Goal: Information Seeking & Learning: Find contact information

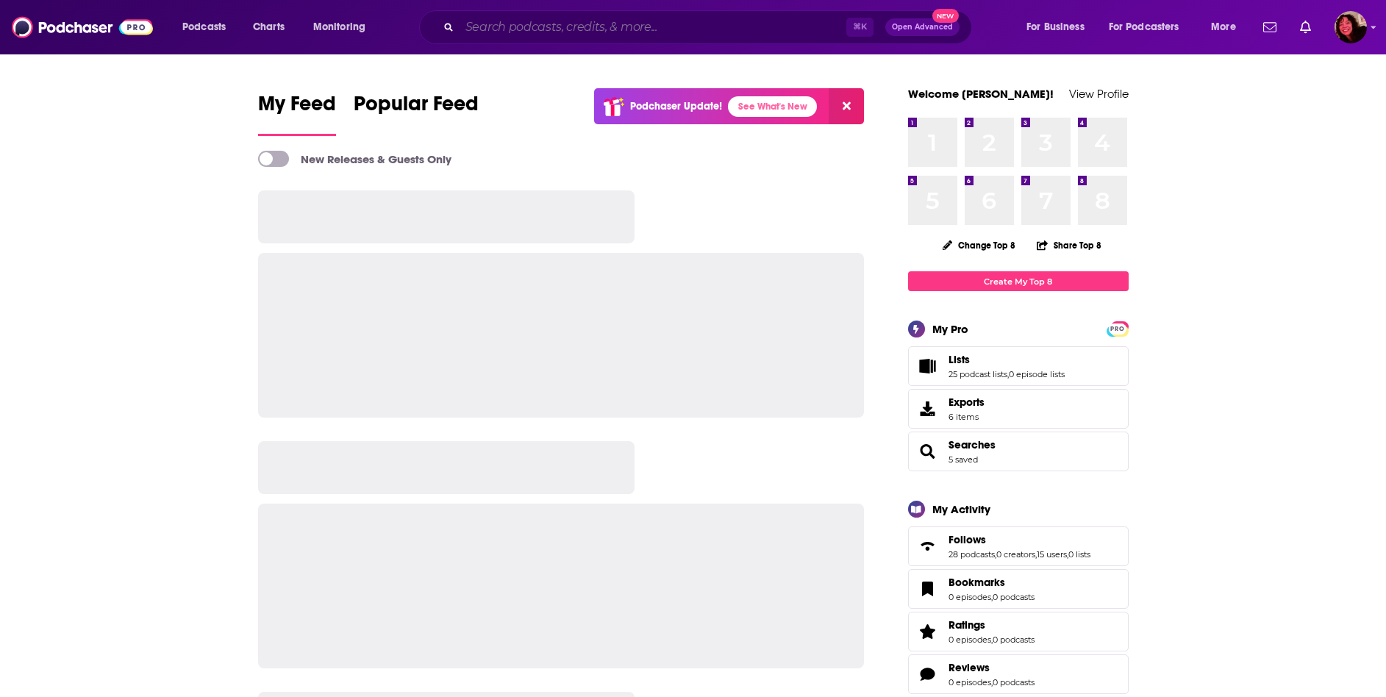
click at [550, 29] on input "Search podcasts, credits, & more..." at bounding box center [652, 27] width 387 height 24
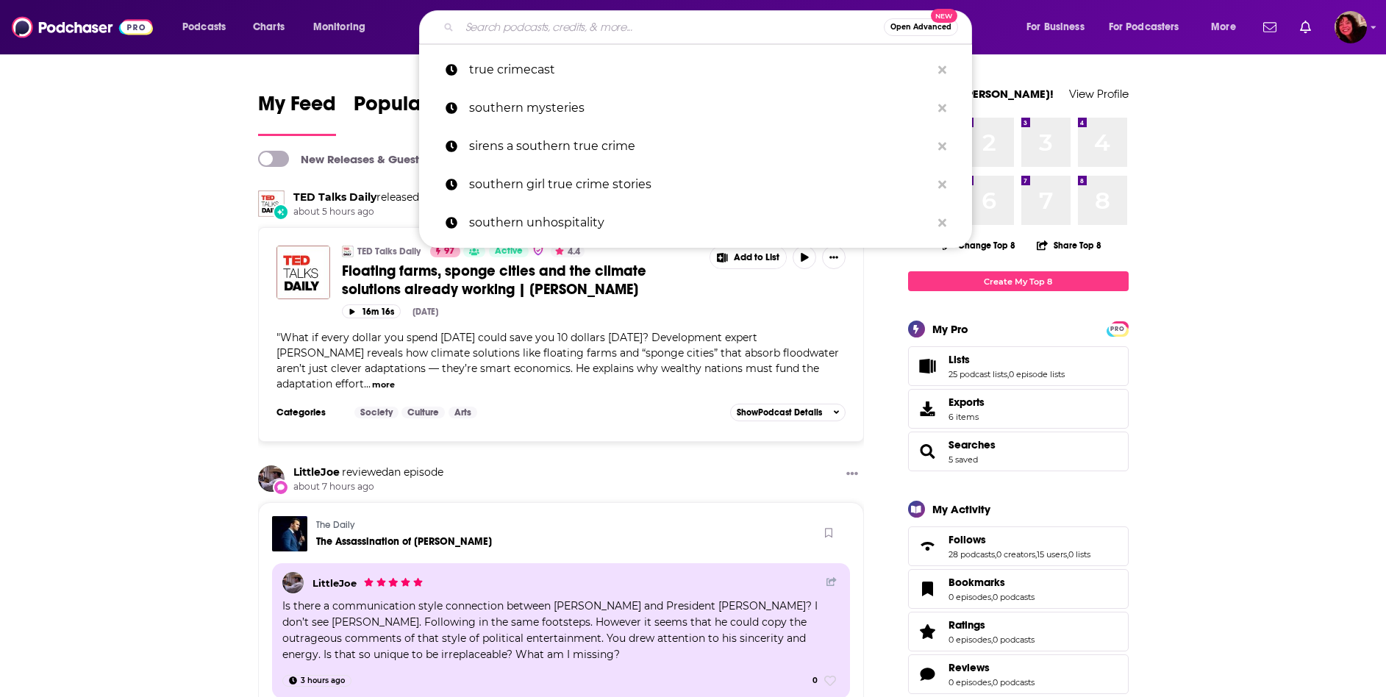
paste input "True Sunlight"
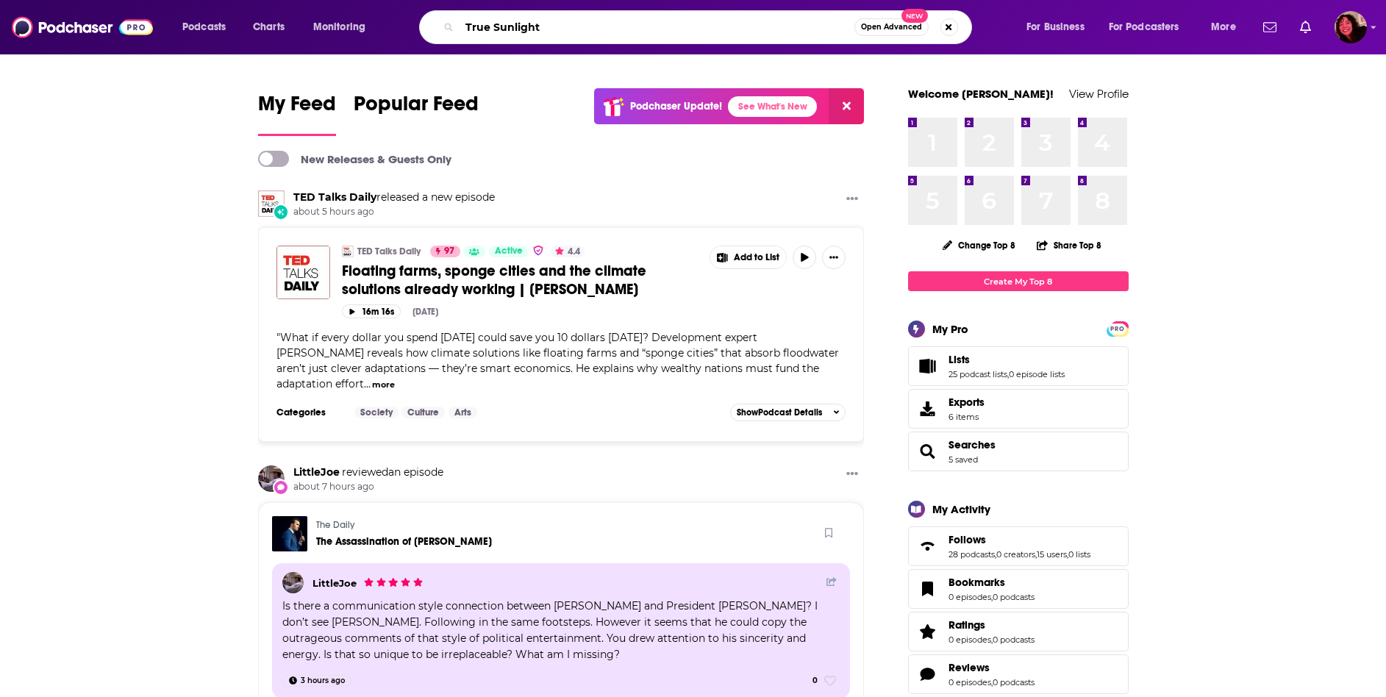
type input "True Sunlight"
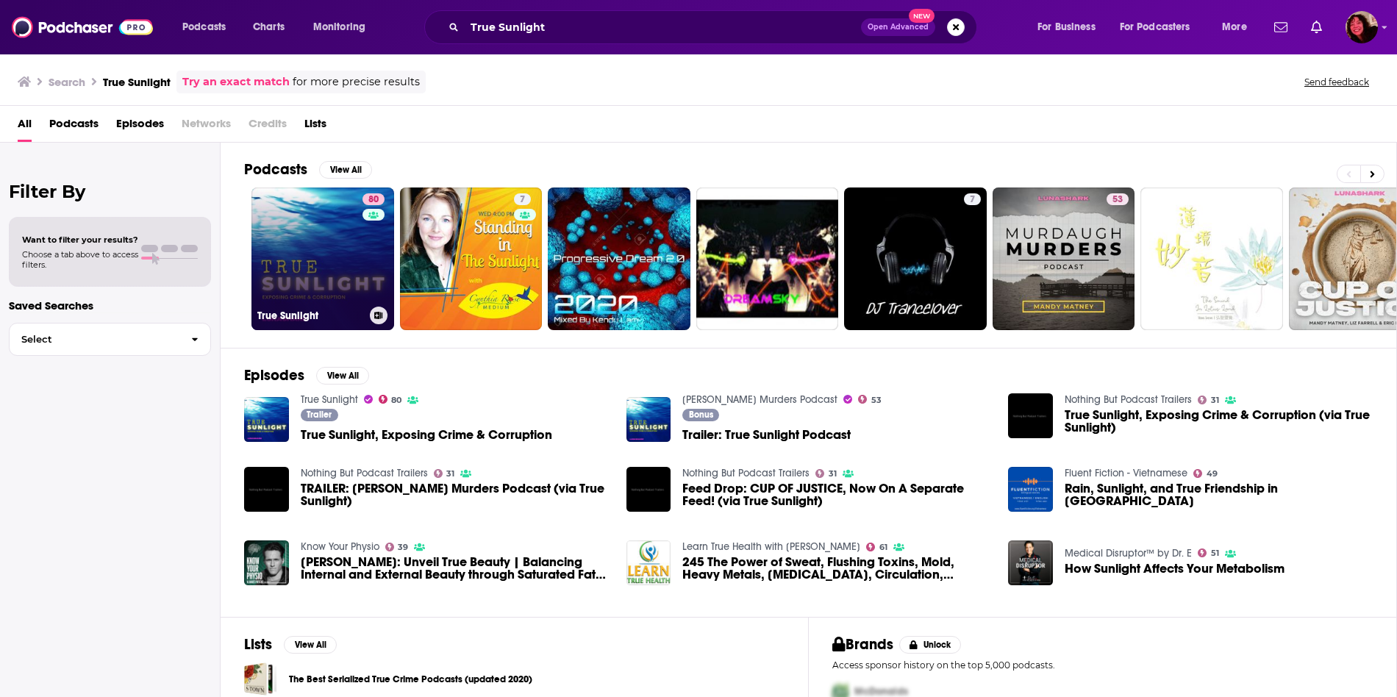
click at [324, 257] on link "80 True Sunlight" at bounding box center [322, 258] width 143 height 143
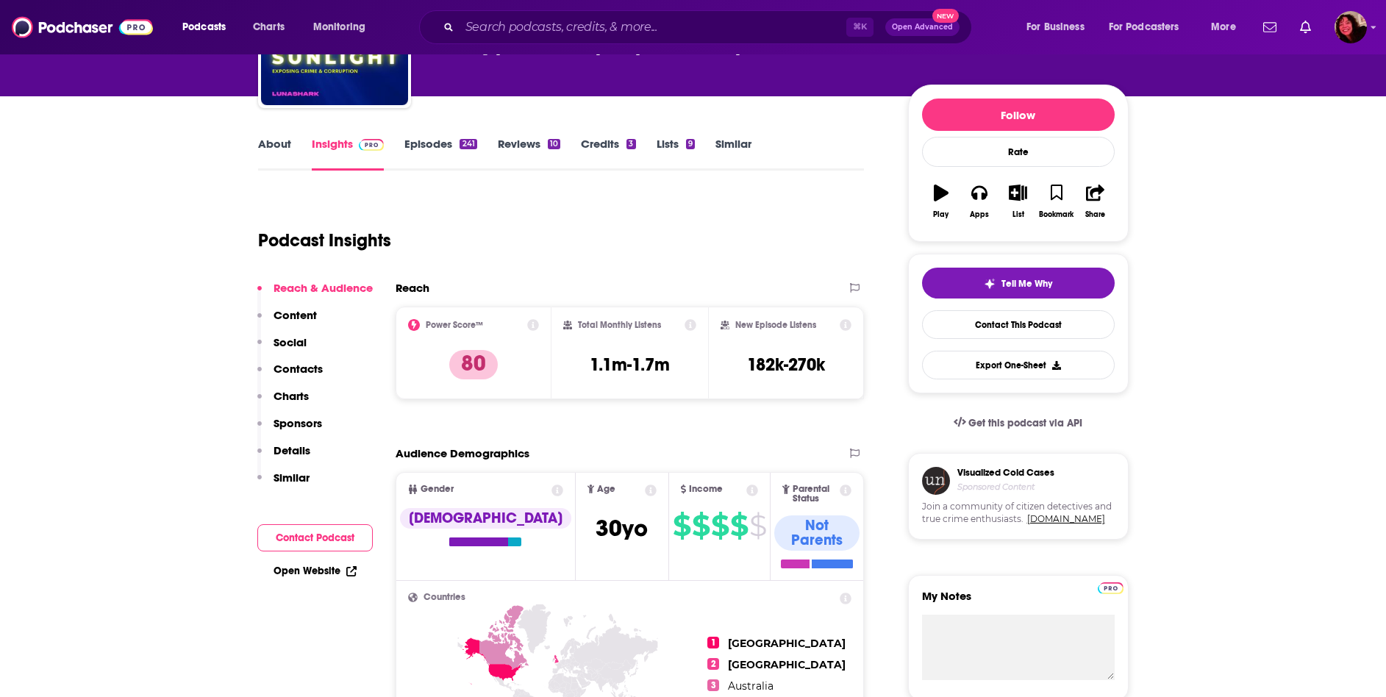
click at [289, 367] on p "Contacts" at bounding box center [297, 369] width 49 height 14
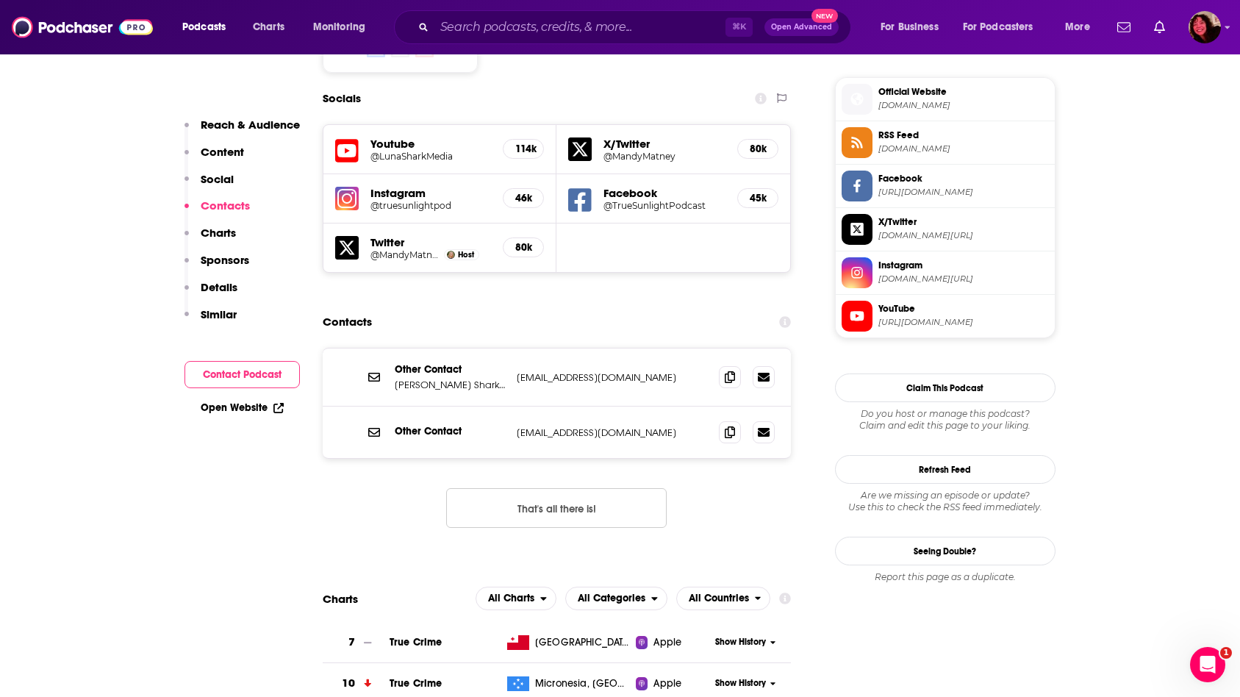
click at [570, 426] on p "[EMAIL_ADDRESS][DOMAIN_NAME]" at bounding box center [612, 432] width 191 height 12
click at [733, 365] on span at bounding box center [730, 376] width 22 height 22
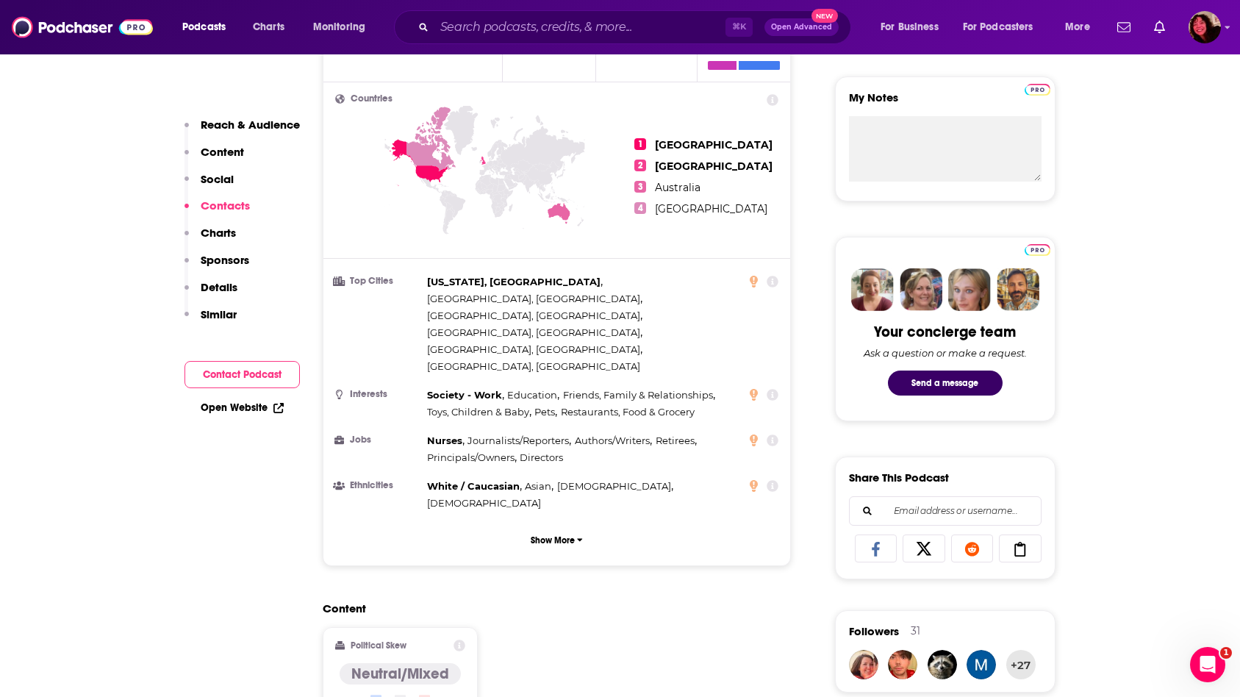
scroll to position [540, 0]
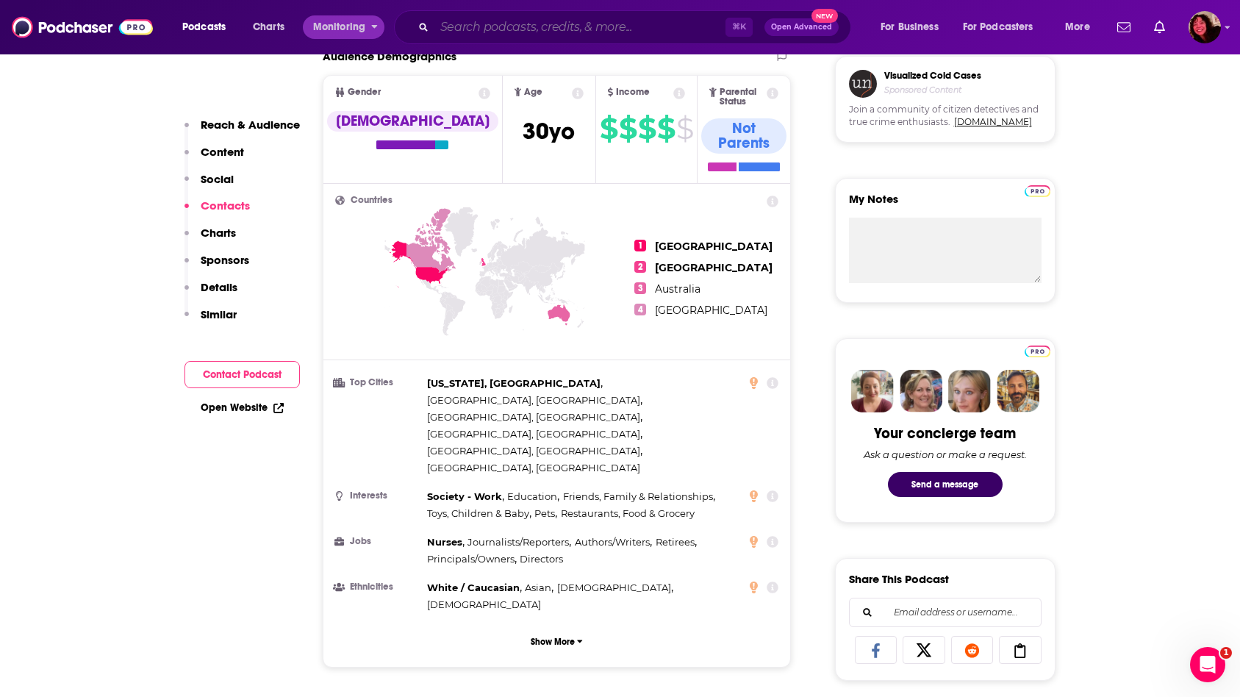
click at [457, 29] on input "Search podcasts, credits, & more..." at bounding box center [579, 27] width 291 height 24
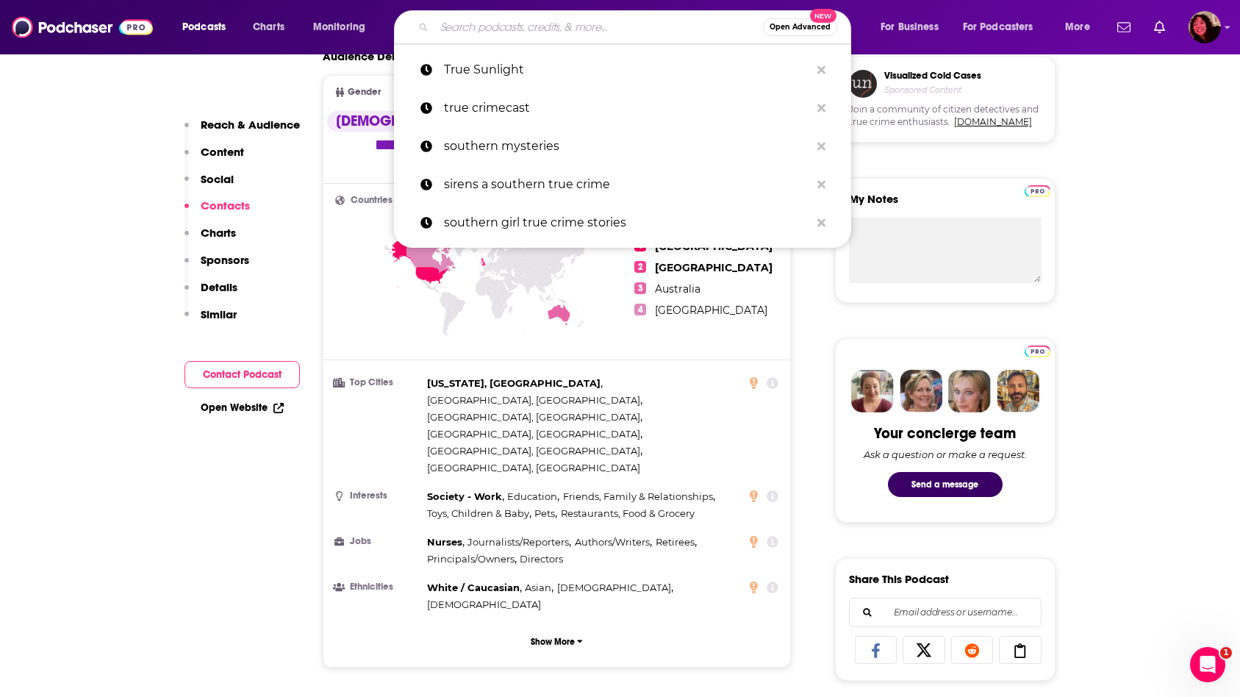
paste input "Impact of Influence"
type input "Impact of Influence"
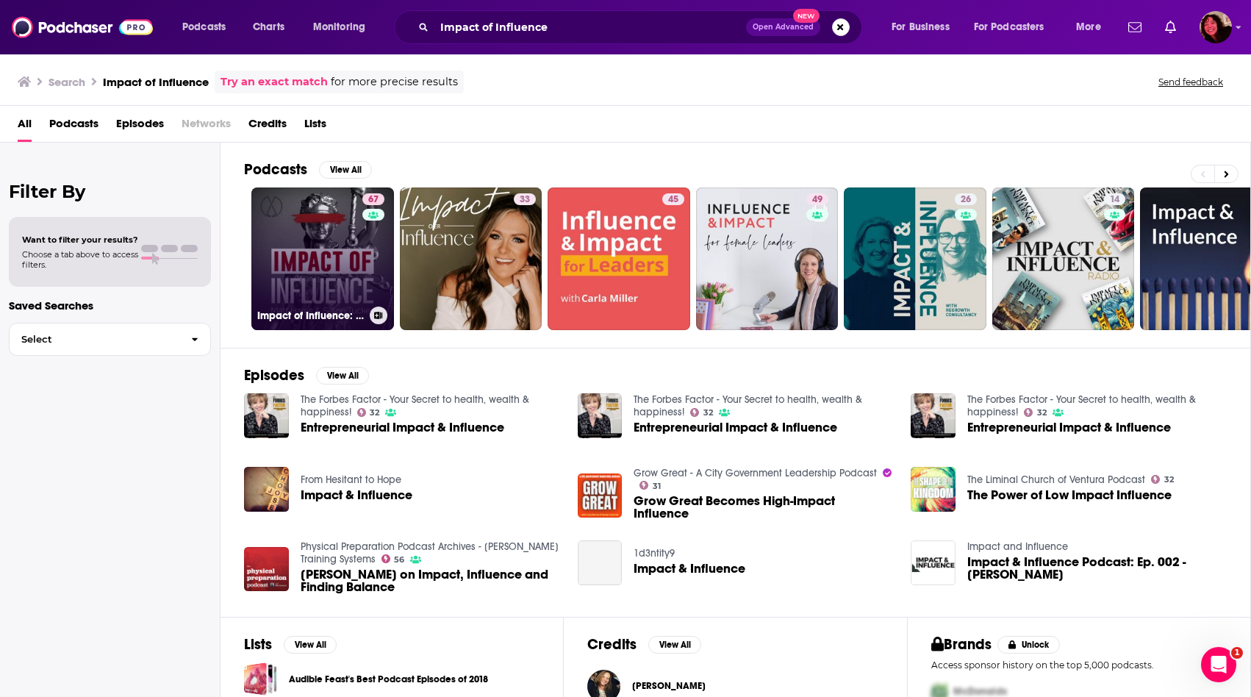
click at [337, 285] on link "67 Impact of Influence: The [PERSON_NAME] Family Murders and Other Cases" at bounding box center [322, 258] width 143 height 143
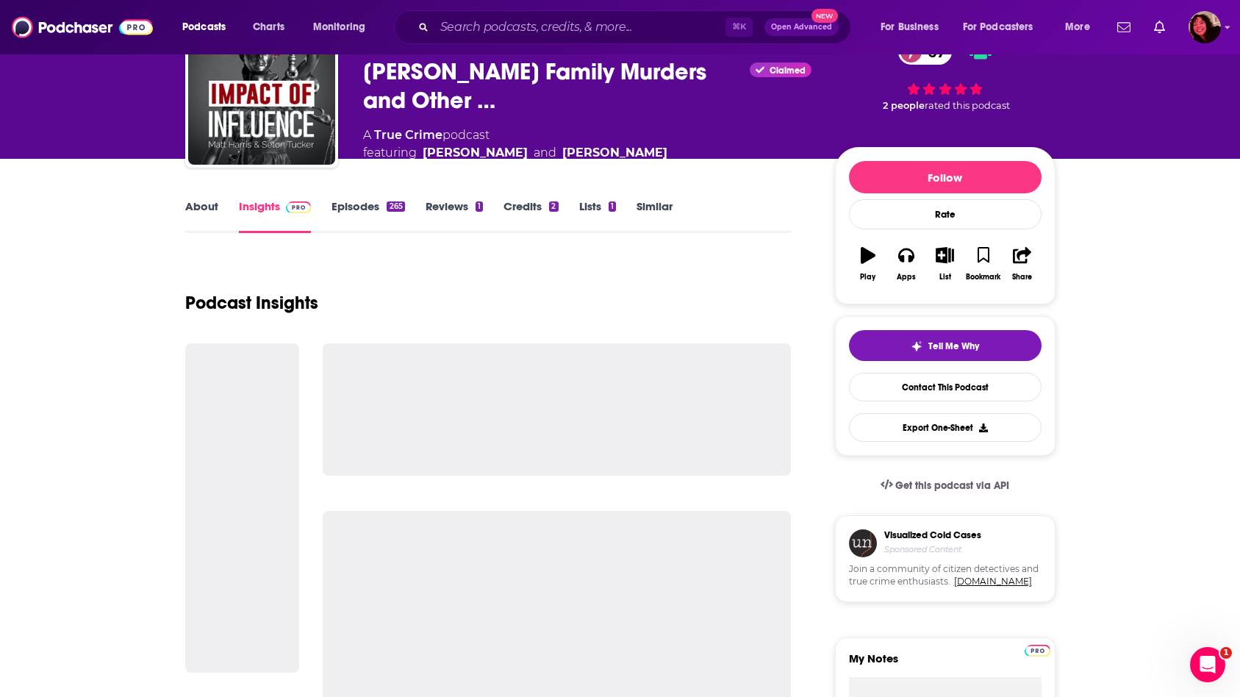
scroll to position [90, 0]
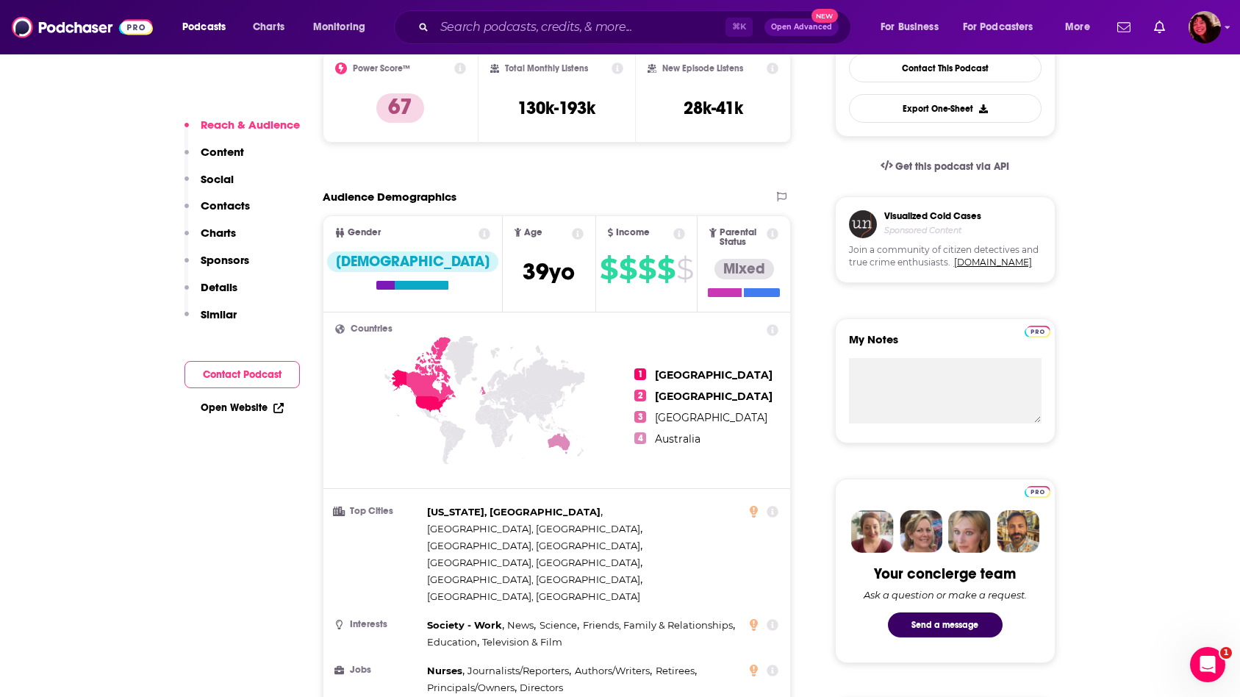
click at [237, 206] on p "Contacts" at bounding box center [225, 205] width 49 height 14
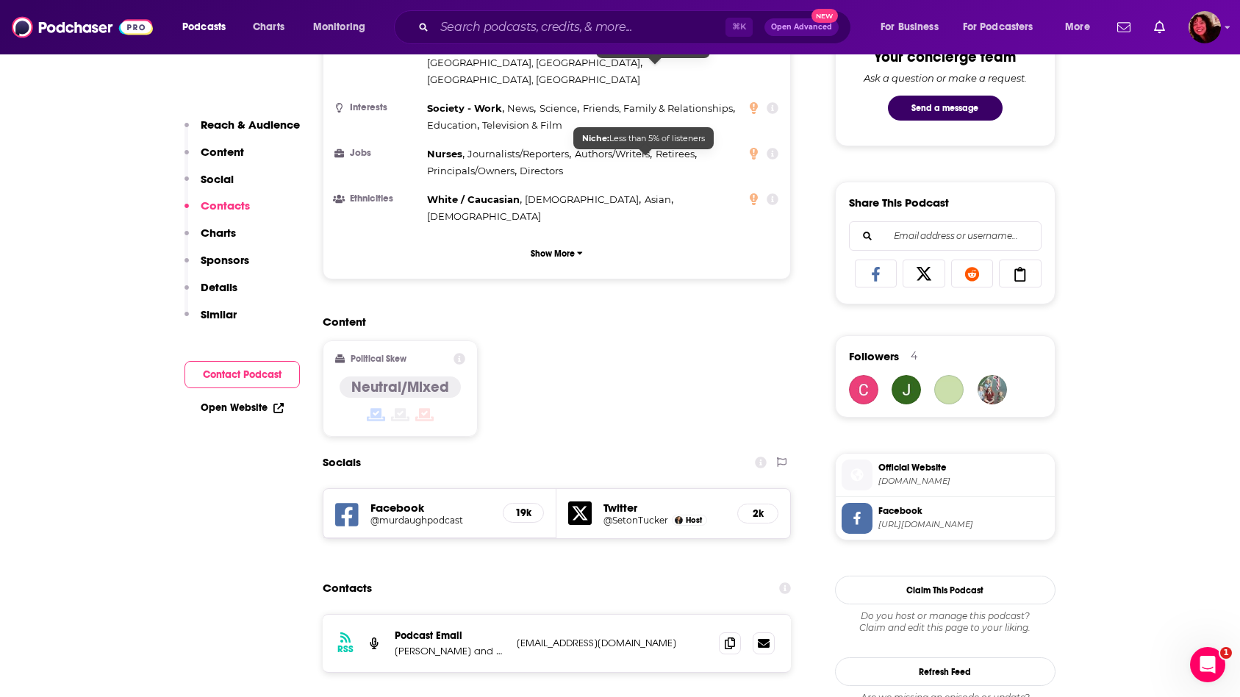
scroll to position [1262, 0]
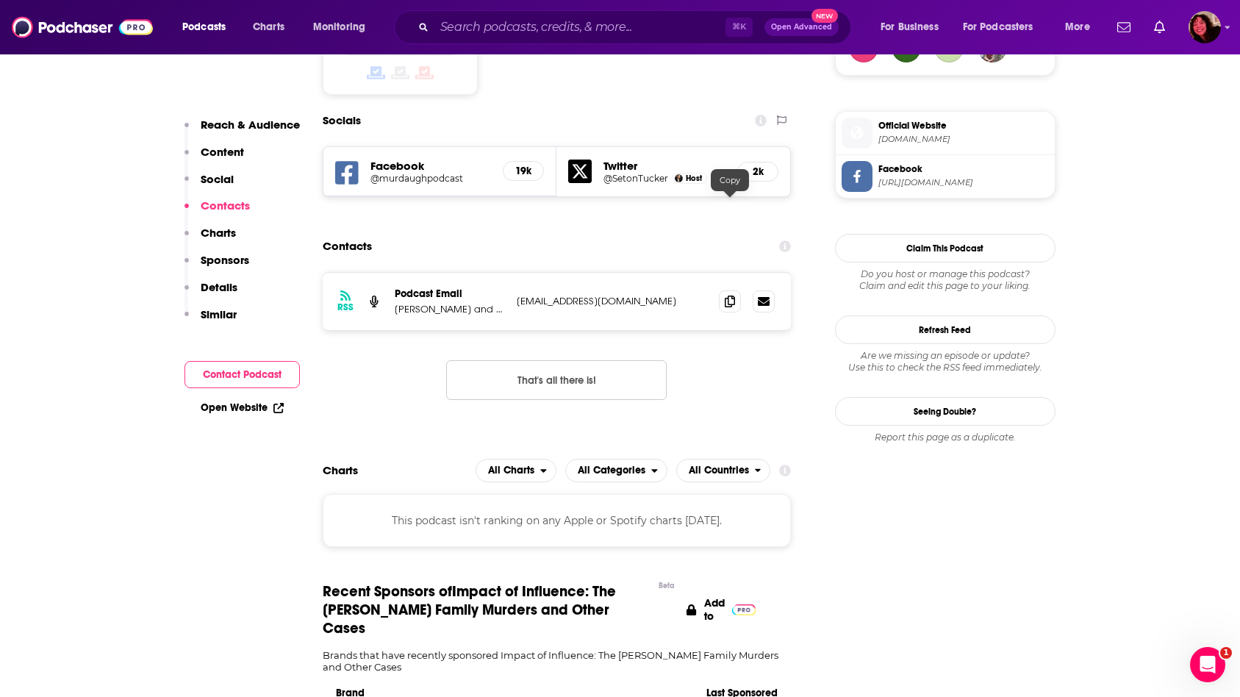
click at [723, 290] on span at bounding box center [730, 301] width 22 height 22
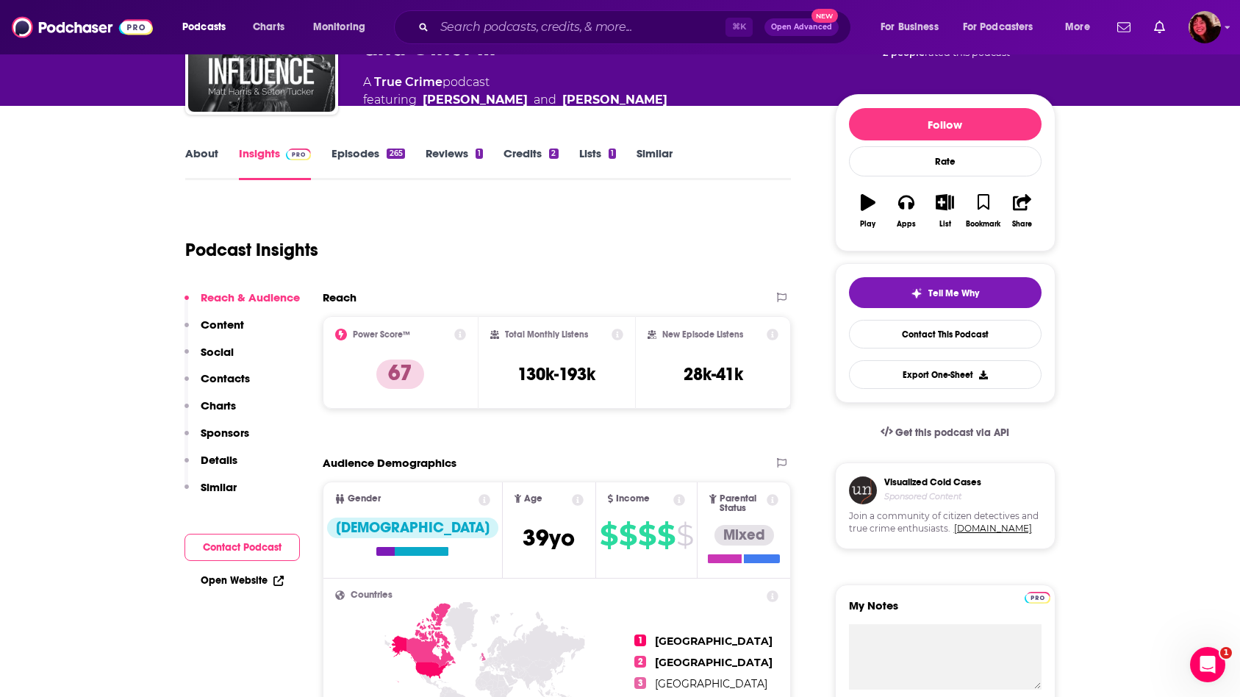
scroll to position [0, 0]
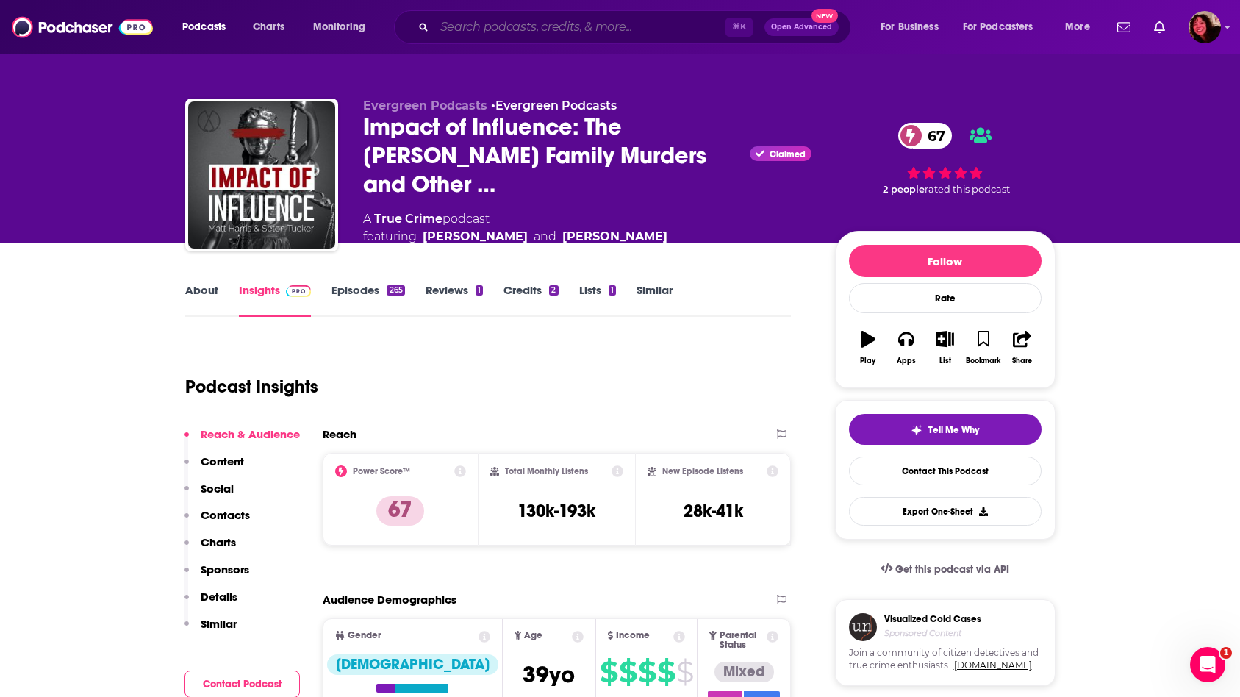
click at [459, 26] on input "Search podcasts, credits, & more..." at bounding box center [579, 27] width 291 height 24
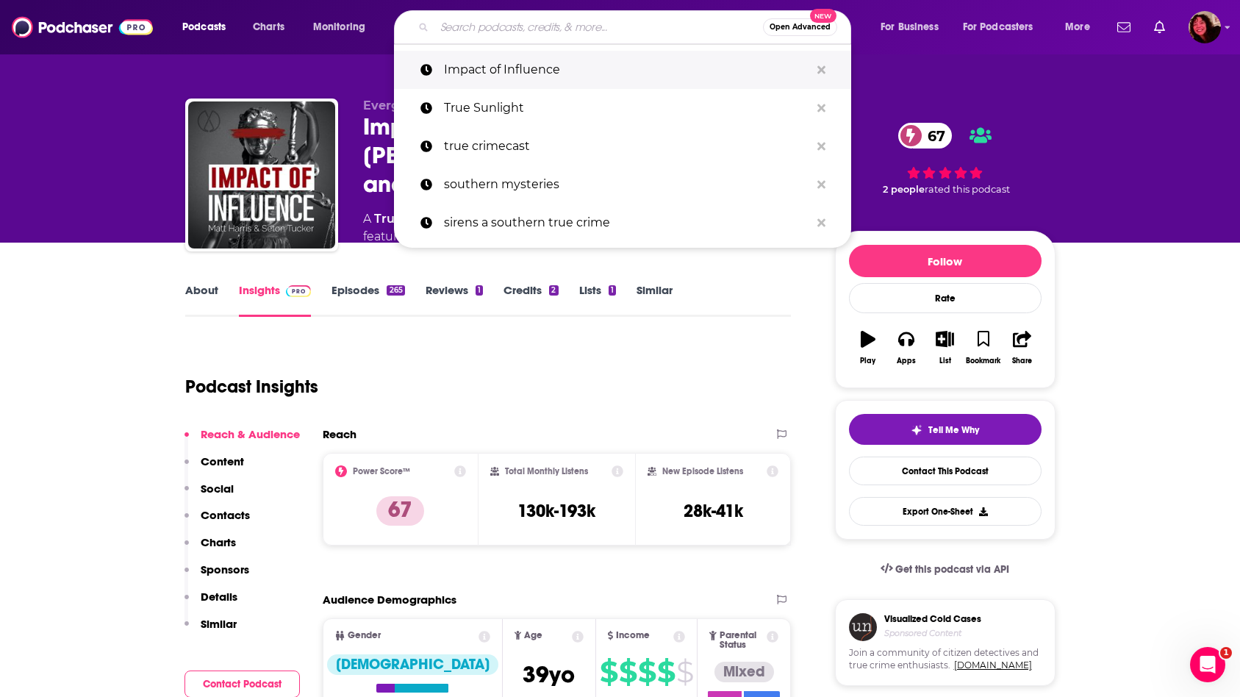
paste input "Serialously with [PERSON_NAME] [PERSON_NAME]"
type input "Serialously with [PERSON_NAME] [PERSON_NAME]"
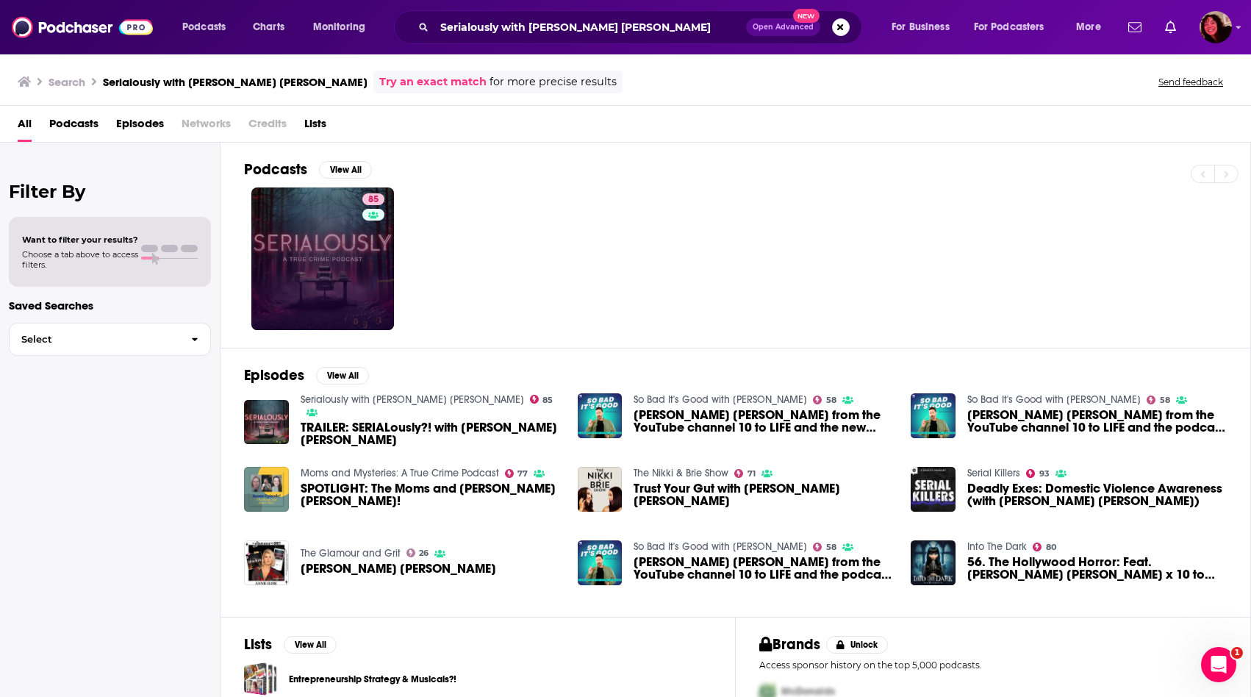
click at [328, 190] on link "85" at bounding box center [322, 258] width 143 height 143
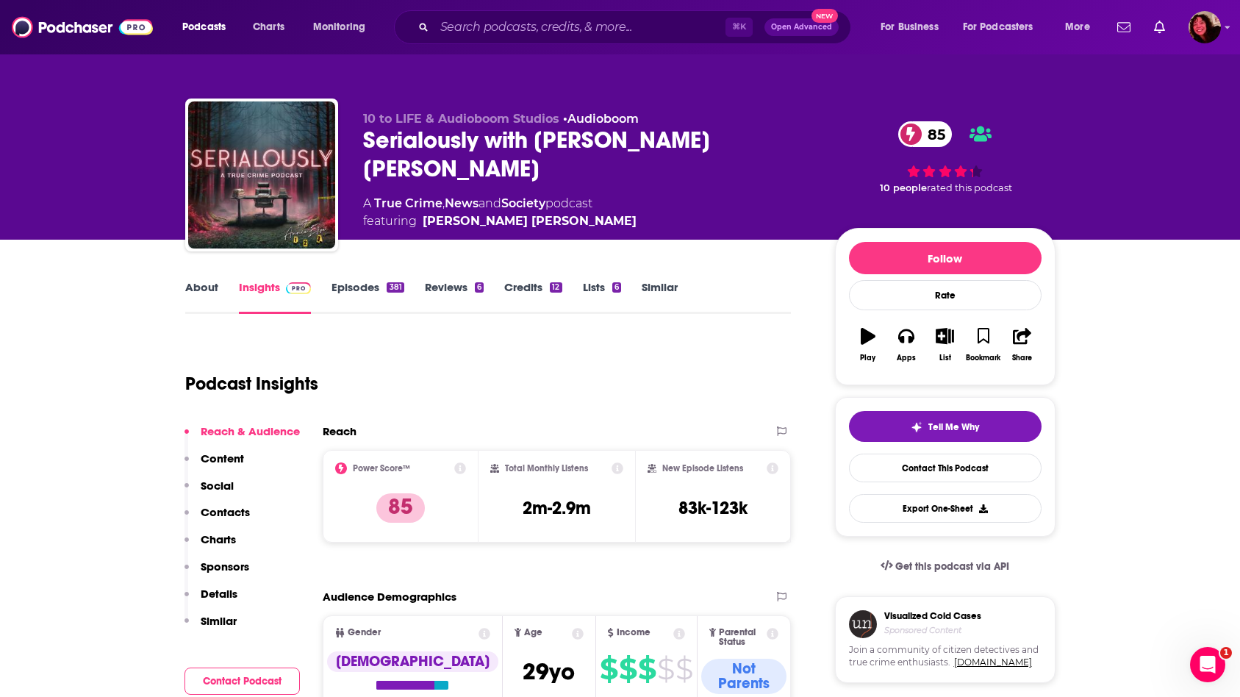
click at [213, 292] on link "About" at bounding box center [201, 297] width 33 height 34
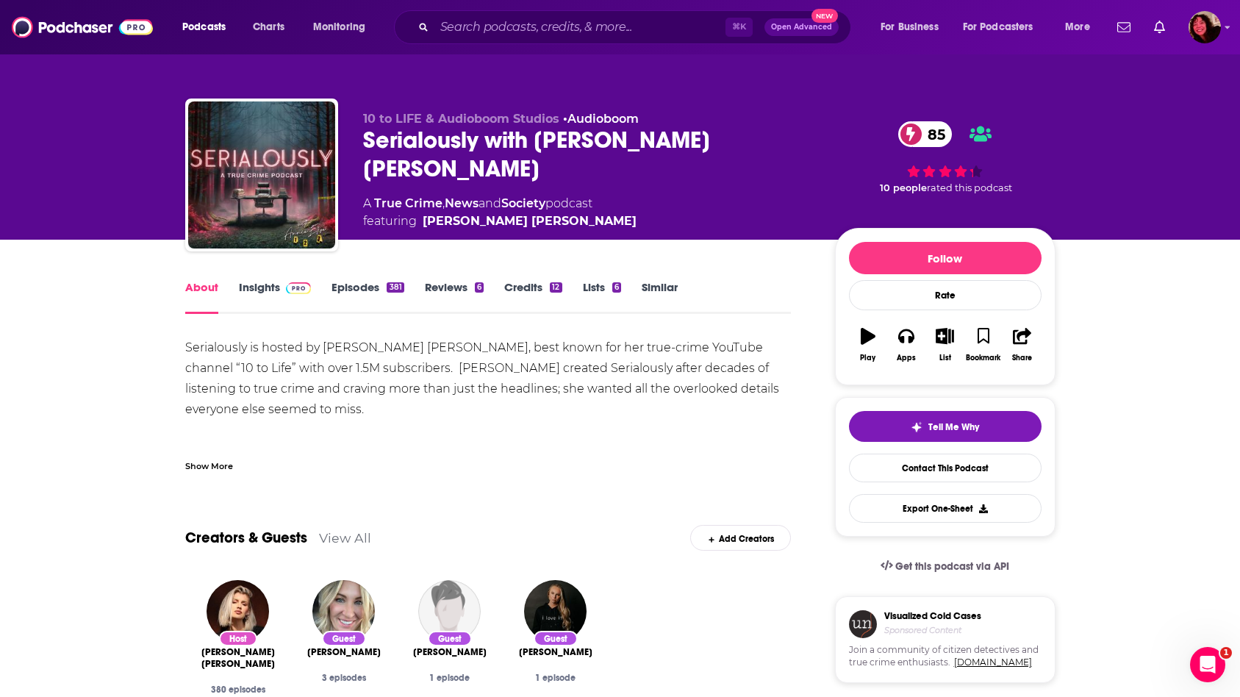
click at [245, 302] on link "Insights" at bounding box center [275, 297] width 73 height 34
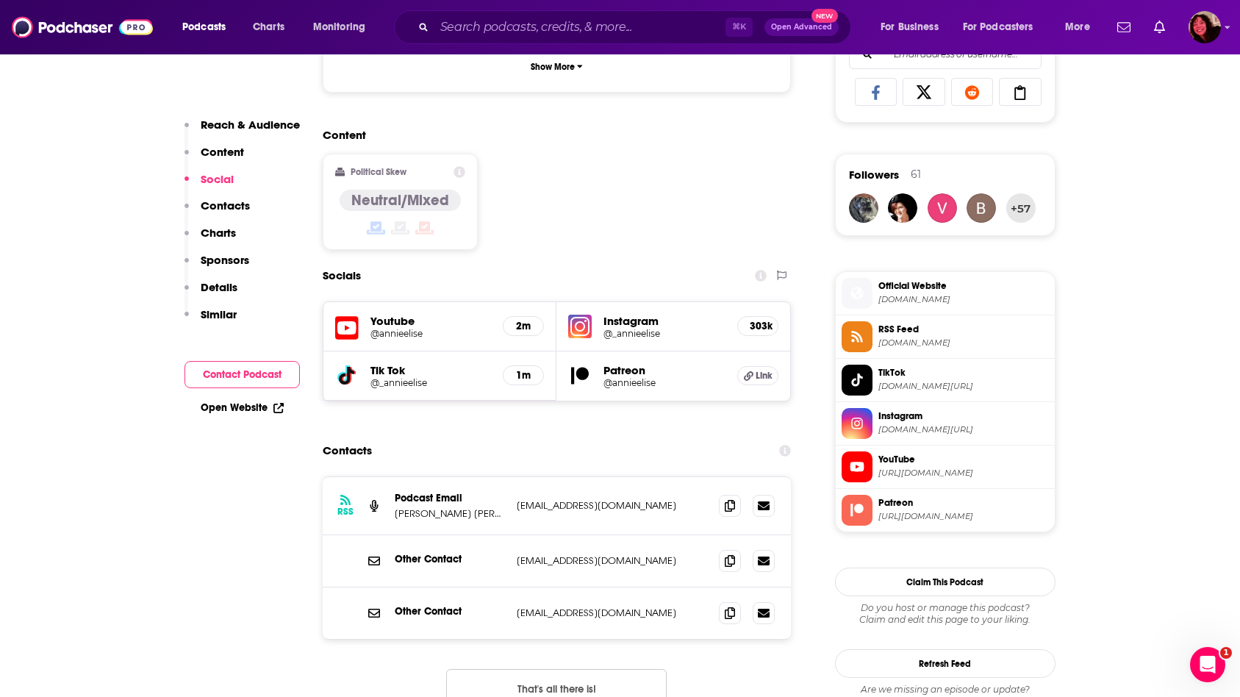
scroll to position [1099, 0]
click at [726, 498] on icon at bounding box center [730, 504] width 10 height 12
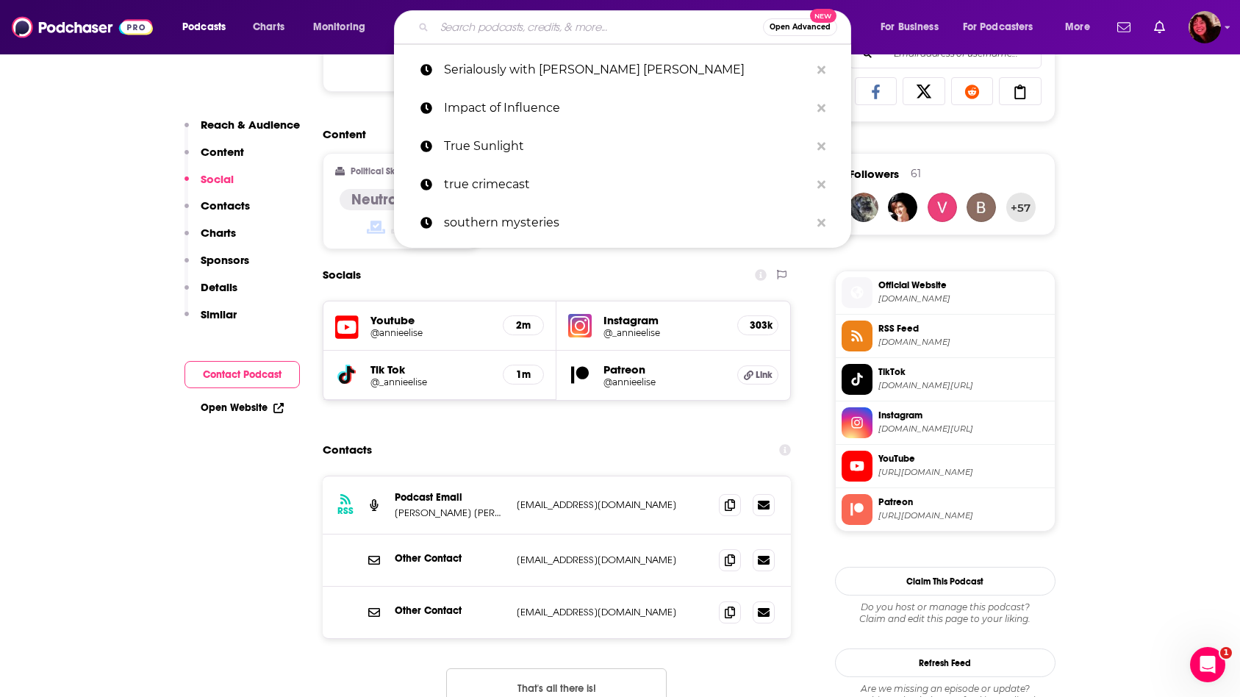
click at [462, 34] on input "Search podcasts, credits, & more..." at bounding box center [598, 27] width 329 height 24
paste input "Drop Dead Serious with [PERSON_NAME]"
type input "Drop Dead Serious with [PERSON_NAME]"
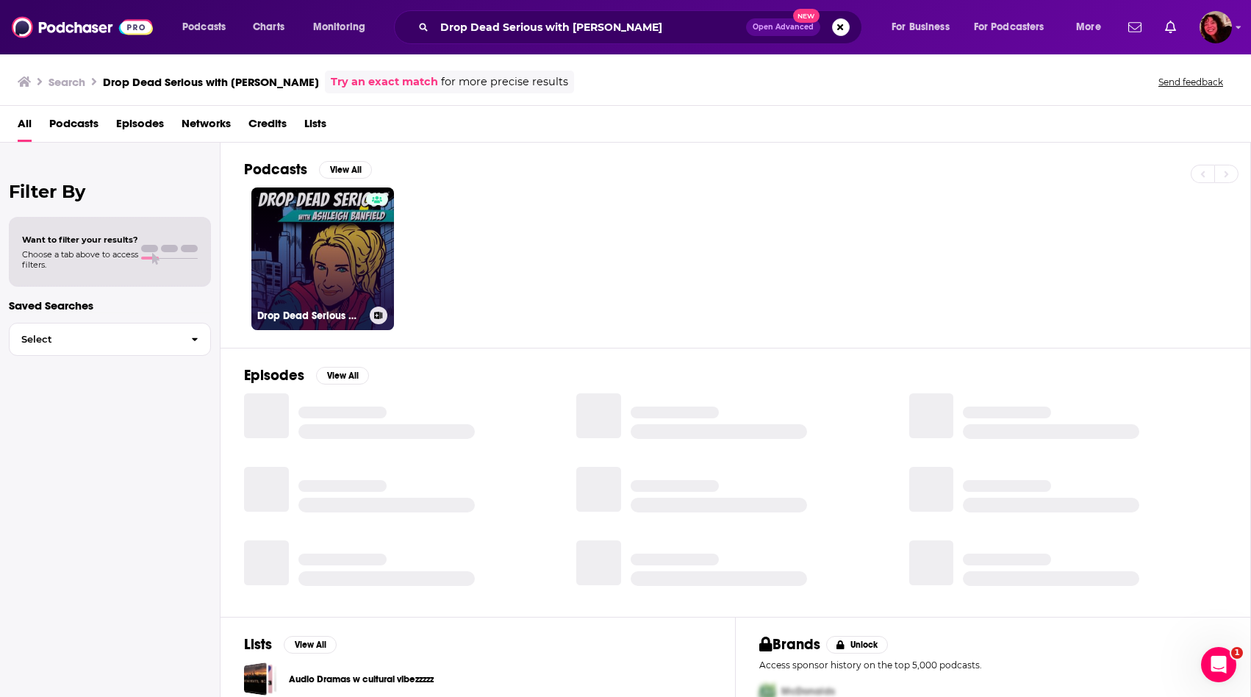
click at [336, 284] on link "Drop Dead Serious With [PERSON_NAME]" at bounding box center [322, 258] width 143 height 143
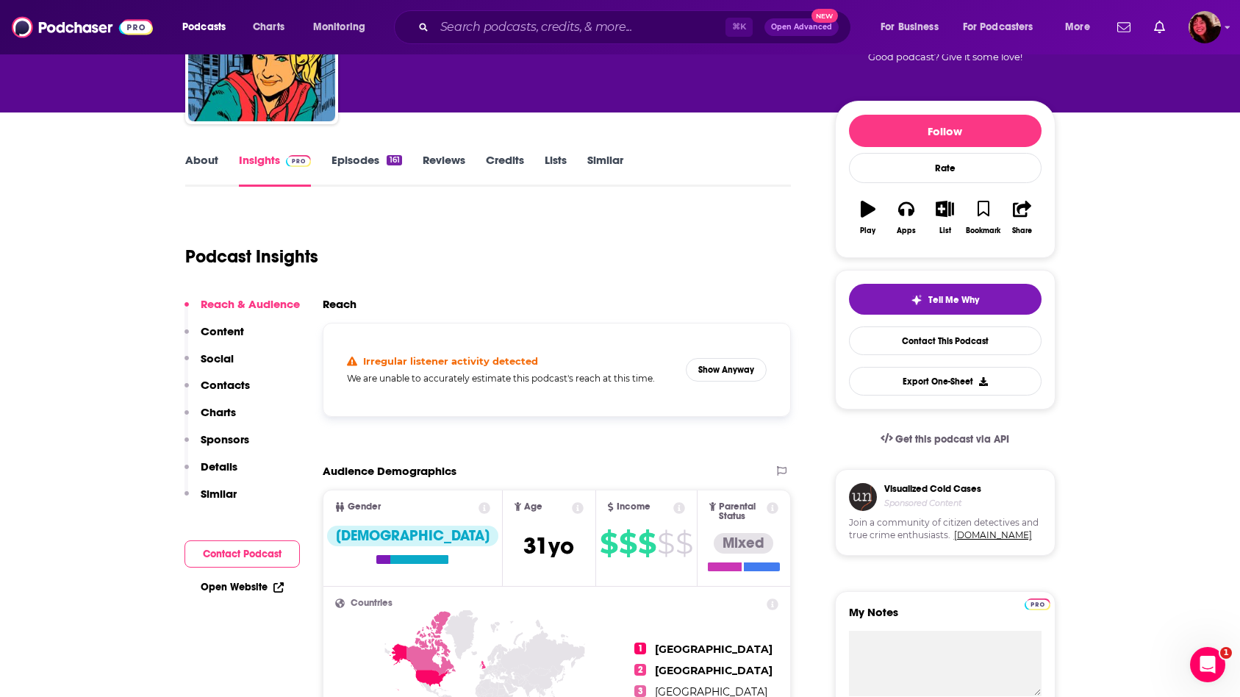
scroll to position [286, 0]
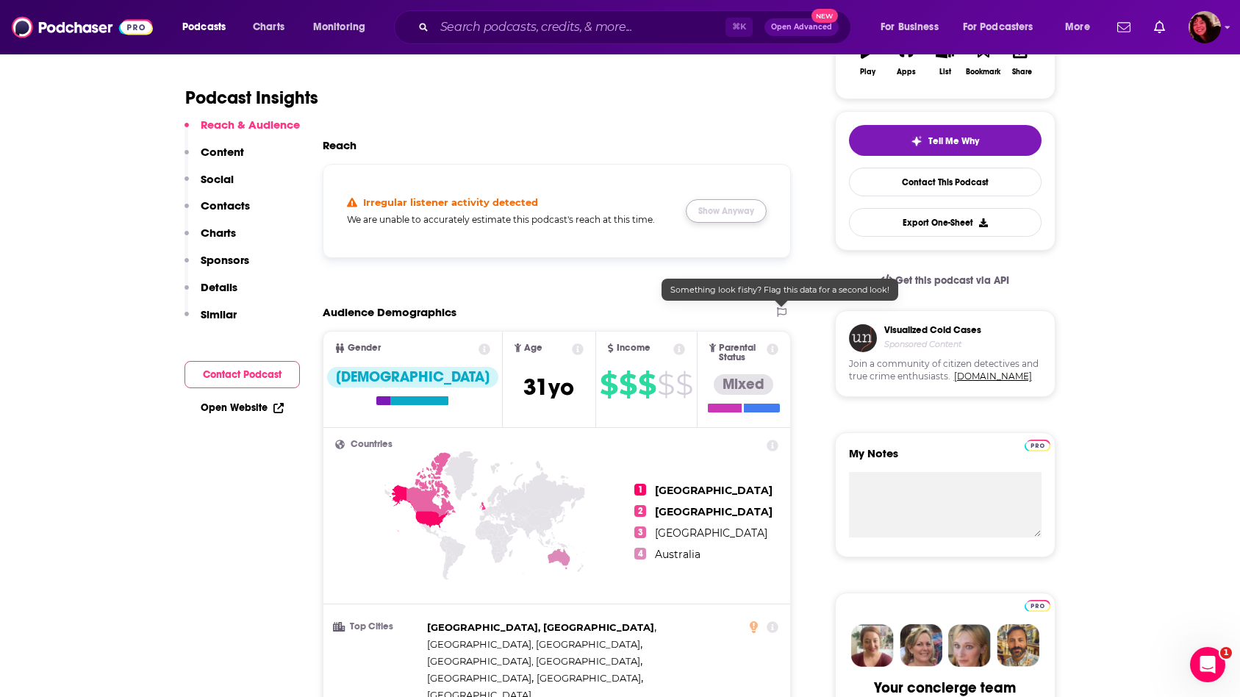
click at [729, 204] on button "Show Anyway" at bounding box center [726, 211] width 81 height 24
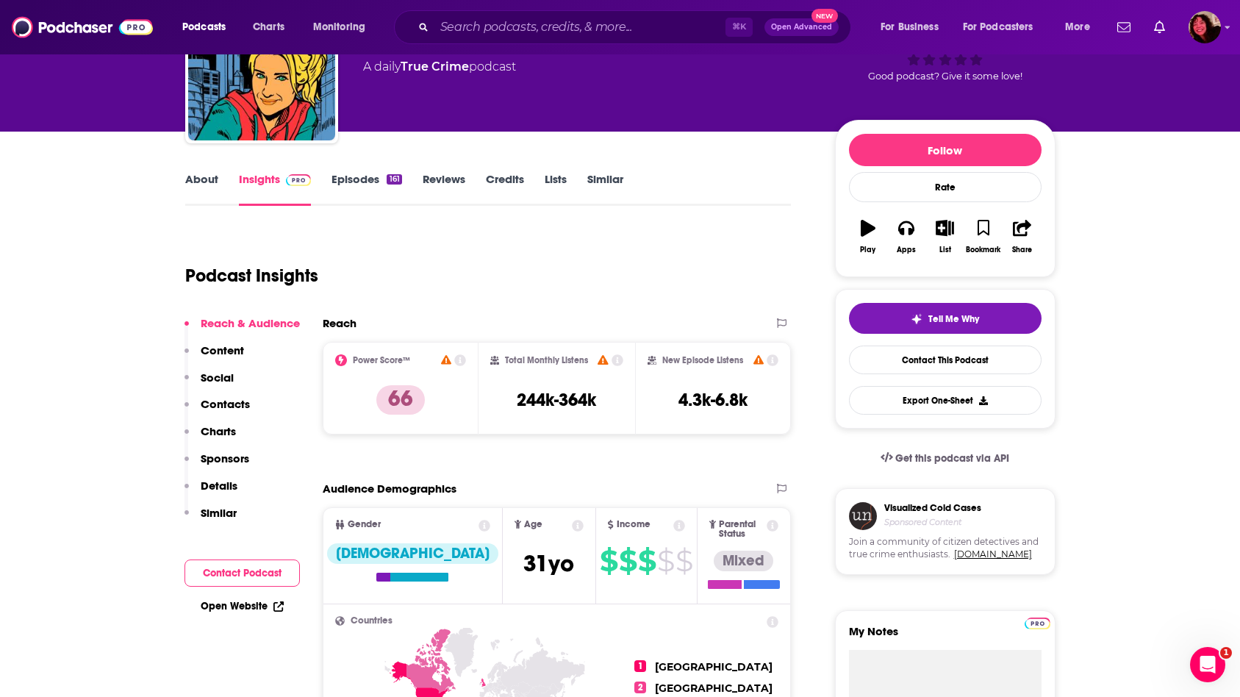
scroll to position [0, 0]
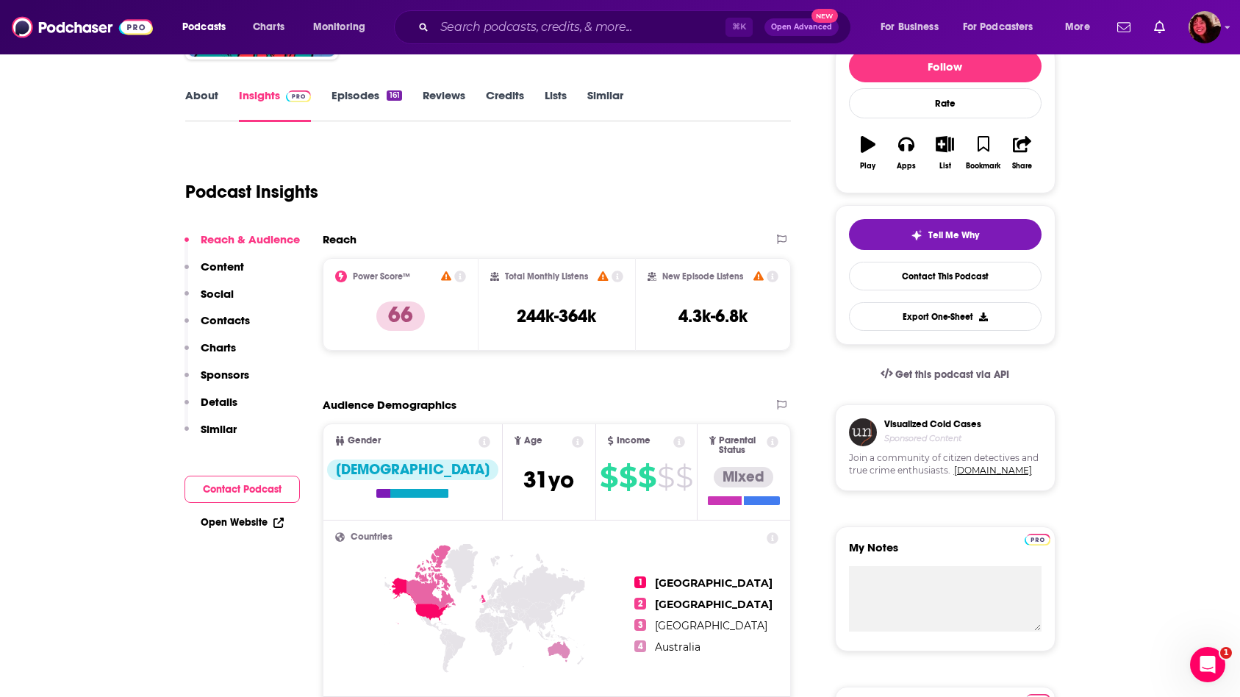
click at [224, 326] on p "Contacts" at bounding box center [225, 320] width 49 height 14
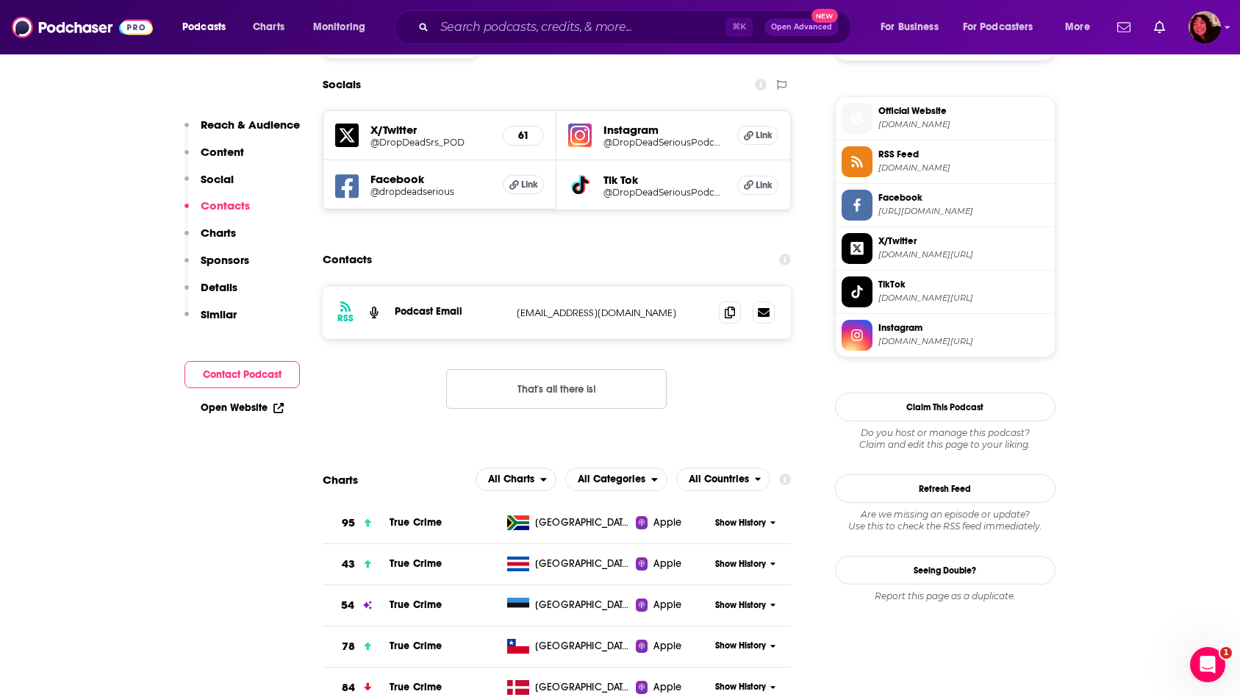
scroll to position [1214, 0]
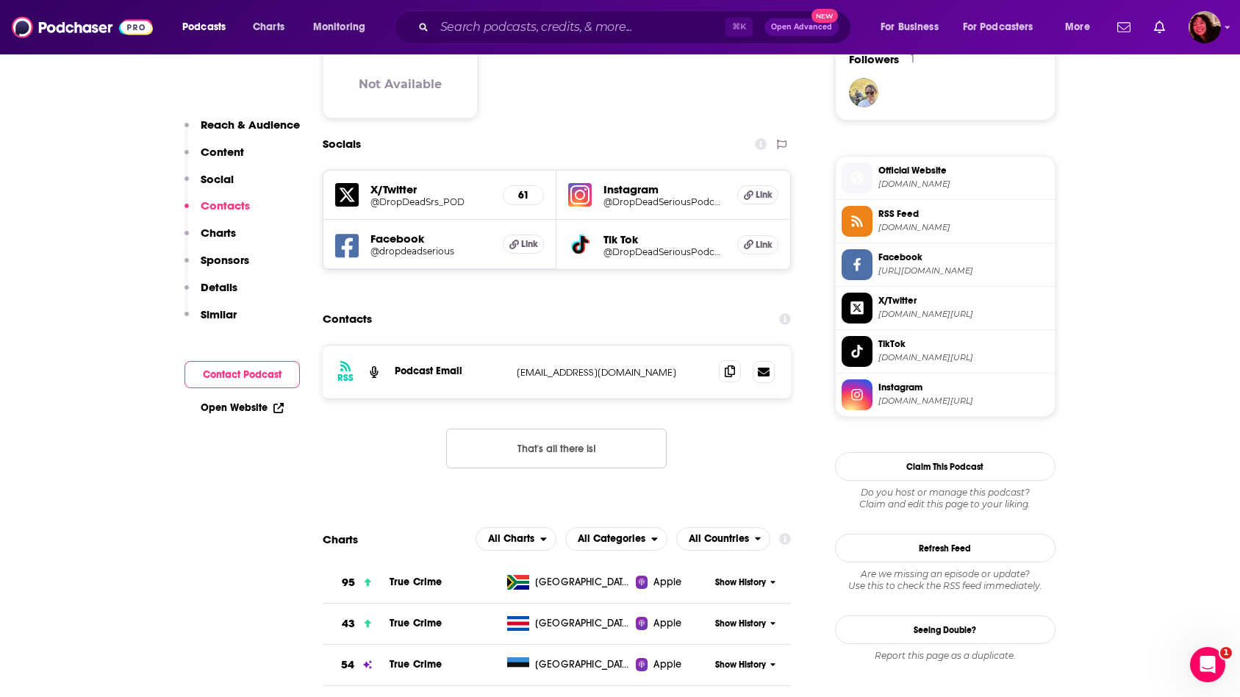
click at [718, 346] on div "RSS Podcast Email [EMAIL_ADDRESS][DOMAIN_NAME] [EMAIL_ADDRESS][DOMAIN_NAME]" at bounding box center [557, 372] width 469 height 53
click at [722, 360] on span at bounding box center [730, 371] width 22 height 22
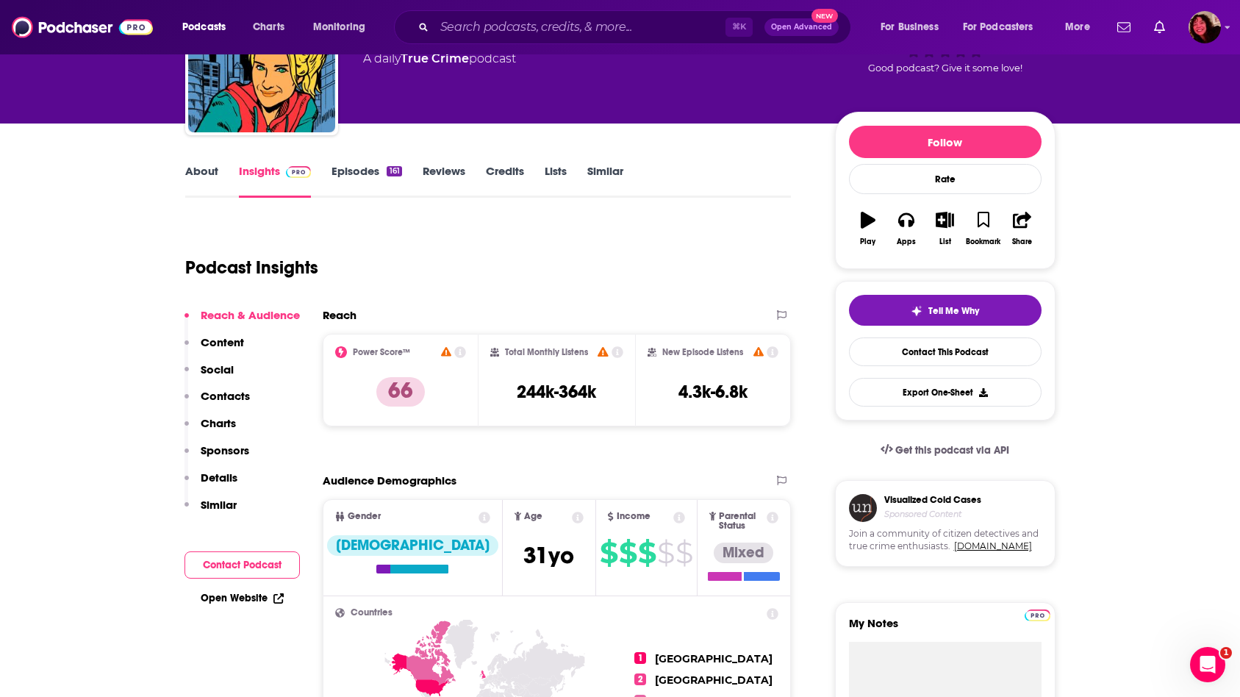
scroll to position [0, 0]
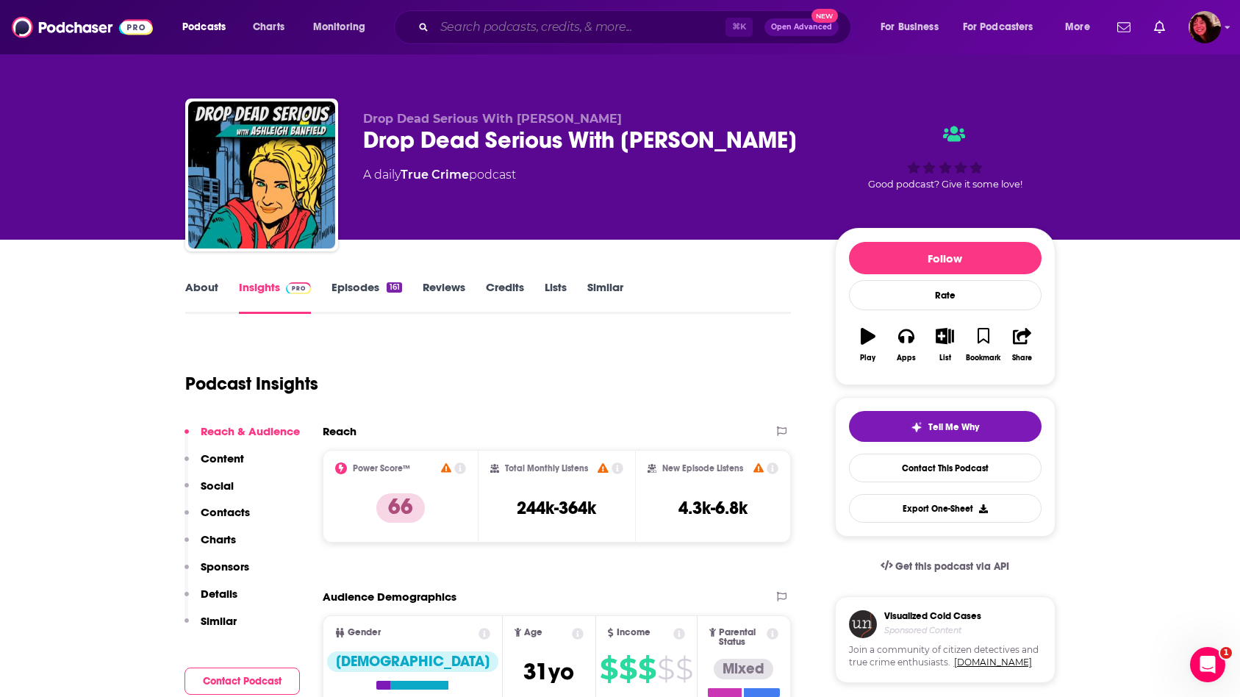
click at [523, 30] on input "Search podcasts, credits, & more..." at bounding box center [579, 27] width 291 height 24
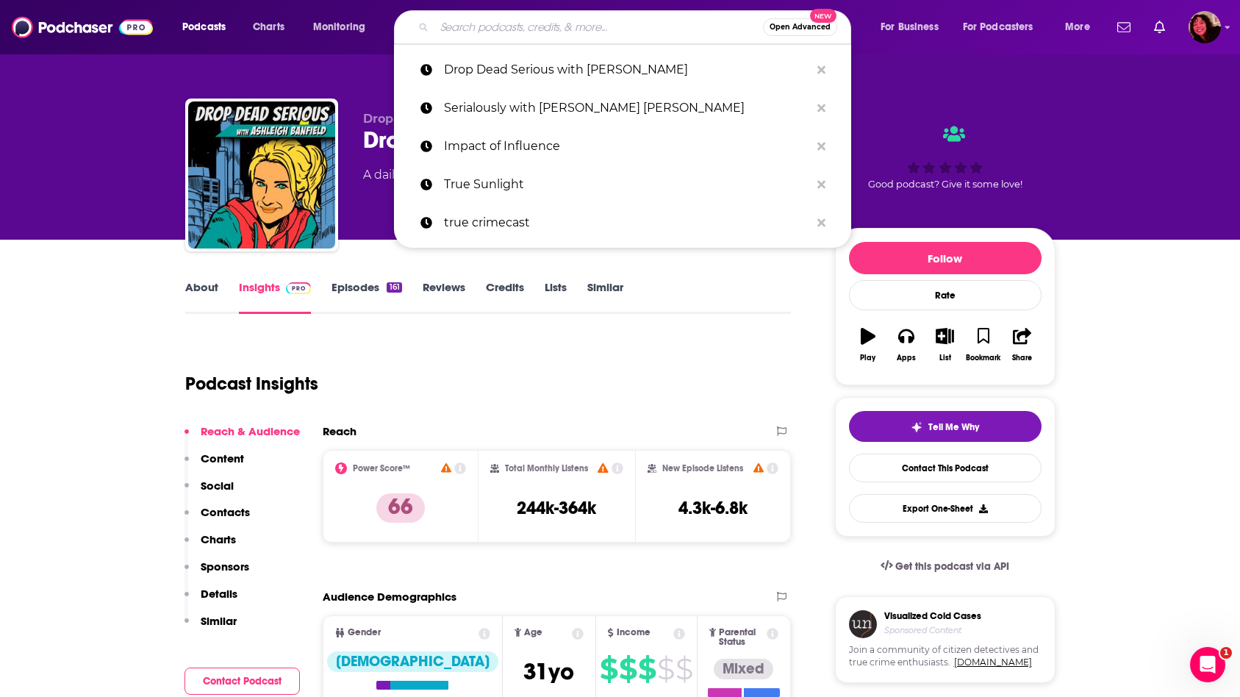
paste input "Courtroom Confidential"
type input "Courtroom Confidential"
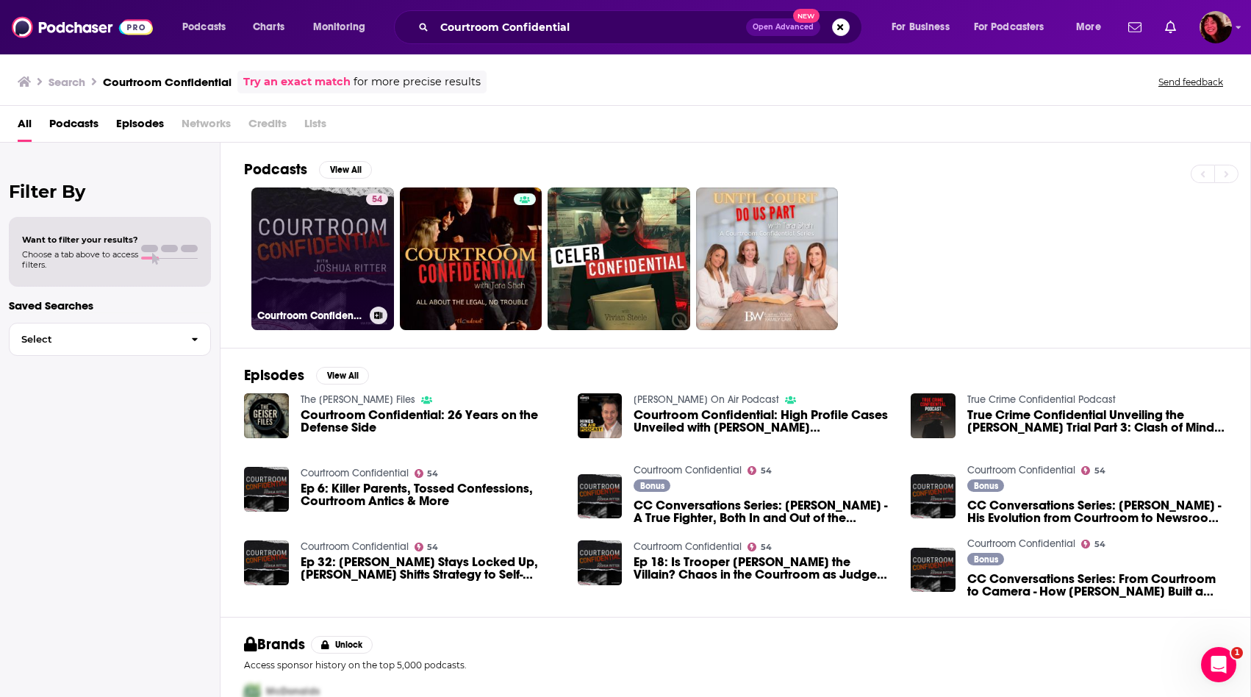
click at [319, 246] on link "54 Courtroom Confidential" at bounding box center [322, 258] width 143 height 143
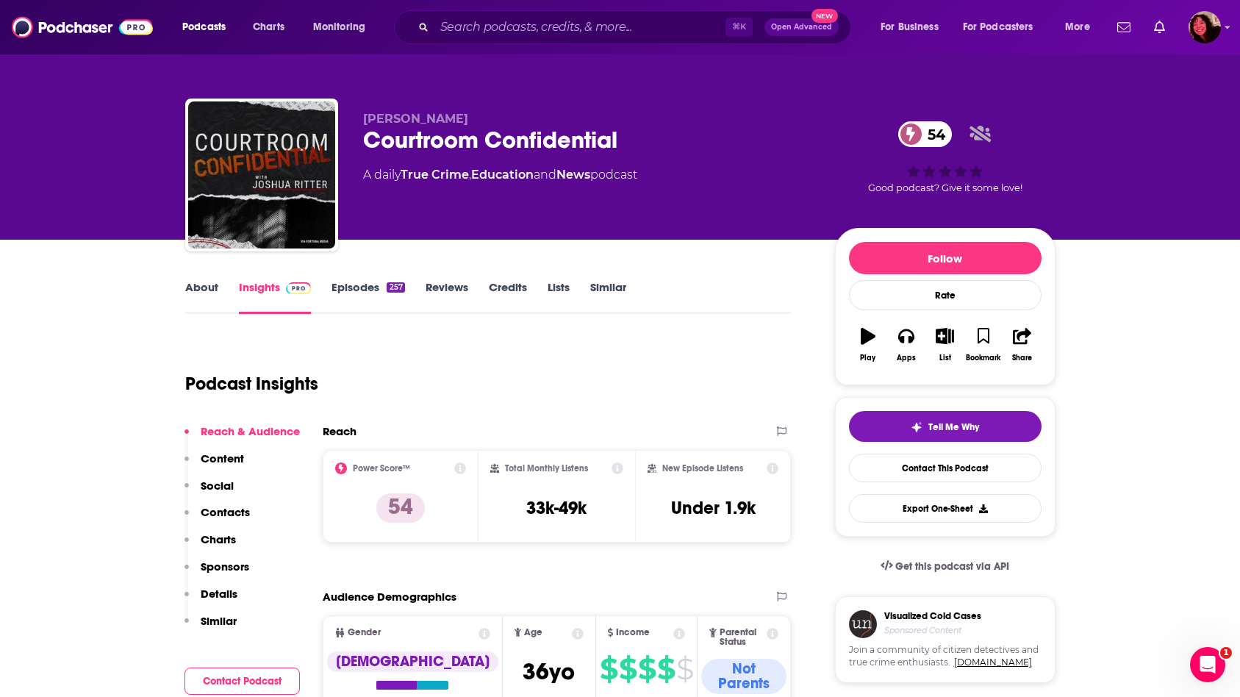
scroll to position [3, 0]
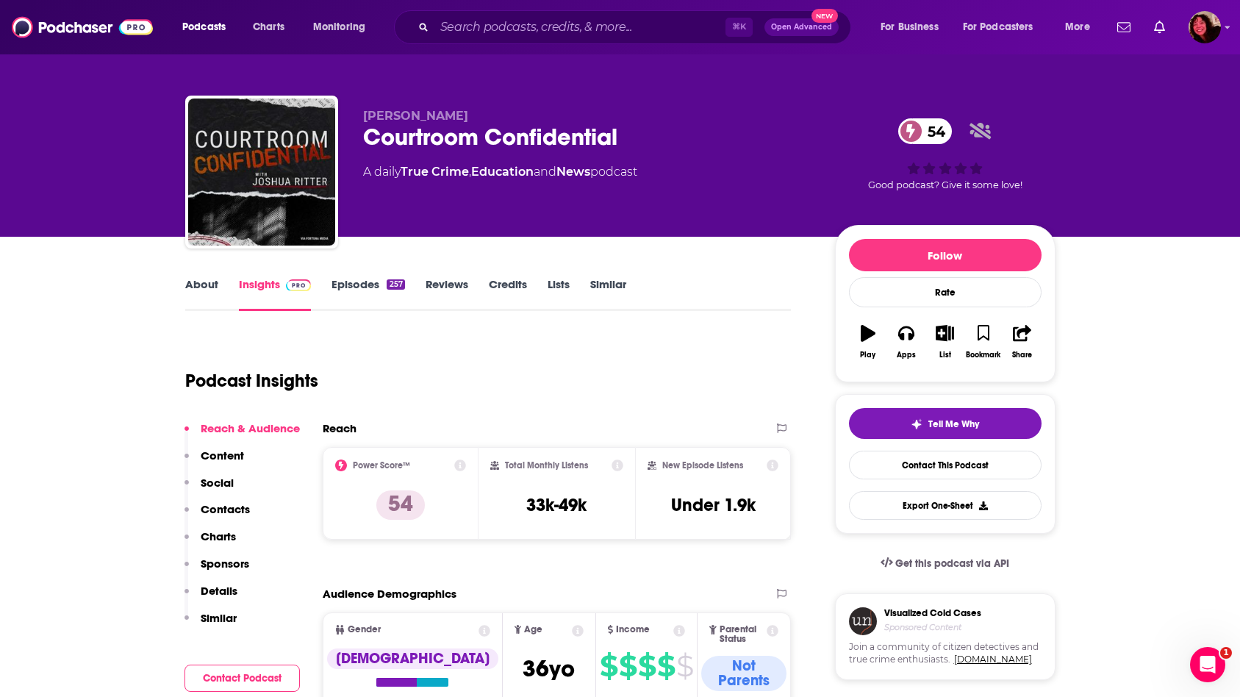
click at [211, 280] on link "About" at bounding box center [201, 294] width 33 height 34
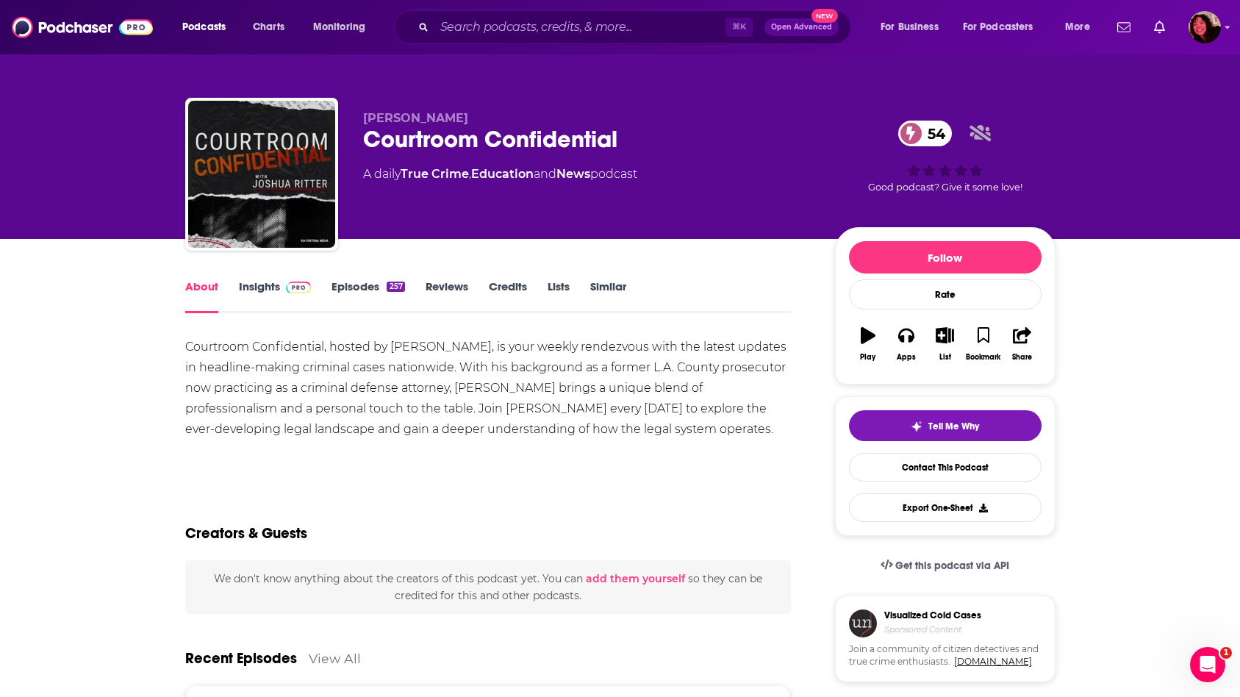
scroll to position [30, 0]
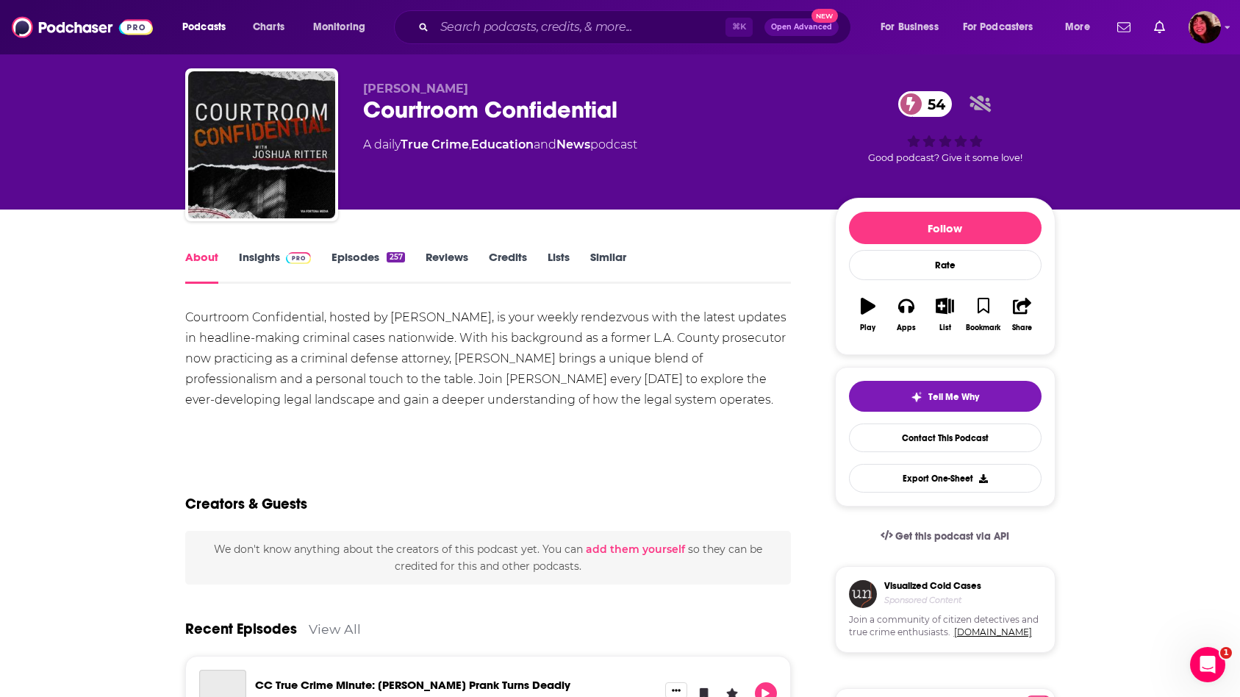
click at [260, 271] on link "Insights" at bounding box center [275, 267] width 73 height 34
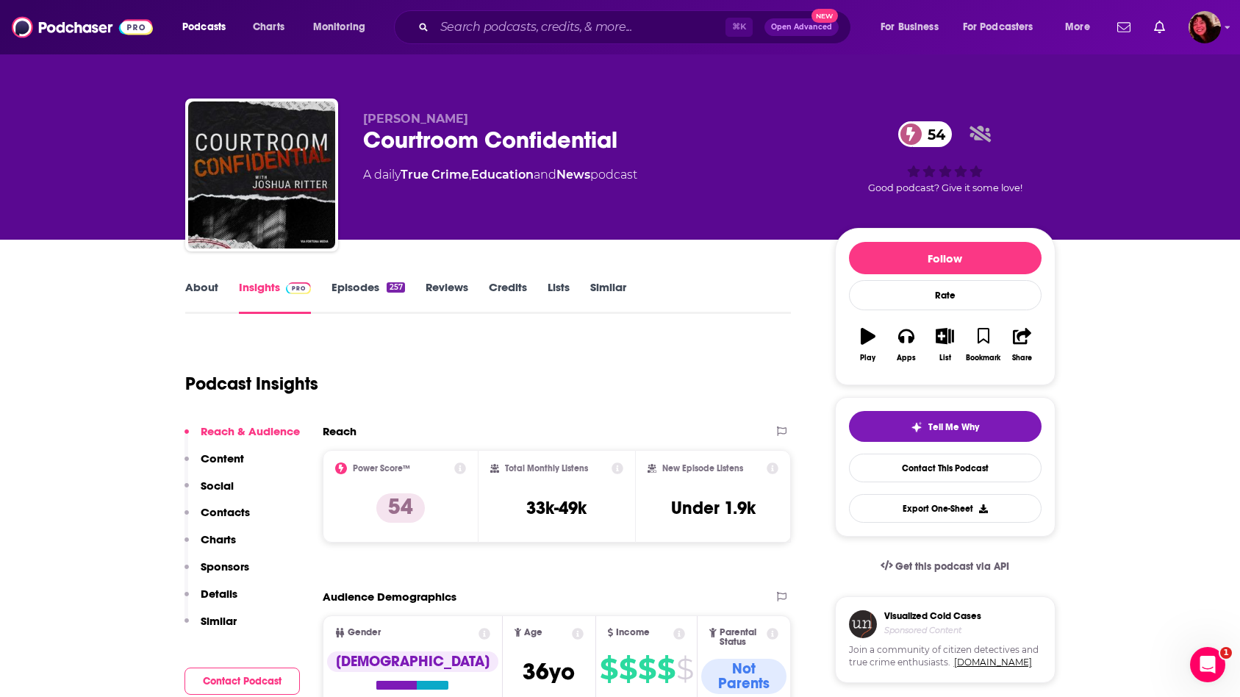
click at [235, 509] on p "Contacts" at bounding box center [225, 512] width 49 height 14
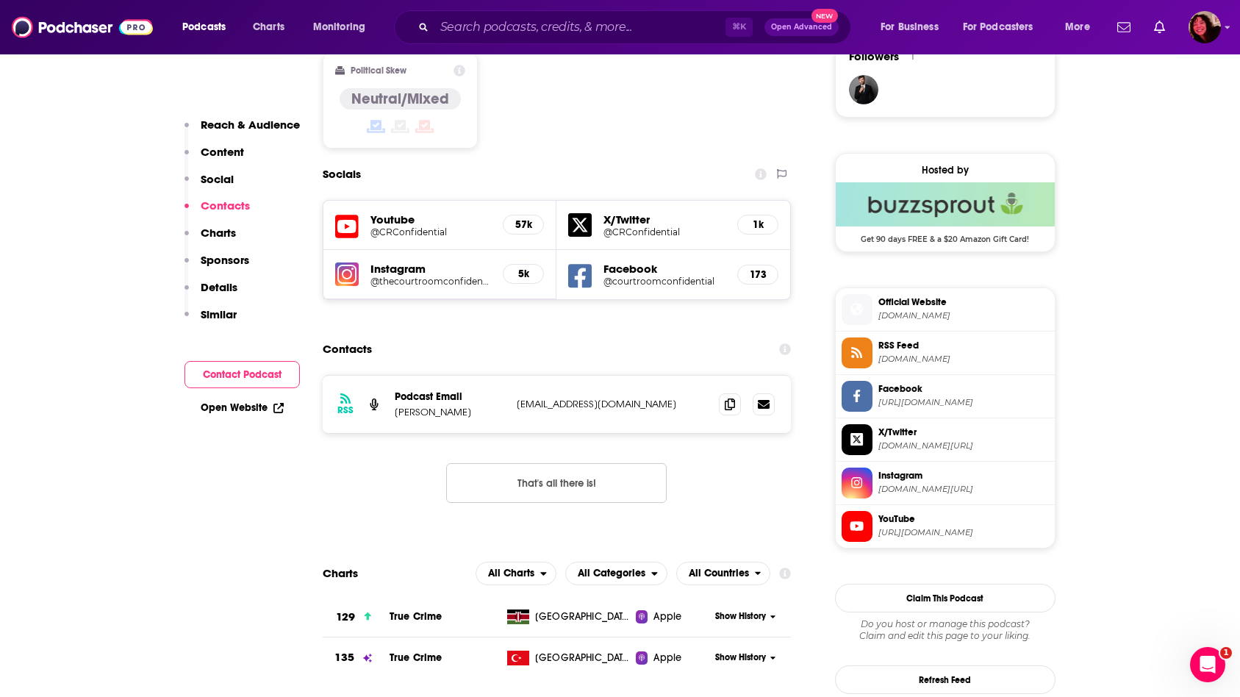
scroll to position [1278, 0]
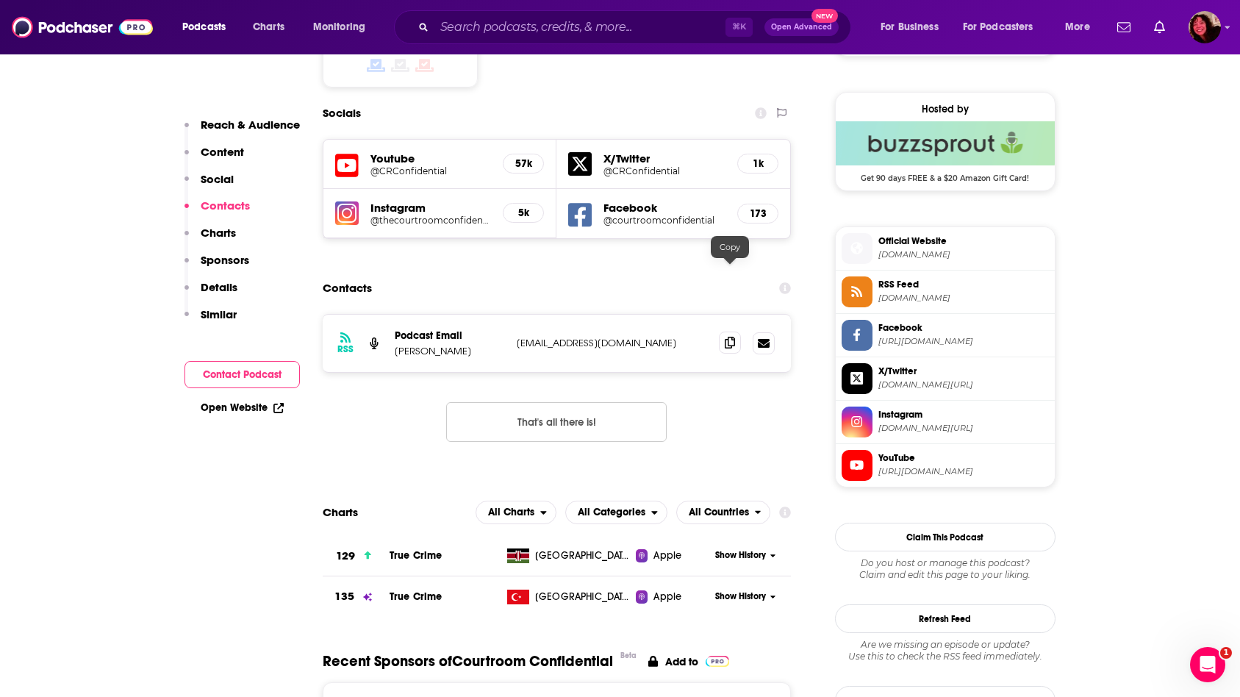
click at [735, 332] on span at bounding box center [730, 343] width 22 height 22
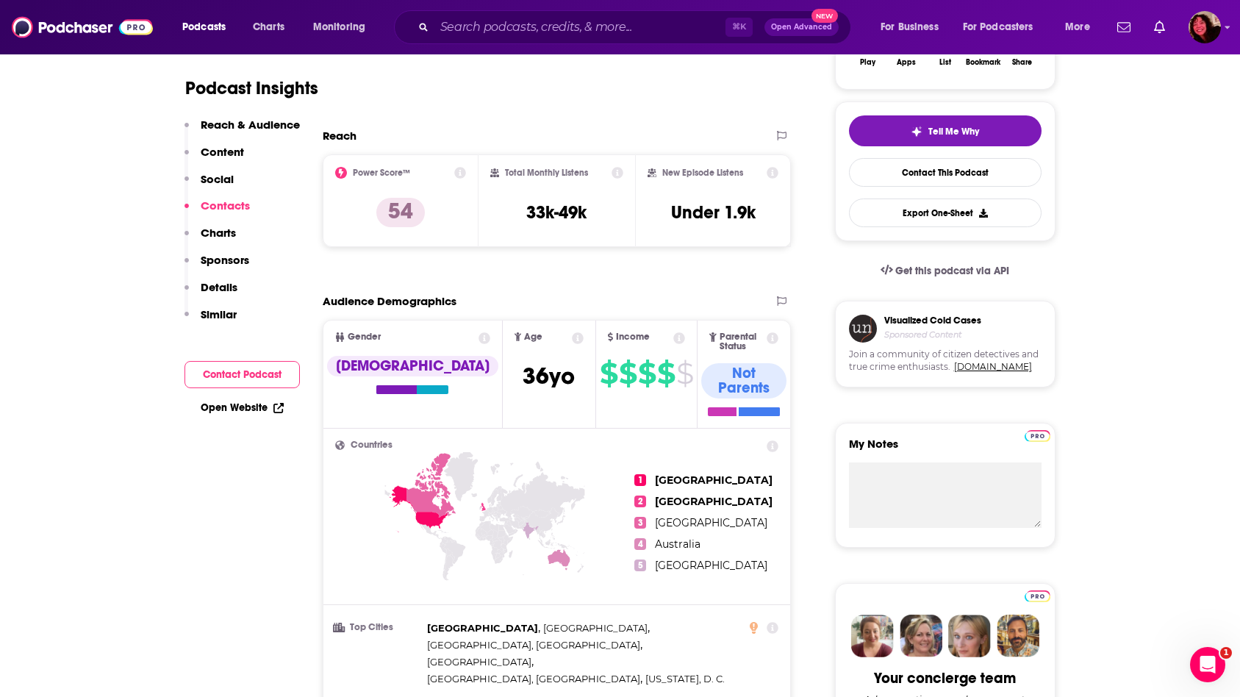
scroll to position [0, 0]
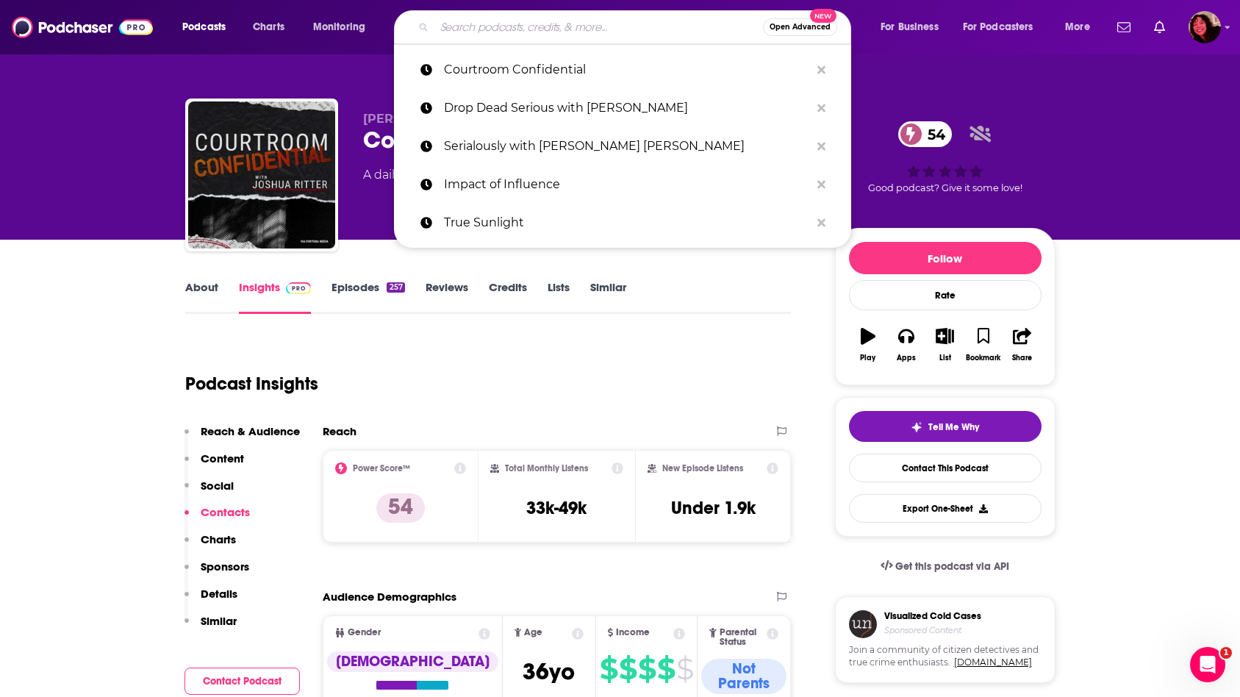
click at [482, 24] on input "Search podcasts, credits, & more..." at bounding box center [598, 27] width 329 height 24
paste input "True Crime News"
type input "True Crime News"
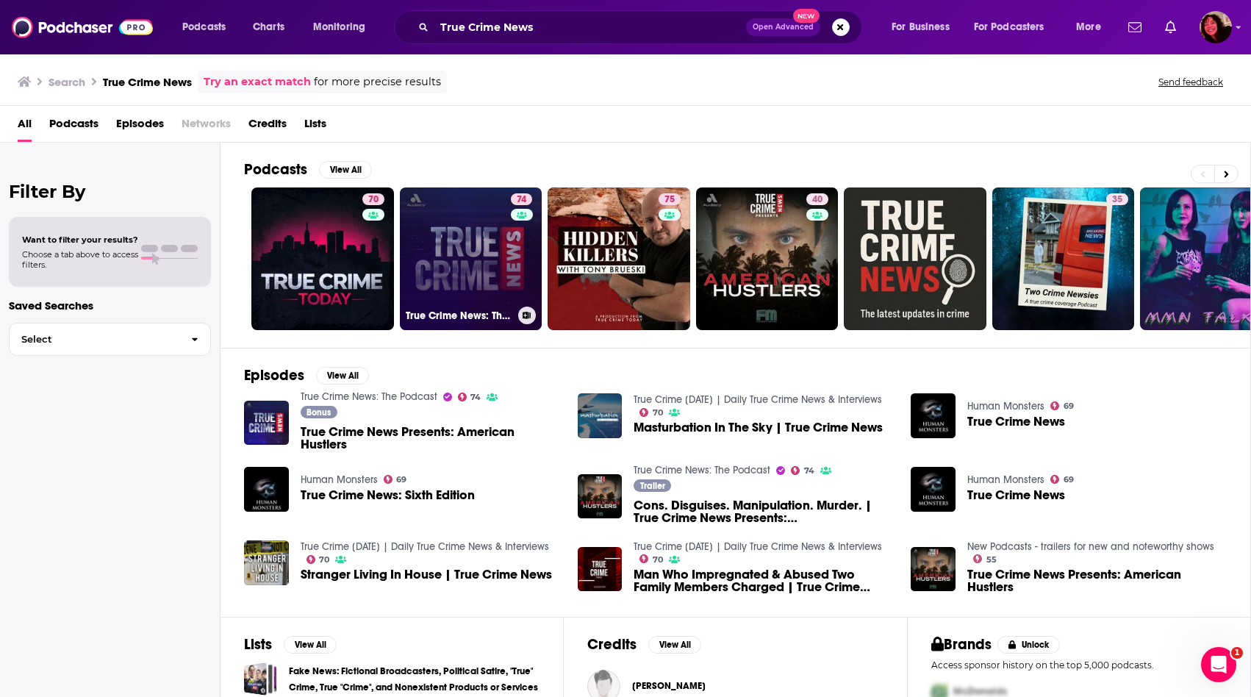
click at [465, 260] on link "74 True Crime News: The Podcast" at bounding box center [471, 258] width 143 height 143
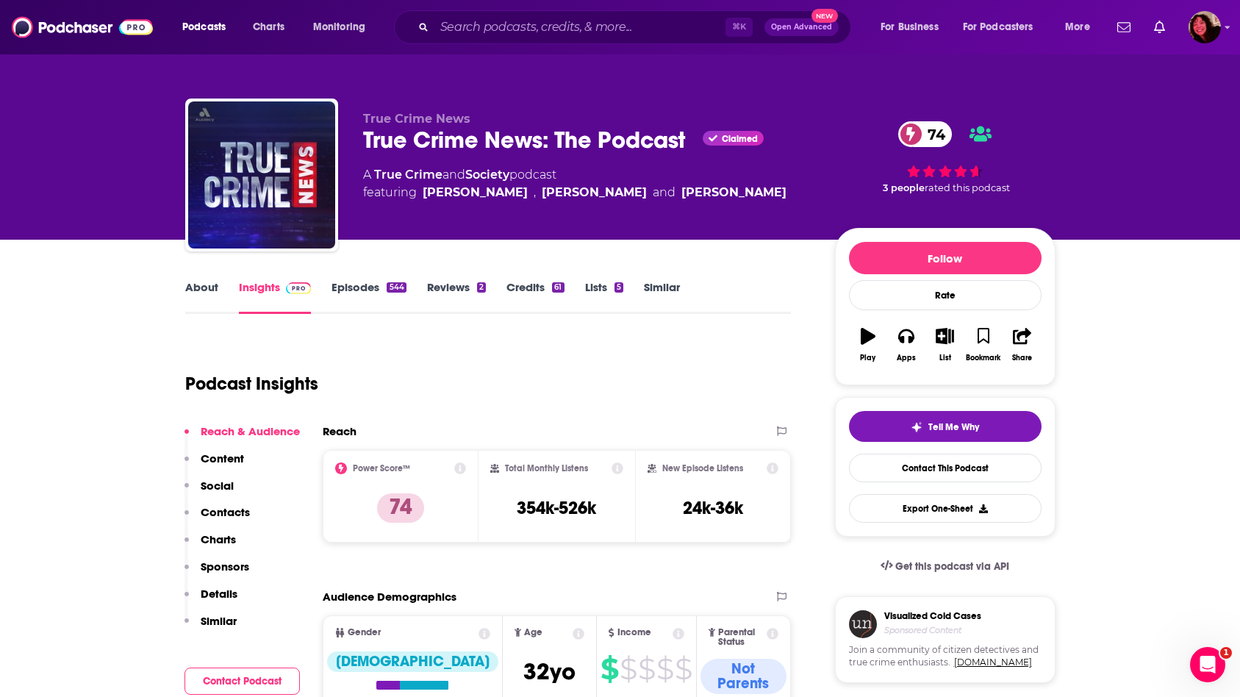
scroll to position [115, 0]
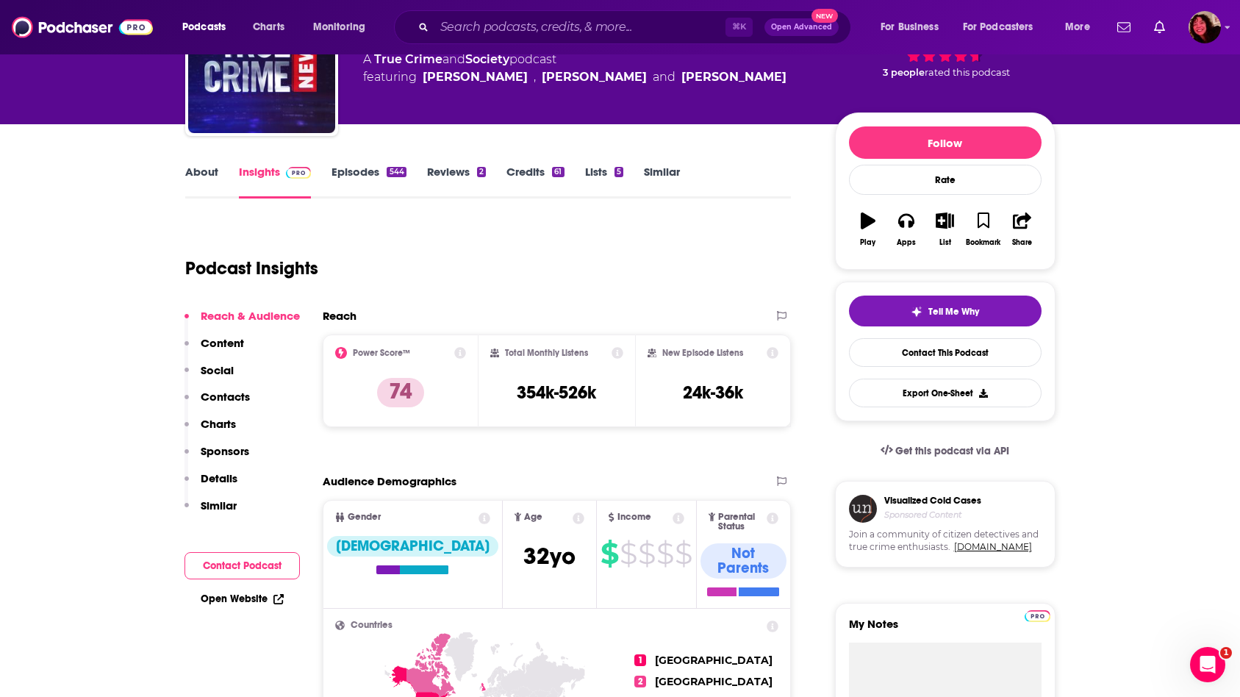
click at [233, 407] on button "Contacts" at bounding box center [217, 403] width 65 height 27
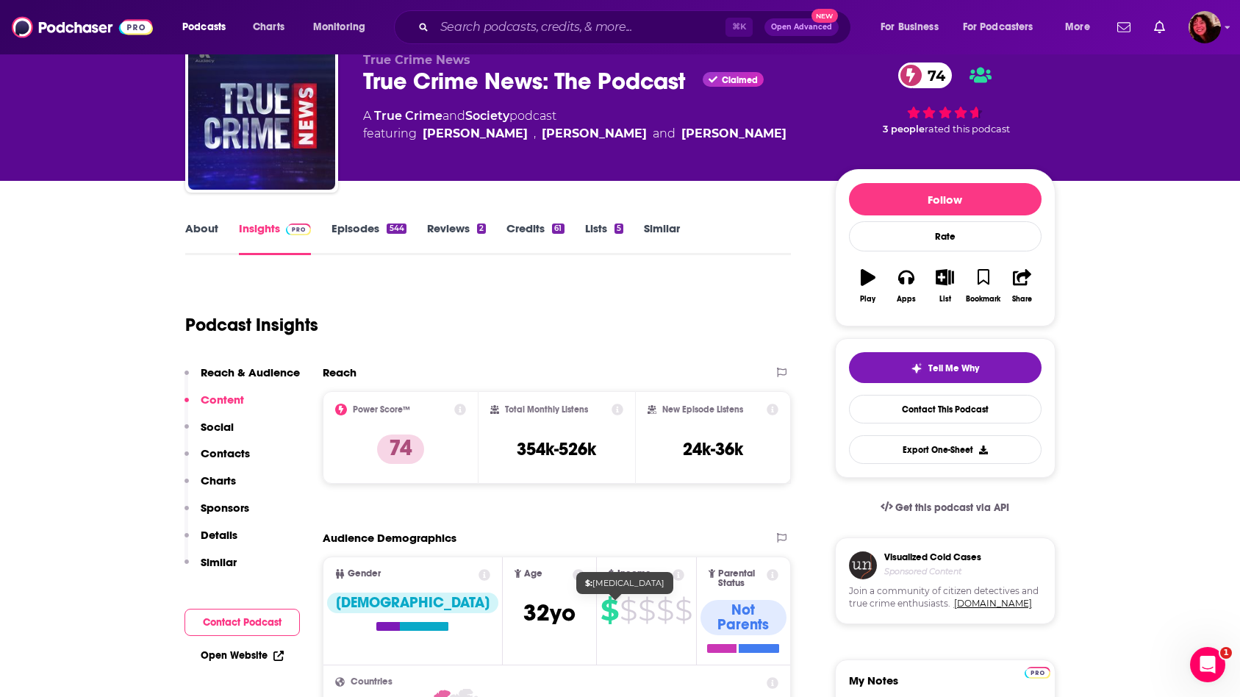
scroll to position [0, 0]
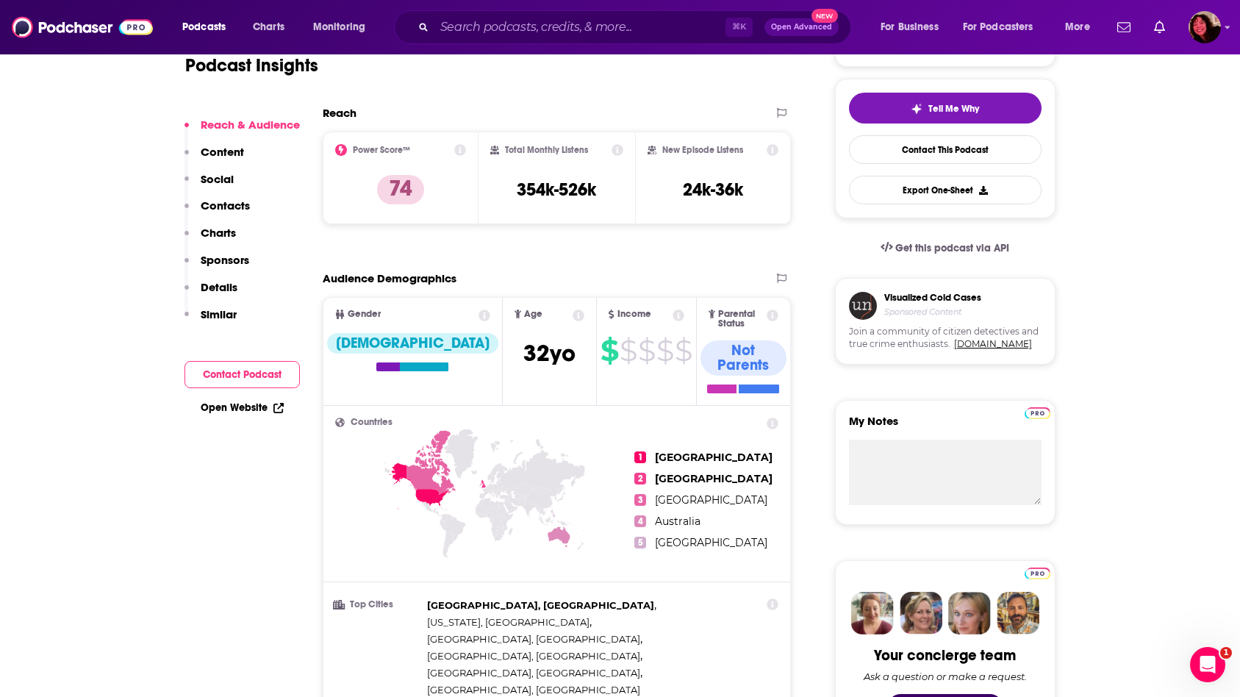
click at [220, 206] on p "Contacts" at bounding box center [225, 205] width 49 height 14
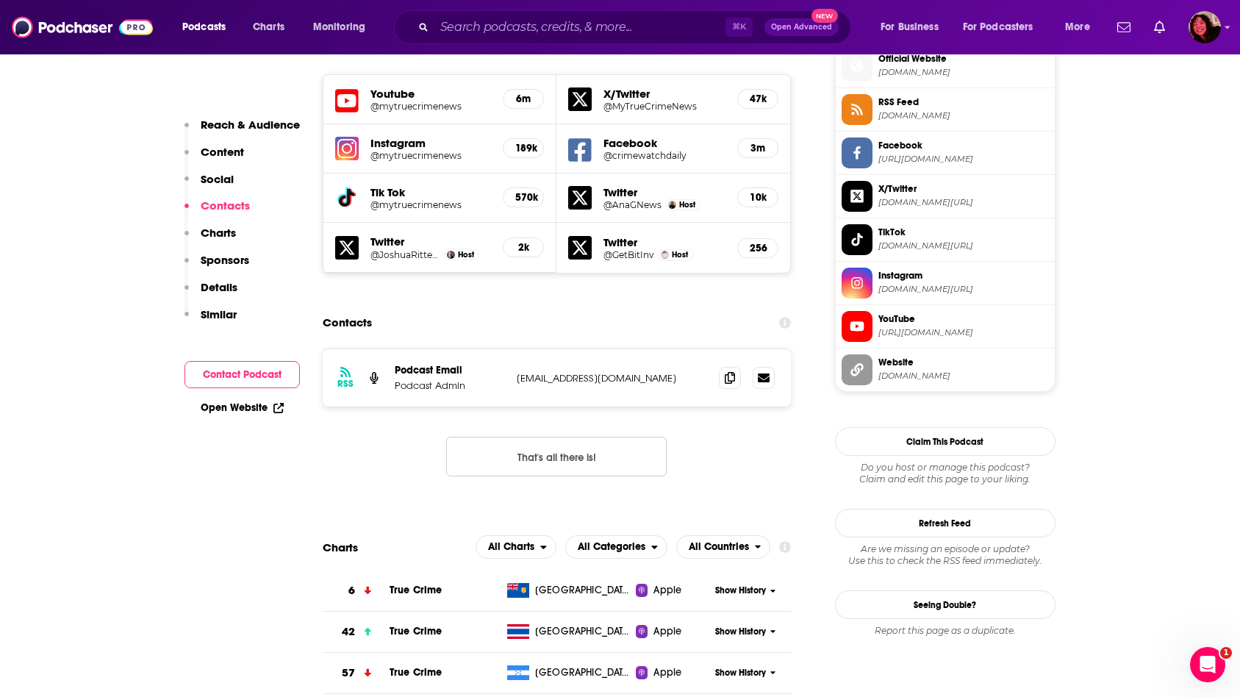
scroll to position [1326, 0]
drag, startPoint x: 568, startPoint y: 275, endPoint x: 516, endPoint y: 272, distance: 52.3
click at [517, 371] on p "[EMAIL_ADDRESS][DOMAIN_NAME]" at bounding box center [612, 377] width 191 height 12
click at [492, 29] on input "Search podcasts, credits, & more..." at bounding box center [579, 27] width 291 height 24
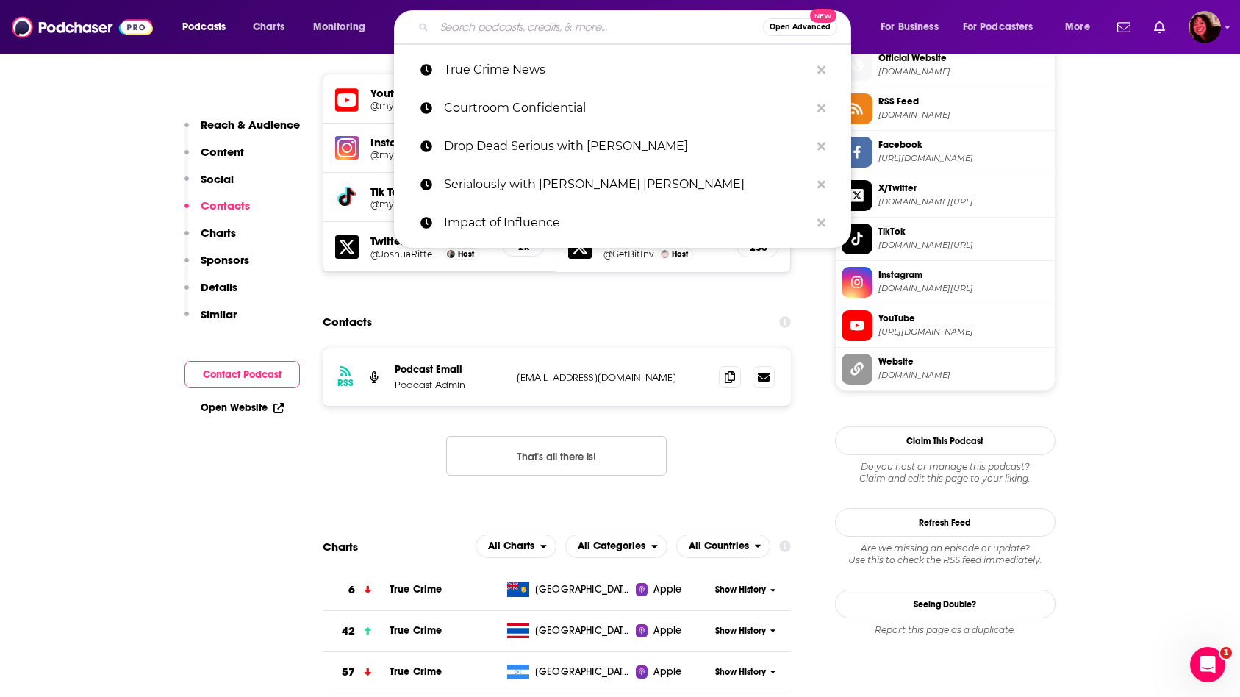
paste input "Law & Crime Sidebar"
type input "Law & Crime Sidebar"
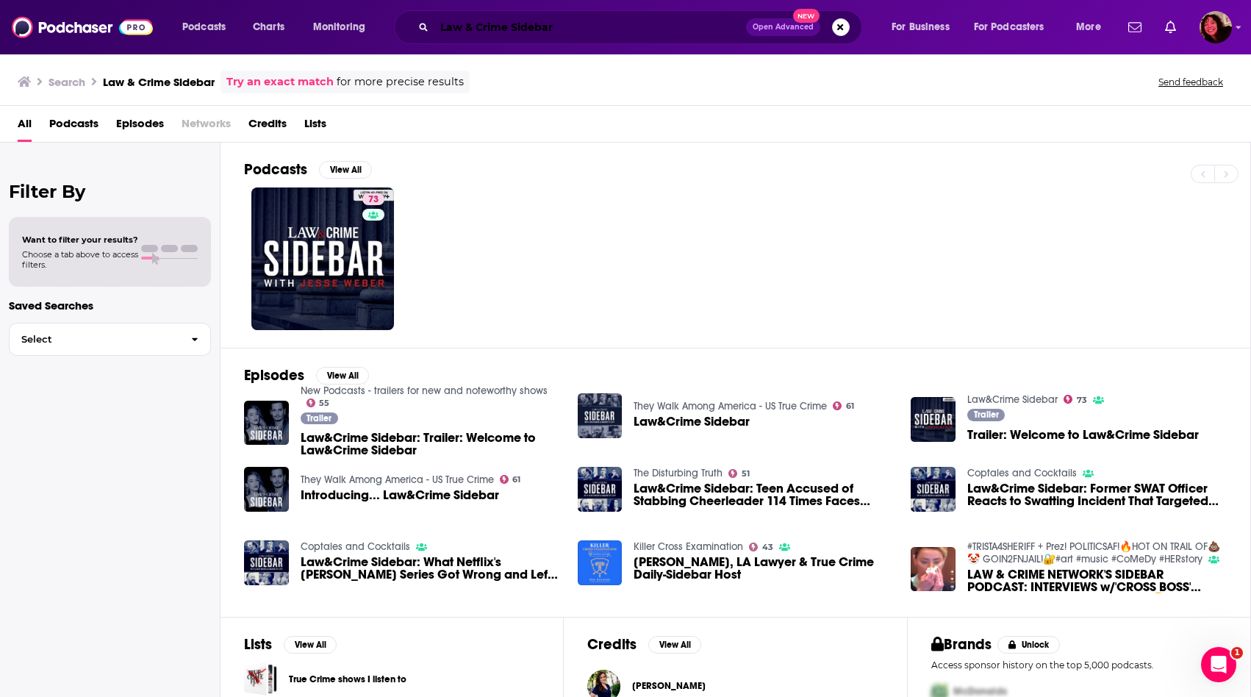
click at [474, 26] on input "Law & Crime Sidebar" at bounding box center [590, 27] width 312 height 24
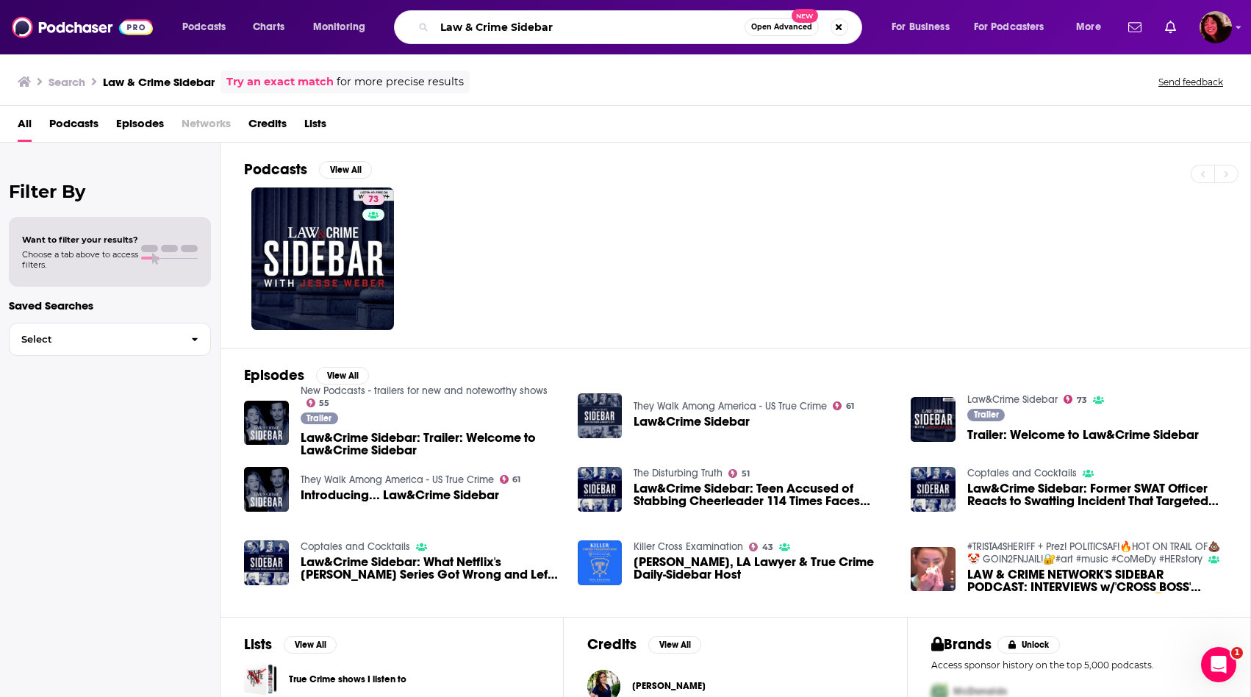
click at [474, 25] on input "Law & Crime Sidebar" at bounding box center [589, 27] width 310 height 24
paste input "Prosecutors"
type input "Prosecutors"
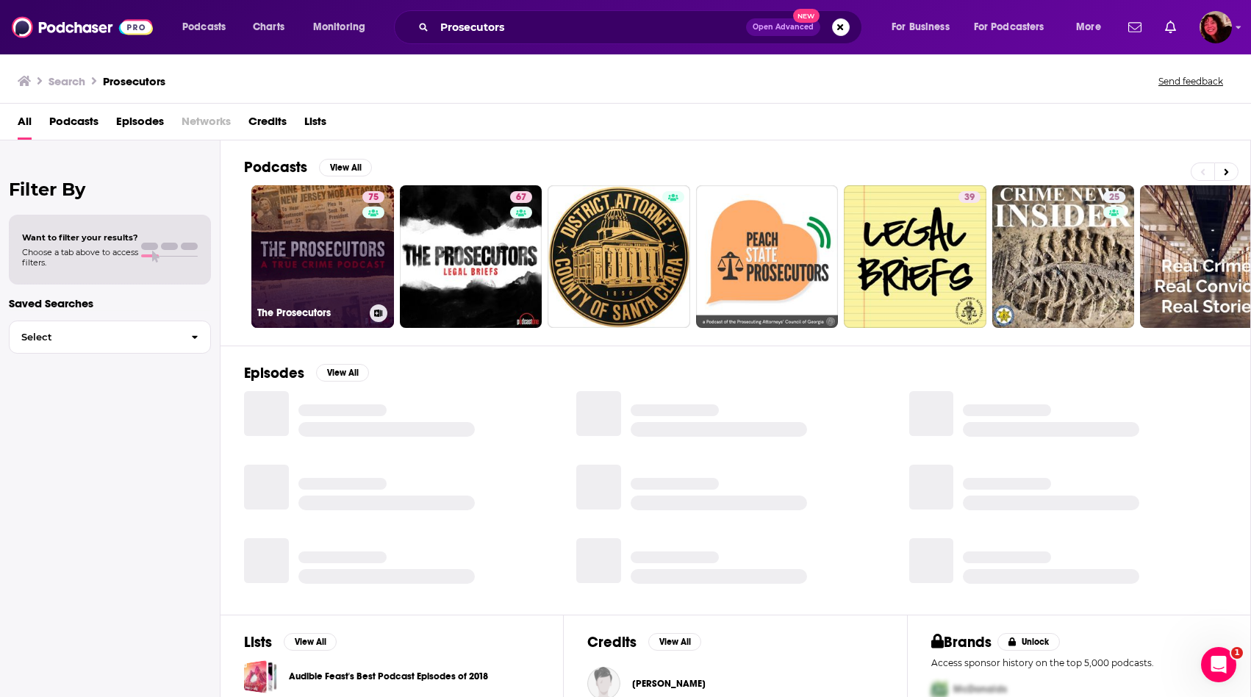
click at [323, 226] on link "75 The Prosecutors" at bounding box center [322, 256] width 143 height 143
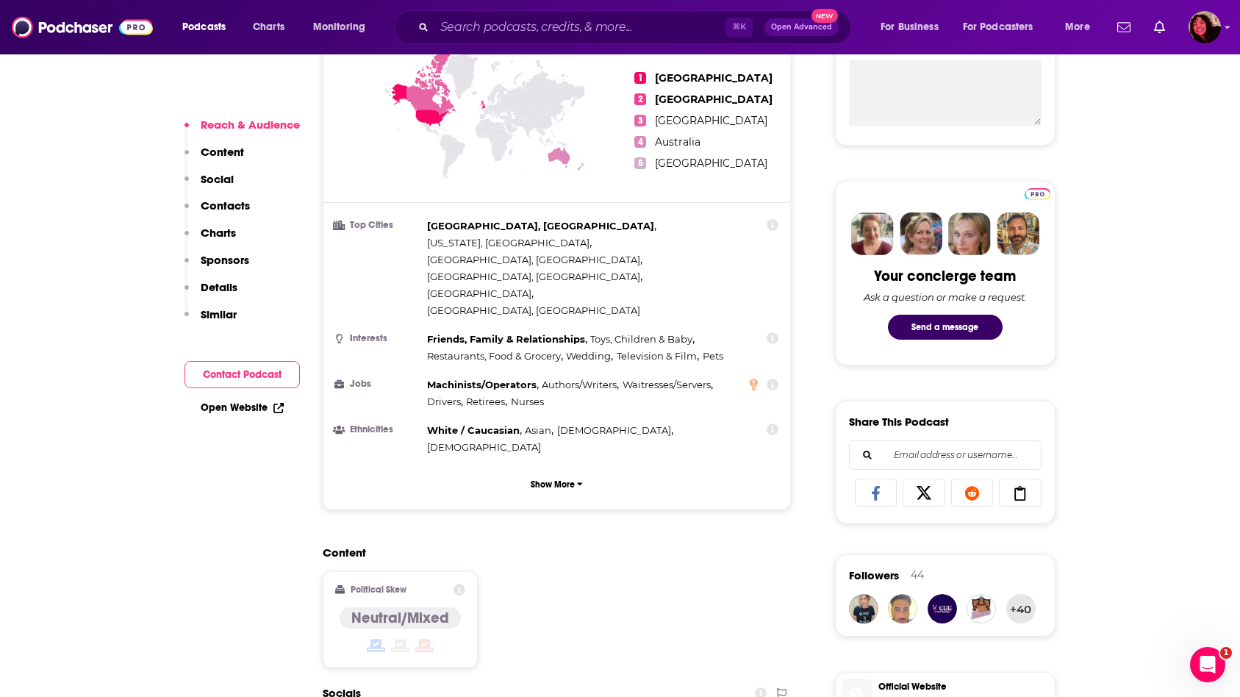
scroll to position [835, 0]
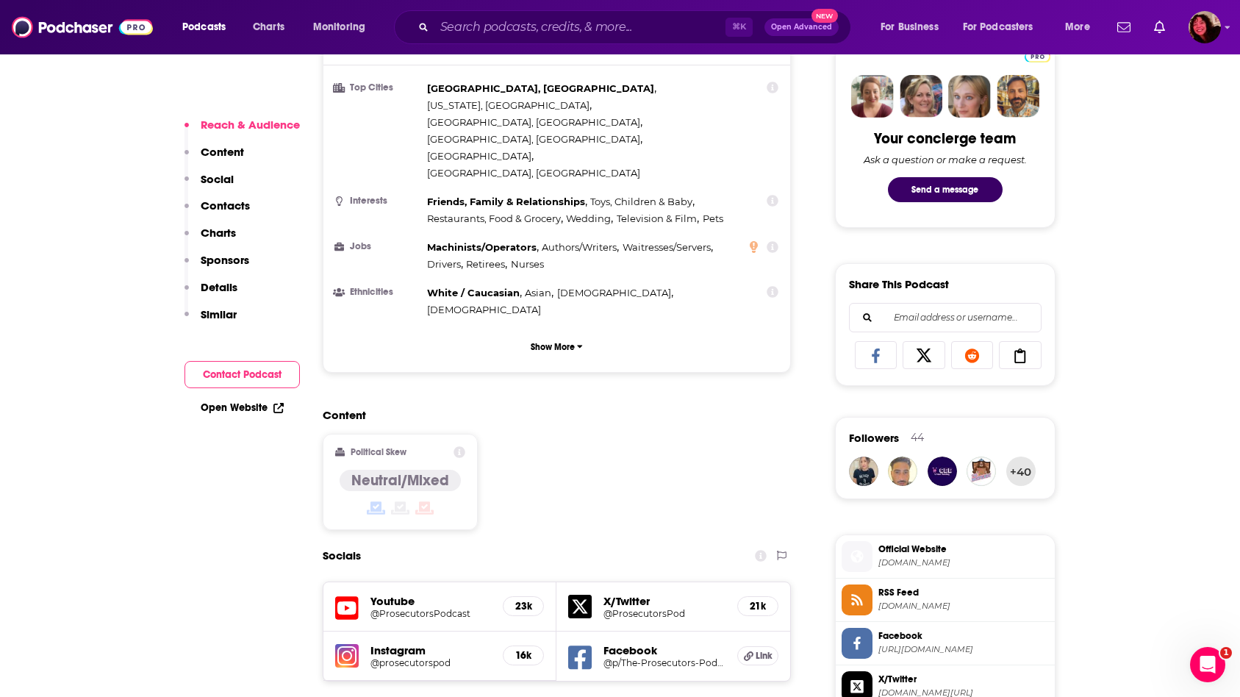
click at [234, 203] on p "Contacts" at bounding box center [225, 205] width 49 height 14
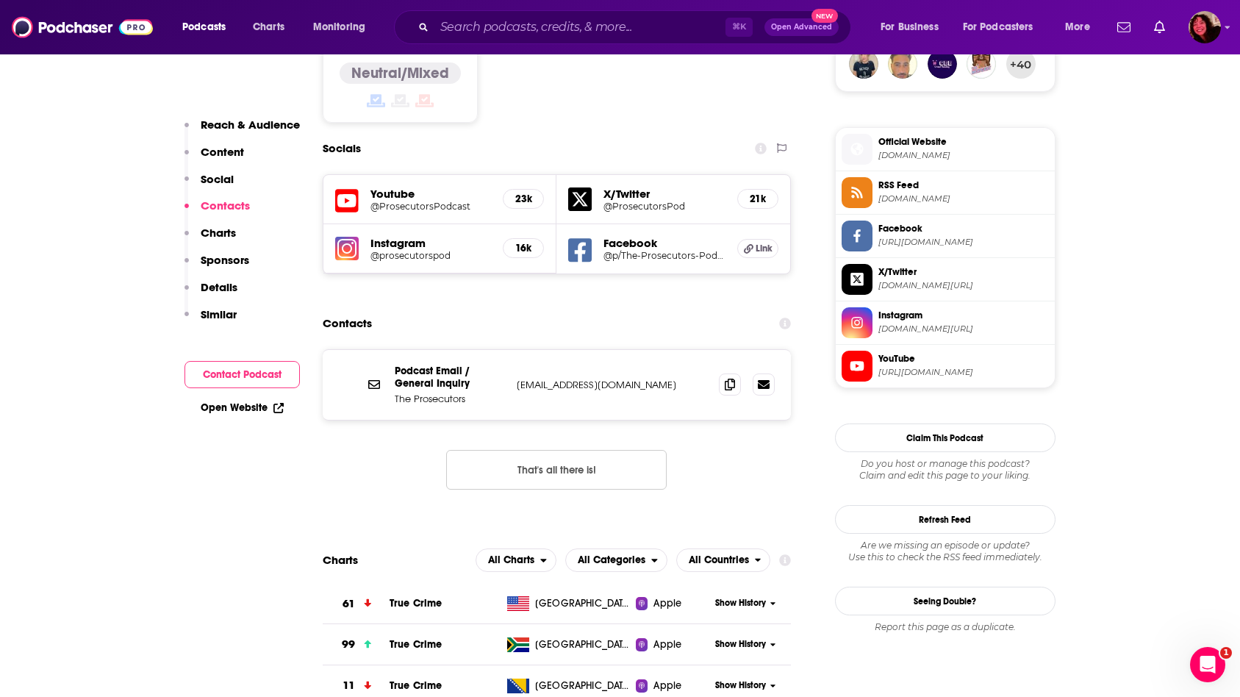
scroll to position [1244, 0]
click at [733, 376] on icon at bounding box center [730, 382] width 10 height 12
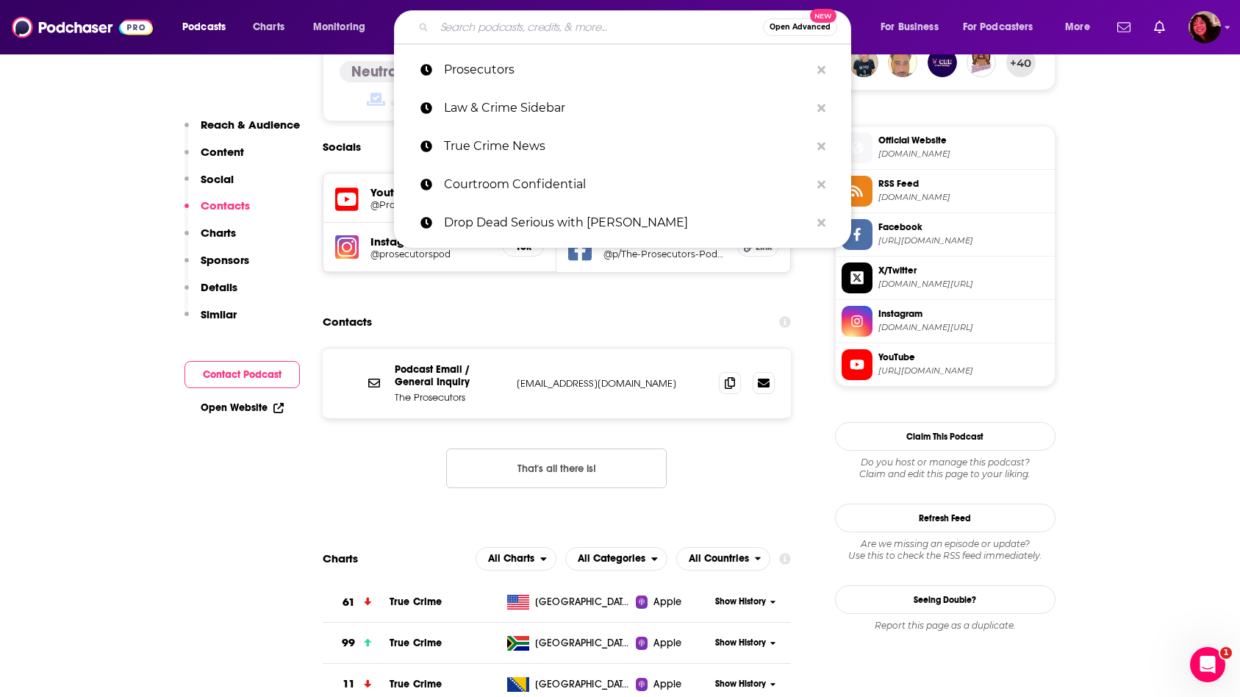
click at [497, 24] on input "Search podcasts, credits, & more..." at bounding box center [598, 27] width 329 height 24
paste input "Law & Crime Sidebar"
type input "Law & Crime Sidebar"
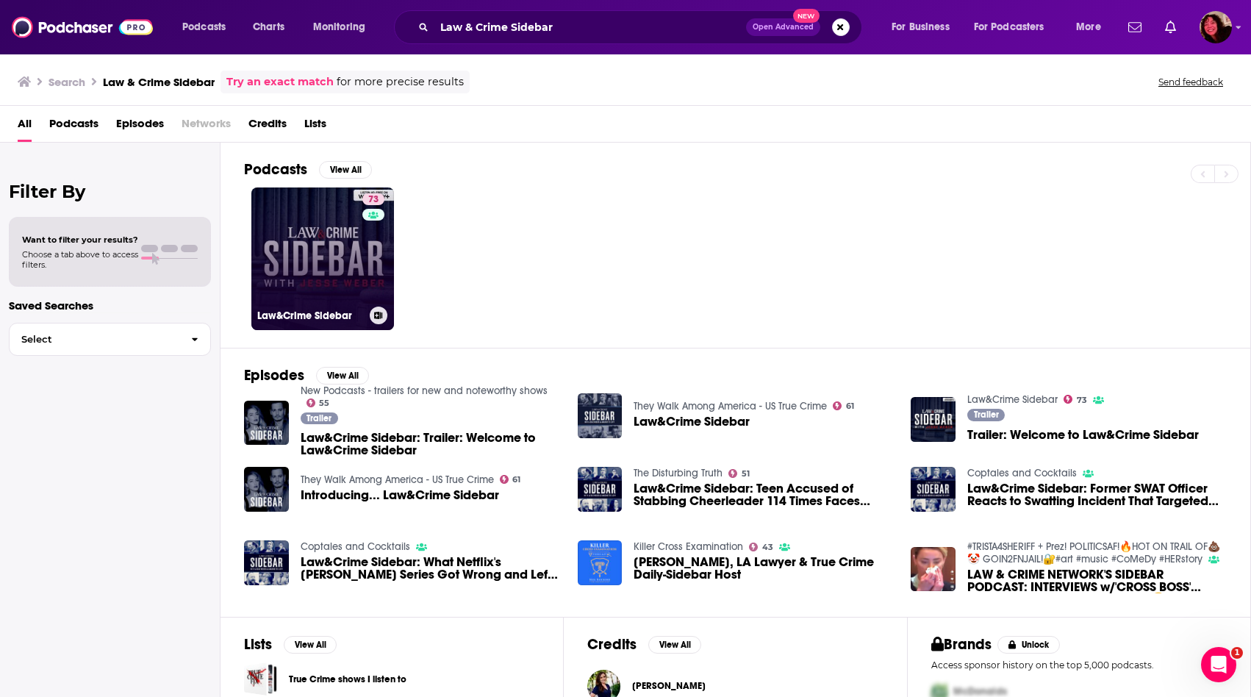
click at [332, 276] on link "73 Law&Crime Sidebar" at bounding box center [322, 258] width 143 height 143
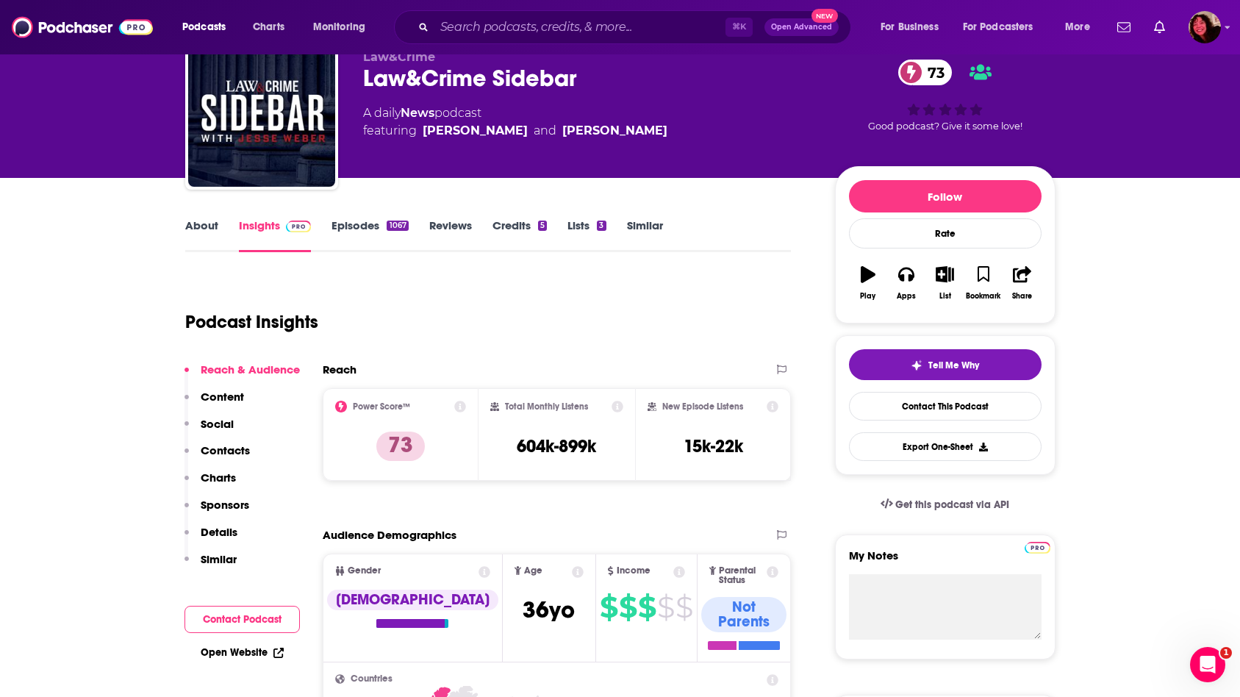
scroll to position [151, 0]
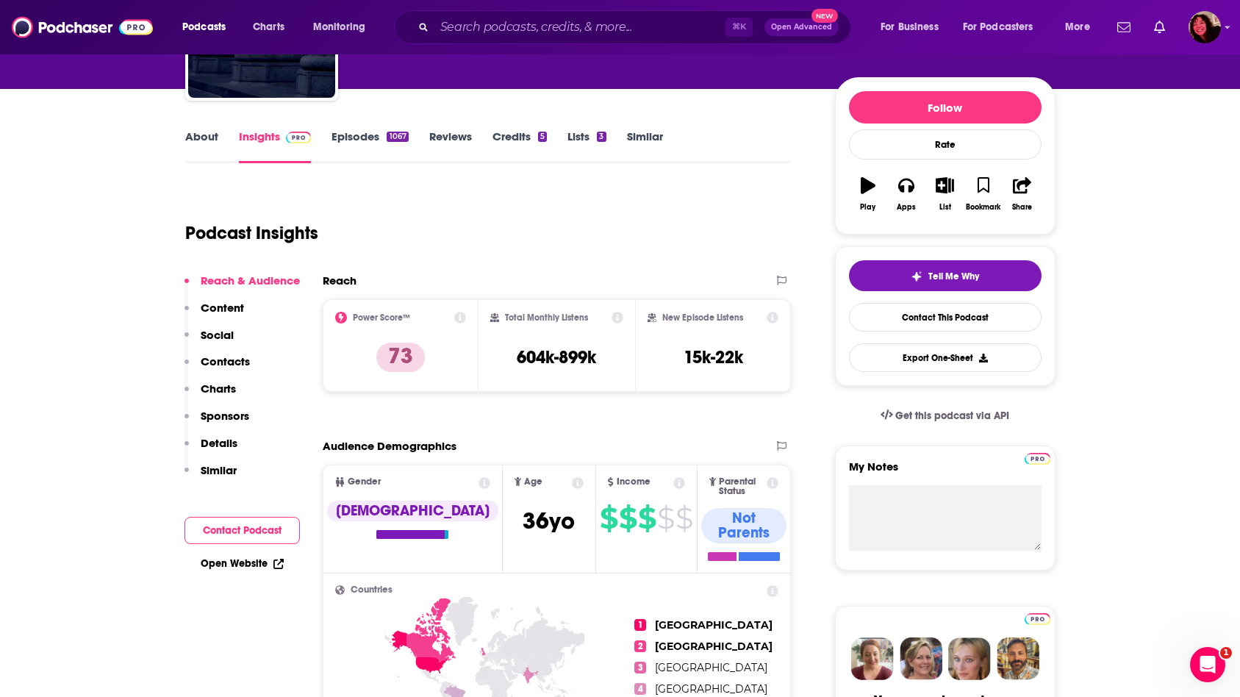
click at [204, 156] on link "About" at bounding box center [201, 146] width 33 height 34
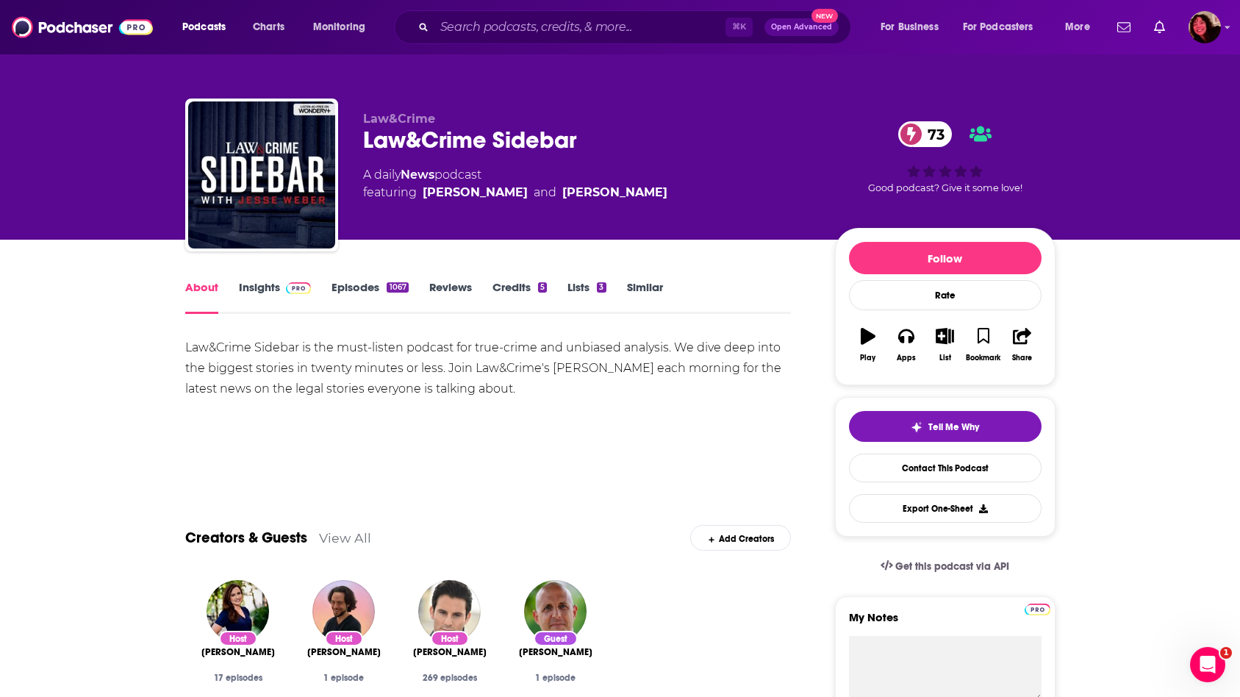
click at [277, 291] on link "Insights" at bounding box center [275, 297] width 73 height 34
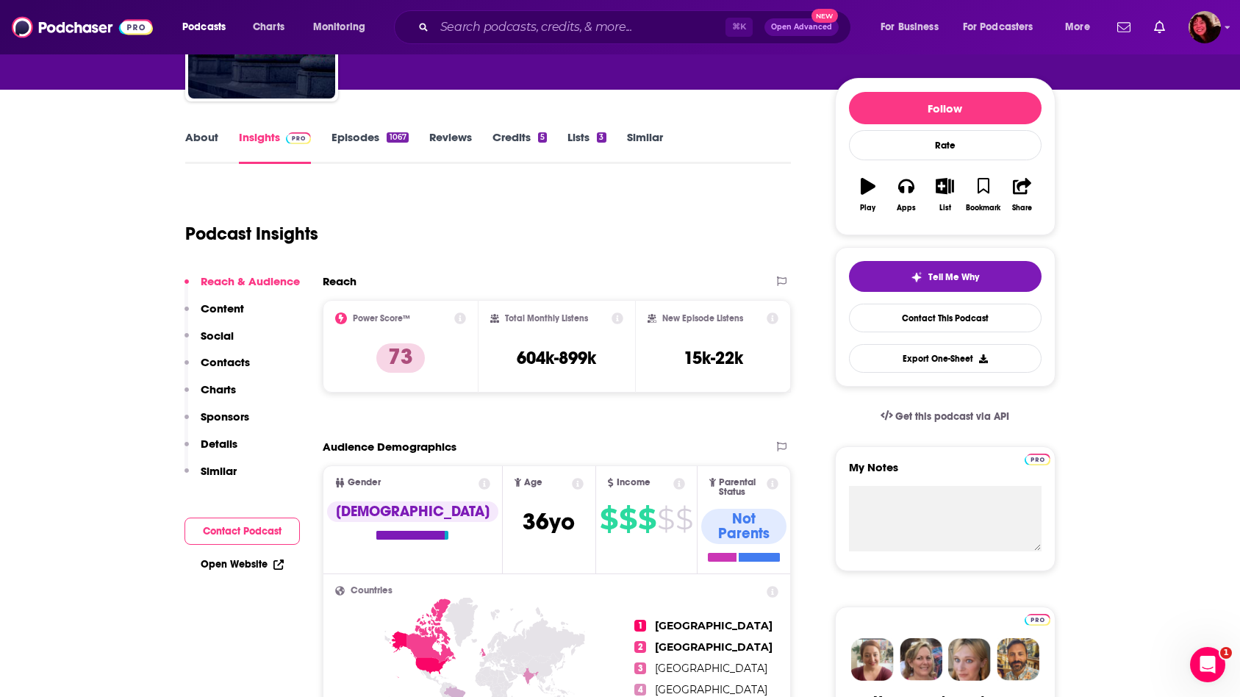
click at [224, 356] on p "Contacts" at bounding box center [225, 362] width 49 height 14
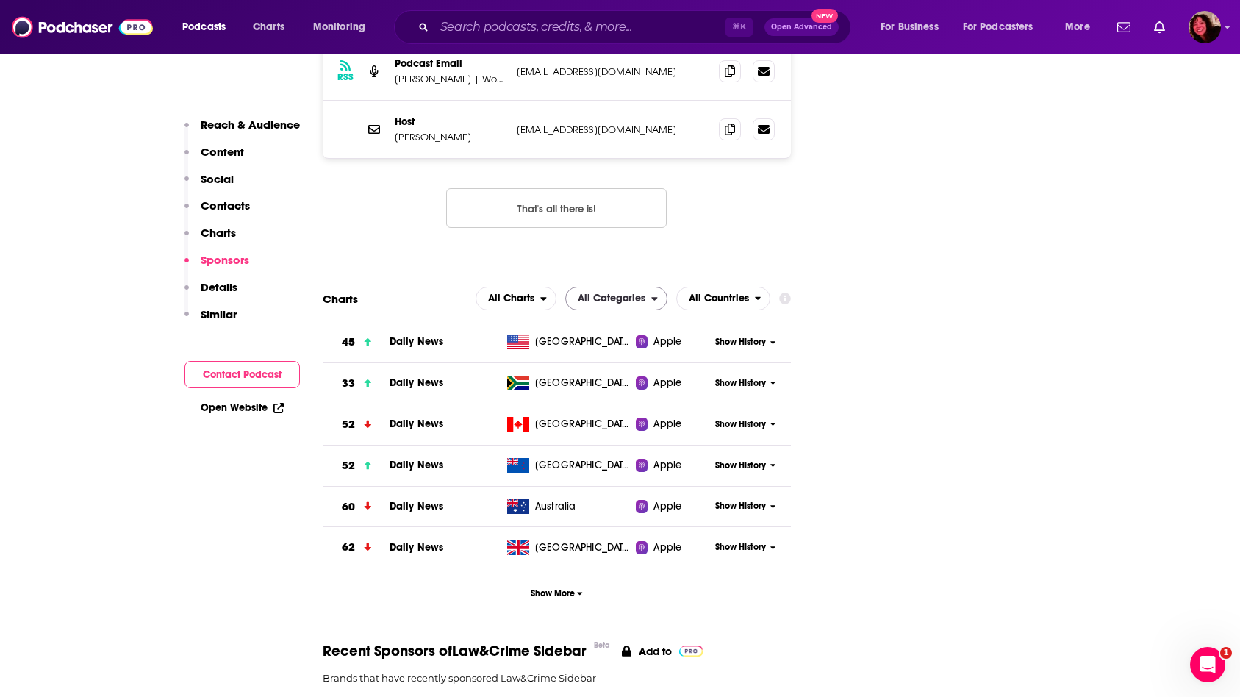
scroll to position [1264, 0]
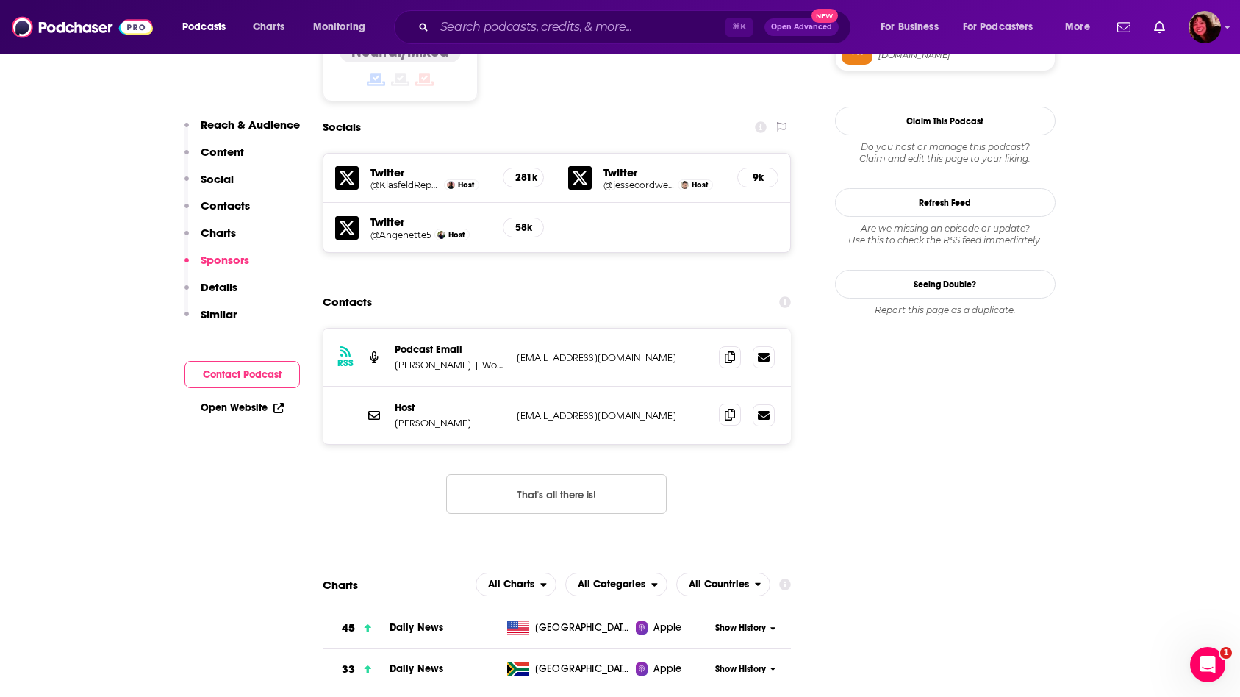
click at [721, 404] on span at bounding box center [730, 415] width 22 height 22
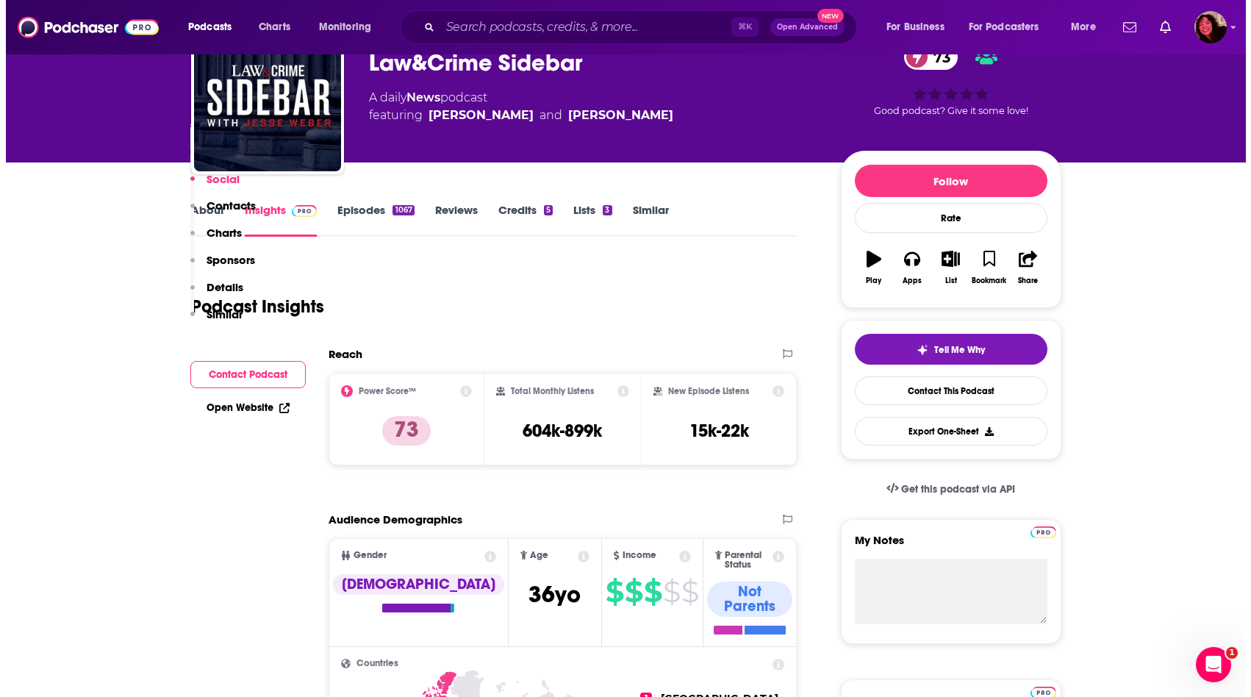
scroll to position [0, 0]
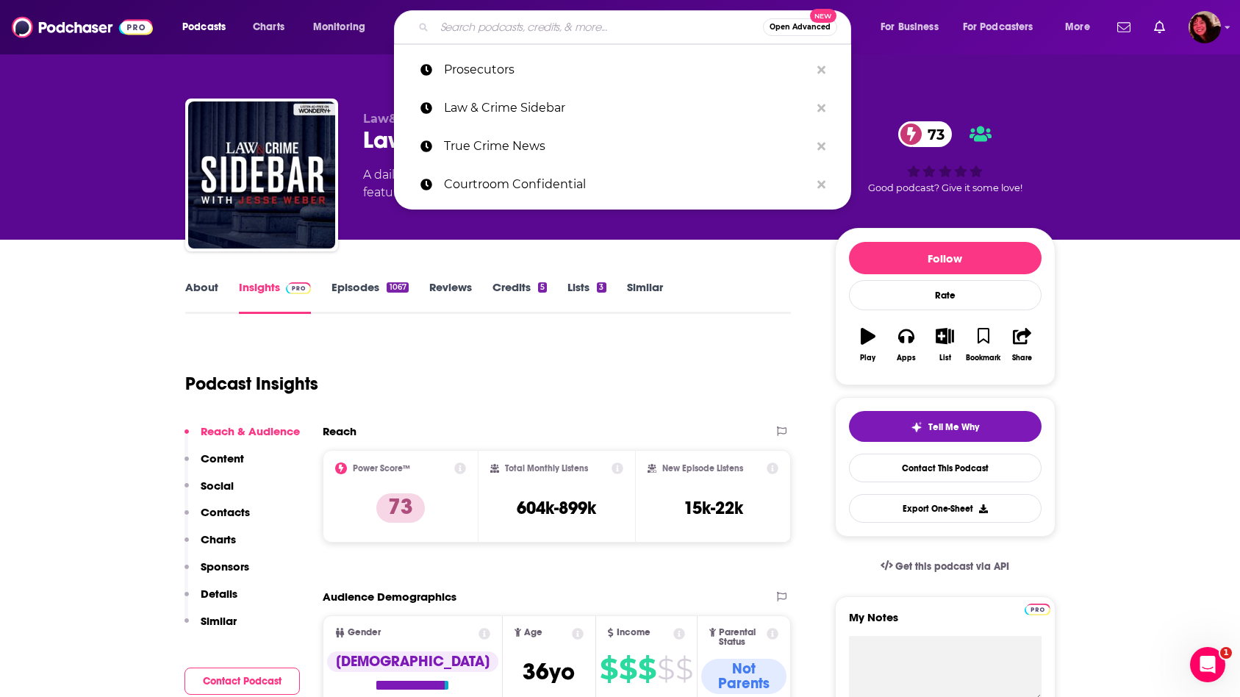
click at [487, 29] on input "Search podcasts, credits, & more..." at bounding box center [598, 27] width 329 height 24
paste input "True Crime Squad"
type input "True Crime Squad"
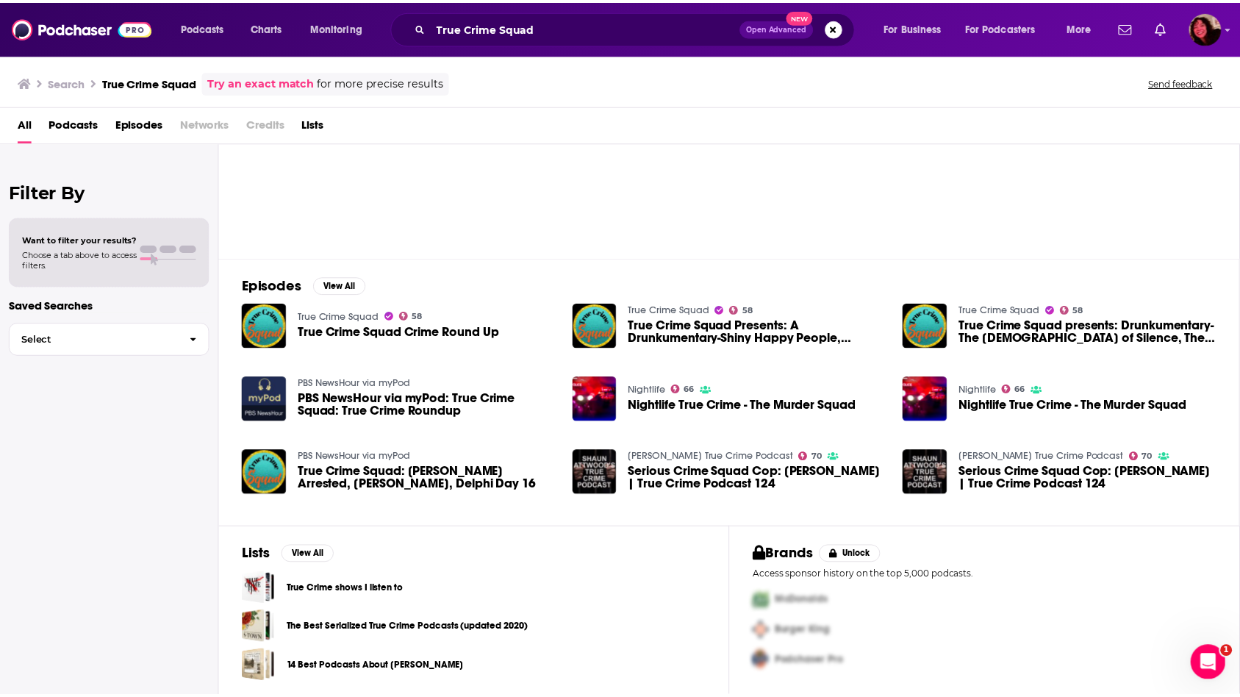
scroll to position [92, 0]
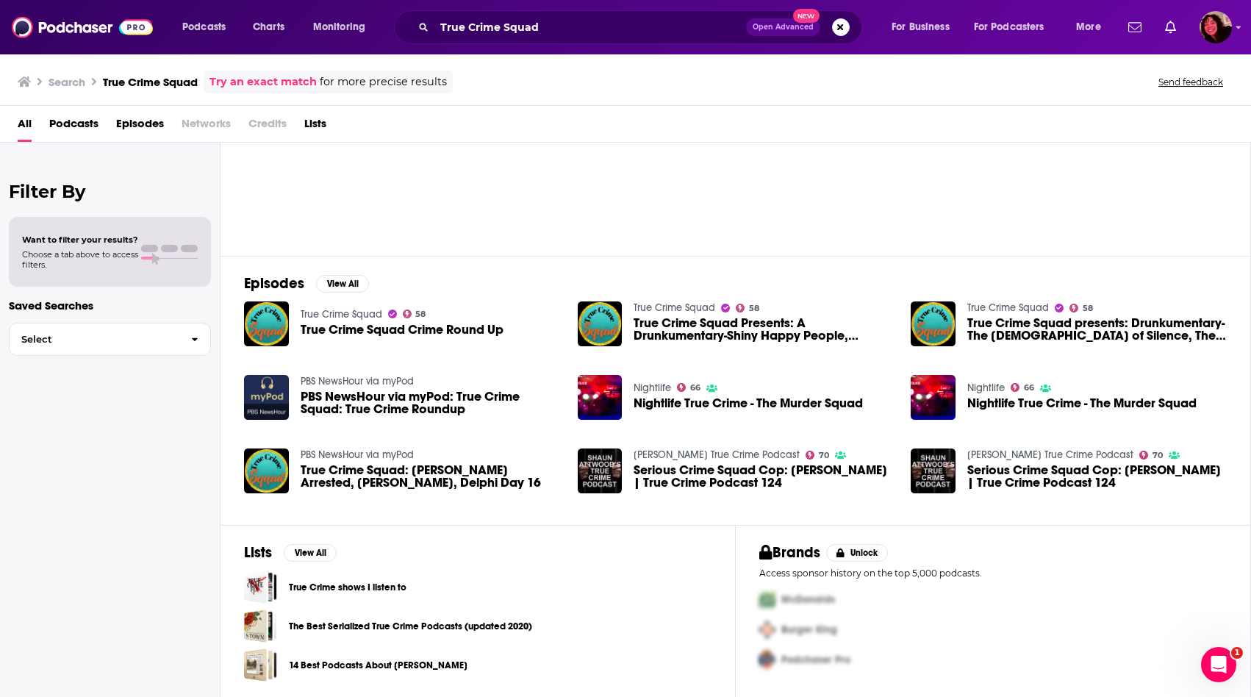
click at [150, 122] on span "Episodes" at bounding box center [140, 127] width 48 height 30
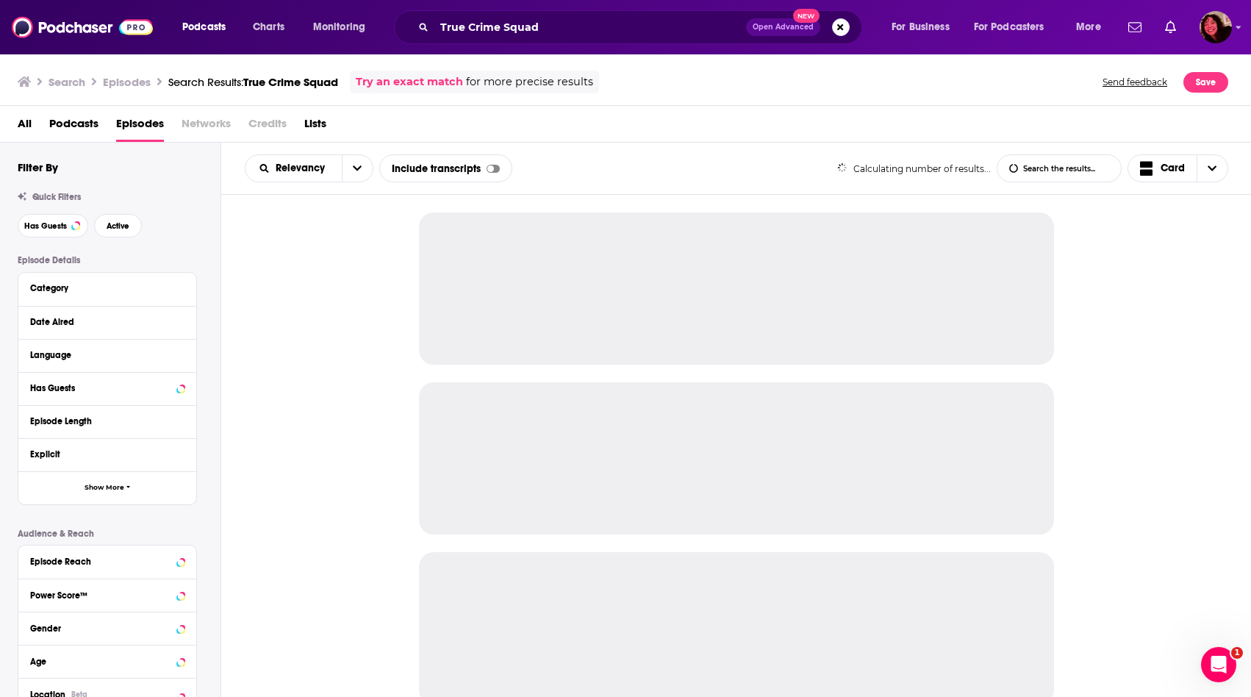
click at [73, 115] on span "Podcasts" at bounding box center [73, 127] width 49 height 30
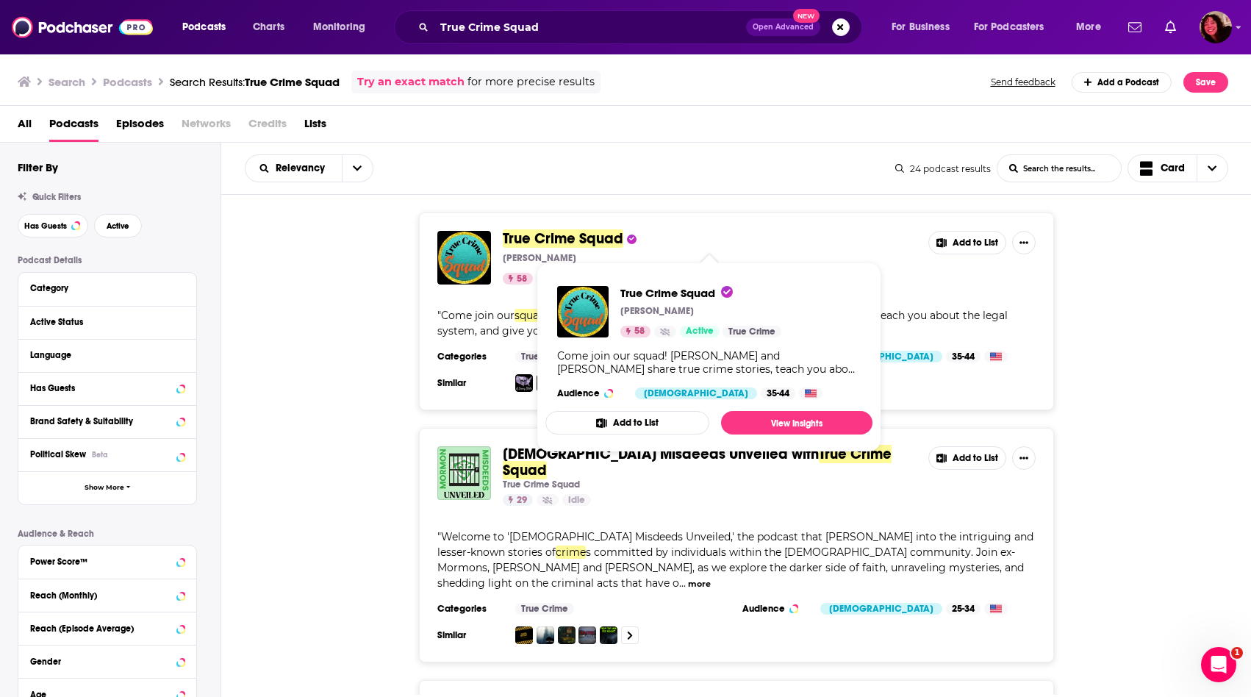
click at [579, 242] on span "True Crime Squad" at bounding box center [563, 238] width 121 height 18
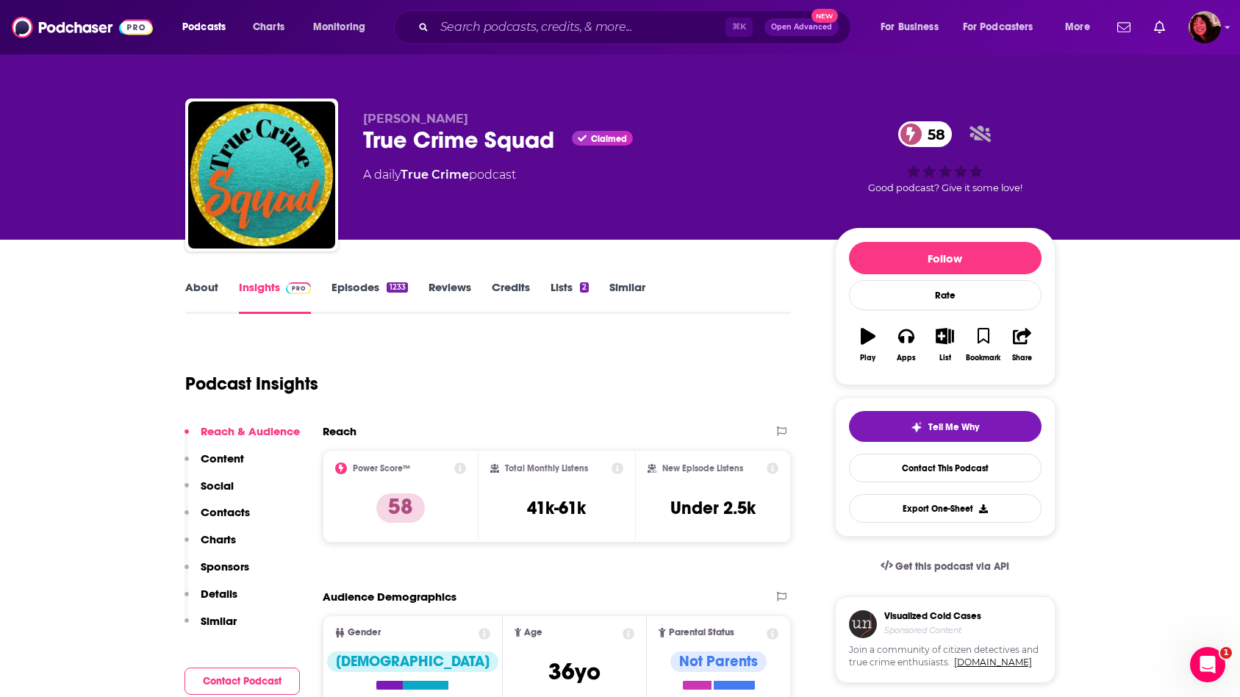
click at [229, 520] on button "Contacts" at bounding box center [217, 518] width 65 height 27
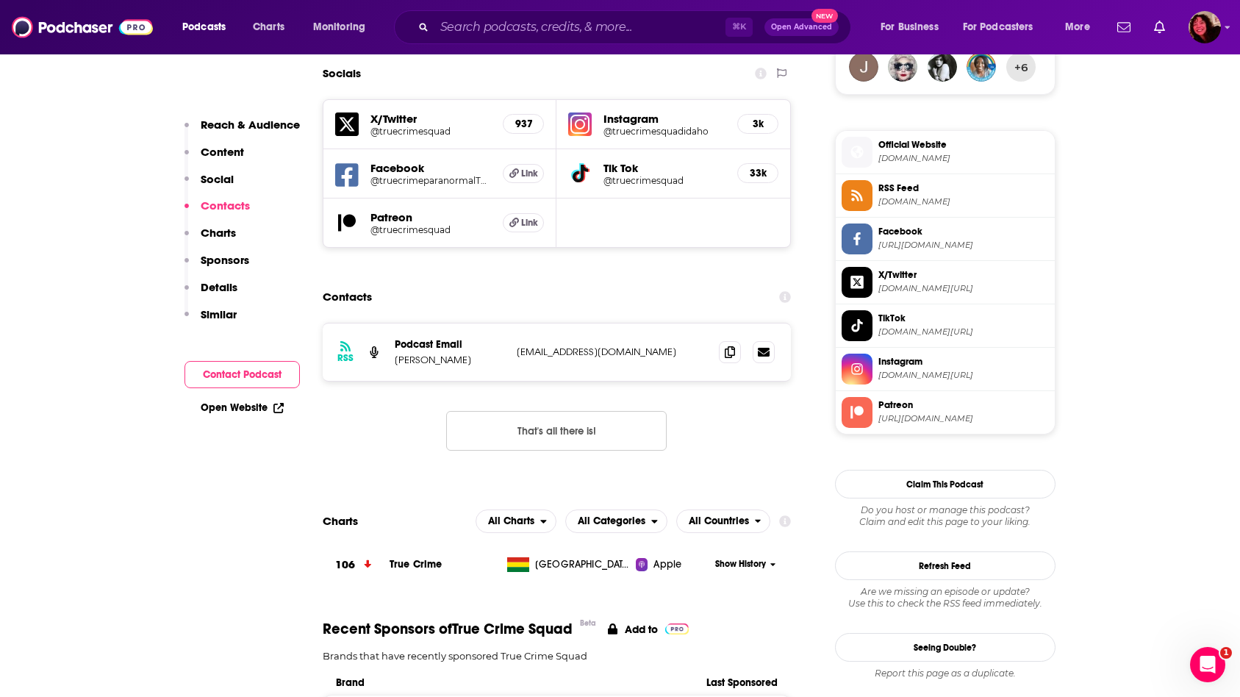
scroll to position [1250, 0]
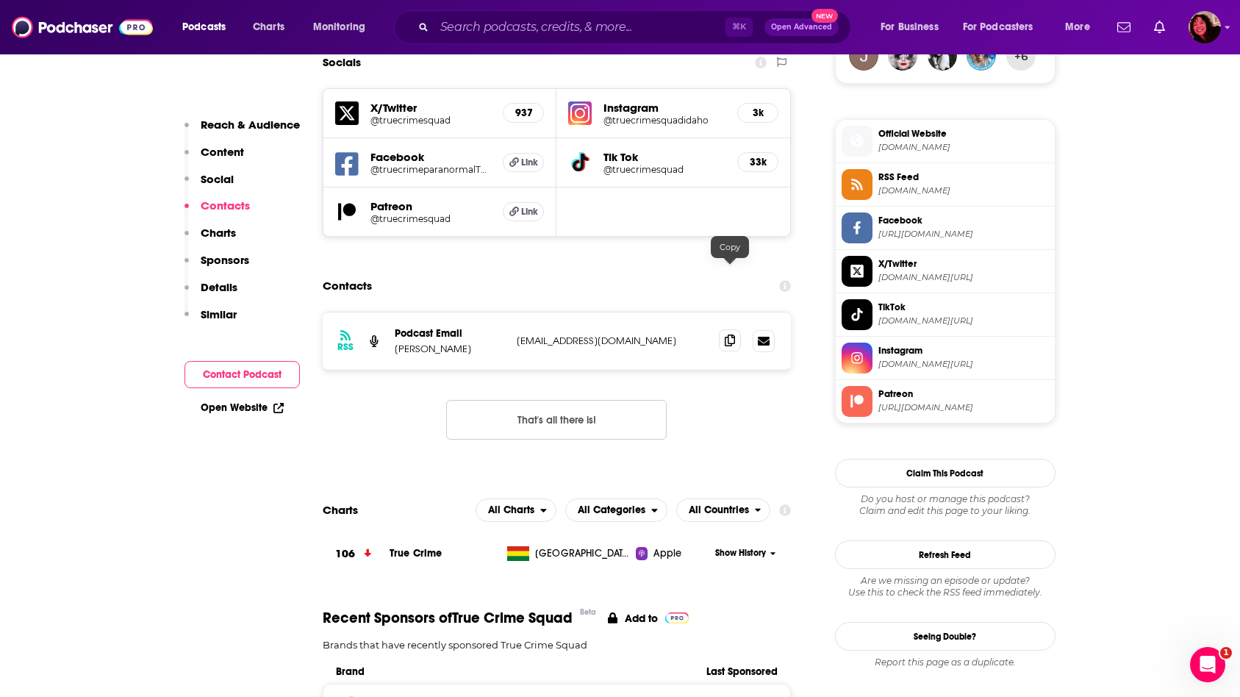
click at [725, 334] on icon at bounding box center [730, 340] width 10 height 12
click at [733, 312] on div "RSS Podcast Email [PERSON_NAME] [EMAIL_ADDRESS][DOMAIN_NAME] [EMAIL_ADDRESS][DO…" at bounding box center [557, 340] width 469 height 57
click at [733, 334] on icon at bounding box center [730, 340] width 10 height 12
click at [474, 20] on input "Search podcasts, credits, & more..." at bounding box center [579, 27] width 291 height 24
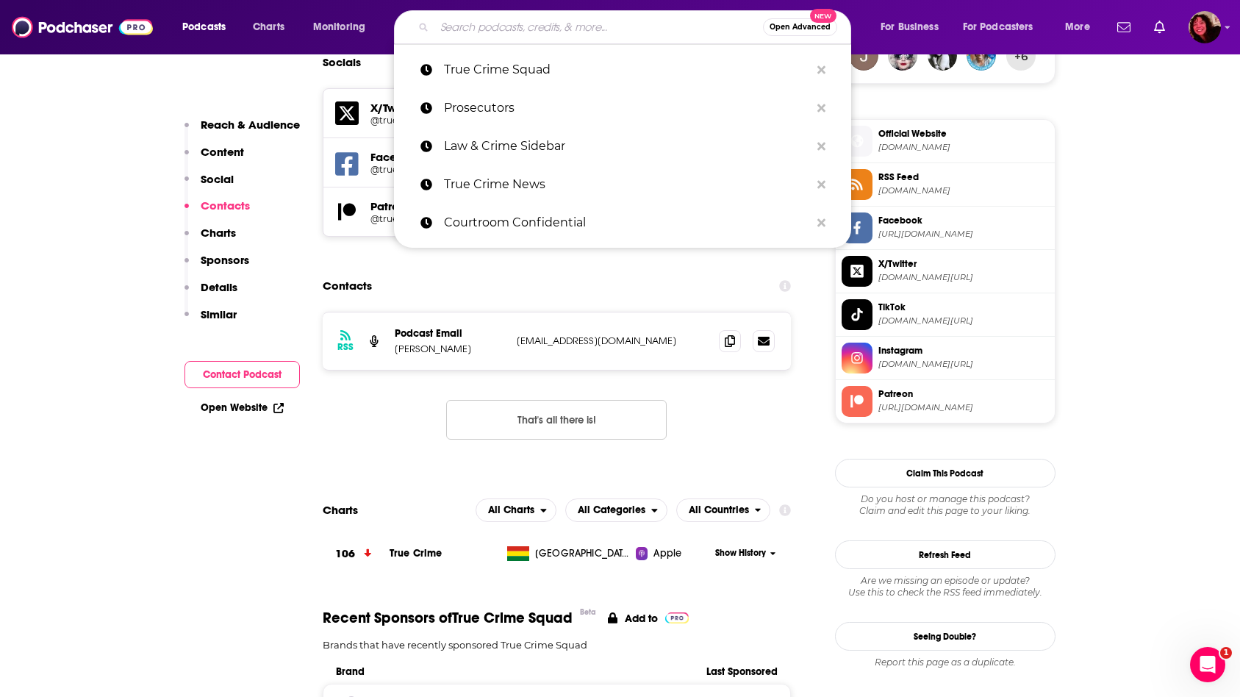
paste input "The [PERSON_NAME] Show"
type input "The [PERSON_NAME] Show"
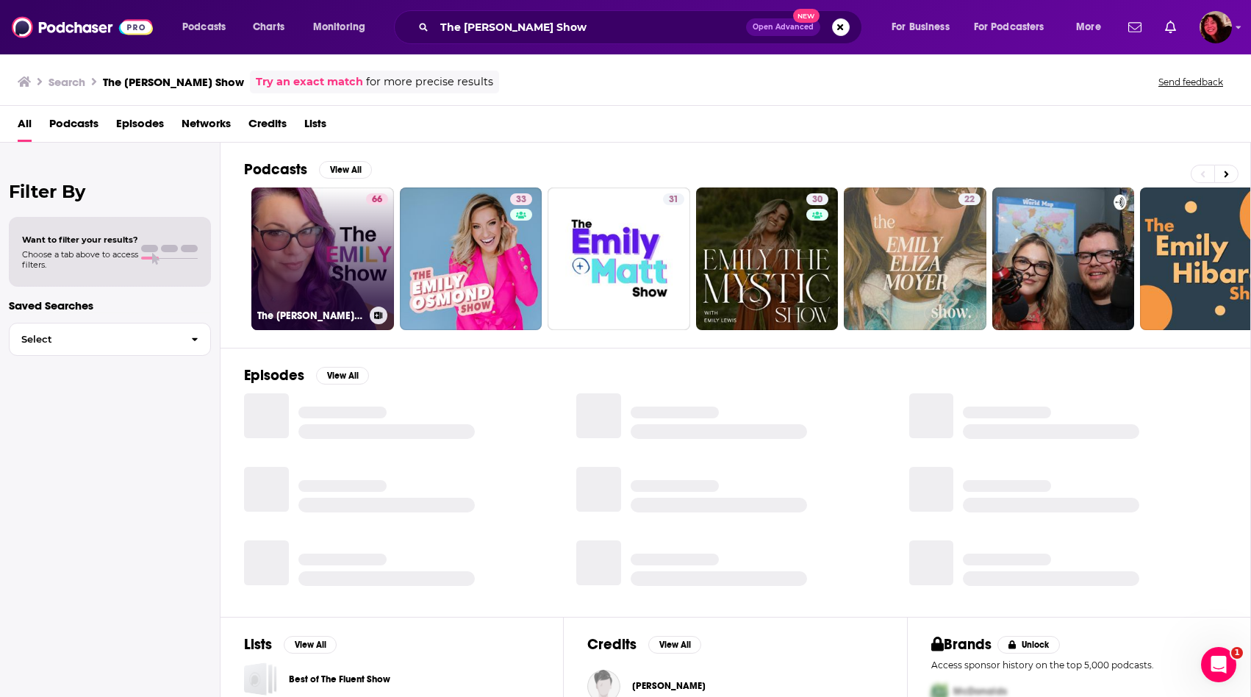
click at [331, 237] on link "66 The [PERSON_NAME] Show" at bounding box center [322, 258] width 143 height 143
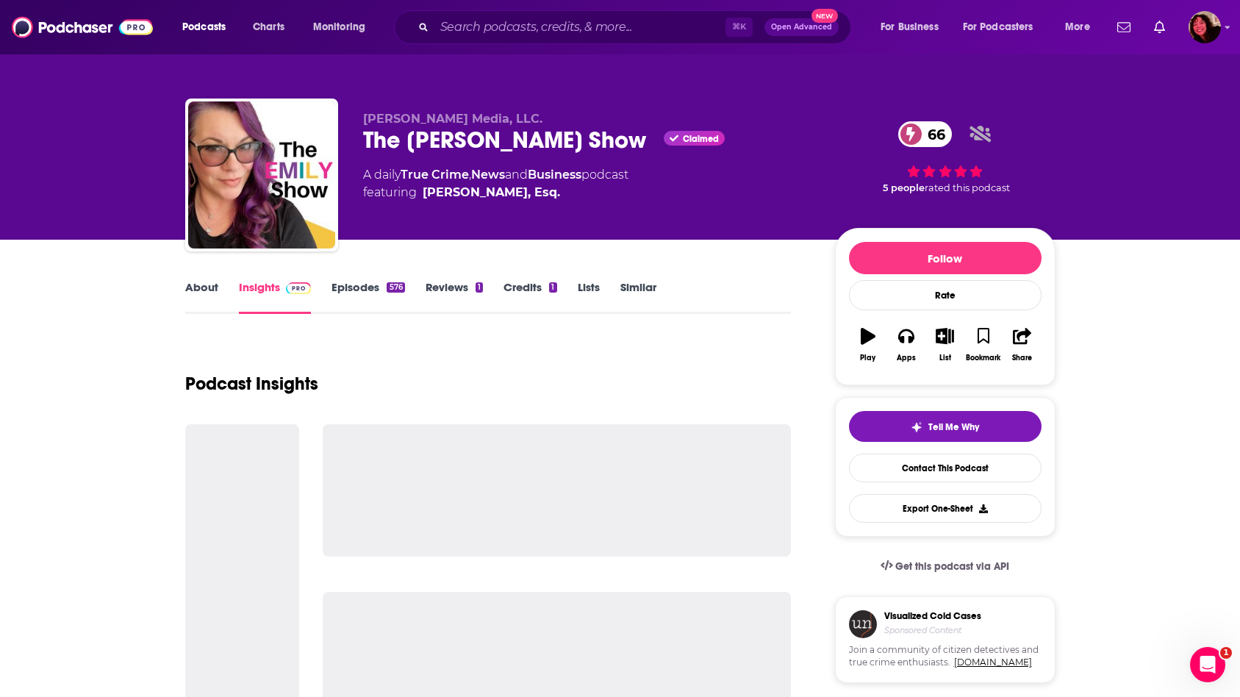
click at [209, 297] on link "About" at bounding box center [201, 297] width 33 height 34
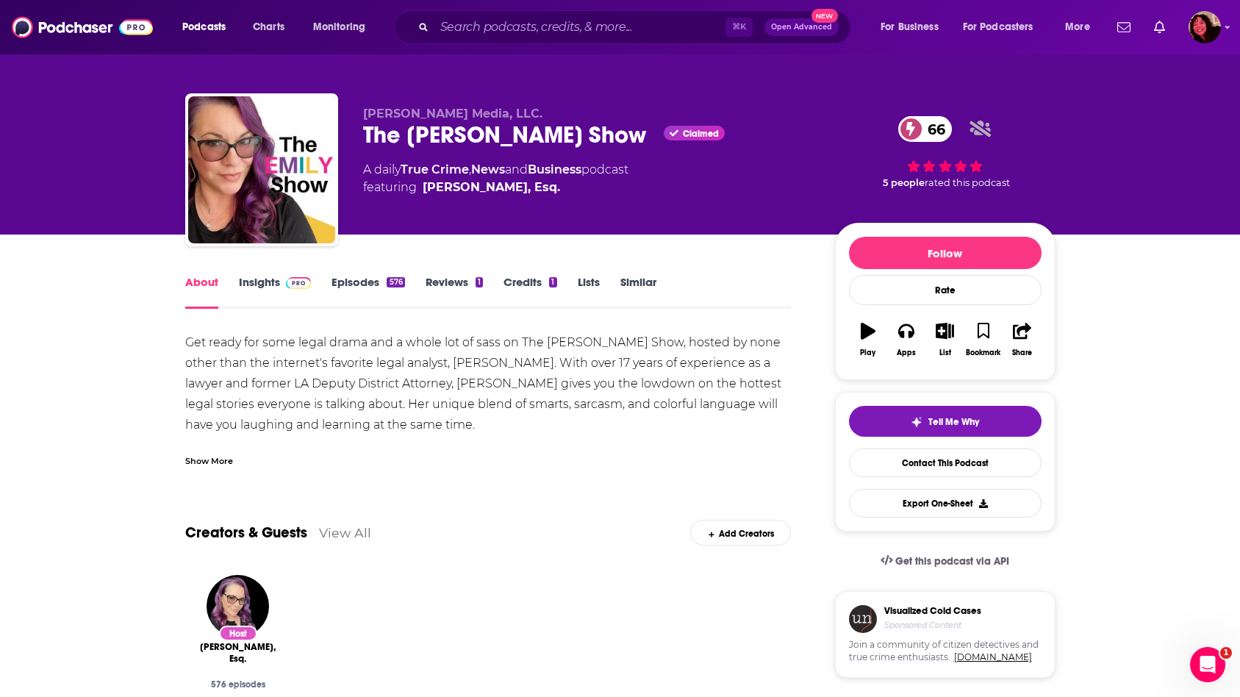
scroll to position [6, 0]
click at [260, 282] on link "Insights" at bounding box center [275, 291] width 73 height 34
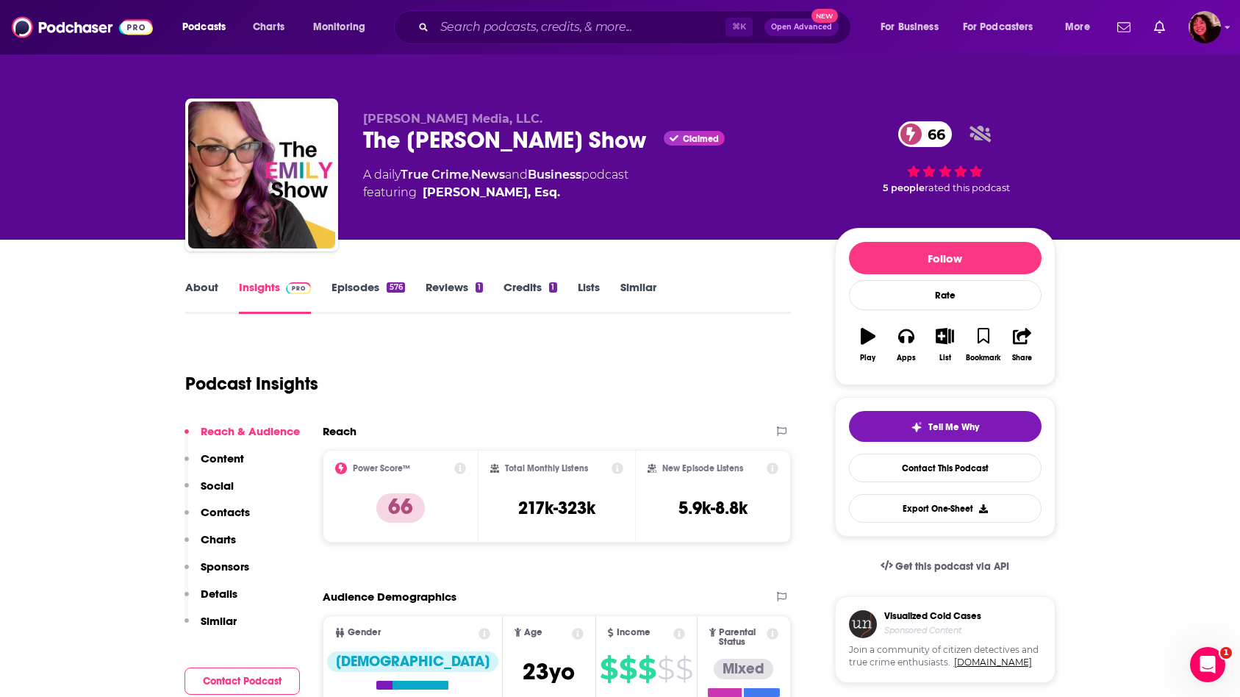
click at [229, 516] on p "Contacts" at bounding box center [225, 512] width 49 height 14
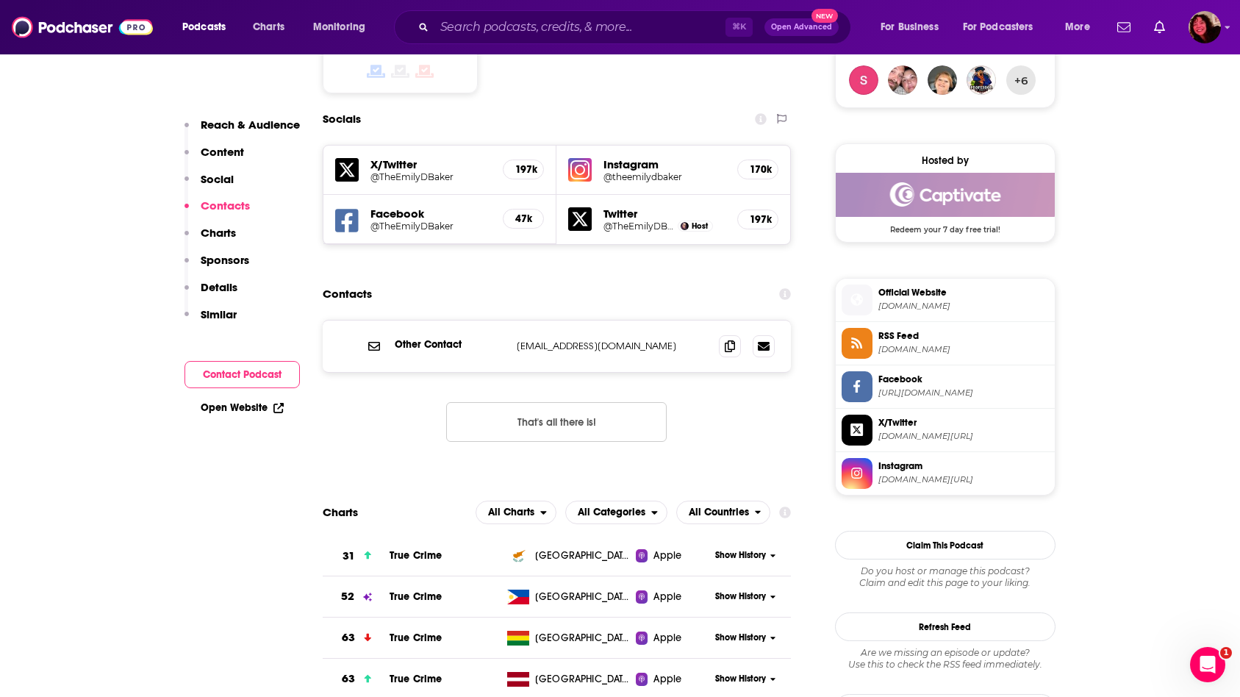
scroll to position [1227, 0]
click at [726, 339] on icon at bounding box center [730, 345] width 10 height 12
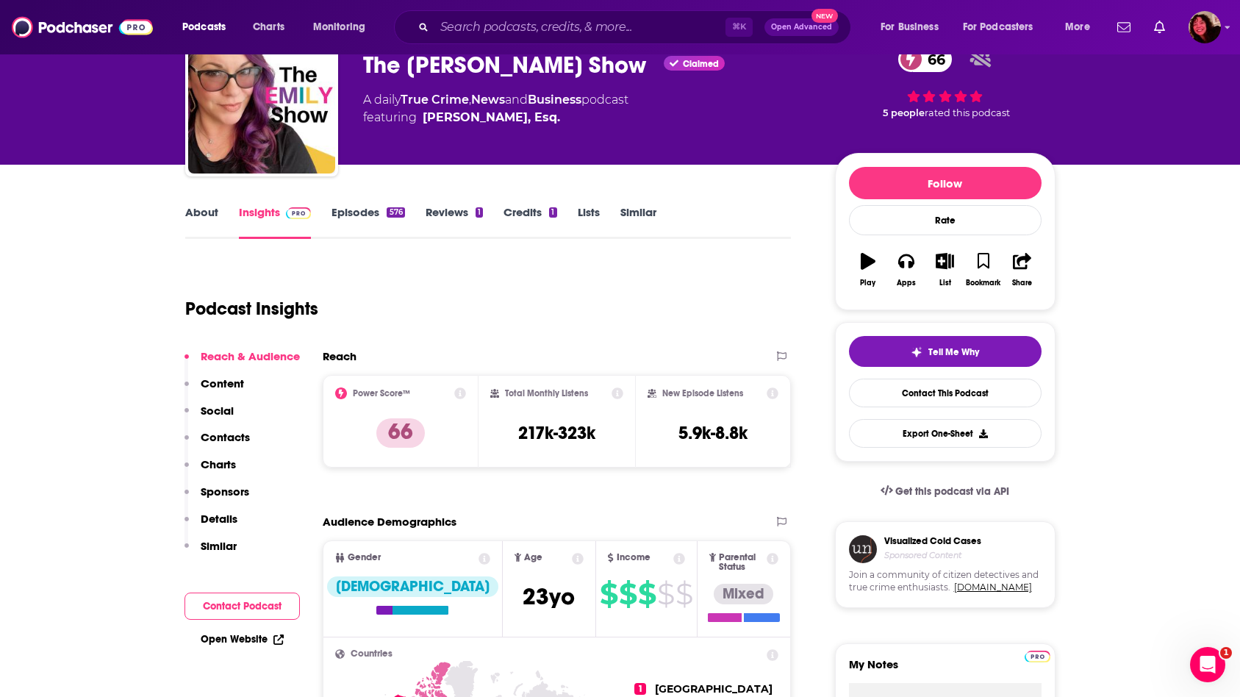
scroll to position [0, 0]
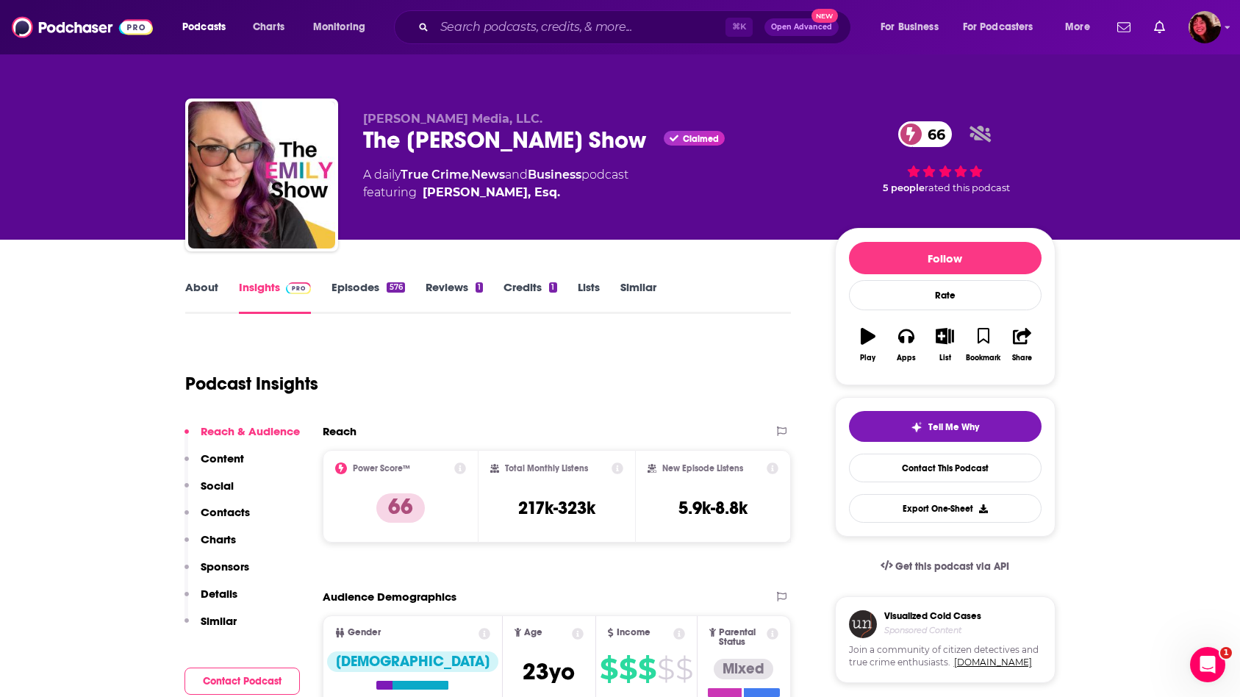
drag, startPoint x: 469, startPoint y: 149, endPoint x: 376, endPoint y: 151, distance: 93.4
click at [468, 149] on div "The [PERSON_NAME] Show Claimed 66" at bounding box center [587, 140] width 448 height 29
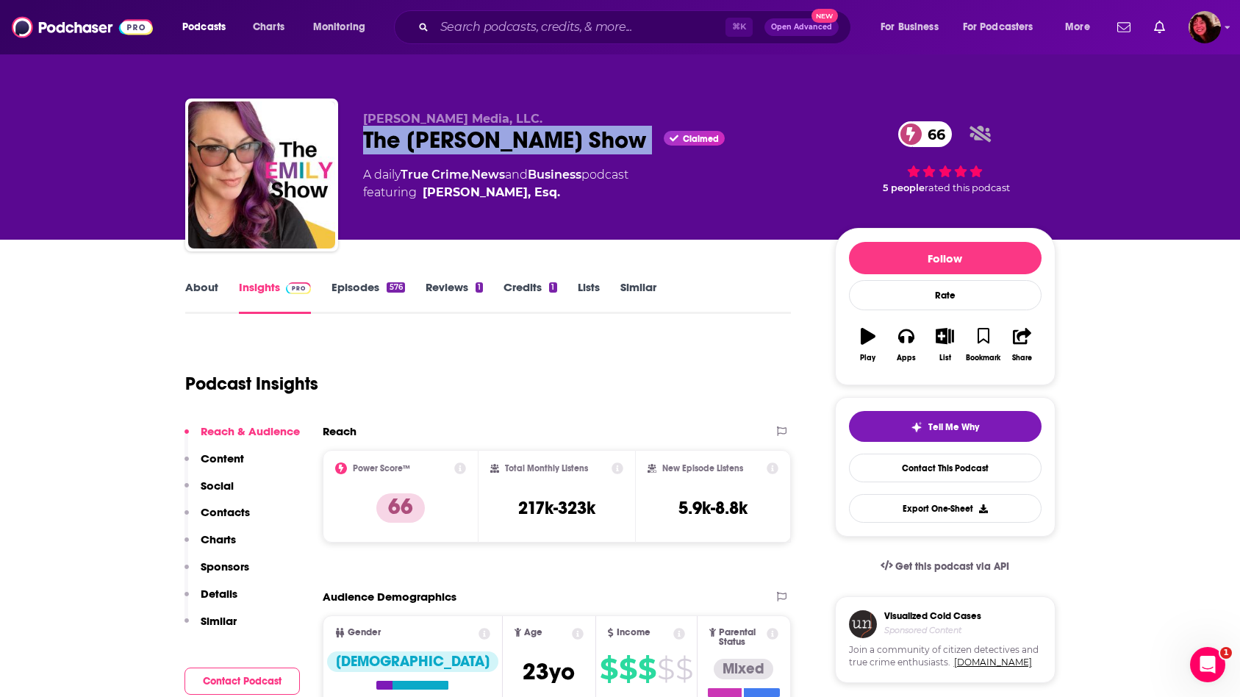
drag, startPoint x: 387, startPoint y: 146, endPoint x: 535, endPoint y: 147, distance: 148.5
click at [535, 147] on div "[PERSON_NAME] Media, LLC. The [PERSON_NAME] Show Claimed 66 A daily True Crime …" at bounding box center [620, 178] width 870 height 159
copy div "The [PERSON_NAME] Show"
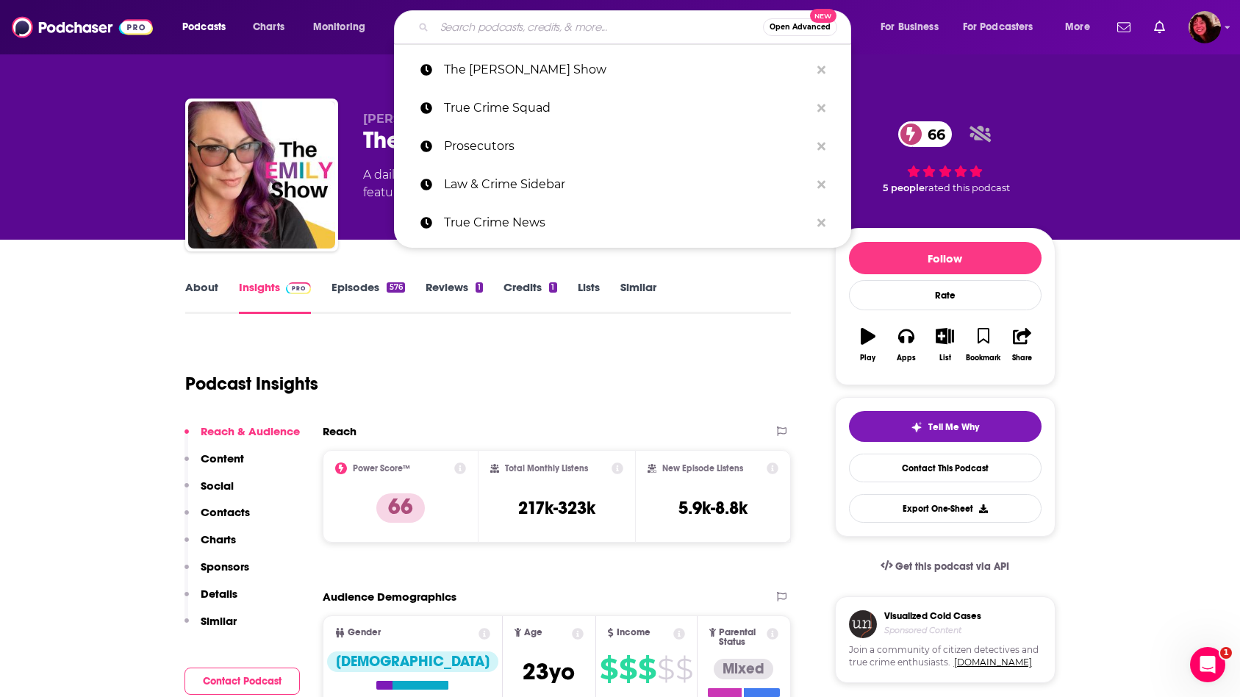
click at [507, 33] on input "Search podcasts, credits, & more..." at bounding box center [598, 27] width 329 height 24
paste input "Big Mad True Crime"
type input "Big Mad True Crime"
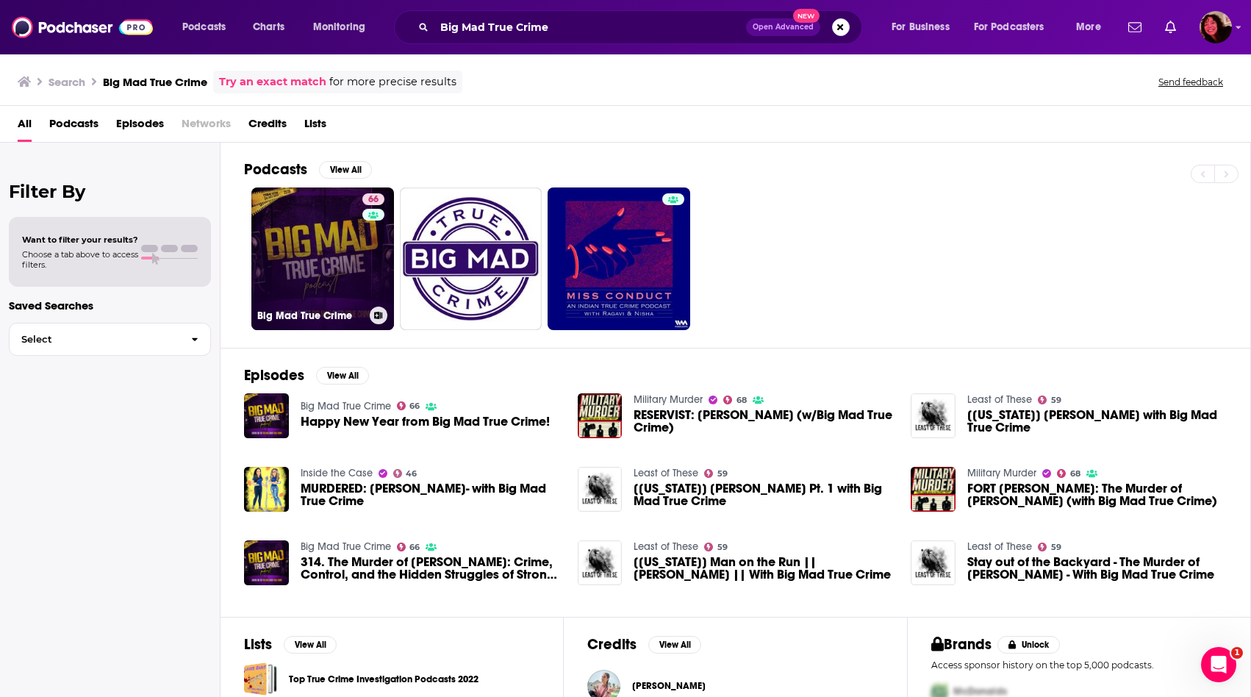
click at [324, 248] on link "66 Big Mad True Crime" at bounding box center [322, 258] width 143 height 143
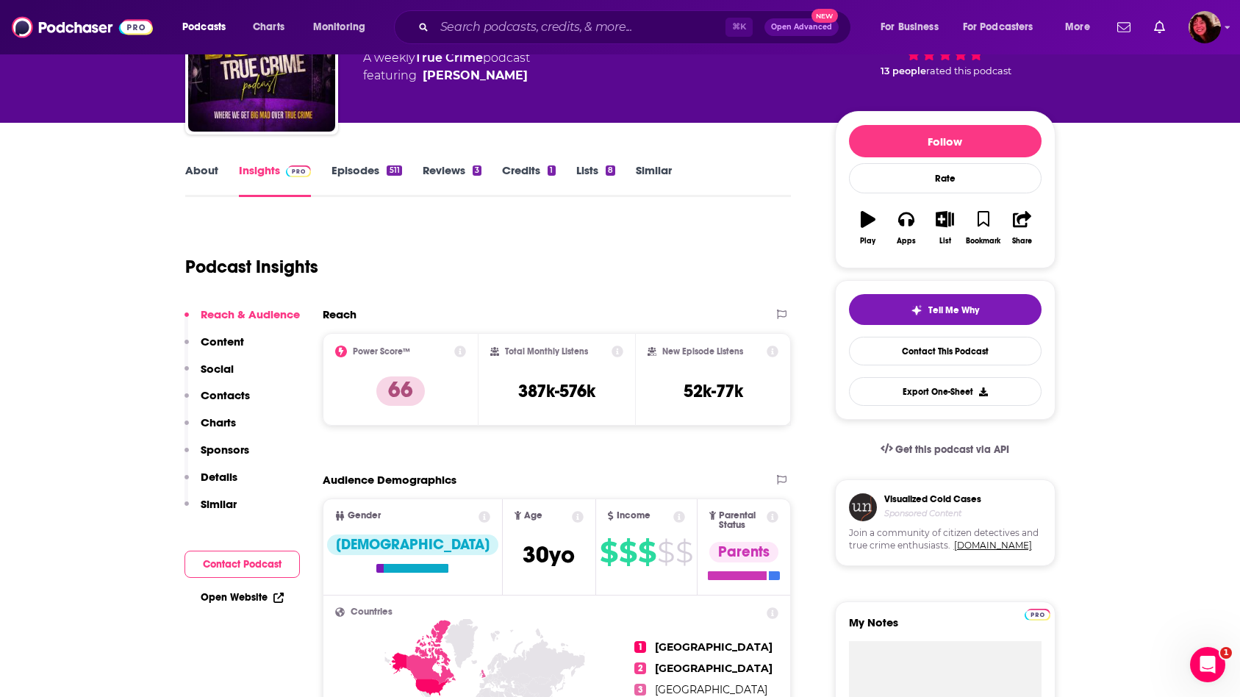
scroll to position [129, 0]
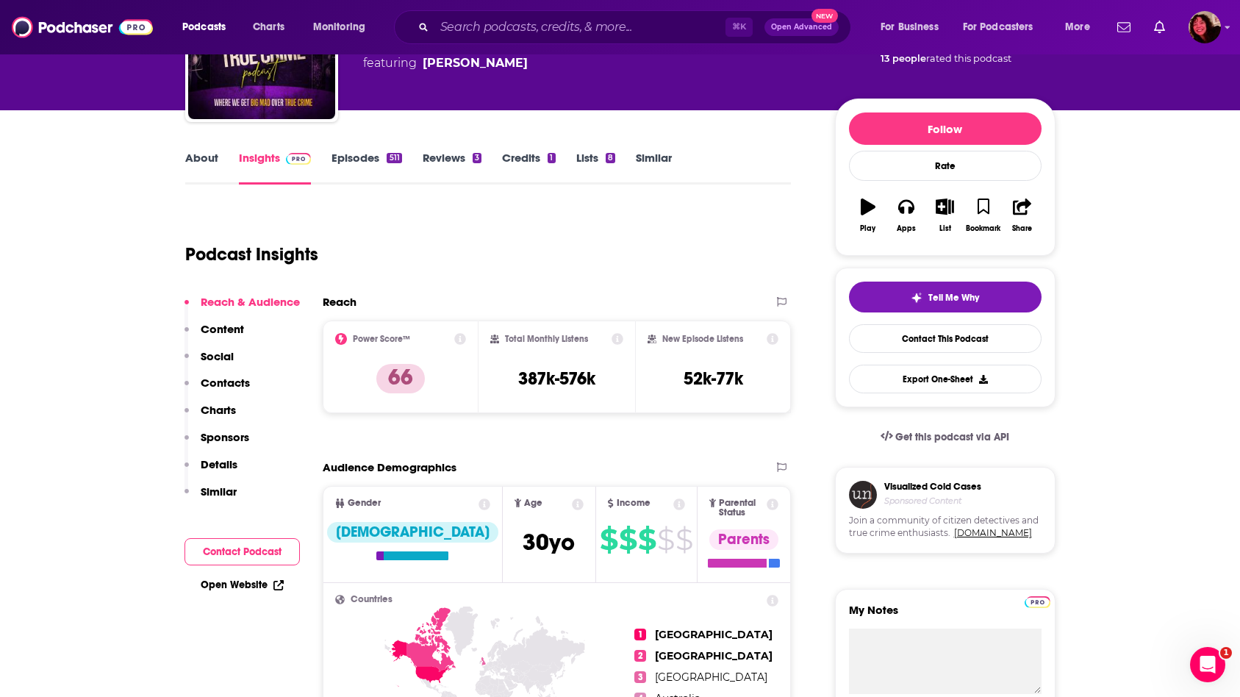
click at [220, 379] on p "Contacts" at bounding box center [225, 383] width 49 height 14
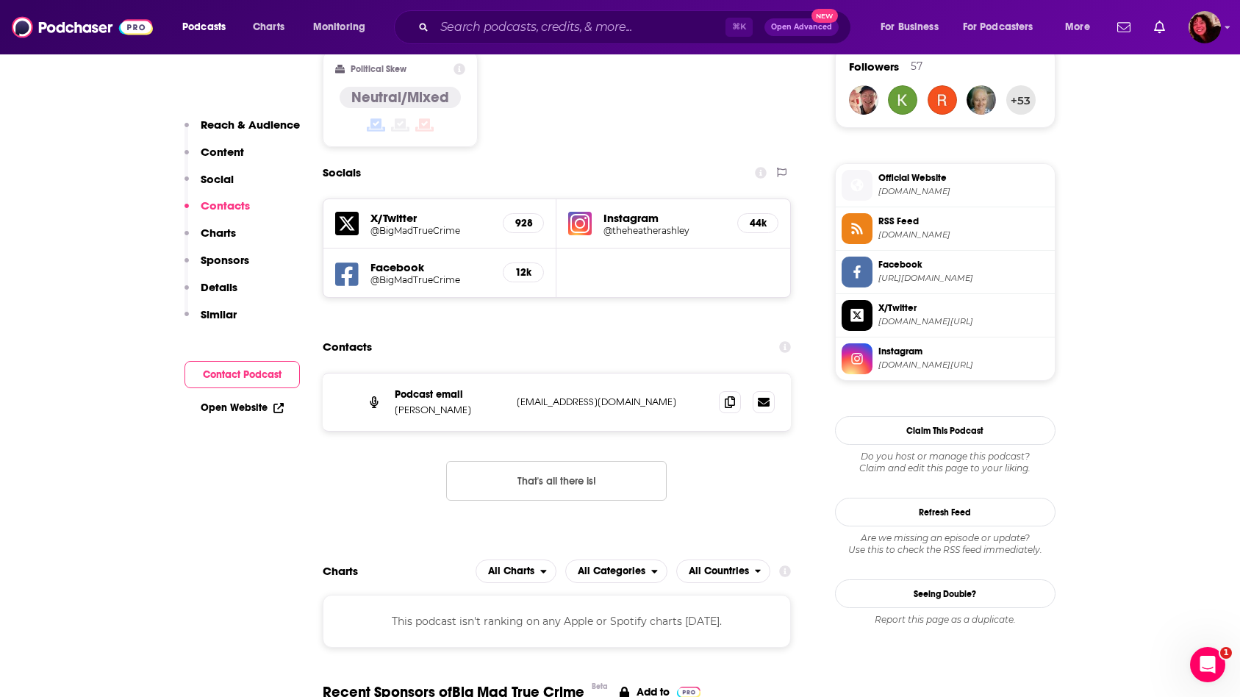
scroll to position [1243, 0]
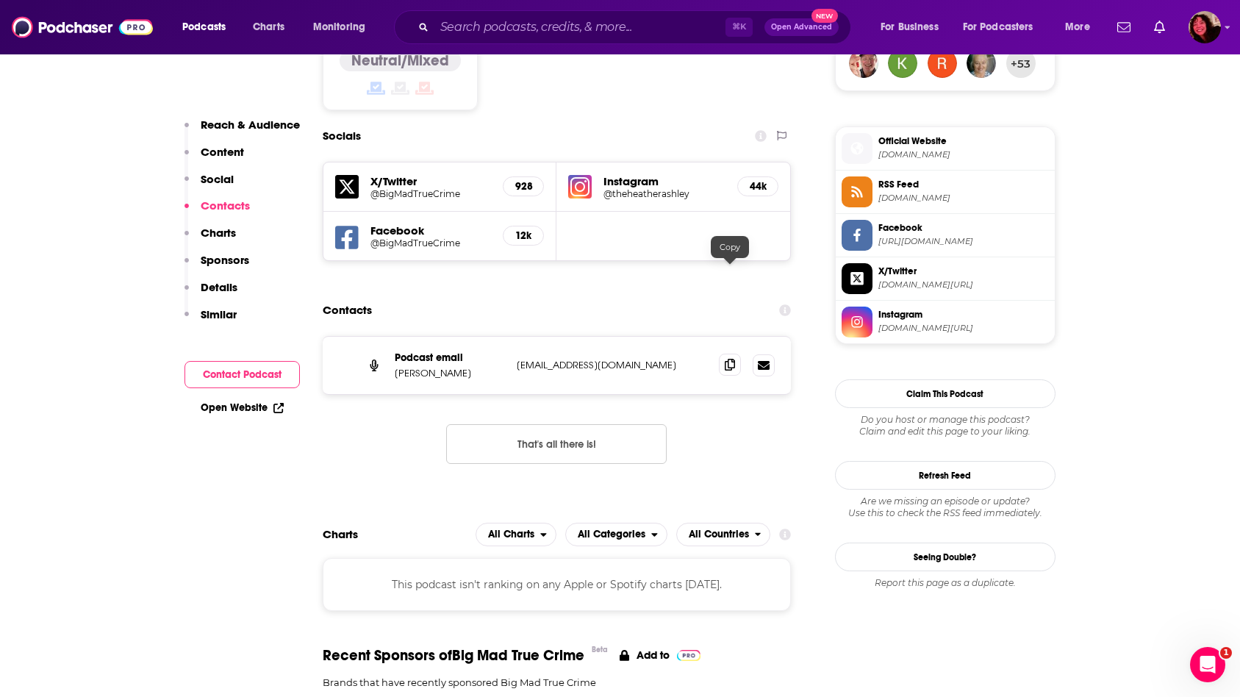
click at [725, 354] on span at bounding box center [730, 365] width 22 height 22
click at [570, 29] on input "Search podcasts, credits, & more..." at bounding box center [579, 27] width 291 height 24
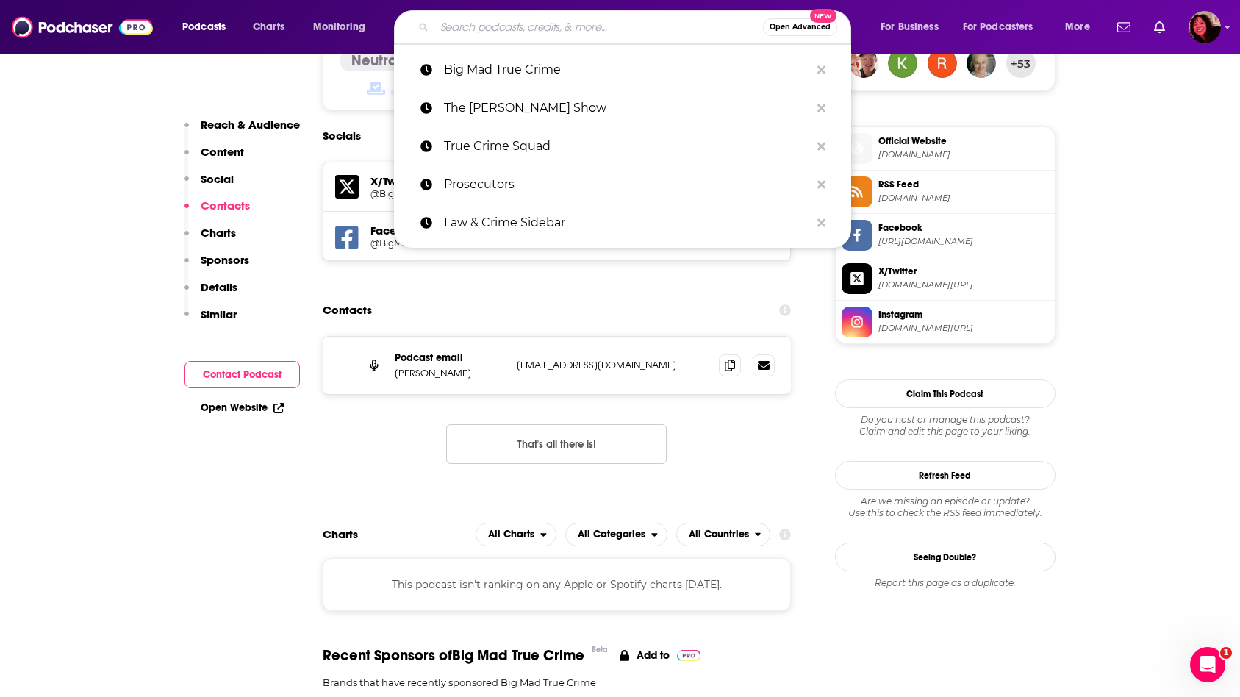
paste input "Moms & Mysteries"
type input "Moms & Mysteries"
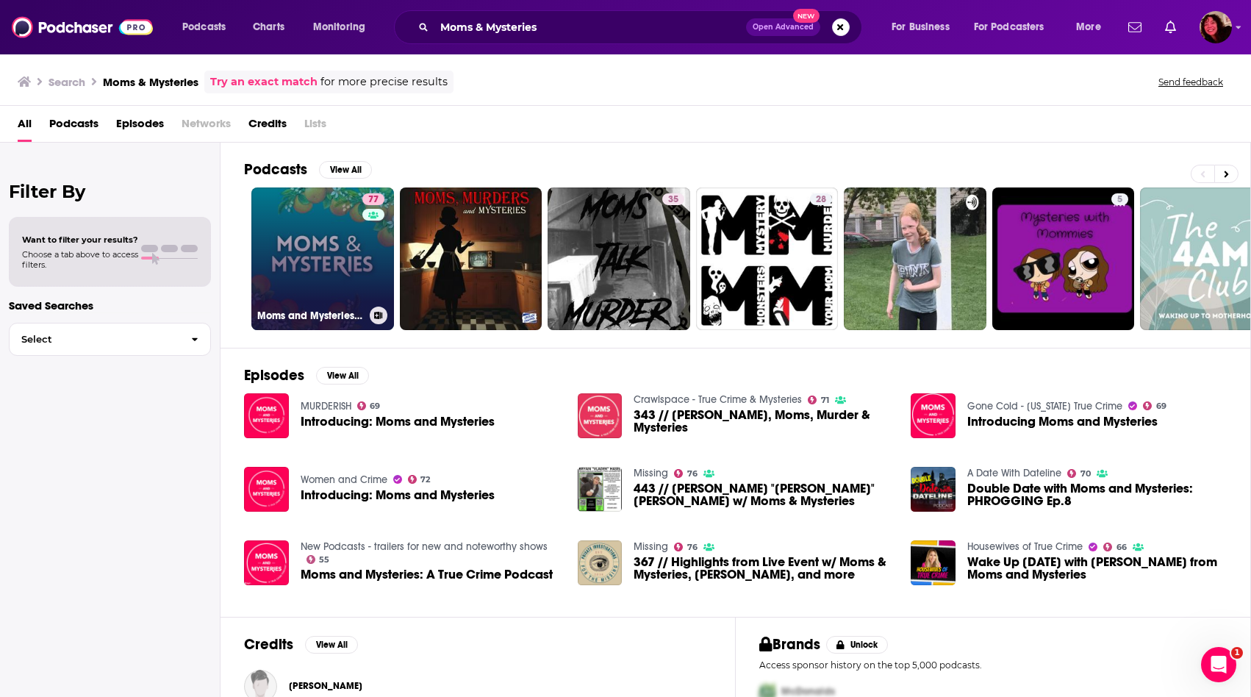
click at [332, 257] on link "77 Moms and Mysteries: A True Crime Podcast" at bounding box center [322, 258] width 143 height 143
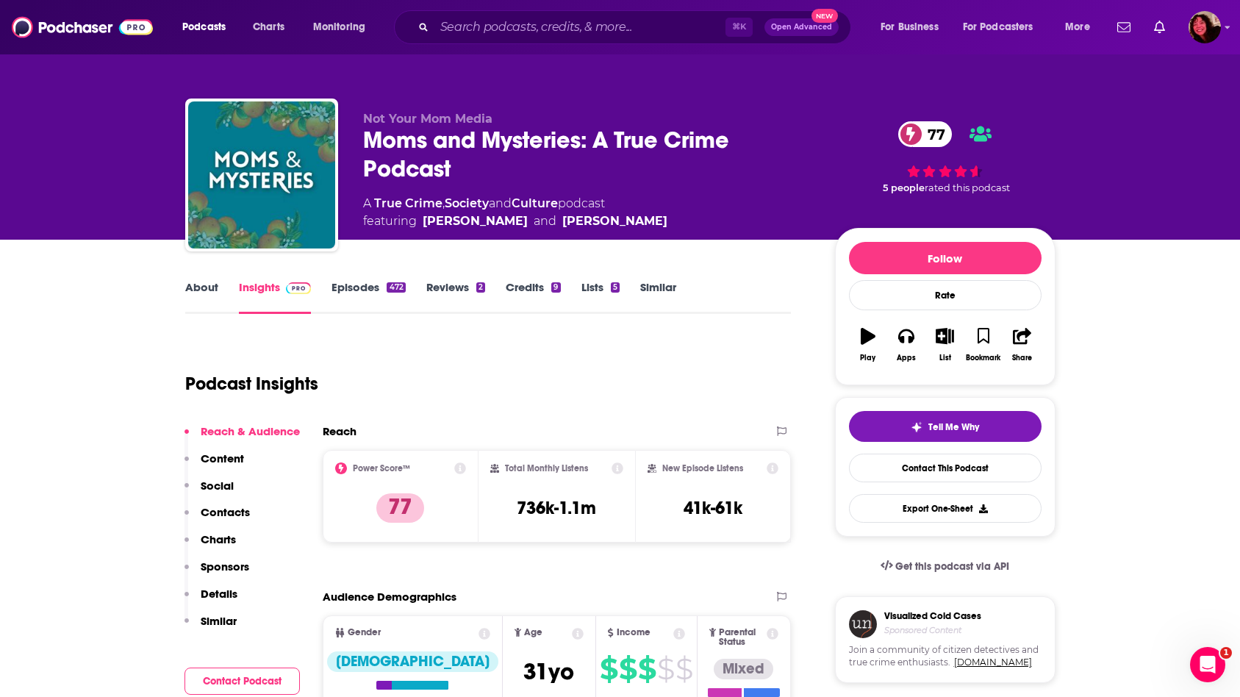
click at [211, 505] on p "Contacts" at bounding box center [225, 512] width 49 height 14
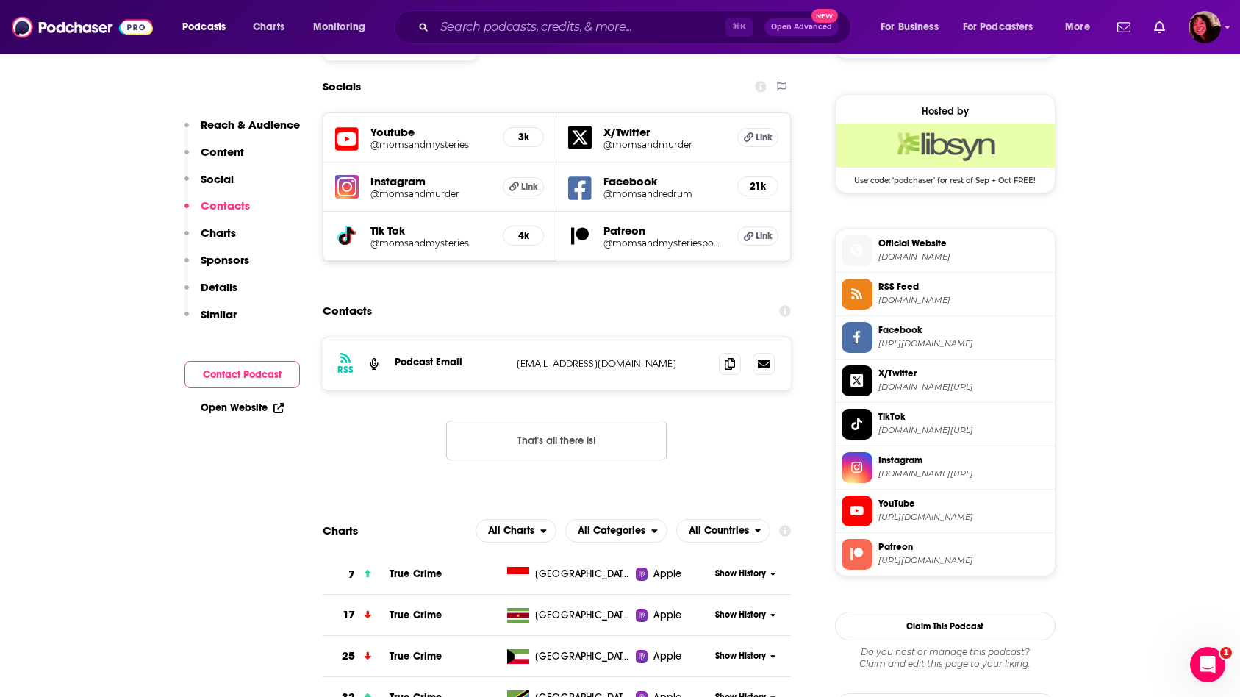
scroll to position [1276, 0]
click at [732, 351] on span at bounding box center [730, 362] width 22 height 22
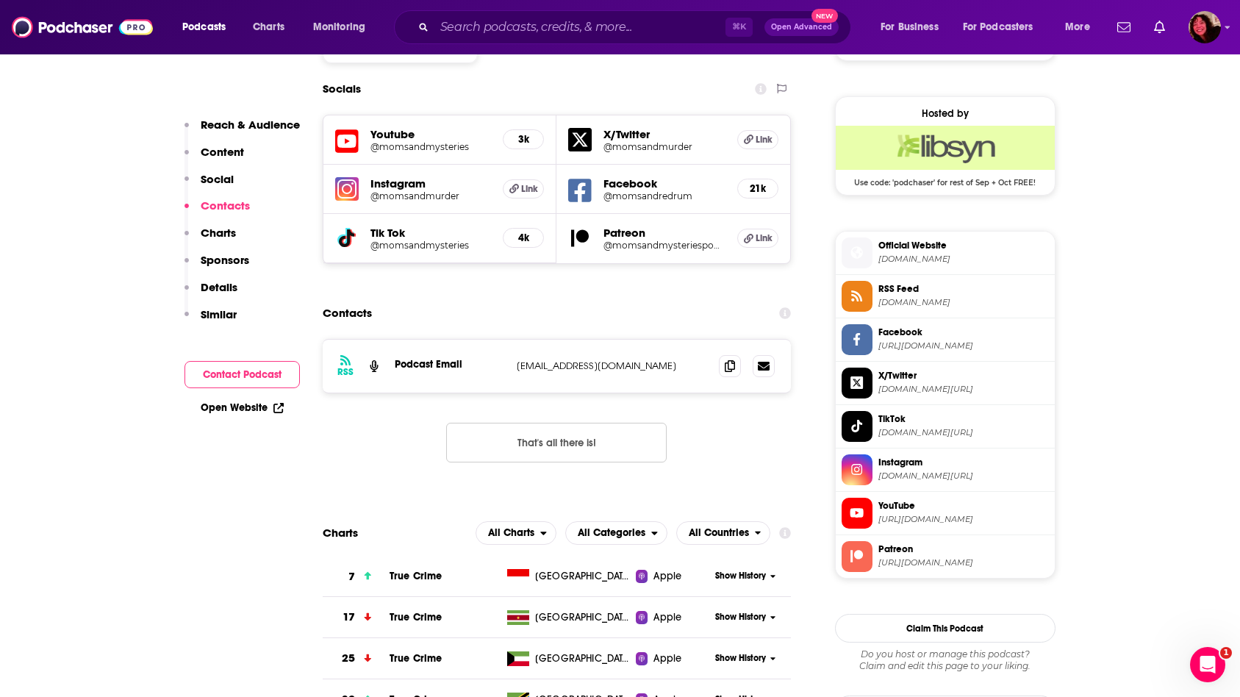
click at [229, 147] on p "Content" at bounding box center [222, 152] width 43 height 14
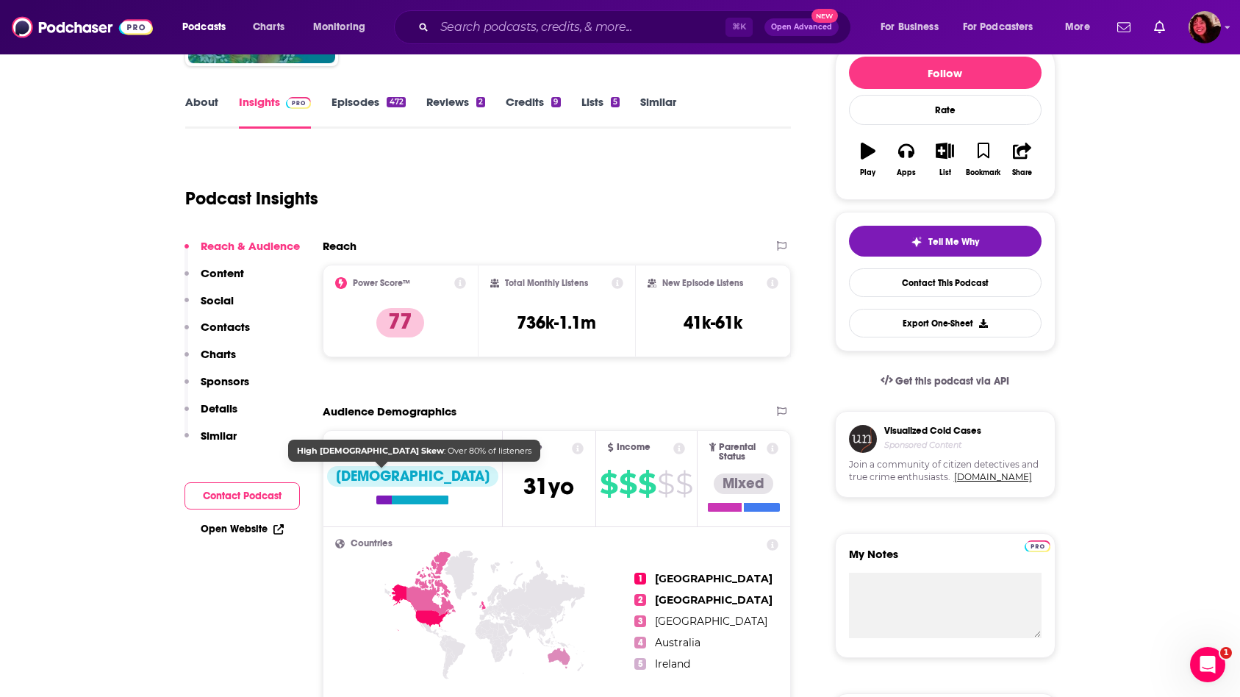
scroll to position [0, 0]
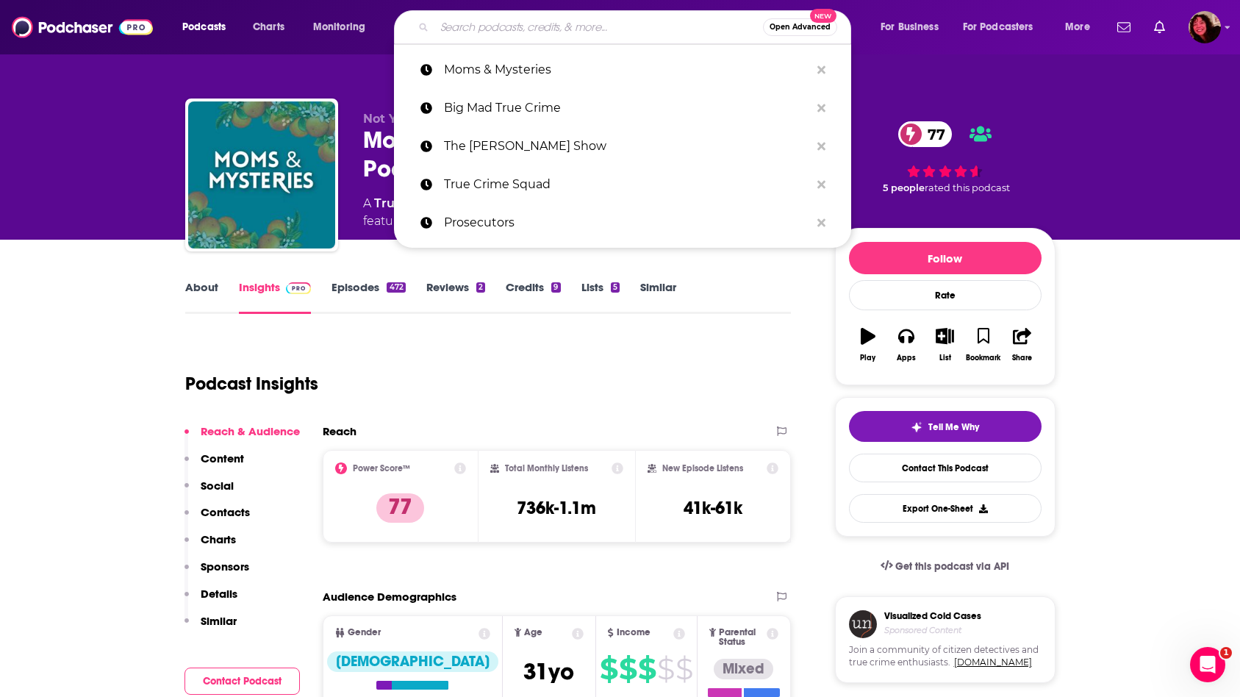
click at [480, 25] on input "Search podcasts, credits, & more..." at bounding box center [598, 27] width 329 height 24
paste input "Crime Weekly"
type input "Crime Weekly"
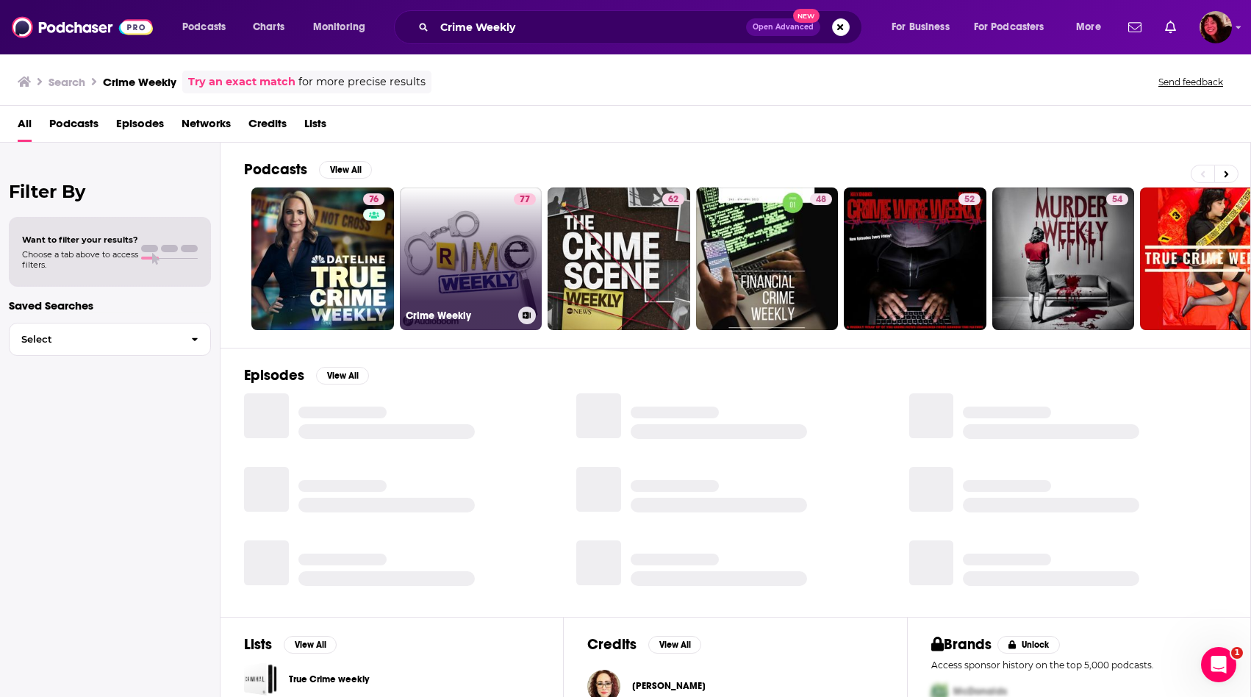
click at [476, 279] on link "77 Crime Weekly" at bounding box center [471, 258] width 143 height 143
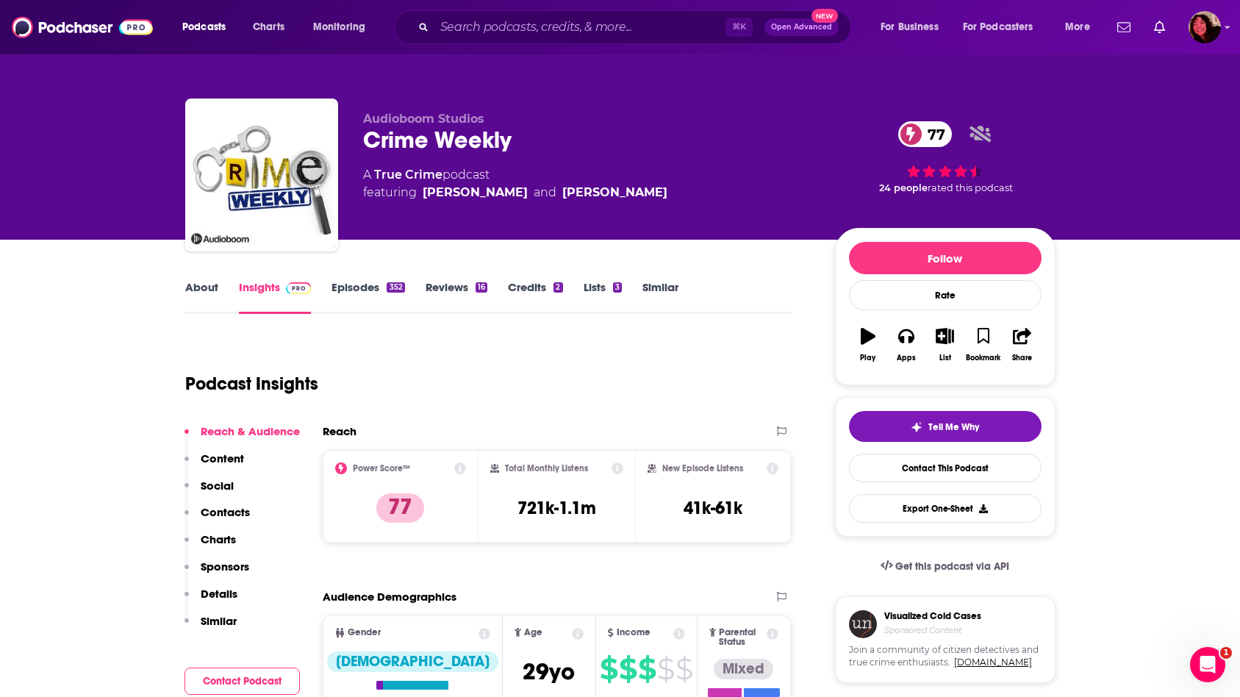
click at [218, 514] on p "Contacts" at bounding box center [225, 512] width 49 height 14
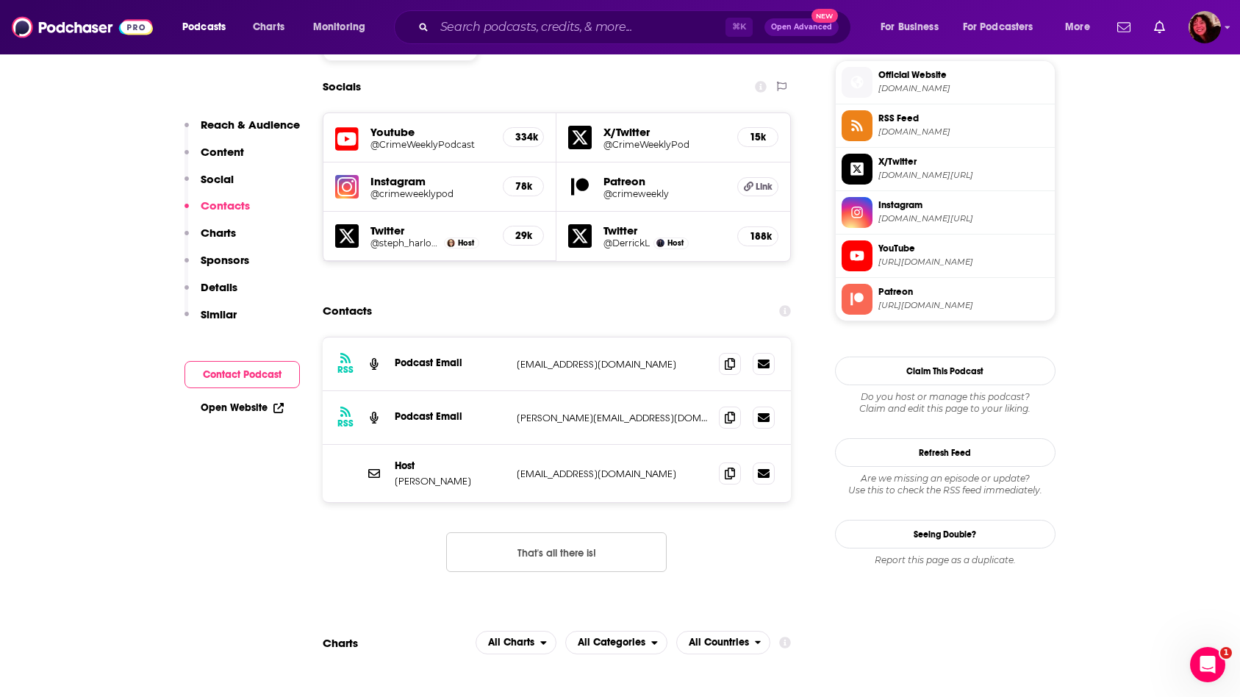
scroll to position [1310, 0]
click at [720, 351] on span at bounding box center [730, 362] width 22 height 22
click at [365, 450] on div "RSS Podcast Email [EMAIL_ADDRESS][DOMAIN_NAME] [EMAIL_ADDRESS][DOMAIN_NAME] RSS…" at bounding box center [557, 465] width 469 height 259
click at [731, 466] on icon at bounding box center [730, 472] width 10 height 12
click at [456, 36] on input "Search podcasts, credits, & more..." at bounding box center [579, 27] width 291 height 24
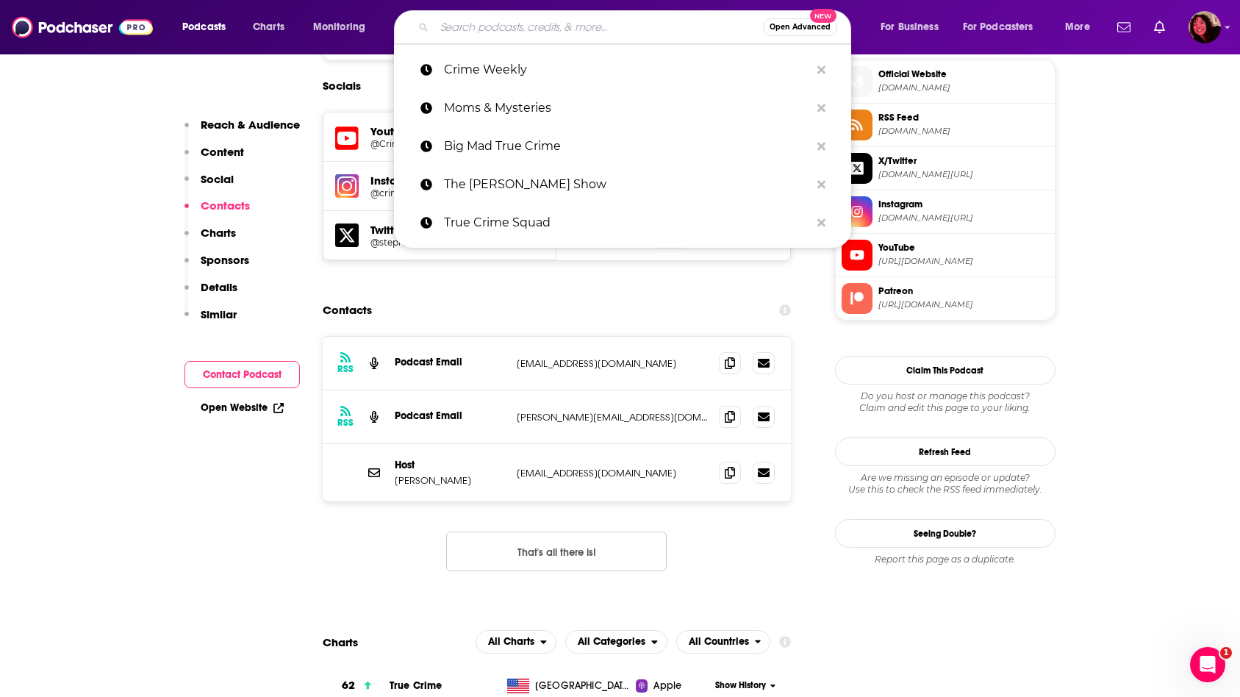
scroll to position [2650, 0]
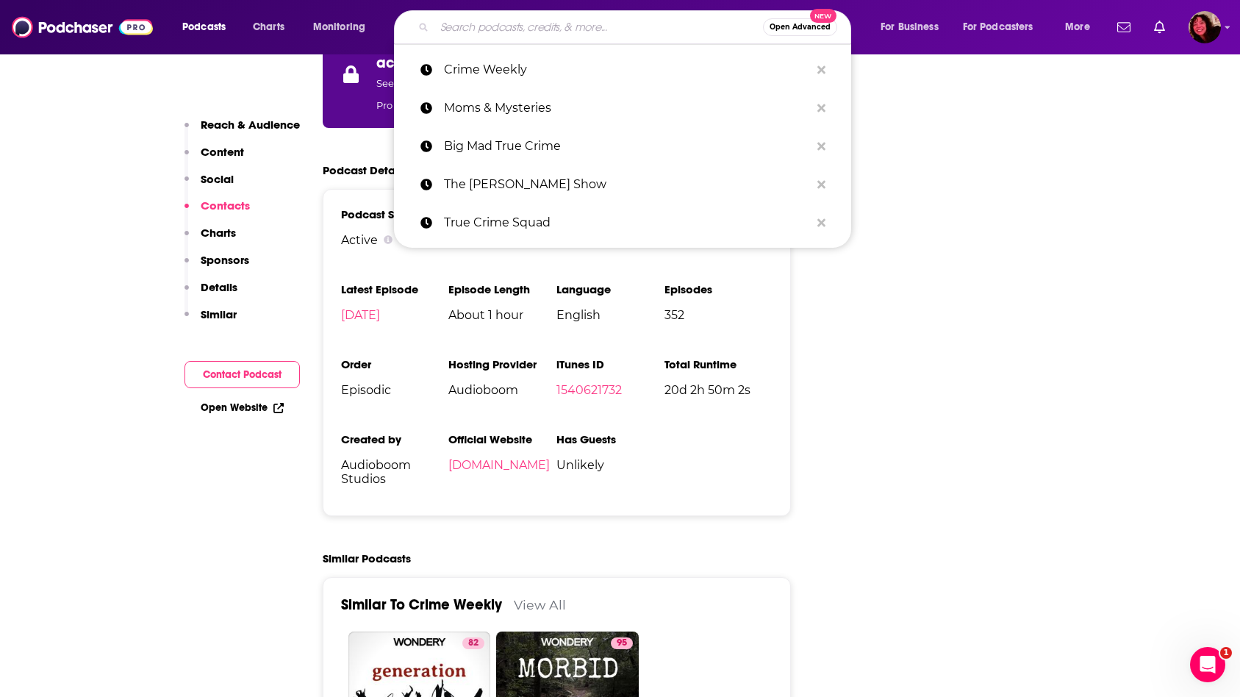
click at [532, 30] on input "Search podcasts, credits, & more..." at bounding box center [598, 27] width 329 height 24
paste input "Sirens | A Southern True Crime Podcast"
type input "Sirens | A Southern True Crime Podcast"
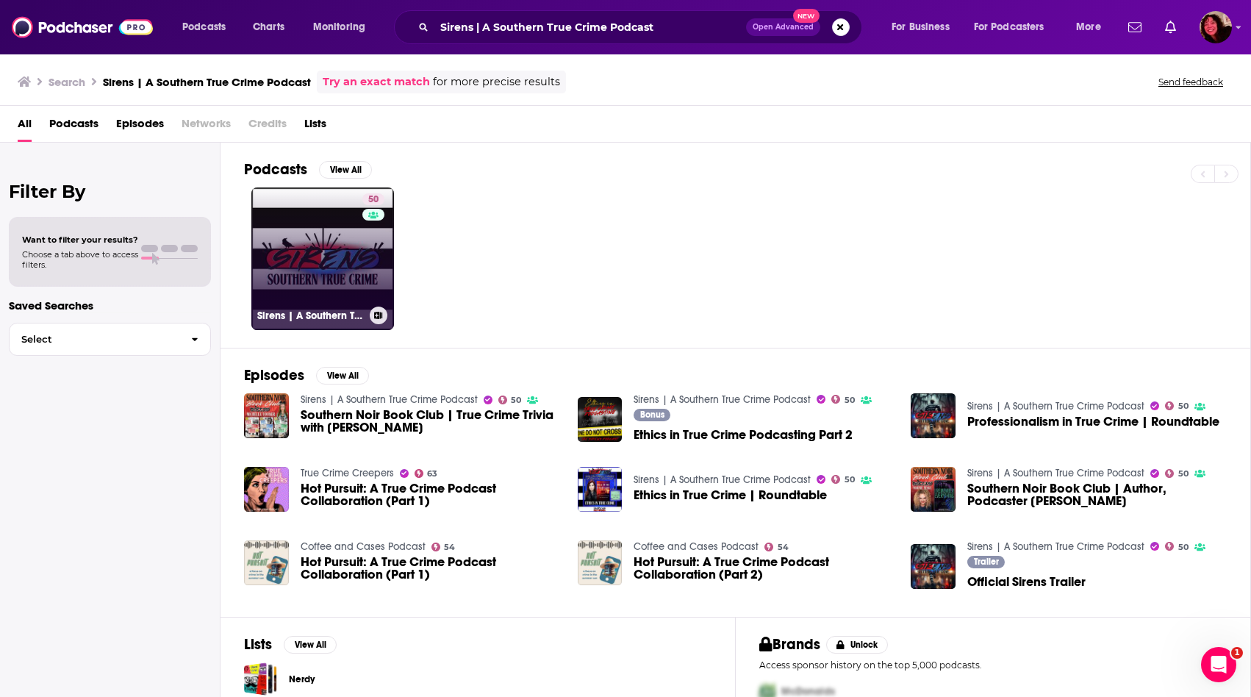
click at [365, 257] on div "50" at bounding box center [375, 249] width 26 height 113
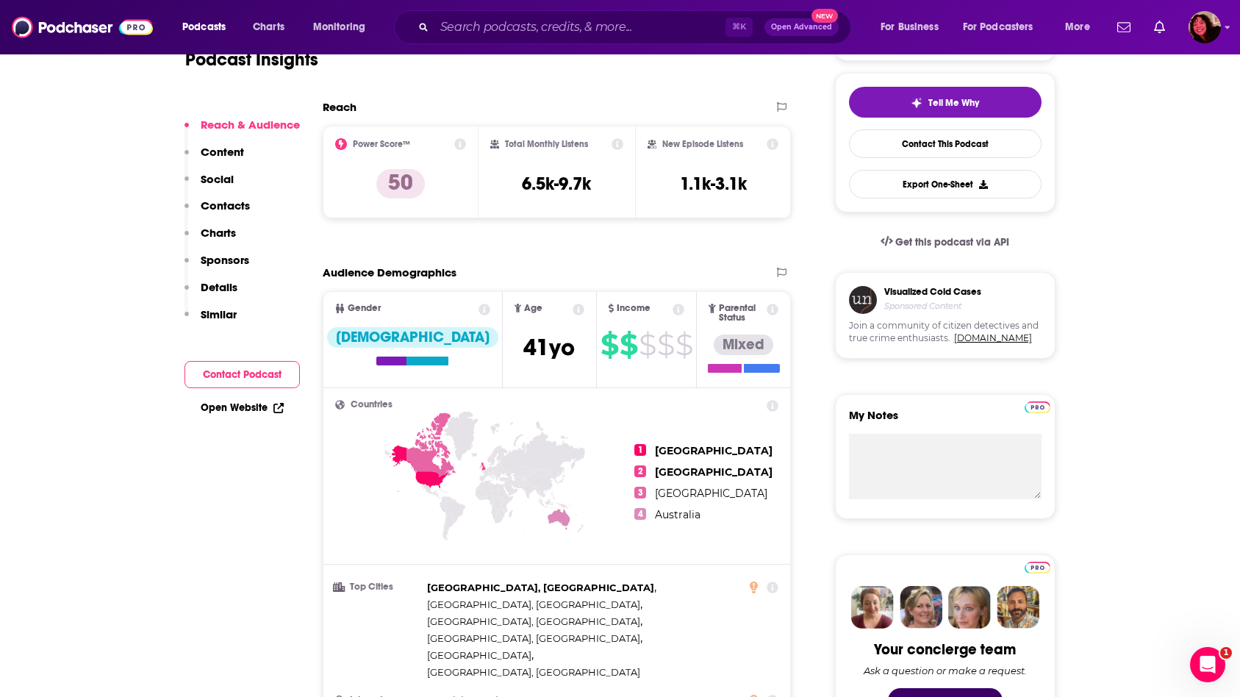
scroll to position [321, 0]
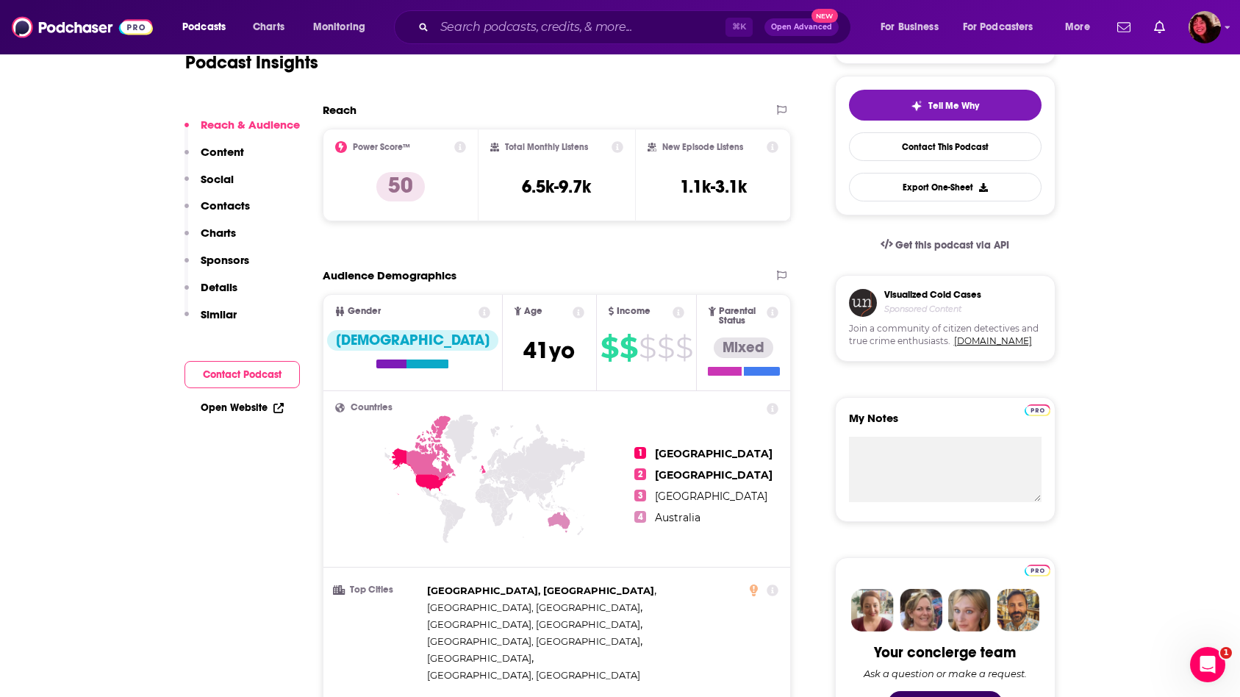
click at [243, 191] on div "Reach & Audience Content Social Contacts Charts Sponsors Details Similar" at bounding box center [242, 226] width 115 height 216
click at [240, 198] on div "Reach & Audience Content Social Contacts Charts Sponsors Details Similar" at bounding box center [242, 226] width 115 height 216
click at [239, 204] on p "Contacts" at bounding box center [225, 205] width 49 height 14
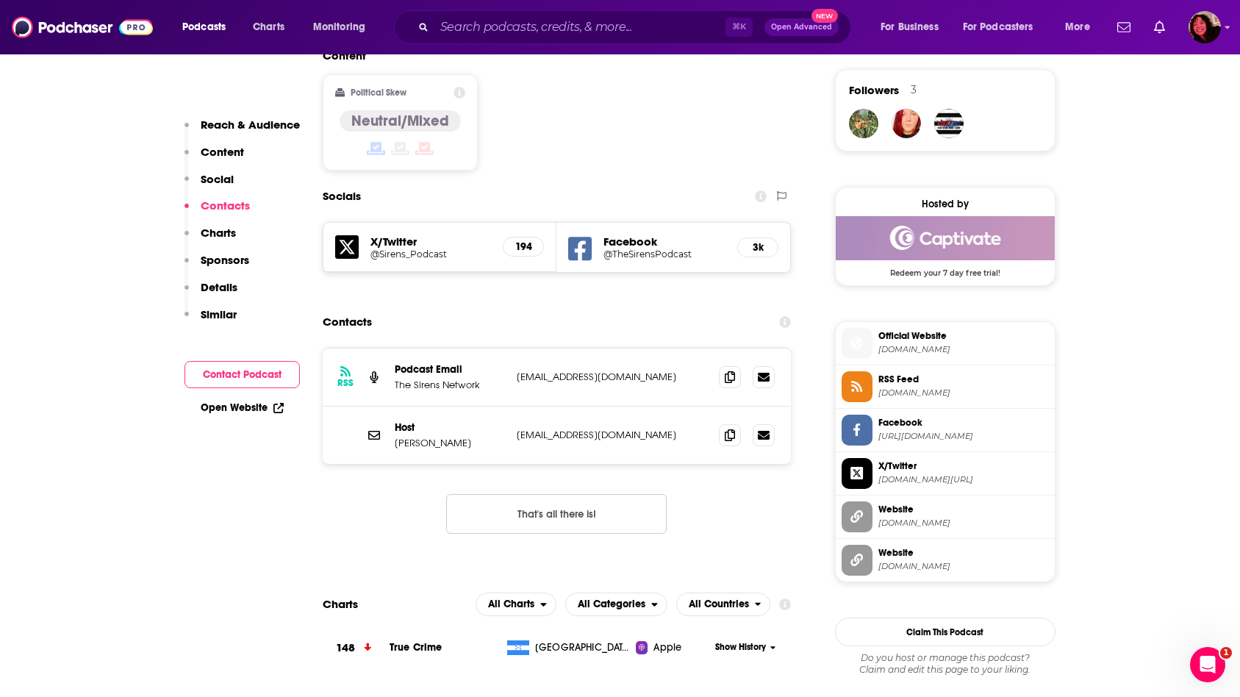
scroll to position [1195, 0]
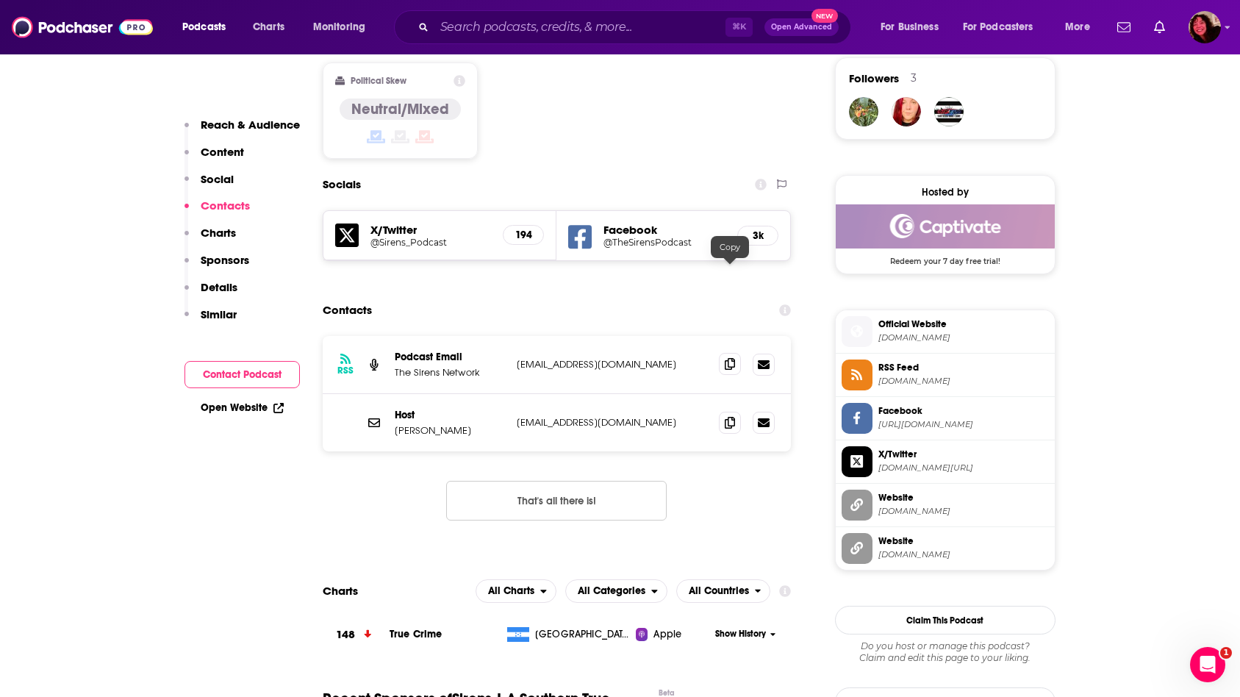
click at [719, 353] on span at bounding box center [730, 364] width 22 height 22
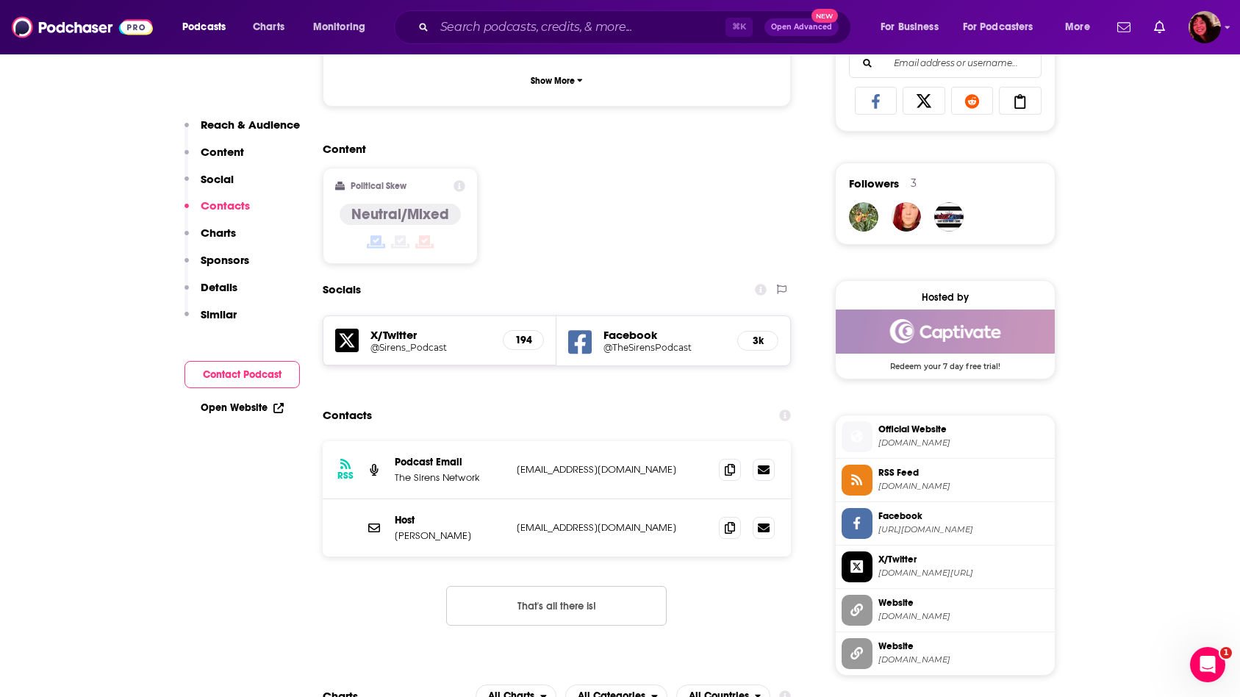
scroll to position [881, 0]
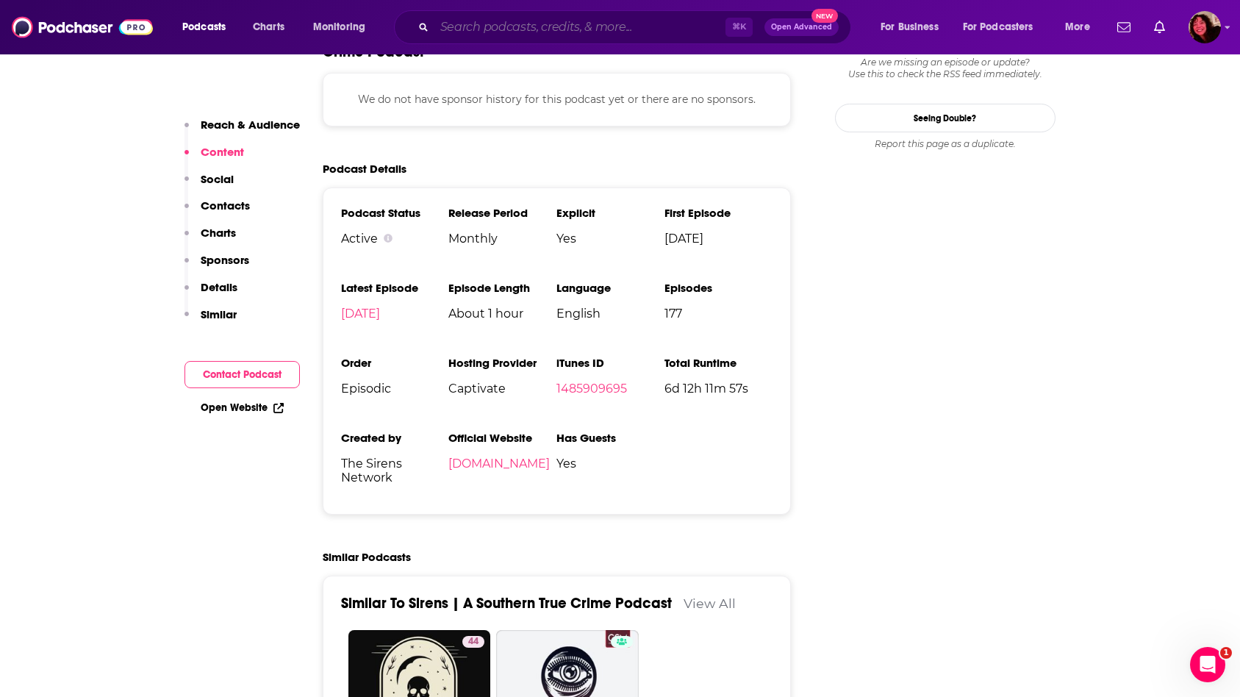
click at [487, 30] on input "Search podcasts, credits, & more..." at bounding box center [579, 27] width 291 height 24
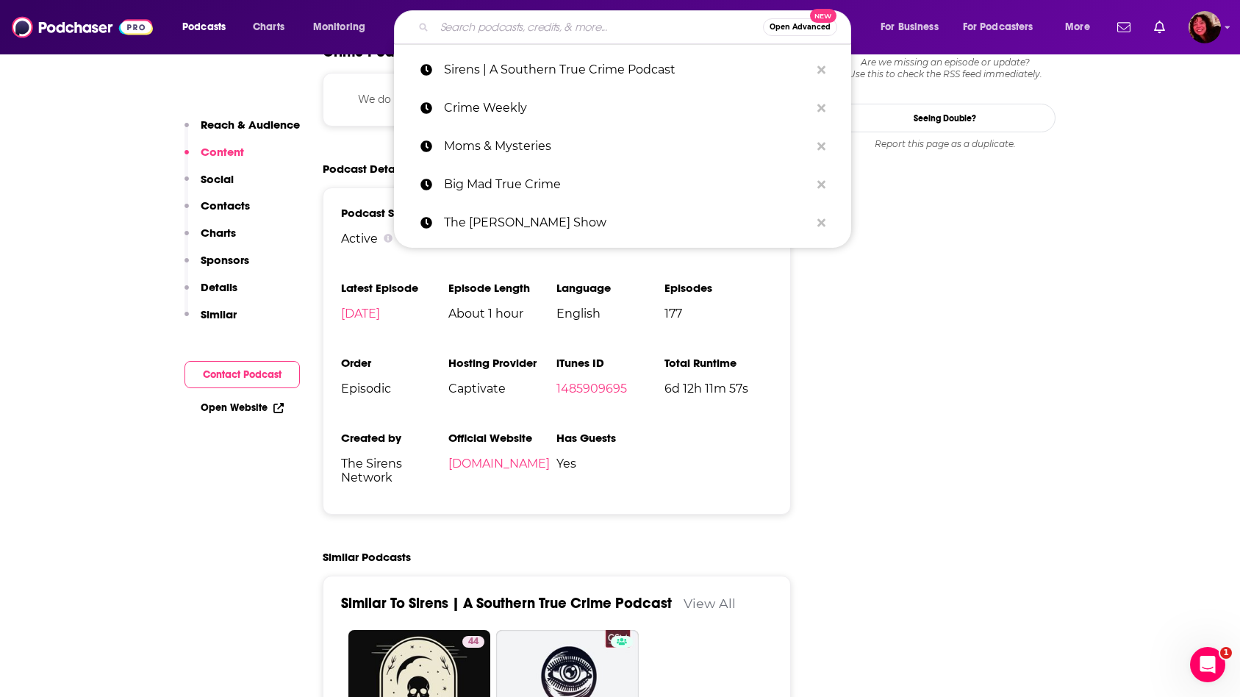
paste input "Crime Weekly"
type input "Crime Weekly"
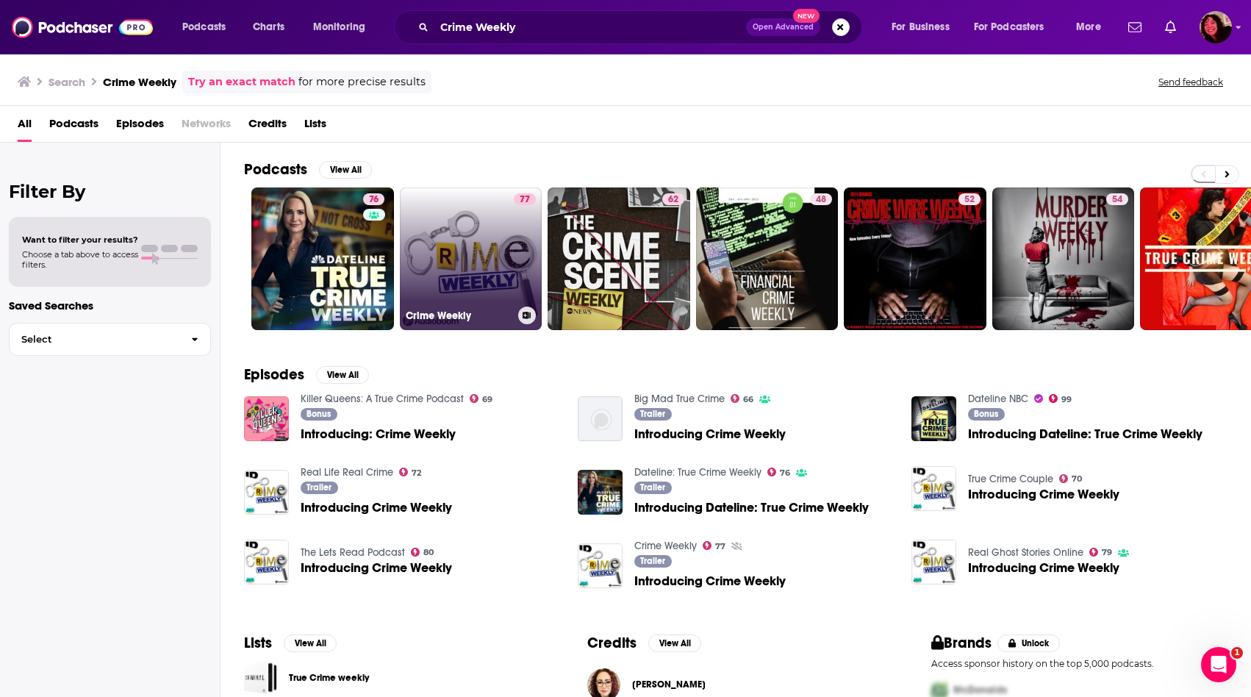
click at [517, 243] on div "77" at bounding box center [525, 249] width 22 height 113
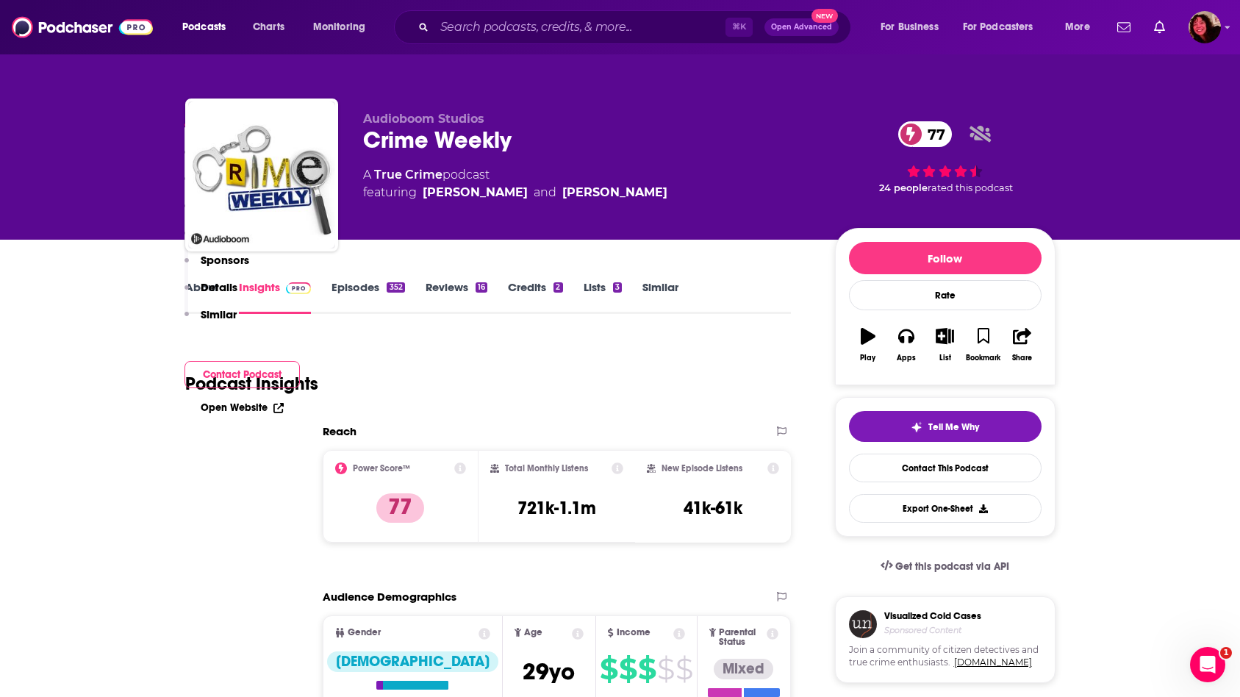
scroll to position [2650, 0]
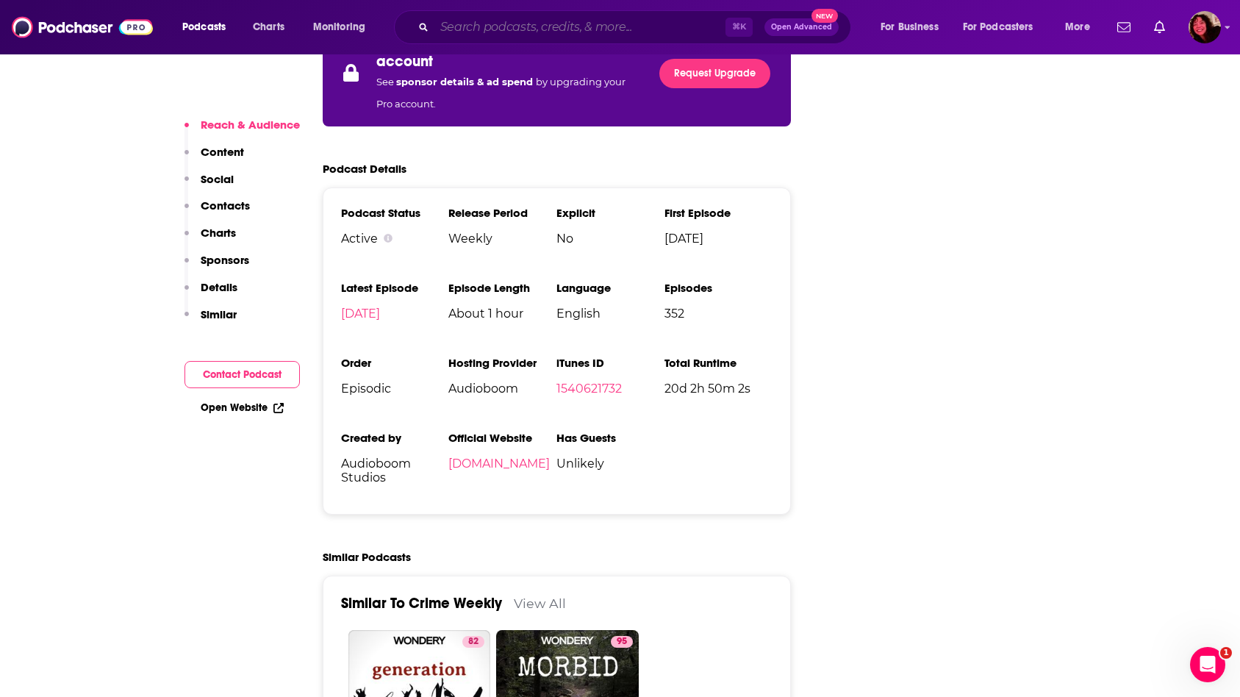
click at [494, 23] on input "Search podcasts, credits, & more..." at bounding box center [579, 27] width 291 height 24
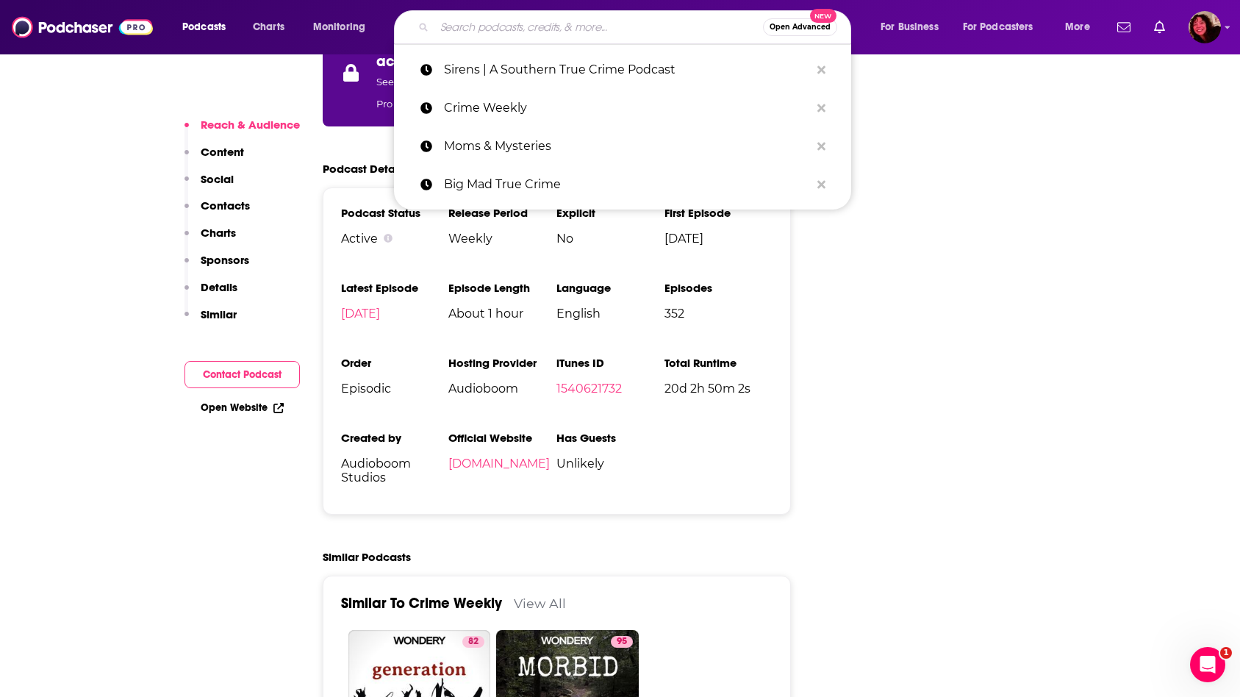
paste input "Moms & Mysteries"
type input "Moms & Mysteries"
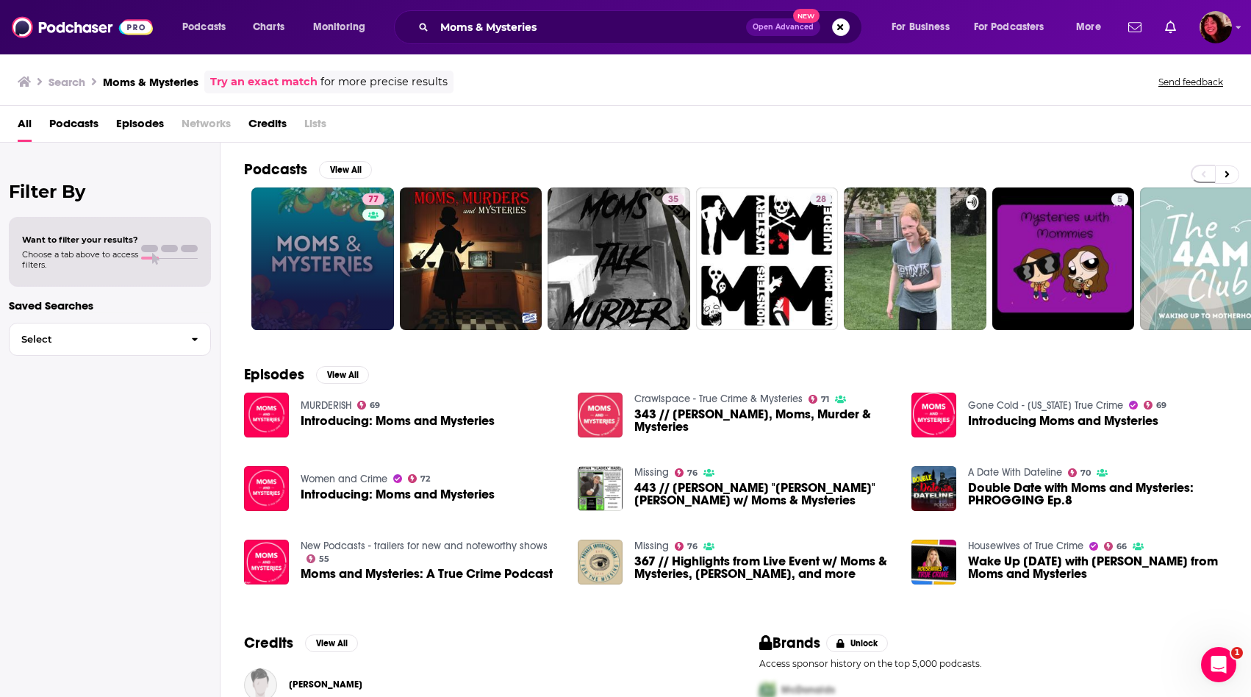
click at [323, 279] on link "77" at bounding box center [322, 258] width 143 height 143
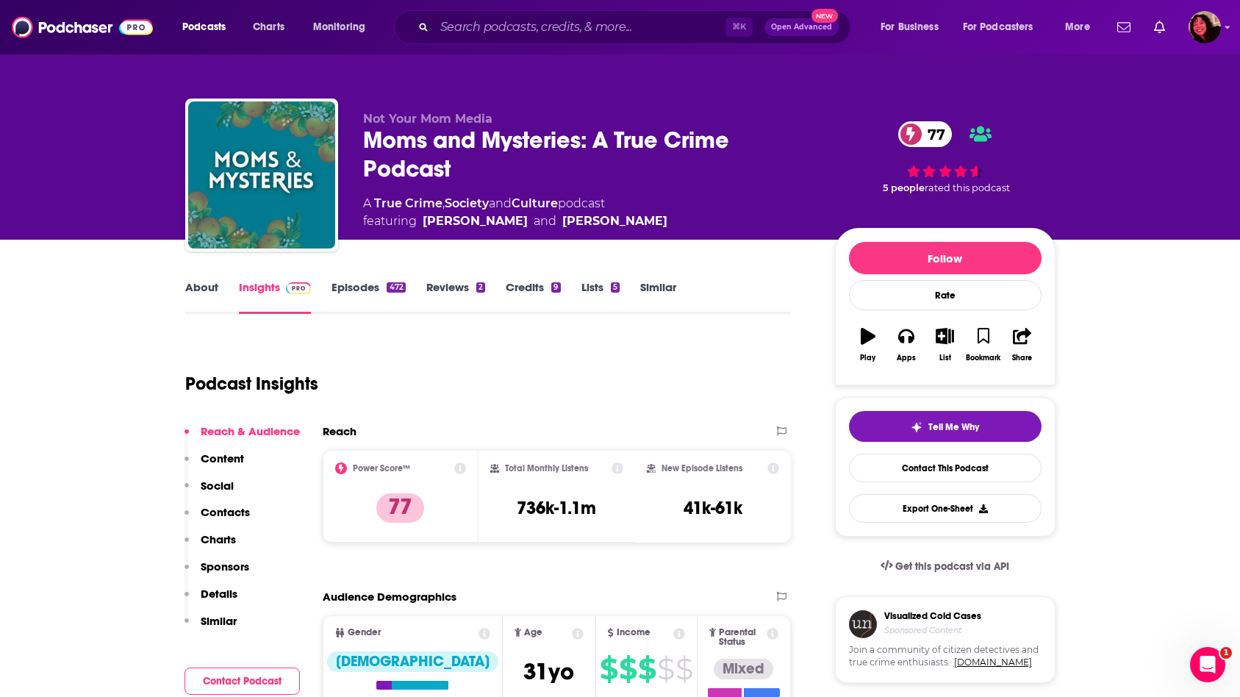
scroll to position [2541, 0]
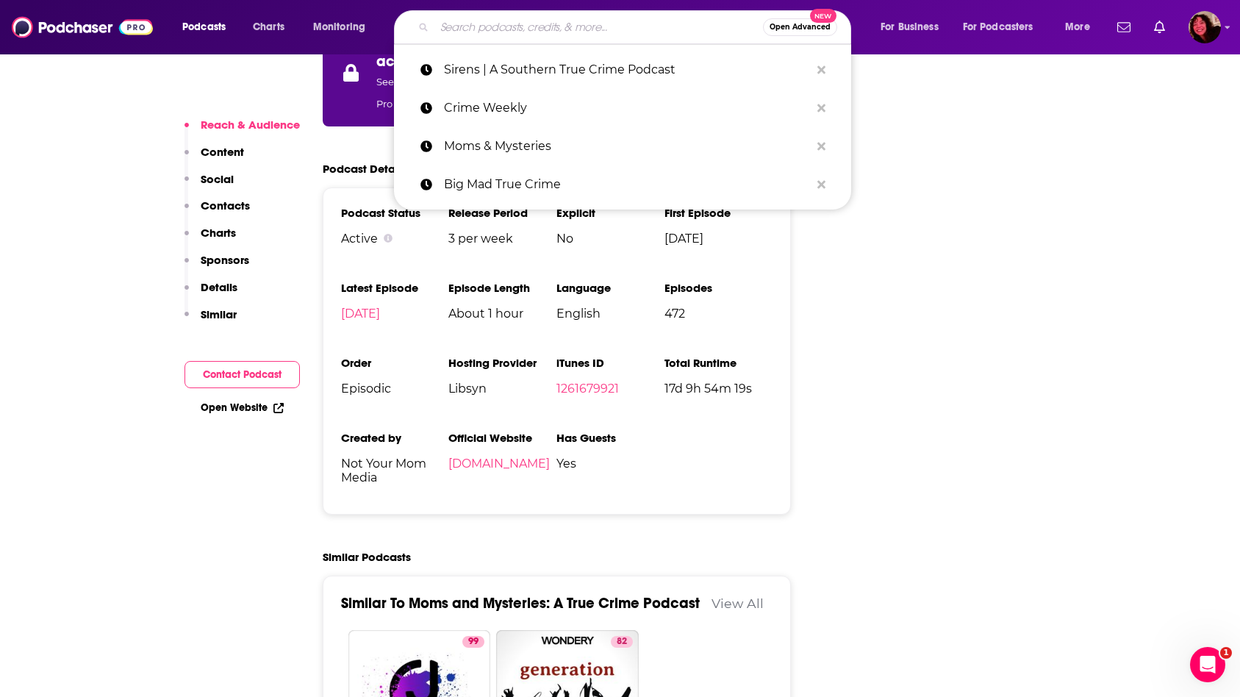
click at [583, 29] on input "Search podcasts, credits, & more..." at bounding box center [598, 27] width 329 height 24
paste input "Big Mad True Crime"
type input "Big Mad True Crime"
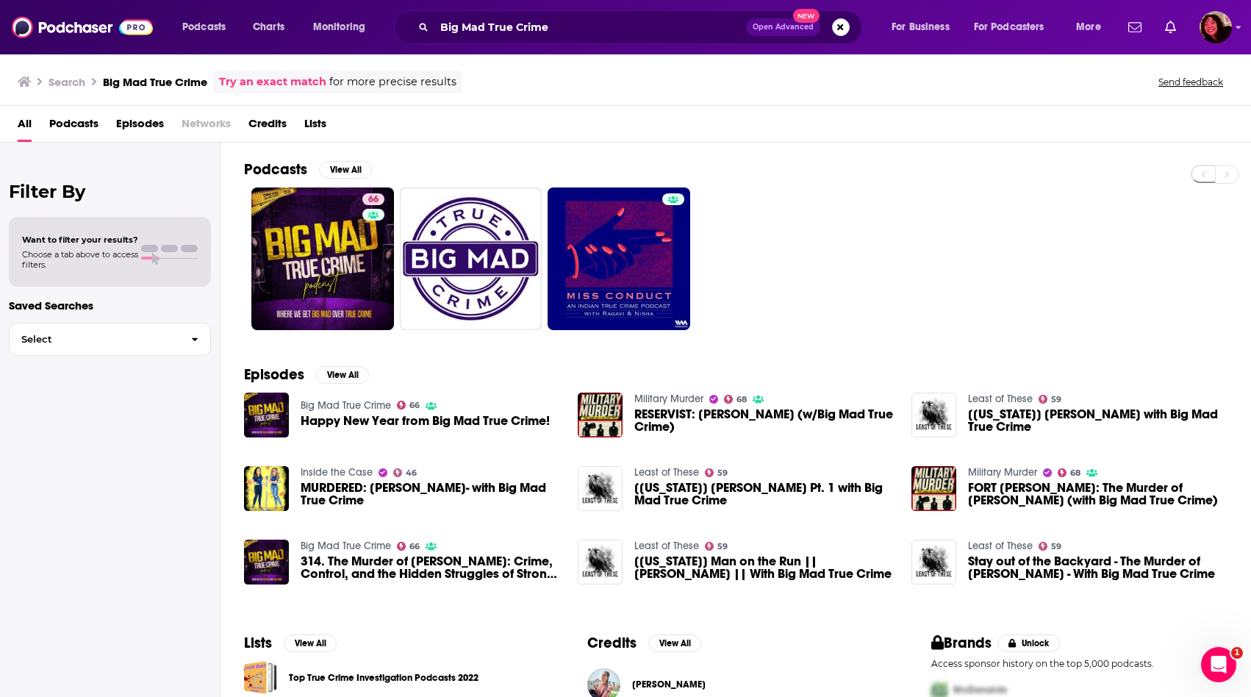
click at [230, 240] on div "Podcasts View All 66 Episodes View All Big Mad True Crime 66 Happy New Year fro…" at bounding box center [736, 421] width 1031 height 557
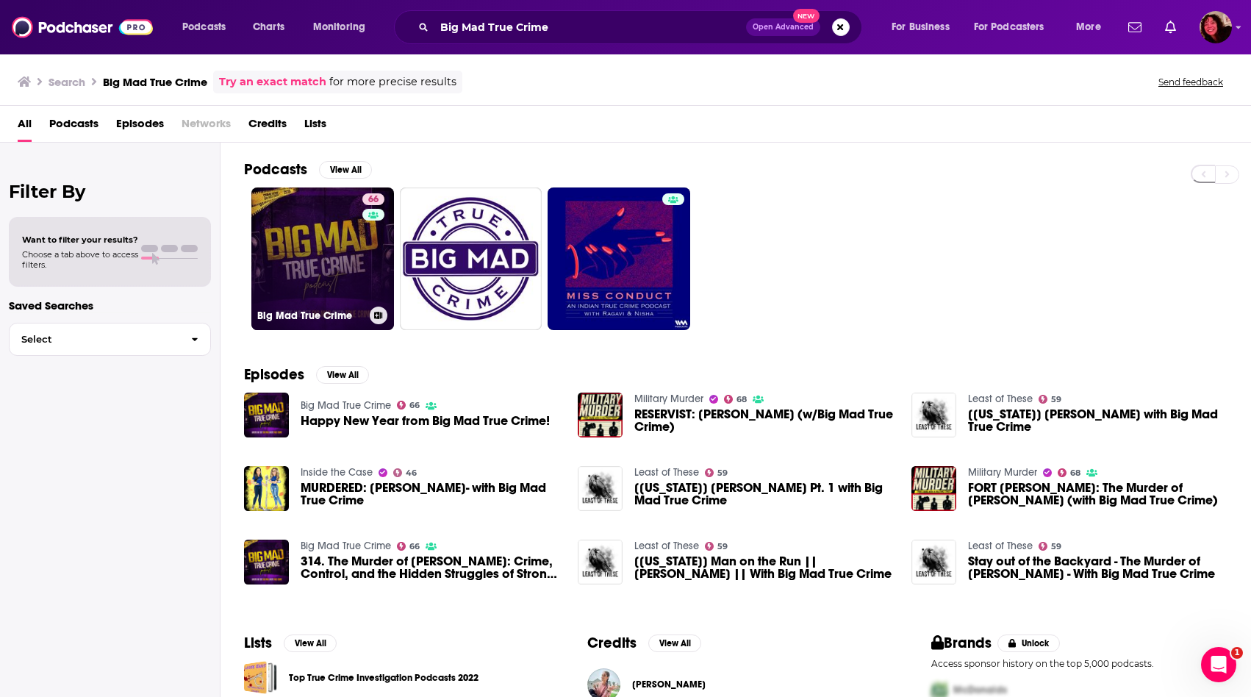
click at [290, 240] on link "66 Big Mad True Crime" at bounding box center [322, 258] width 143 height 143
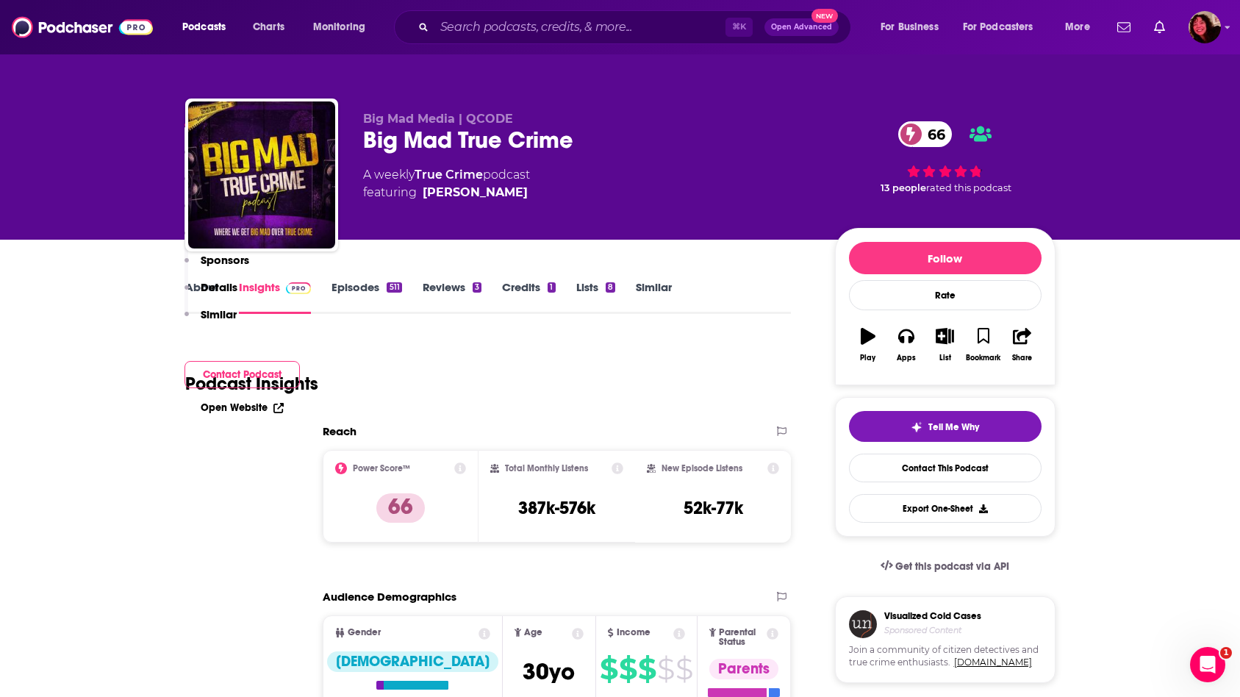
scroll to position [2236, 0]
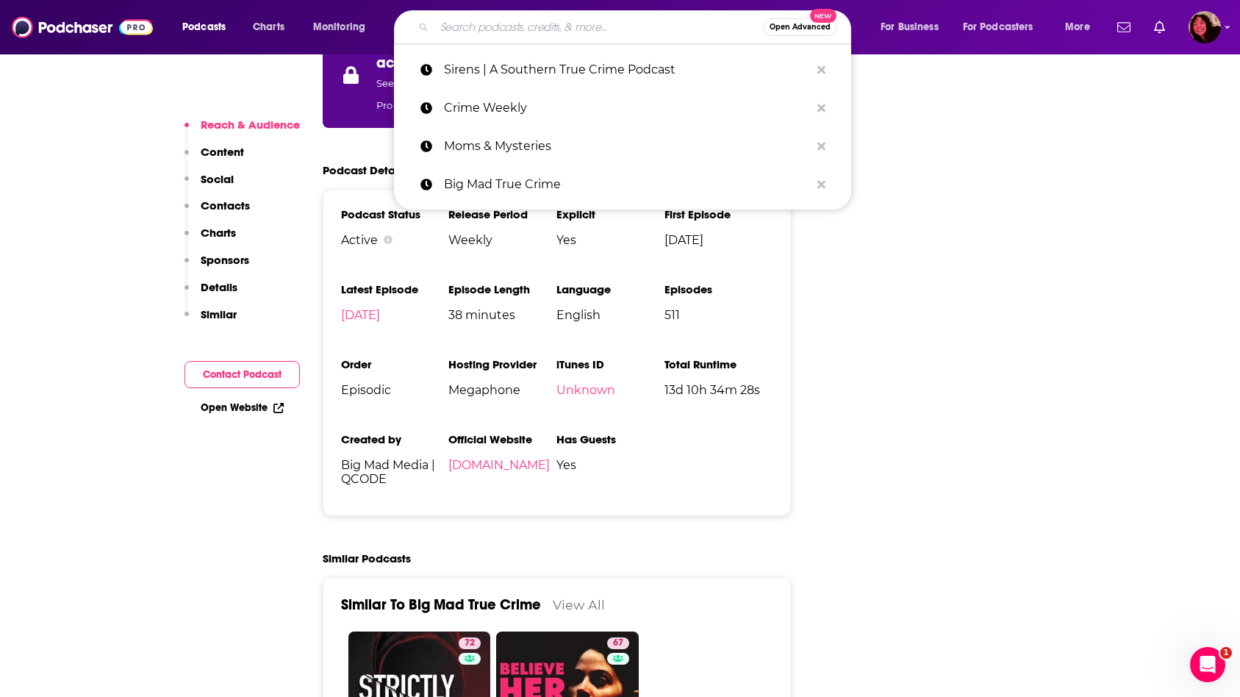
click at [484, 24] on input "Search podcasts, credits, & more..." at bounding box center [598, 27] width 329 height 24
paste input "The [PERSON_NAME] Show"
type input "The [PERSON_NAME] Show"
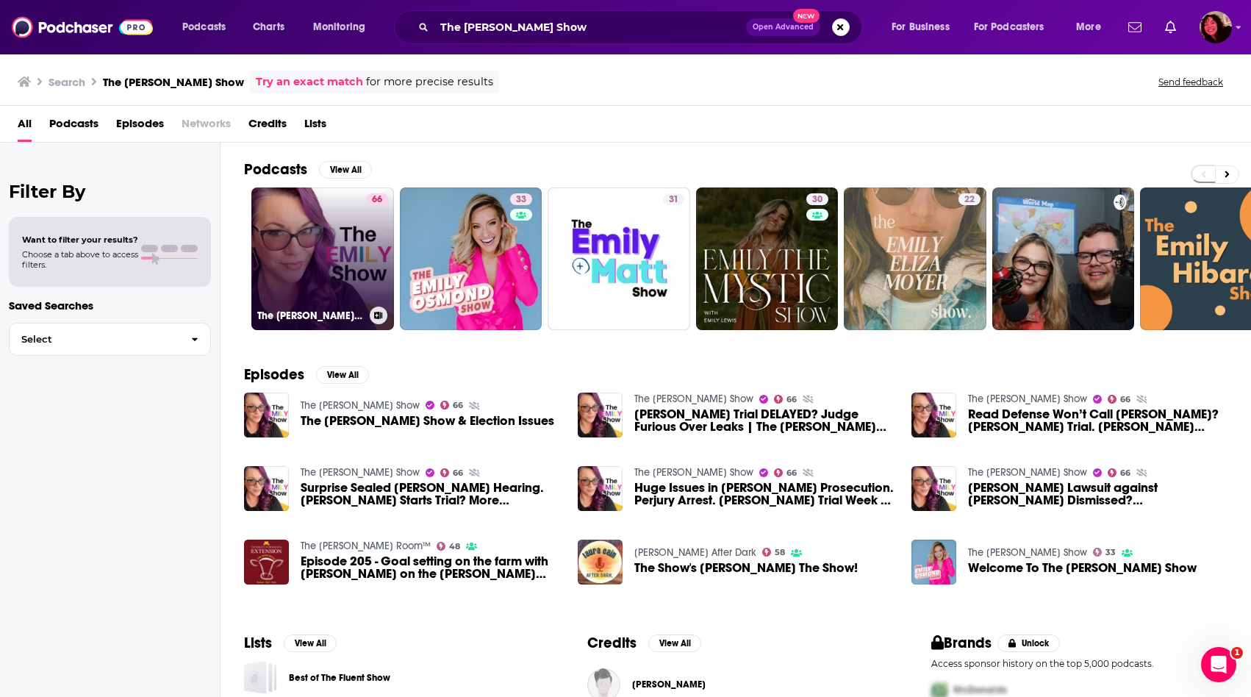
click at [330, 235] on link "66 The [PERSON_NAME] Show" at bounding box center [322, 258] width 143 height 143
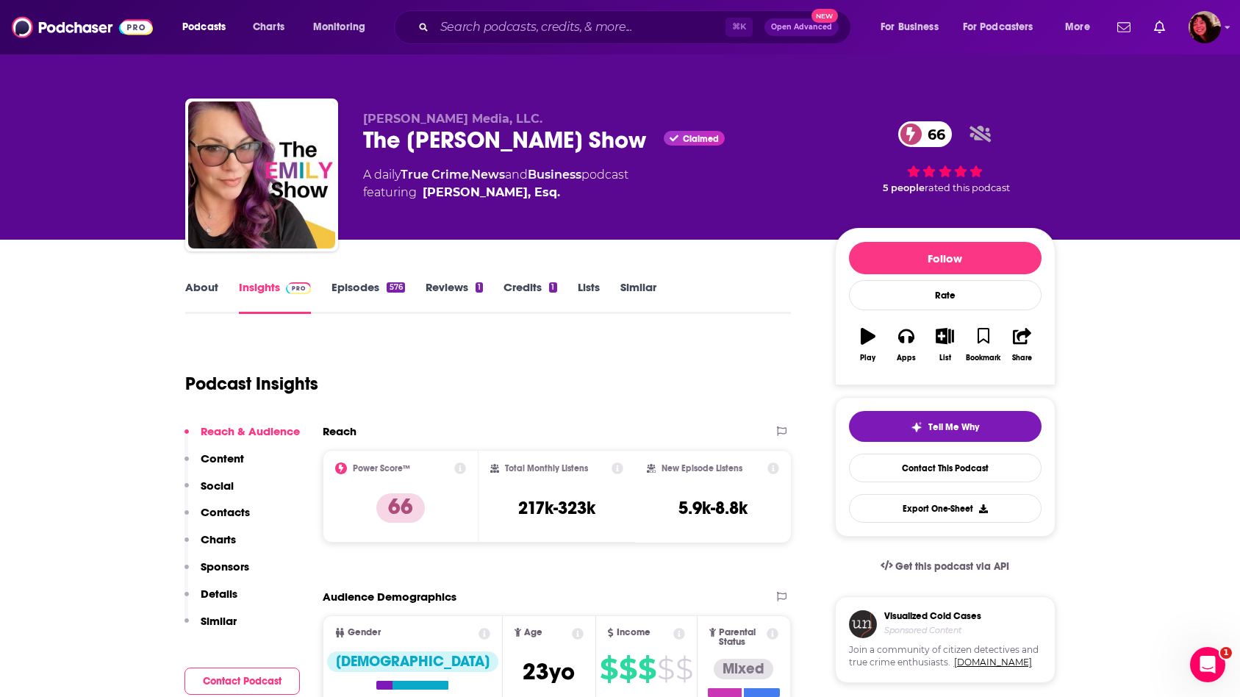
scroll to position [2453, 0]
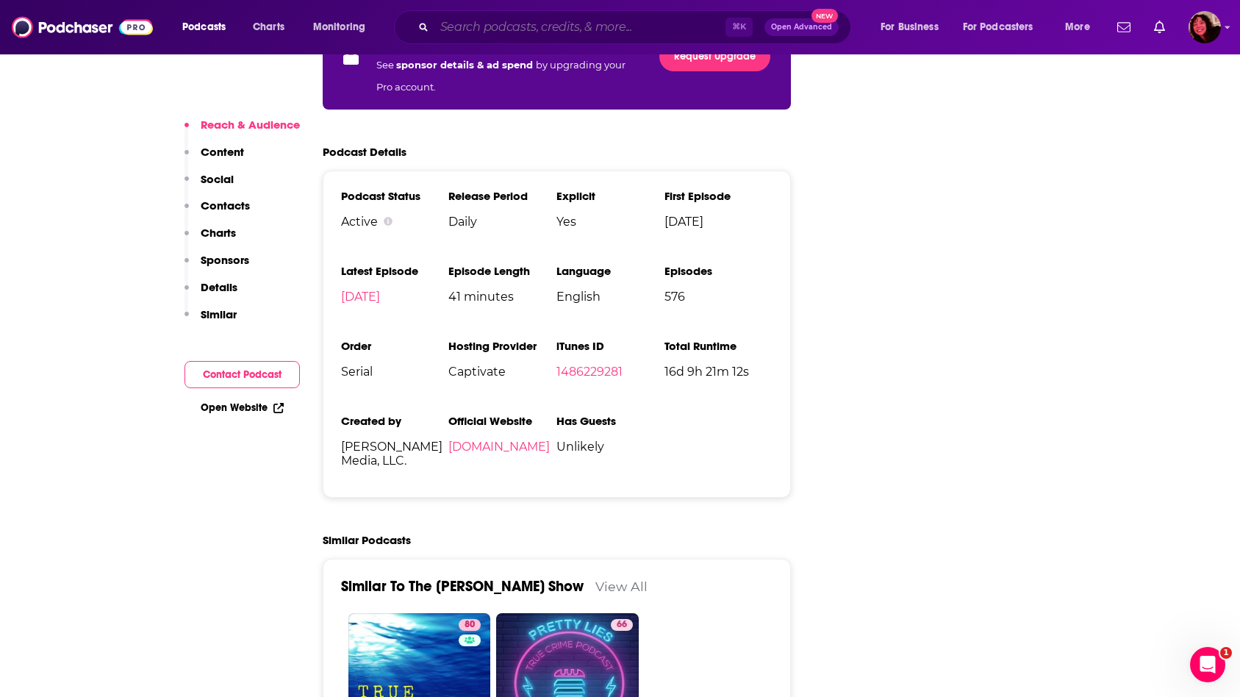
click at [491, 35] on input "Search podcasts, credits, & more..." at bounding box center [579, 27] width 291 height 24
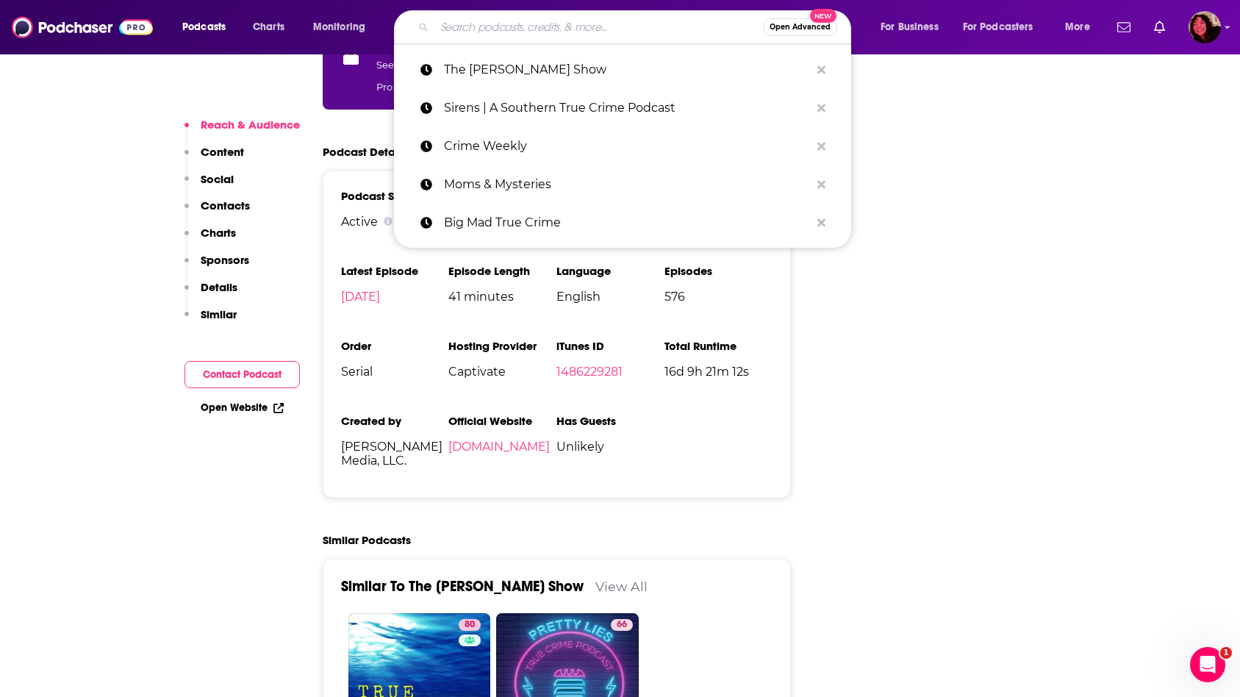
paste input "True Crime Squad"
type input "True Crime Squad"
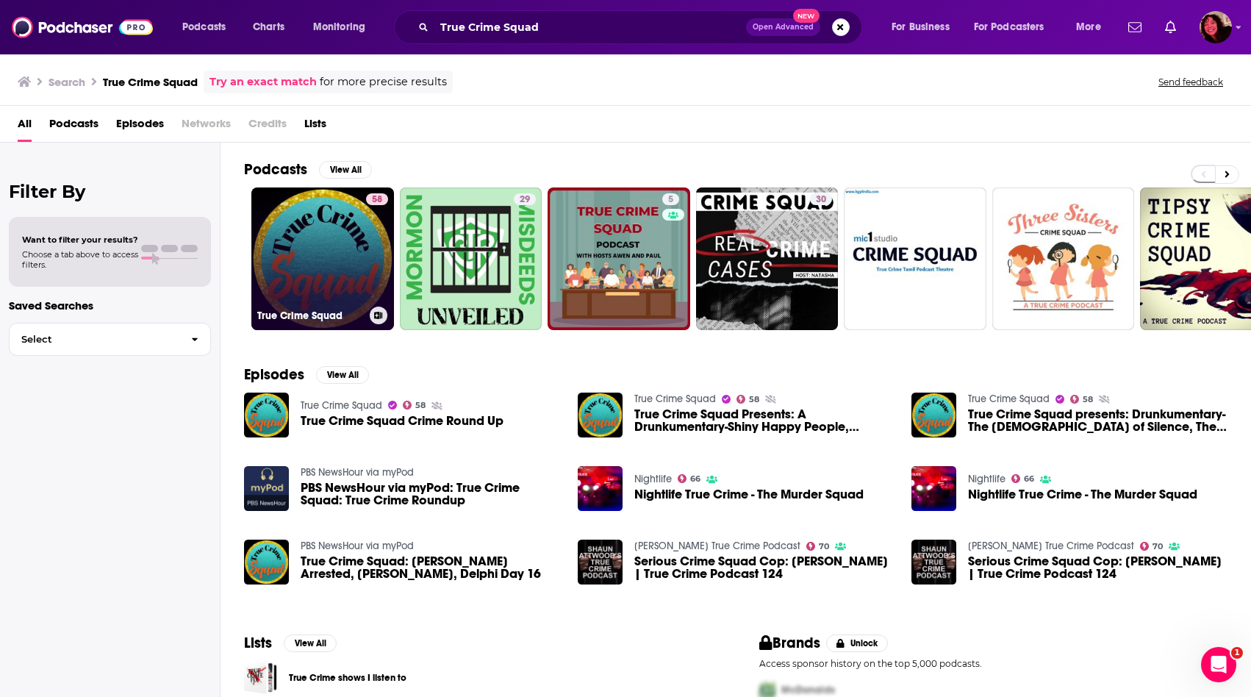
click at [292, 264] on link "58 True Crime Squad" at bounding box center [322, 258] width 143 height 143
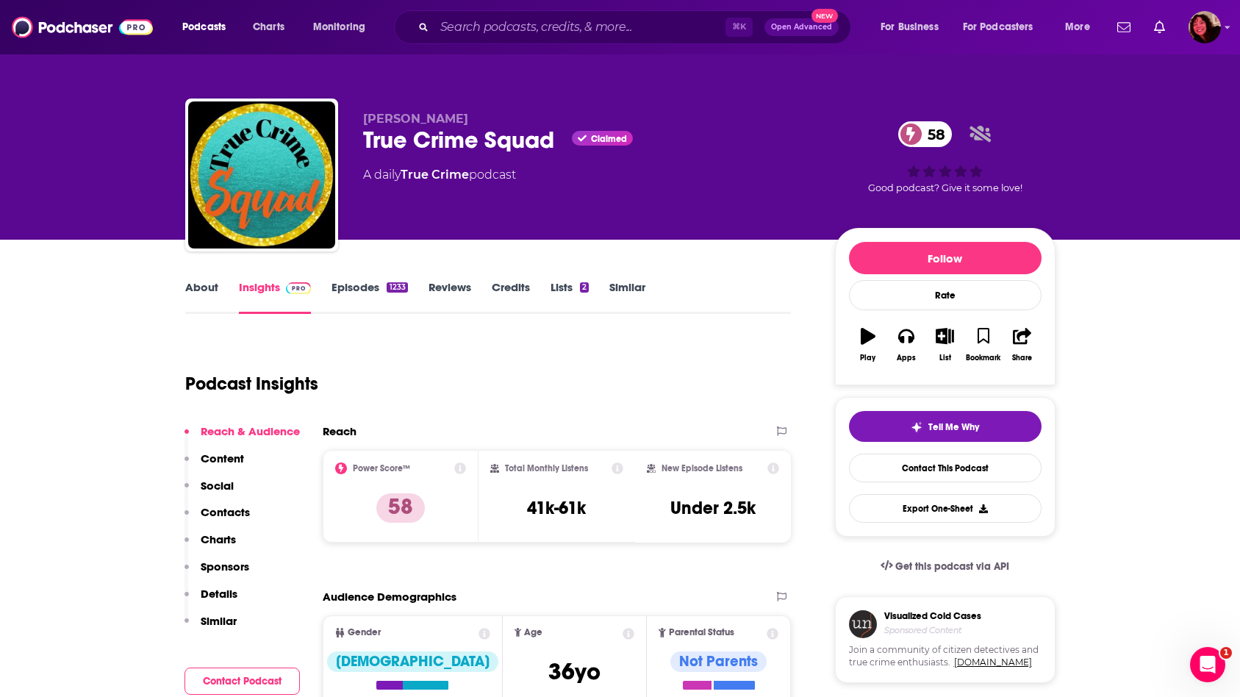
scroll to position [2136, 0]
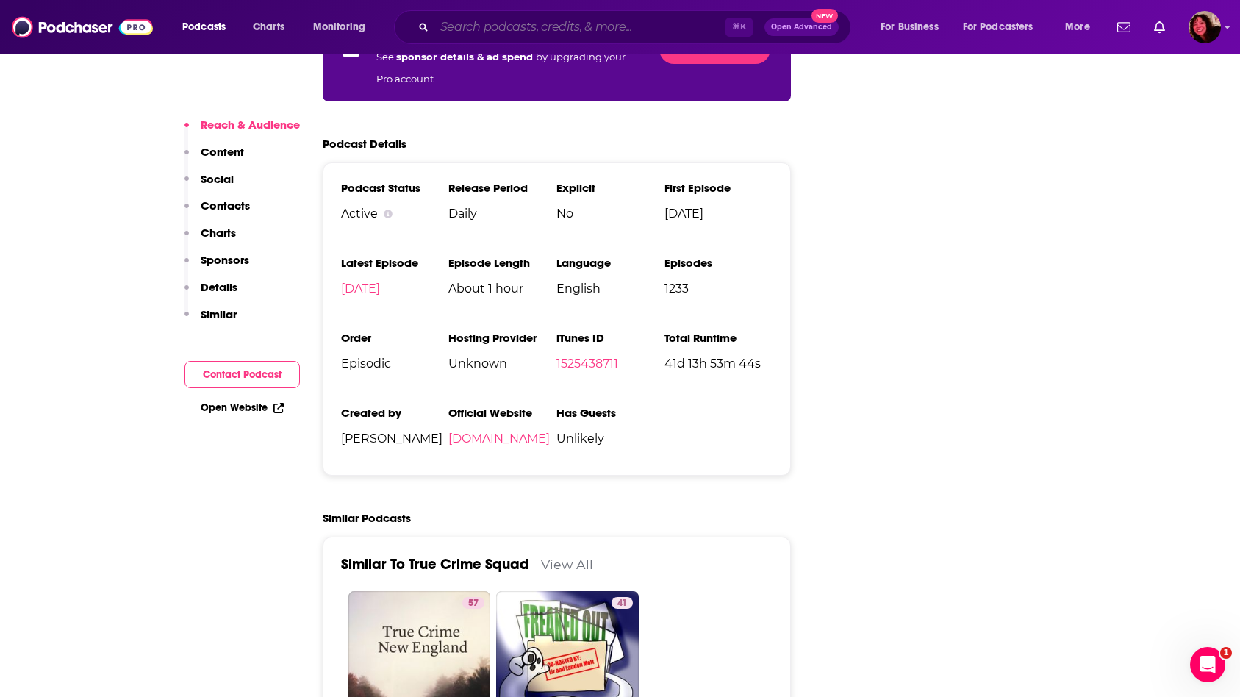
click at [587, 23] on input "Search podcasts, credits, & more..." at bounding box center [579, 27] width 291 height 24
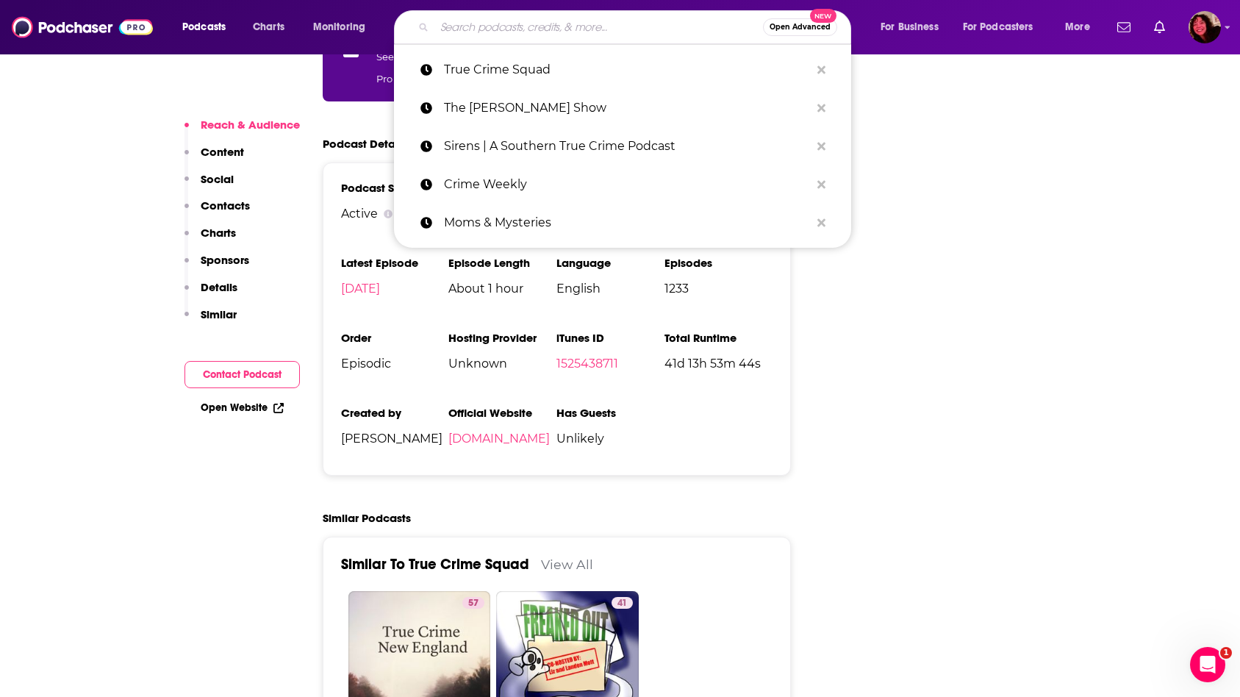
paste input "Law & Crime Sidebar"
type input "Law & Crime Sidebar"
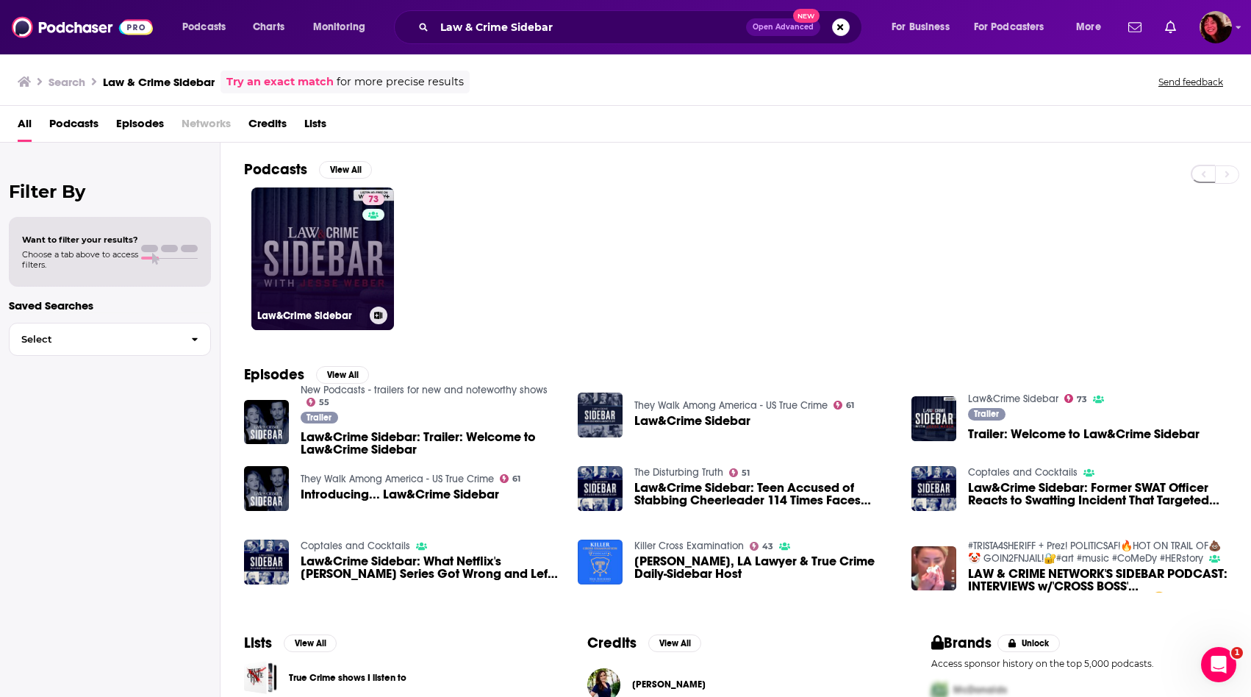
click at [301, 264] on link "73 Law&Crime Sidebar" at bounding box center [322, 258] width 143 height 143
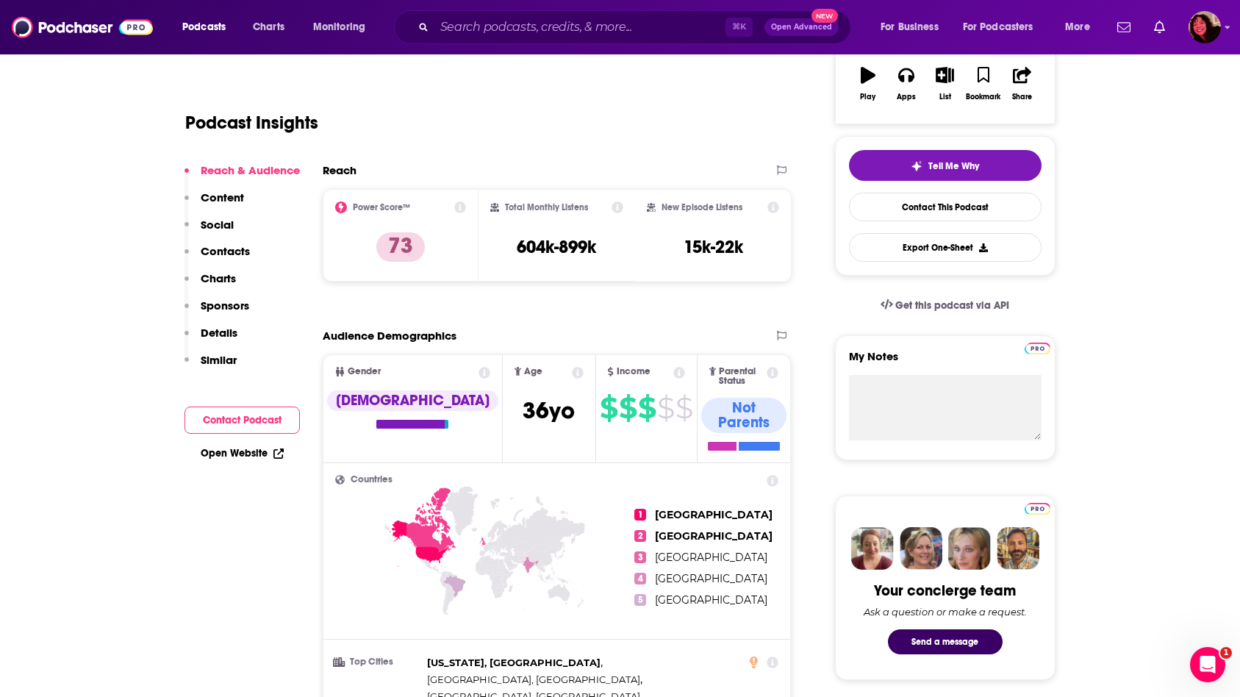
scroll to position [2535, 0]
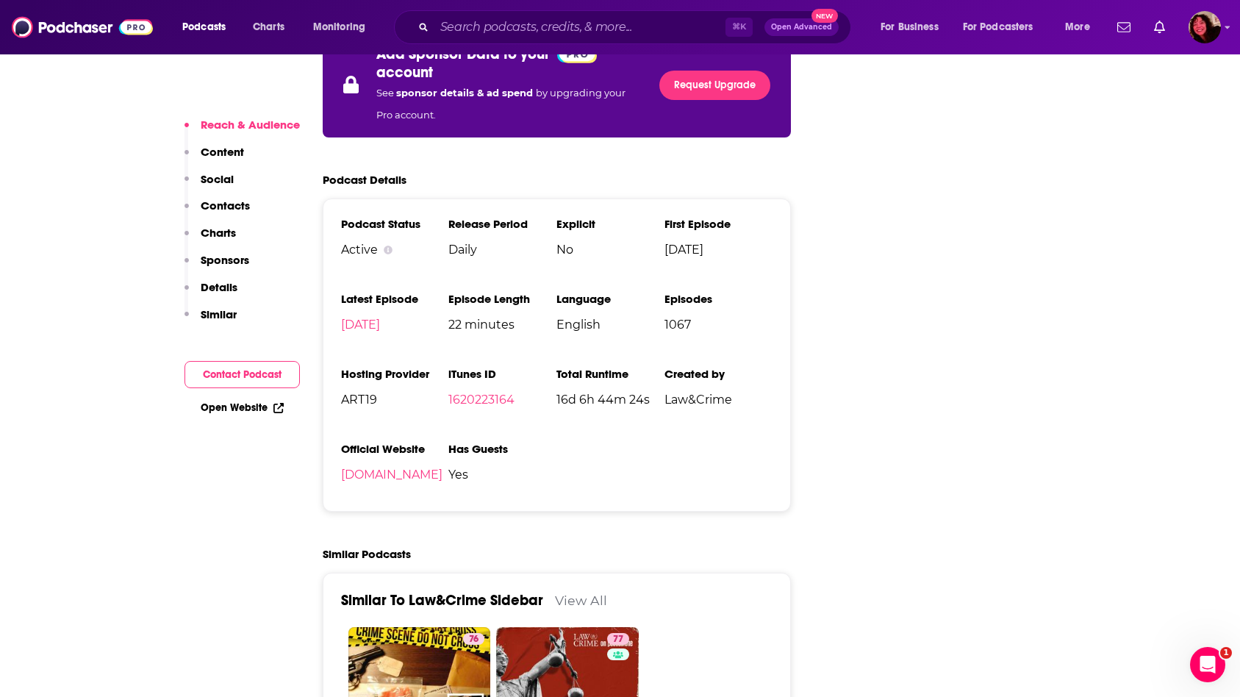
click at [543, 40] on div "⌘ K Open Advanced New" at bounding box center [622, 27] width 457 height 34
click at [544, 37] on input "Search podcasts, credits, & more..." at bounding box center [579, 27] width 291 height 24
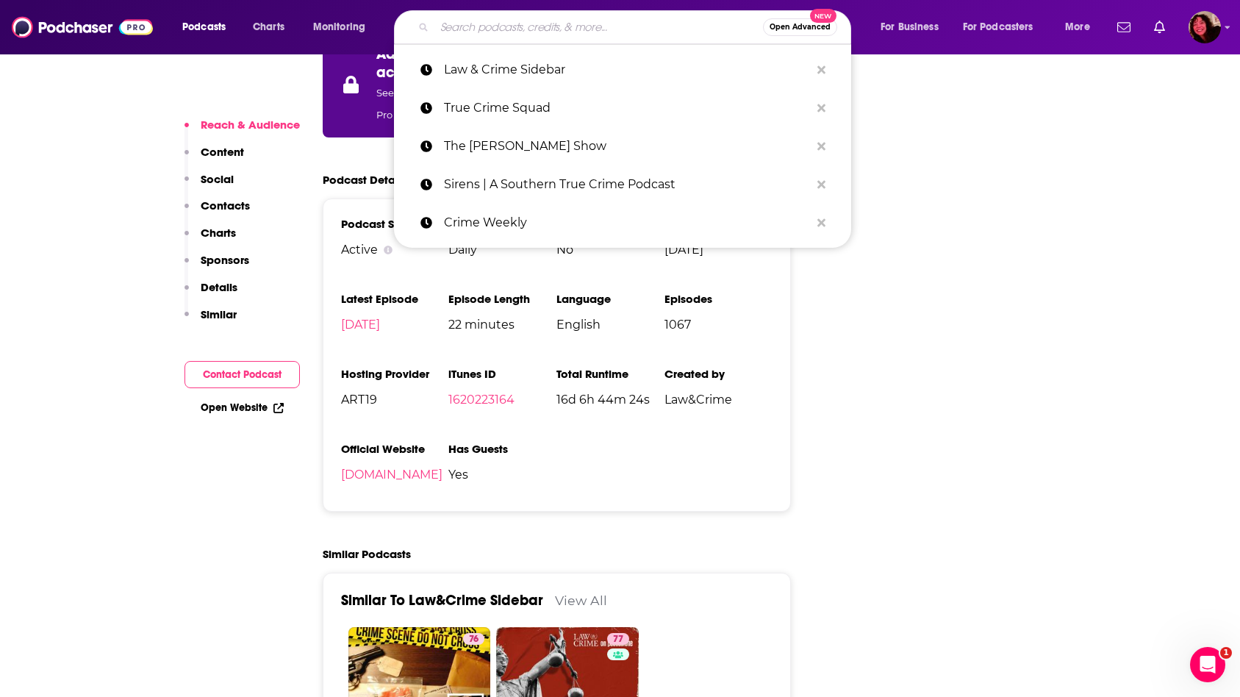
paste input "True Crime News"
type input "True Crime News"
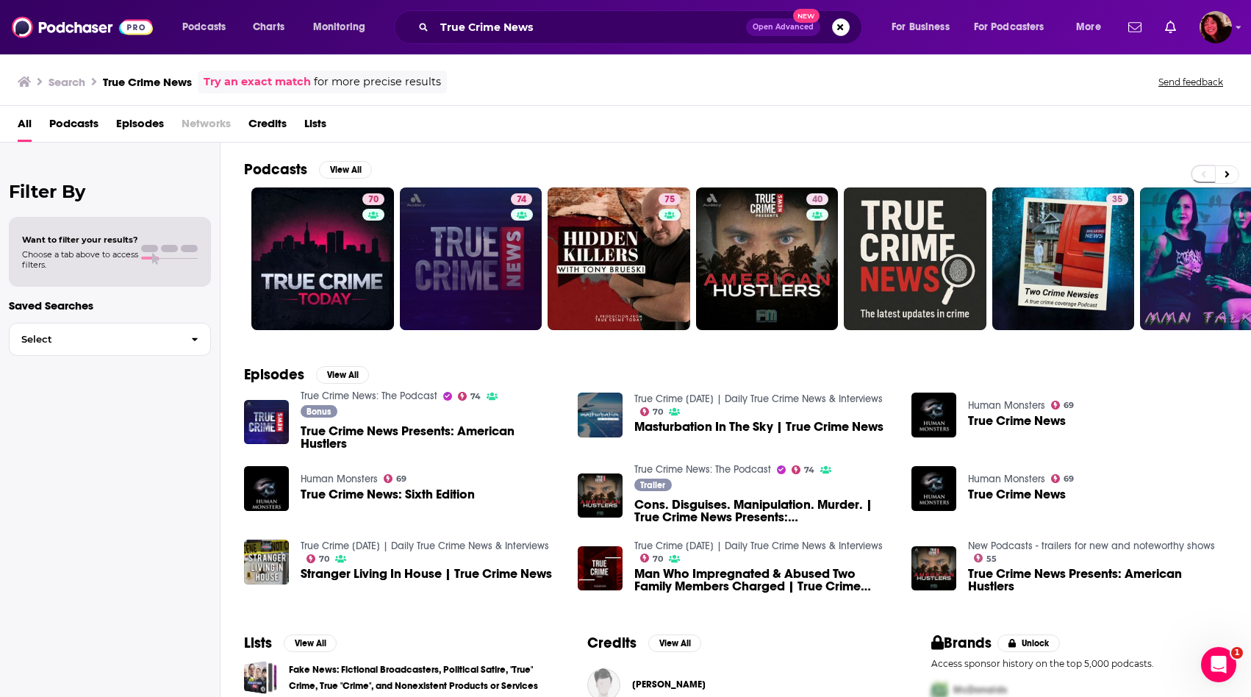
click at [440, 262] on link "74" at bounding box center [471, 258] width 143 height 143
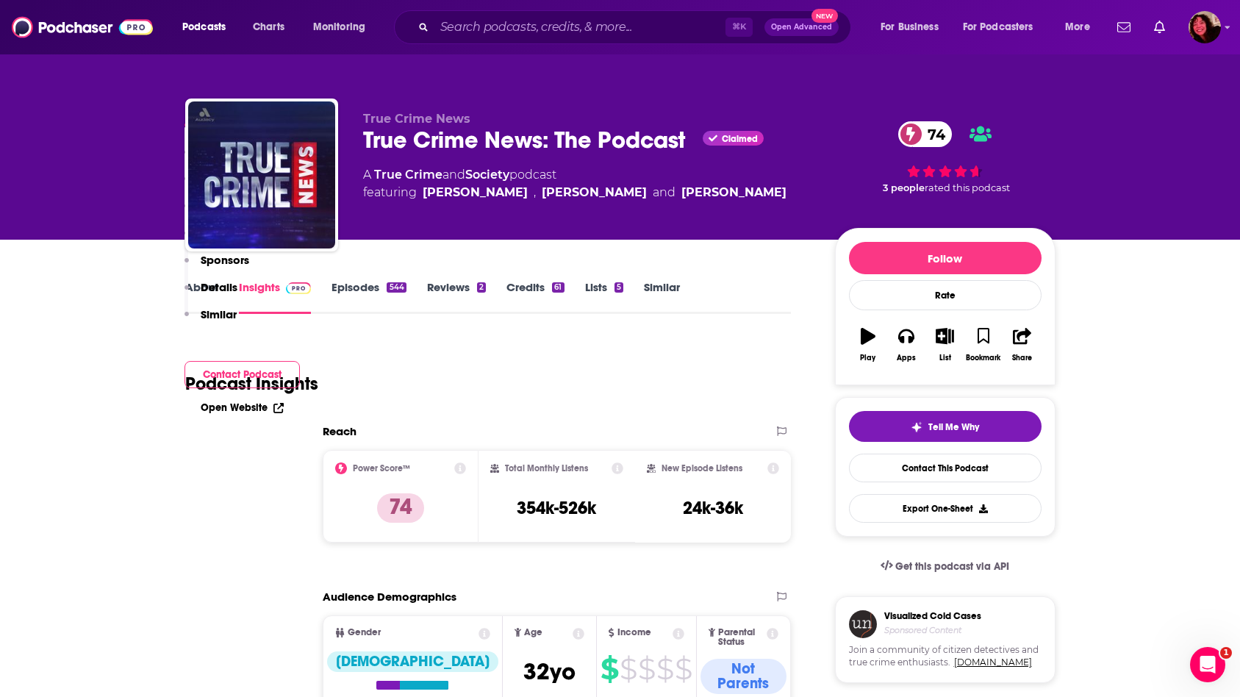
scroll to position [2596, 0]
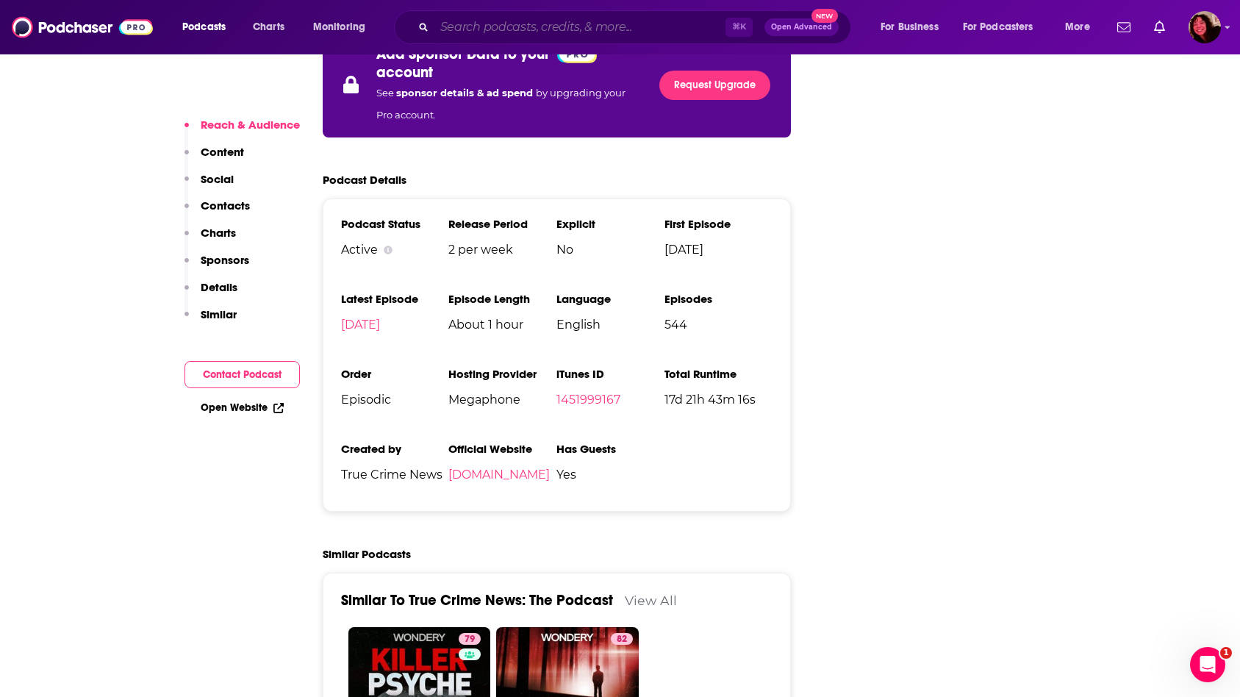
click at [482, 22] on input "Search podcasts, credits, & more..." at bounding box center [579, 27] width 291 height 24
paste input "Courtroom Confidential"
type input "Courtroom Confidential"
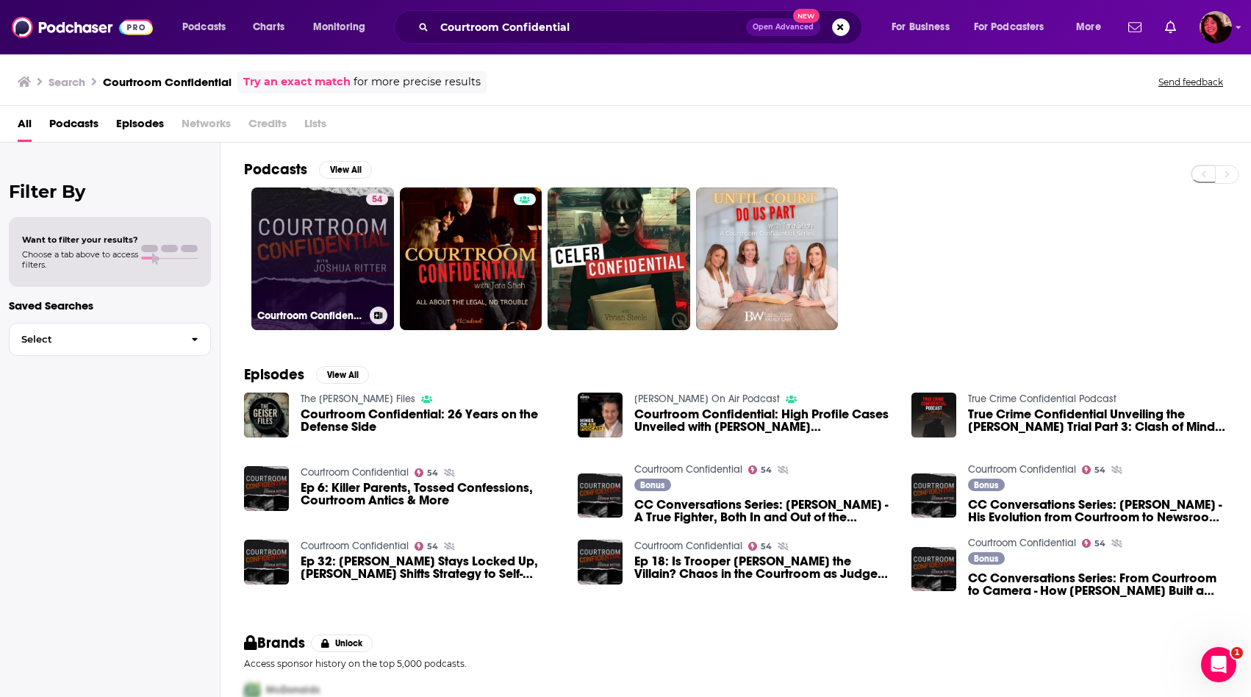
click at [332, 251] on link "54 Courtroom Confidential" at bounding box center [322, 258] width 143 height 143
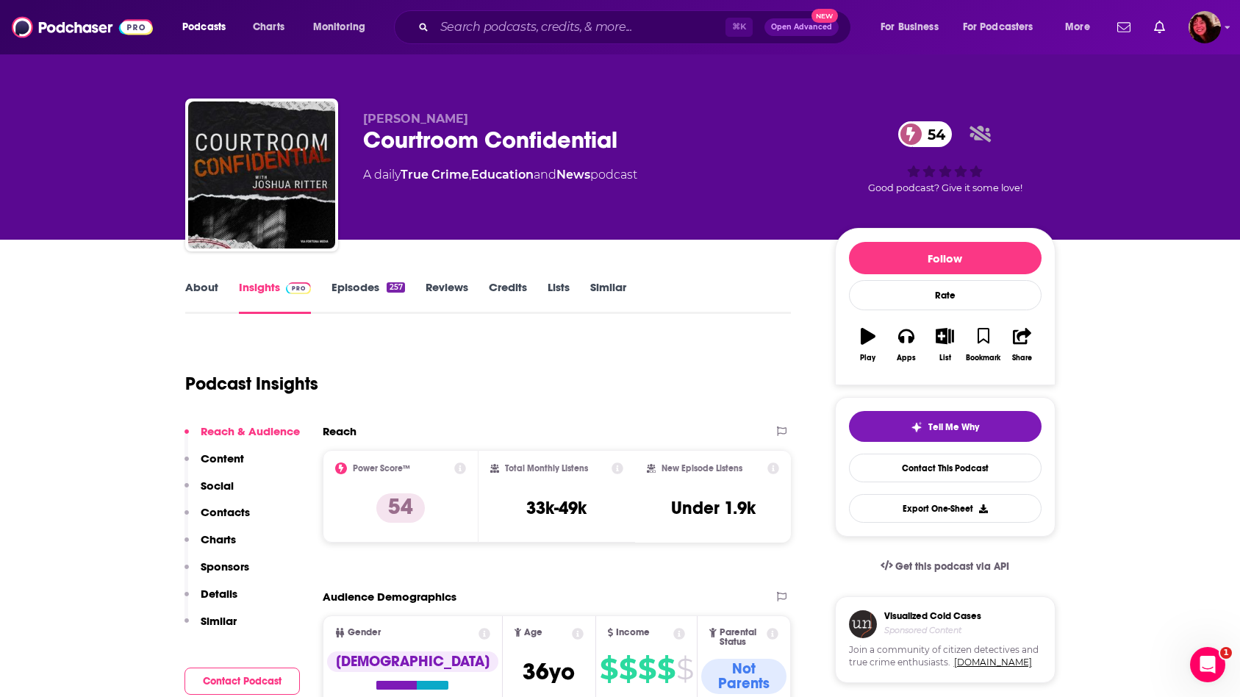
scroll to position [1908, 0]
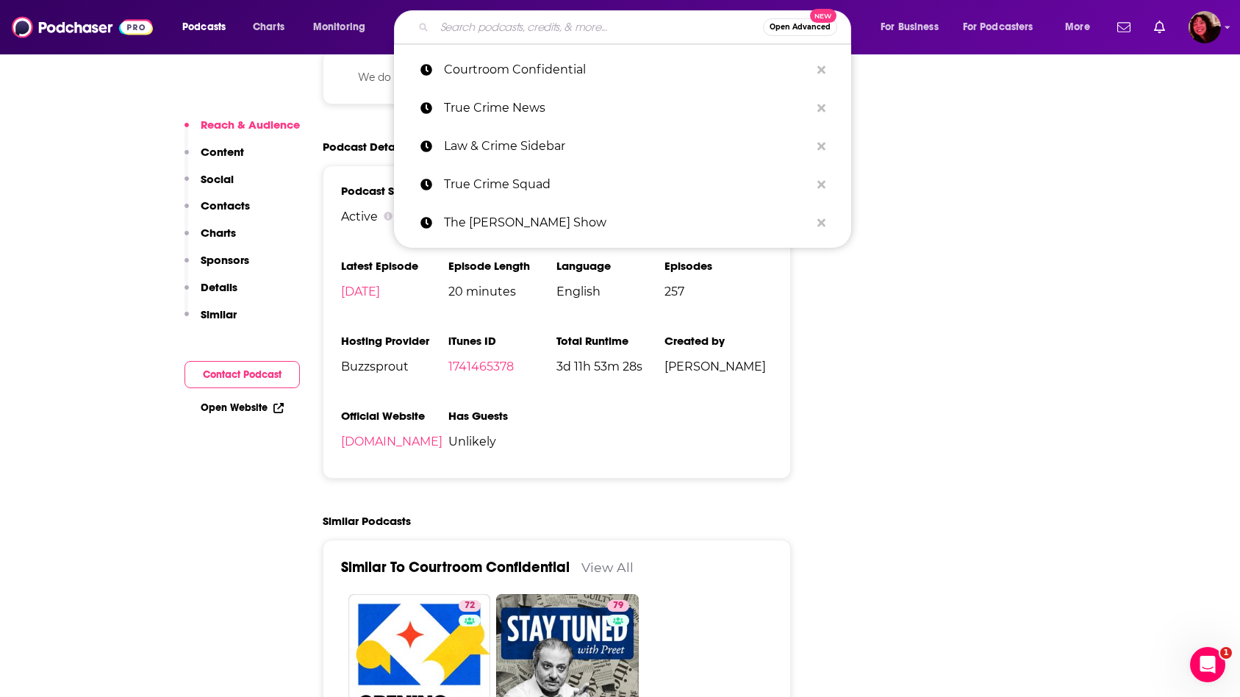
click at [497, 29] on input "Search podcasts, credits, & more..." at bounding box center [598, 27] width 329 height 24
paste input "Drop Dead Serious with [PERSON_NAME]"
type input "Drop Dead Serious with [PERSON_NAME]"
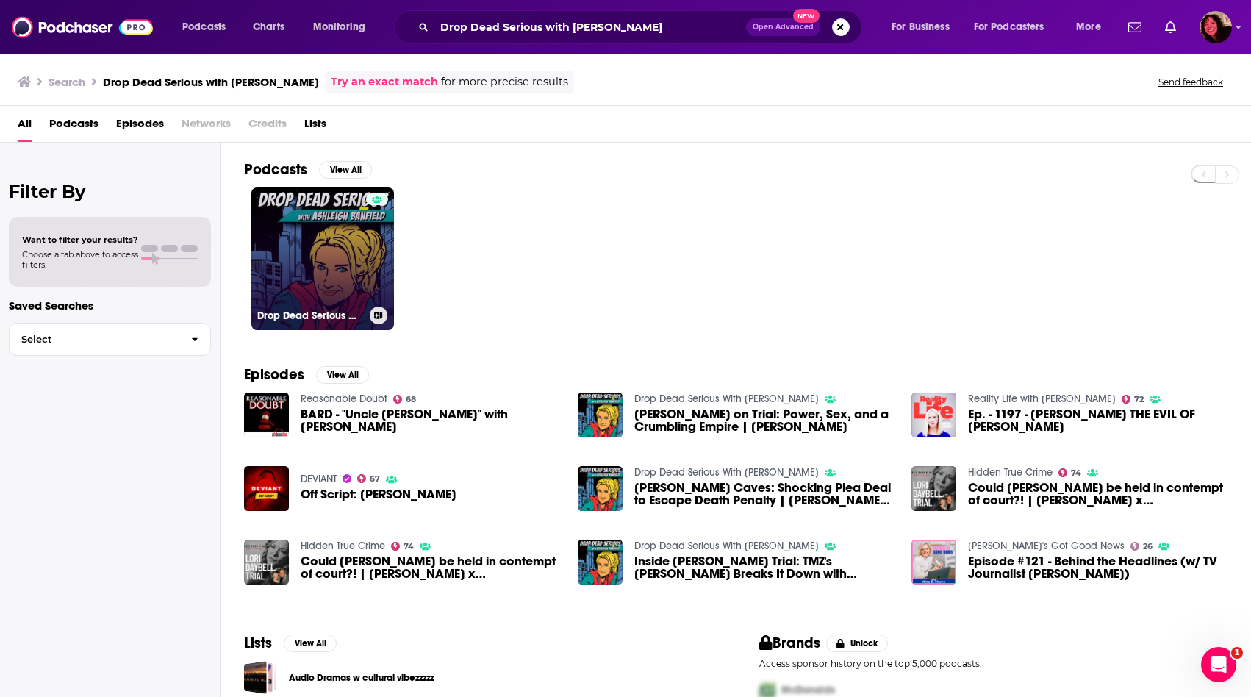
click at [330, 227] on link "Drop Dead Serious With [PERSON_NAME]" at bounding box center [322, 258] width 143 height 143
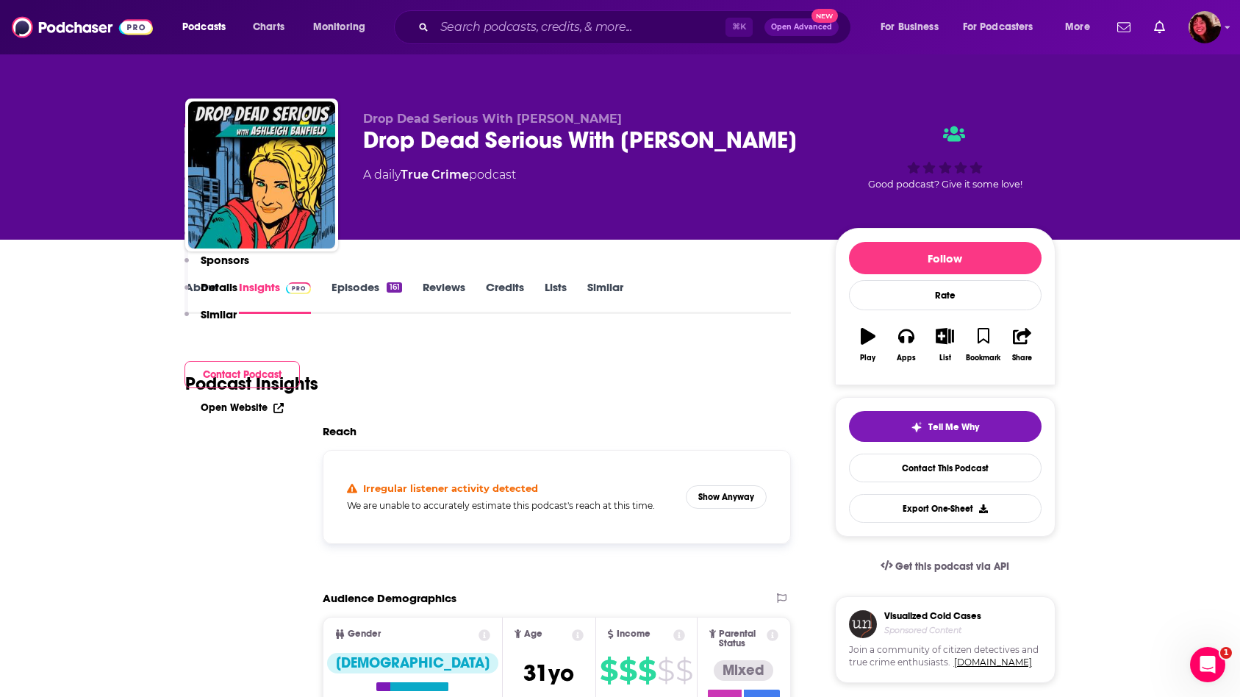
scroll to position [2093, 0]
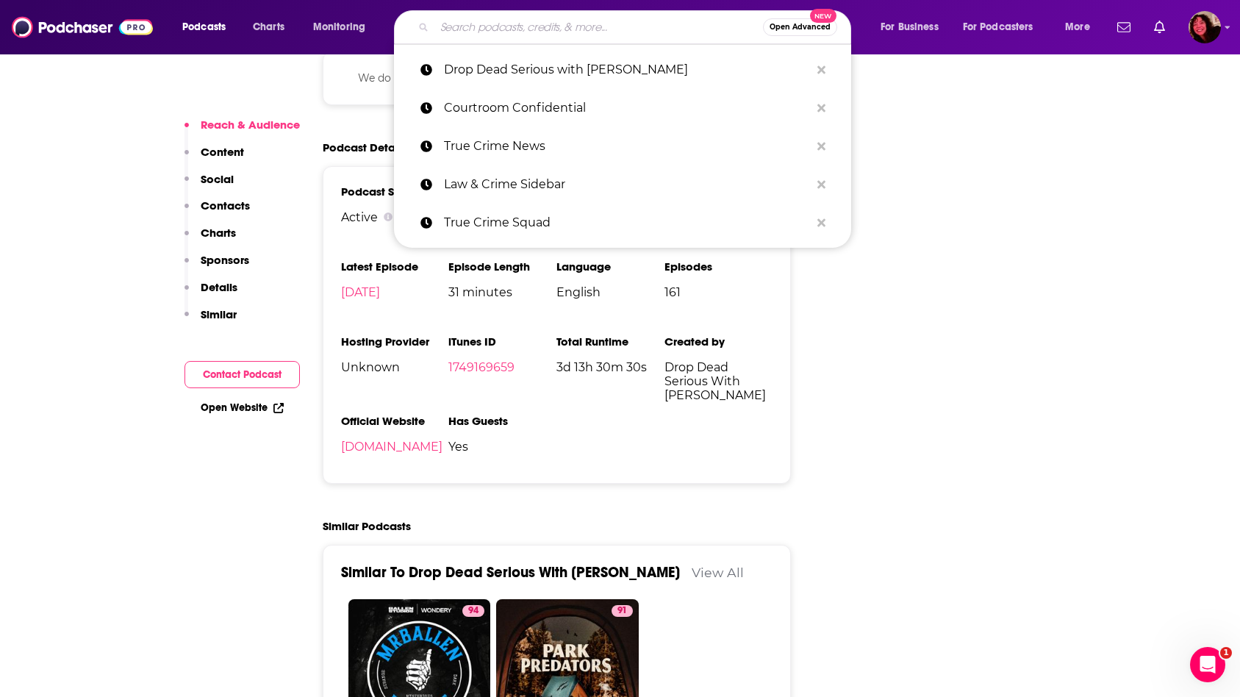
click at [494, 35] on input "Search podcasts, credits, & more..." at bounding box center [598, 27] width 329 height 24
paste input "Serialously with [PERSON_NAME] [PERSON_NAME]"
type input "Serialously with [PERSON_NAME] [PERSON_NAME]"
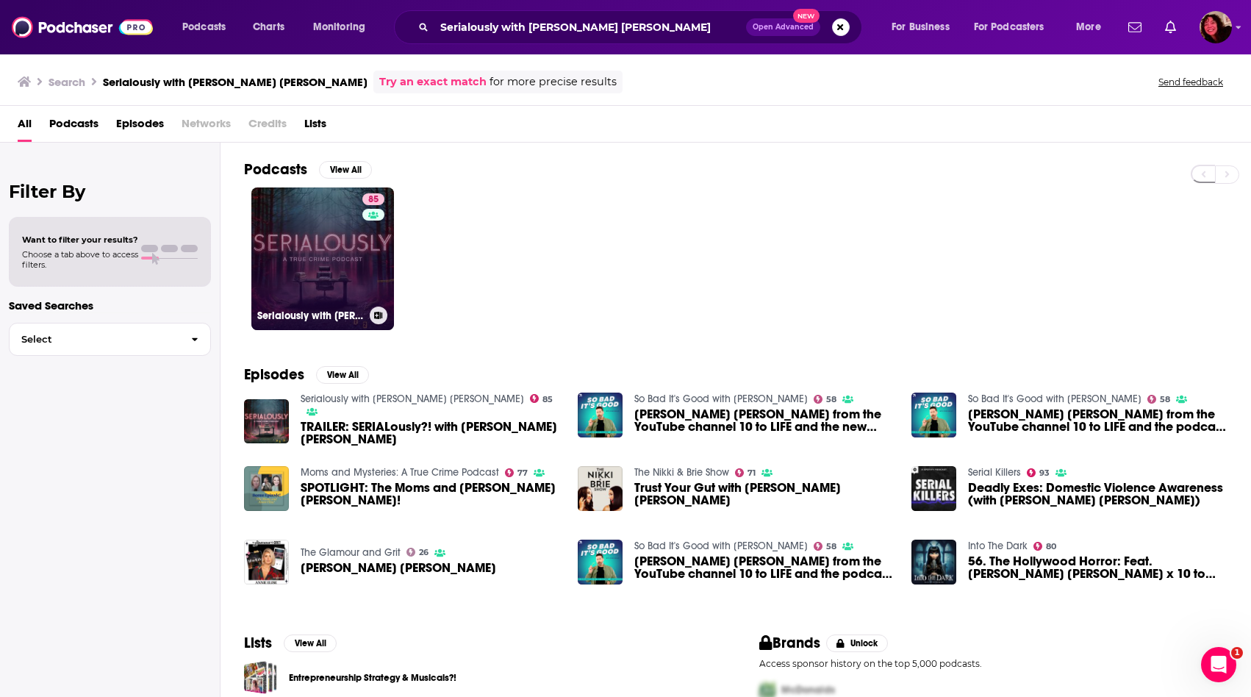
click at [315, 254] on link "85 Serialously with Annie Elise" at bounding box center [322, 258] width 143 height 143
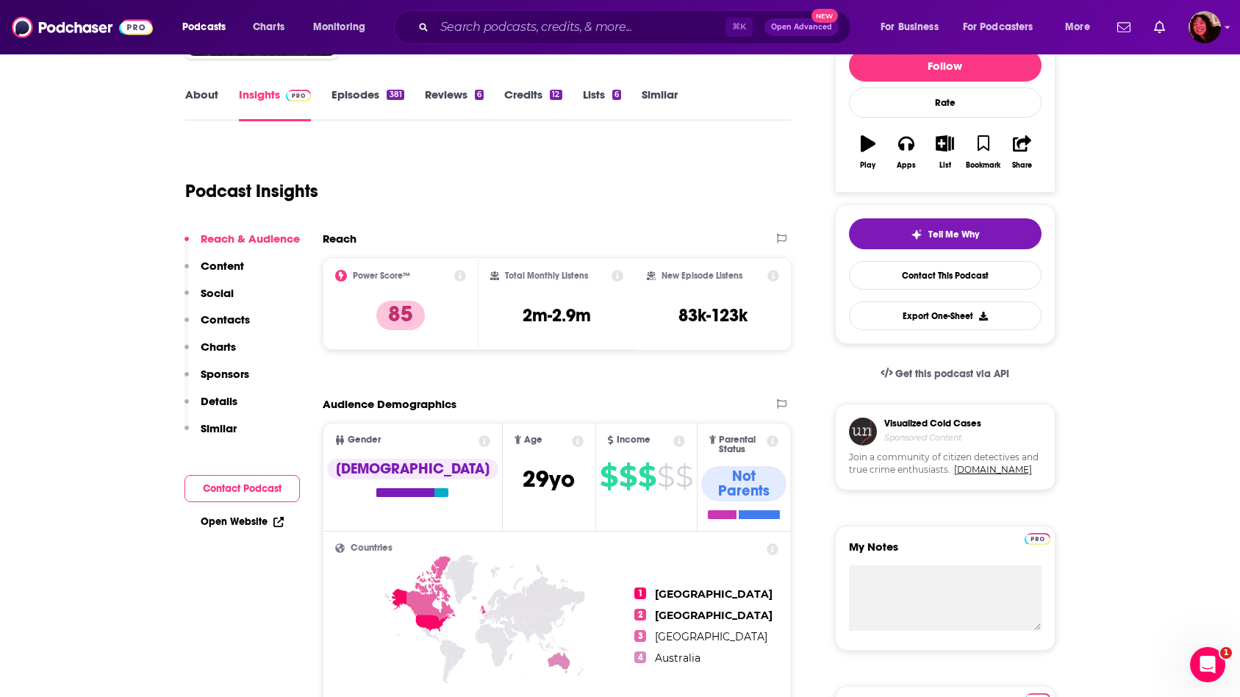
scroll to position [2587, 0]
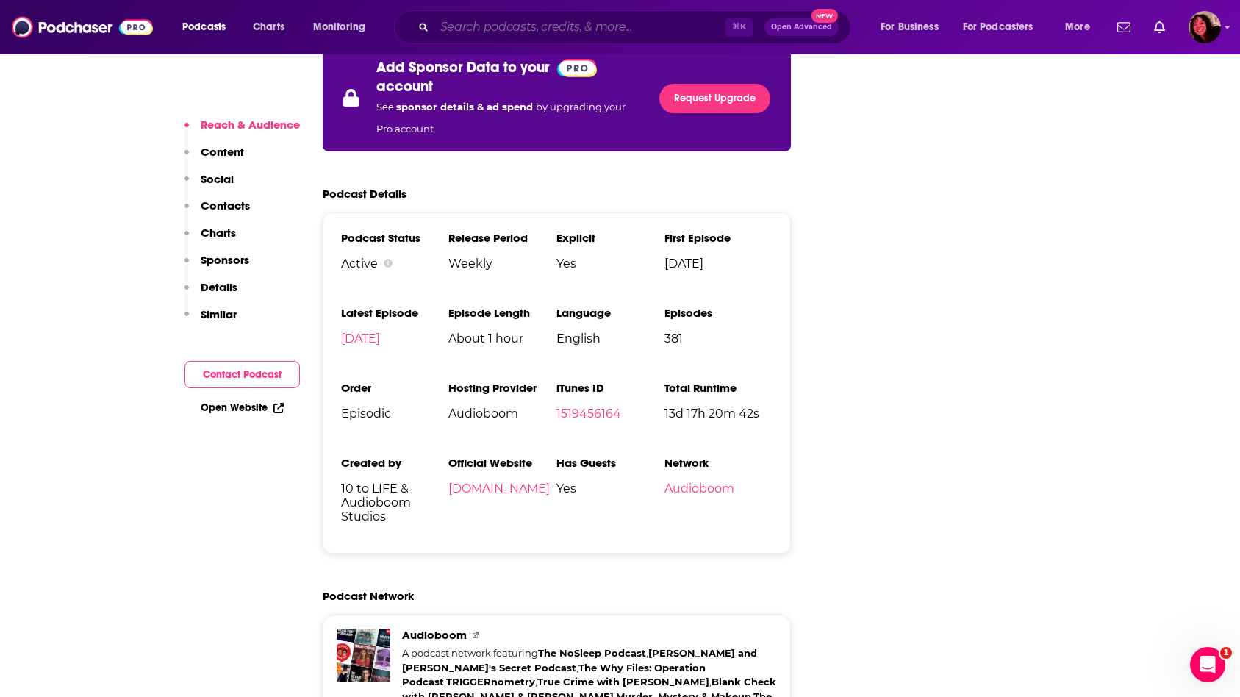
click at [466, 26] on input "Search podcasts, credits, & more..." at bounding box center [579, 27] width 291 height 24
paste input "The Lawyer You Know"
type input "The Lawyer You Know"
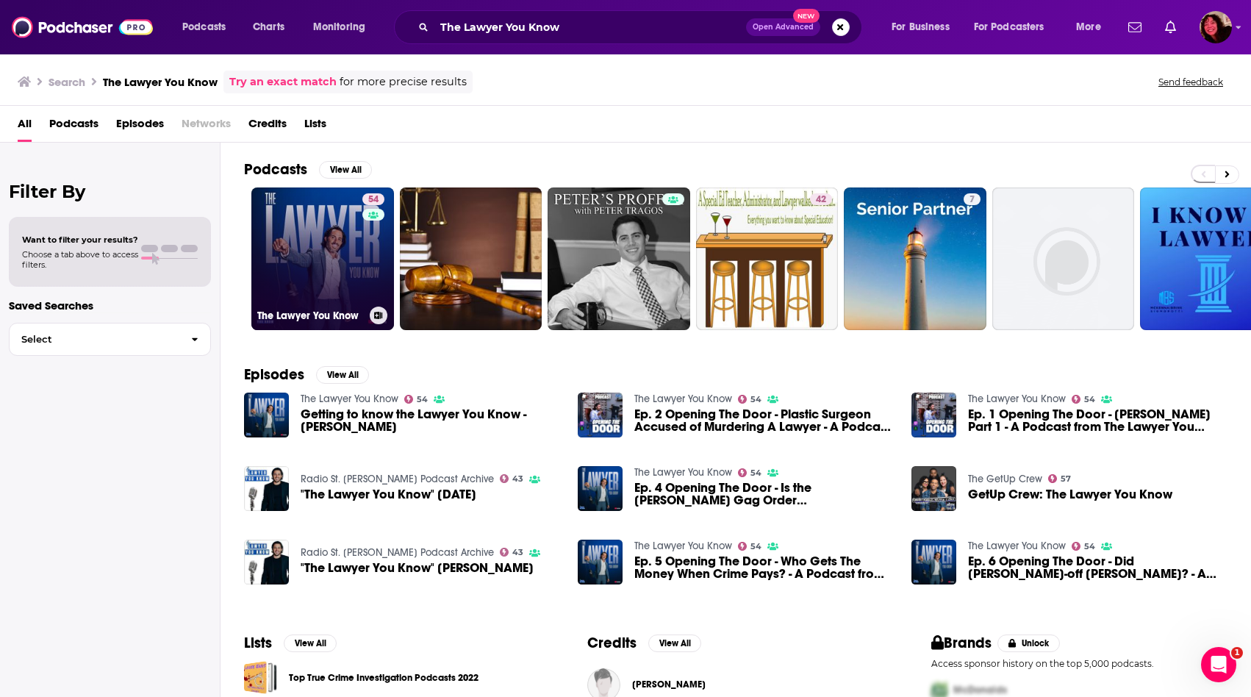
click at [326, 227] on link "54 The Lawyer You Know" at bounding box center [322, 258] width 143 height 143
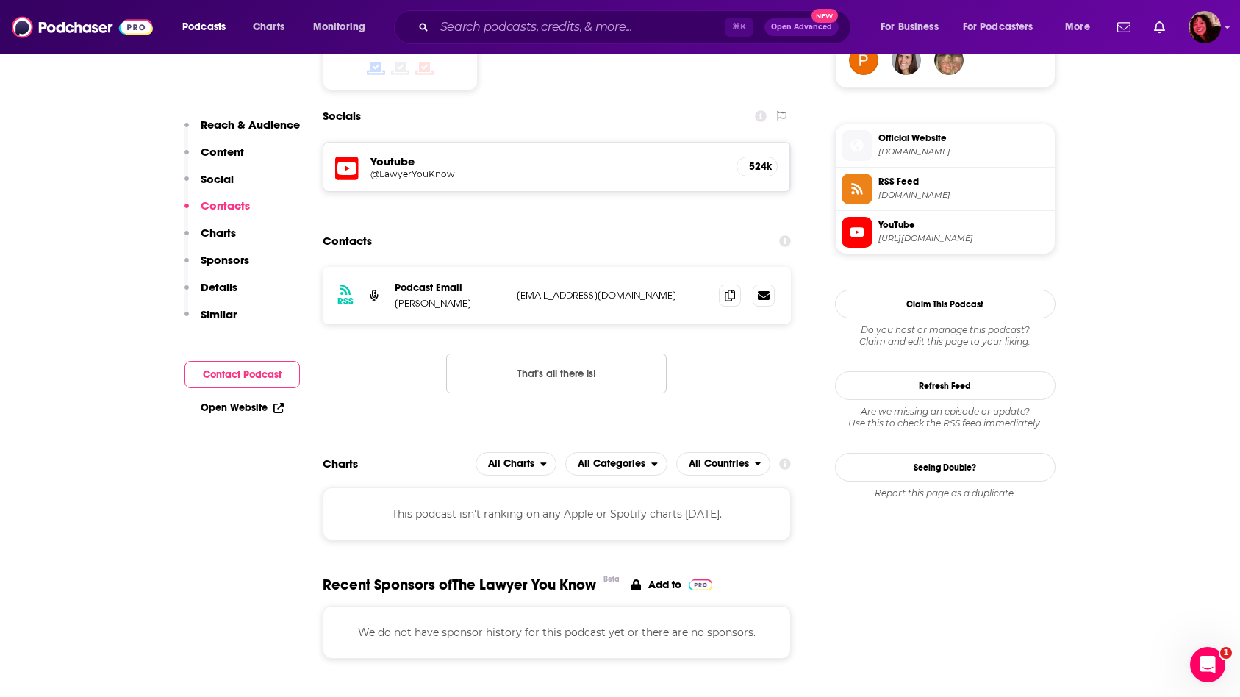
scroll to position [1811, 0]
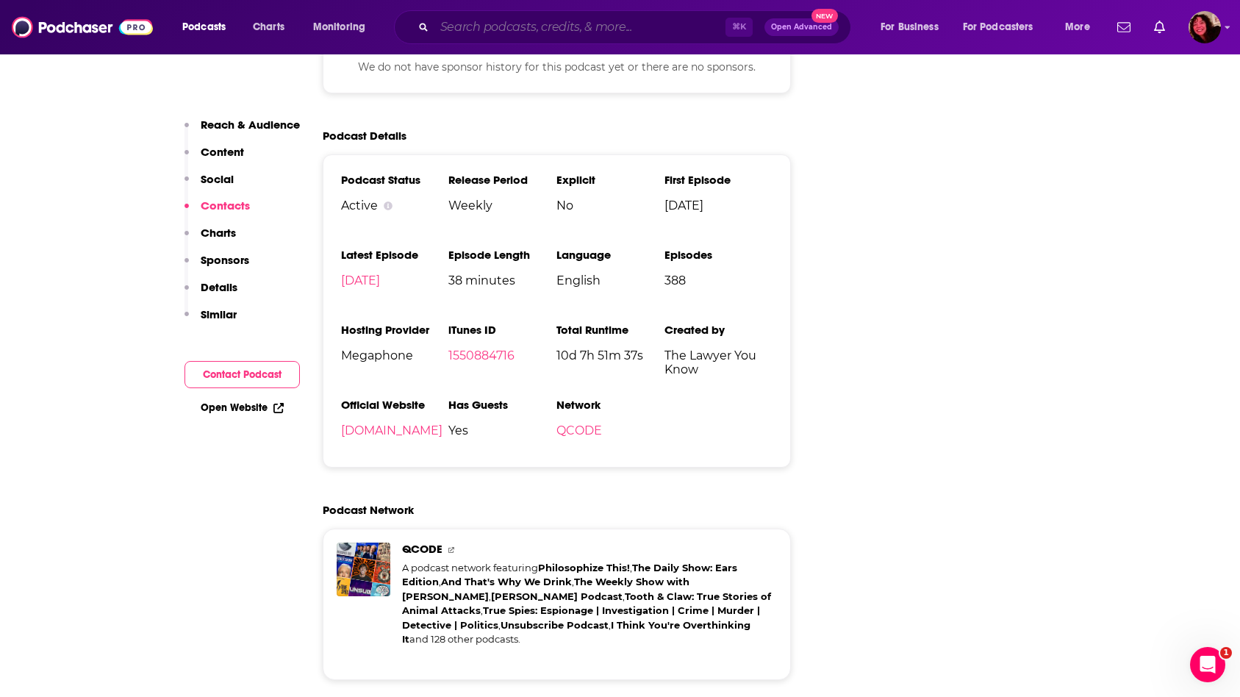
click at [475, 28] on input "Search podcasts, credits, & more..." at bounding box center [579, 27] width 291 height 24
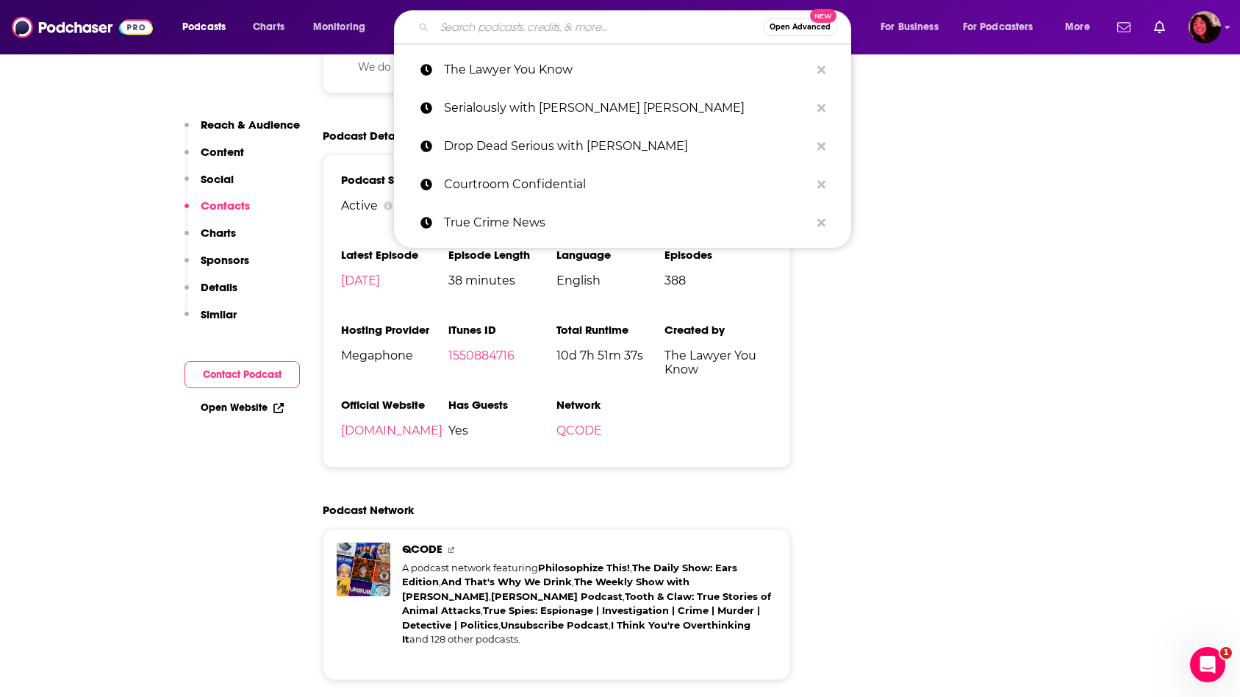
paste input "Impact of Influence"
type input "Impact of Influence"
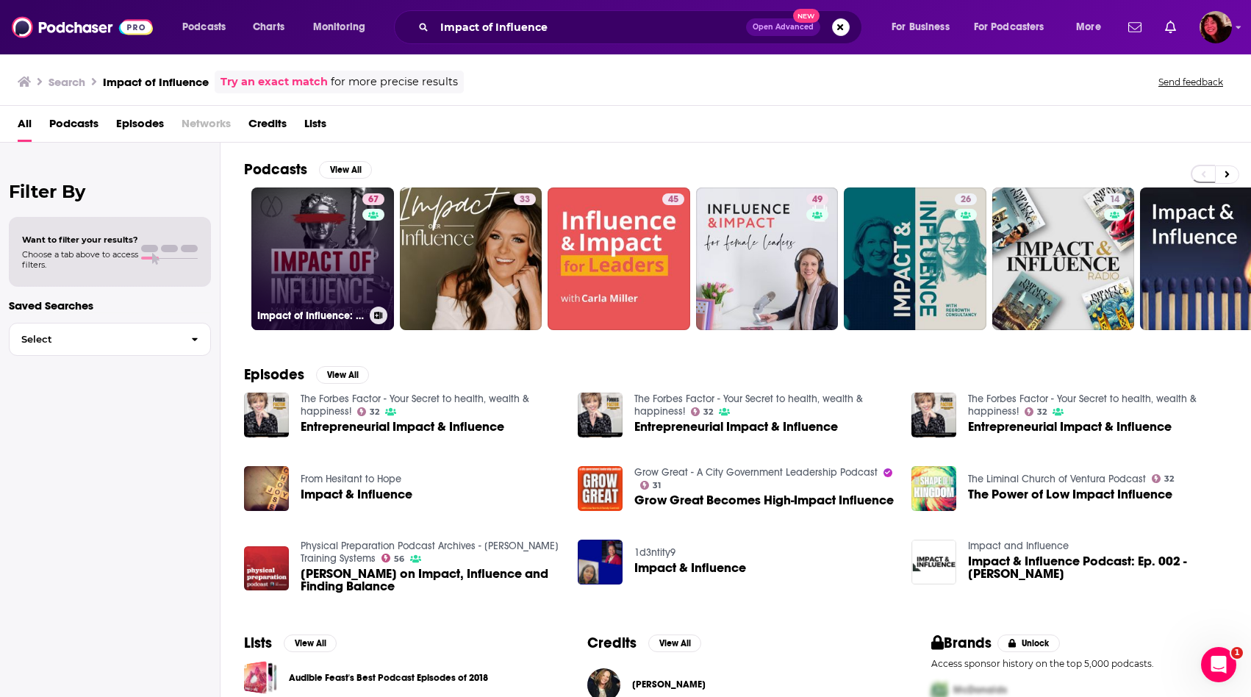
click at [341, 234] on link "67 Impact of Influence: The [PERSON_NAME] Family Murders and Other Cases" at bounding box center [322, 258] width 143 height 143
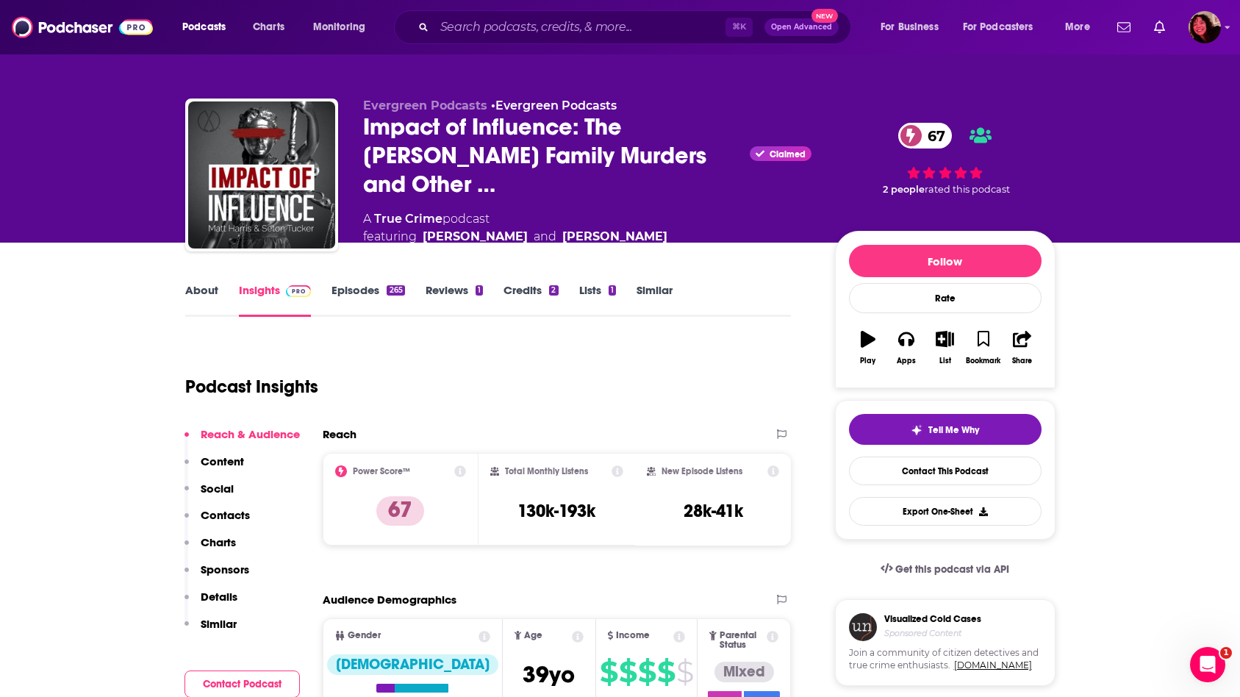
scroll to position [2242, 0]
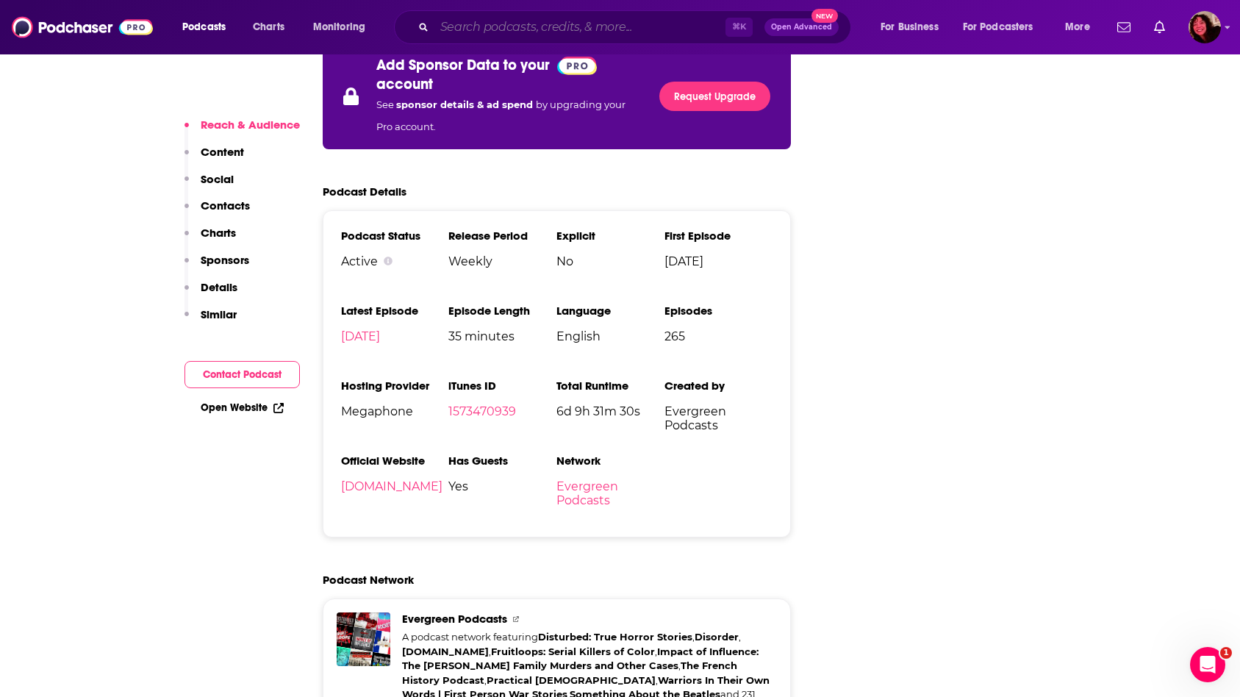
click at [479, 32] on input "Search podcasts, credits, & more..." at bounding box center [579, 27] width 291 height 24
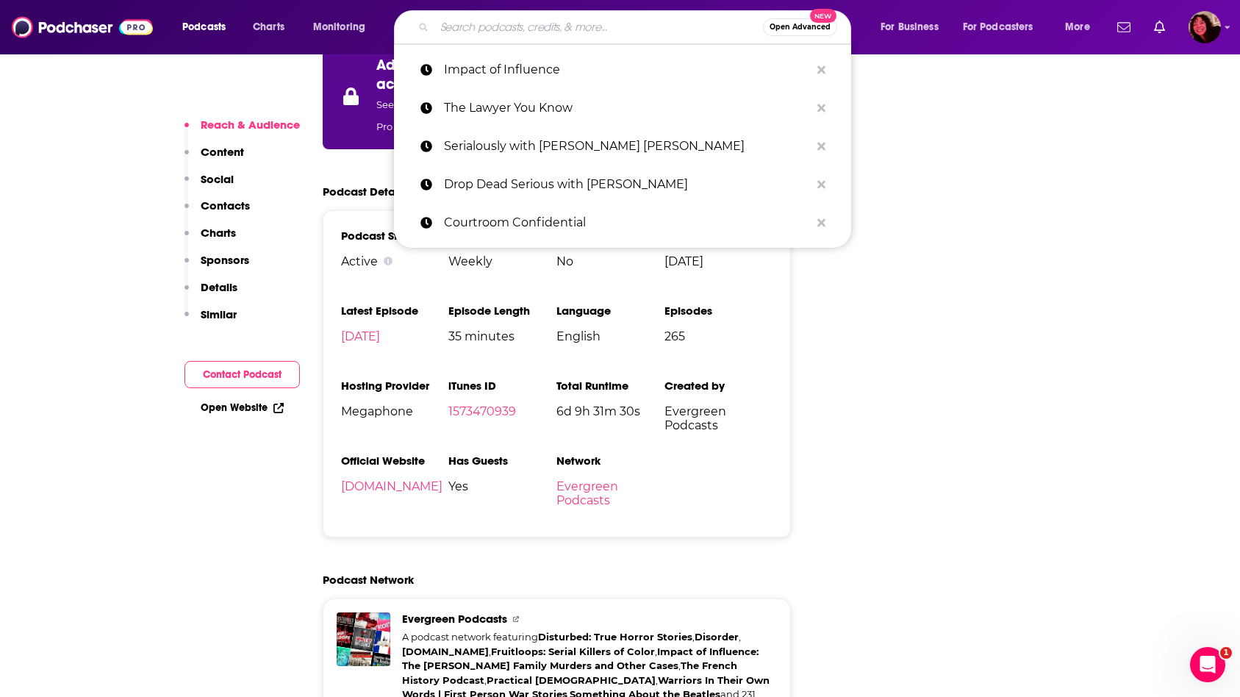
paste input "True Sunlight"
type input "True Sunlight"
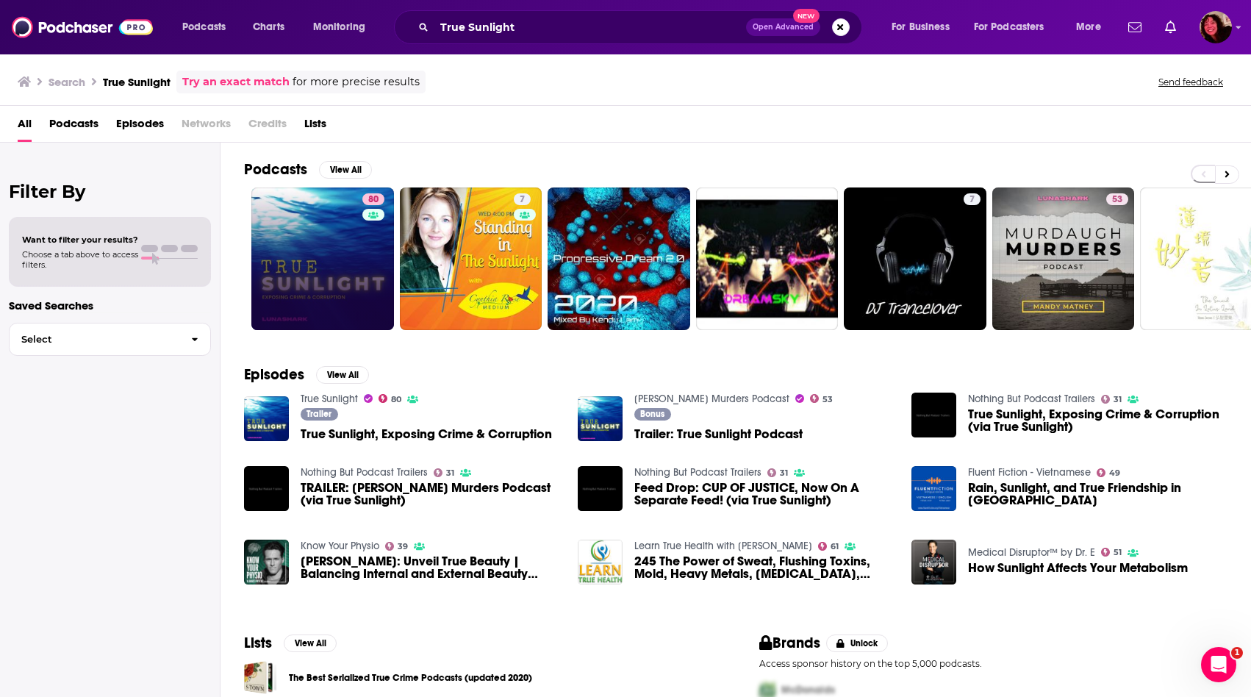
click at [286, 269] on link "80" at bounding box center [322, 258] width 143 height 143
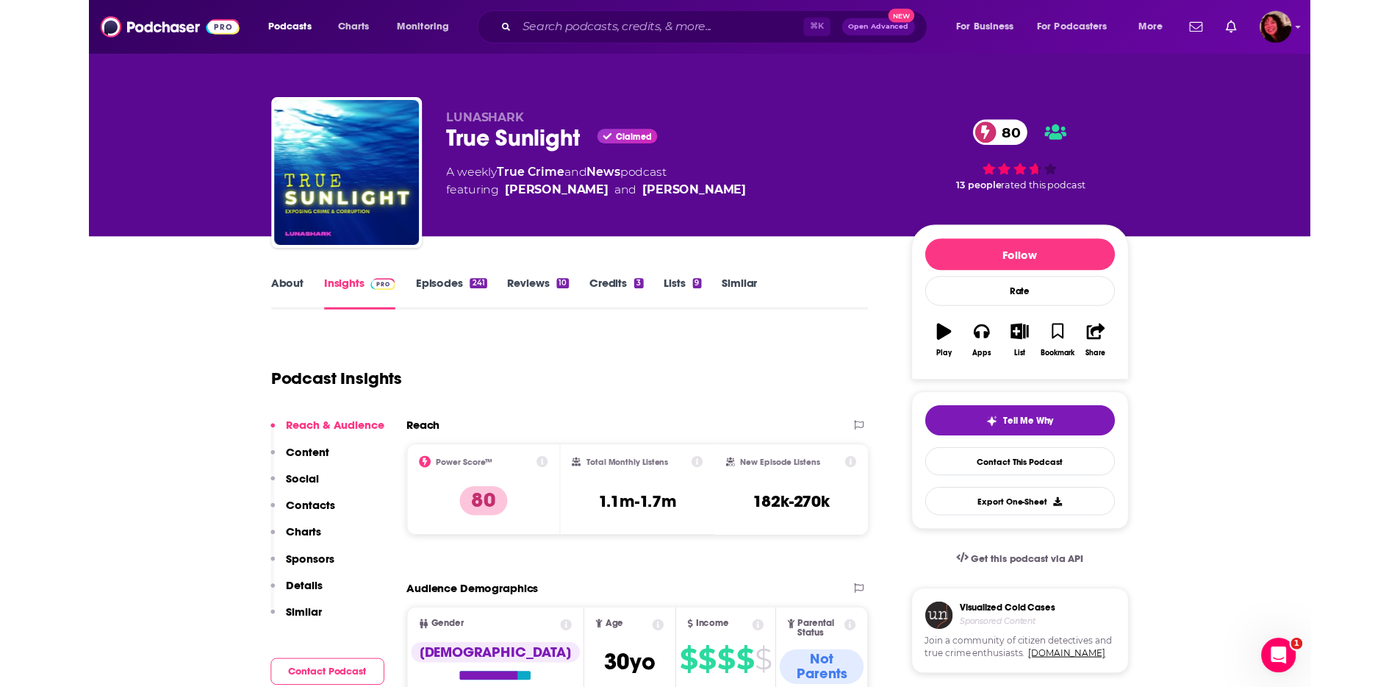
scroll to position [2577, 0]
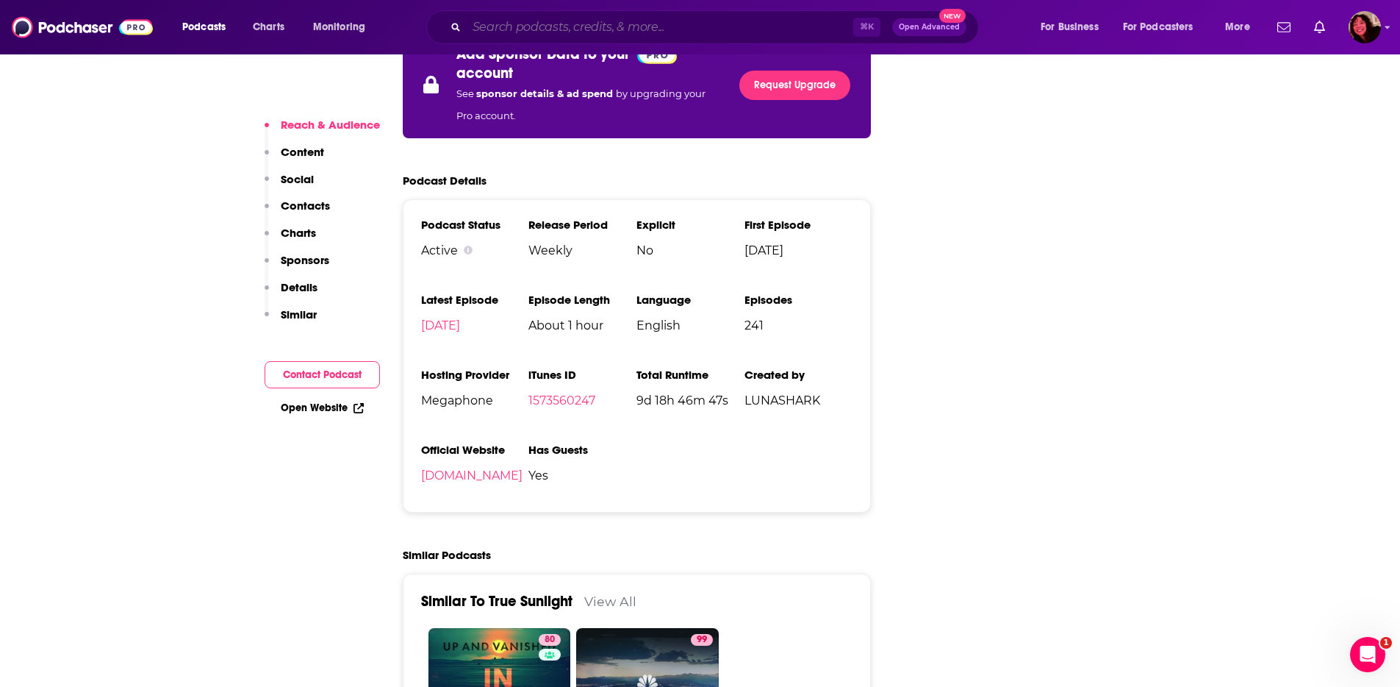
click at [645, 30] on input "Search podcasts, credits, & more..." at bounding box center [660, 27] width 387 height 24
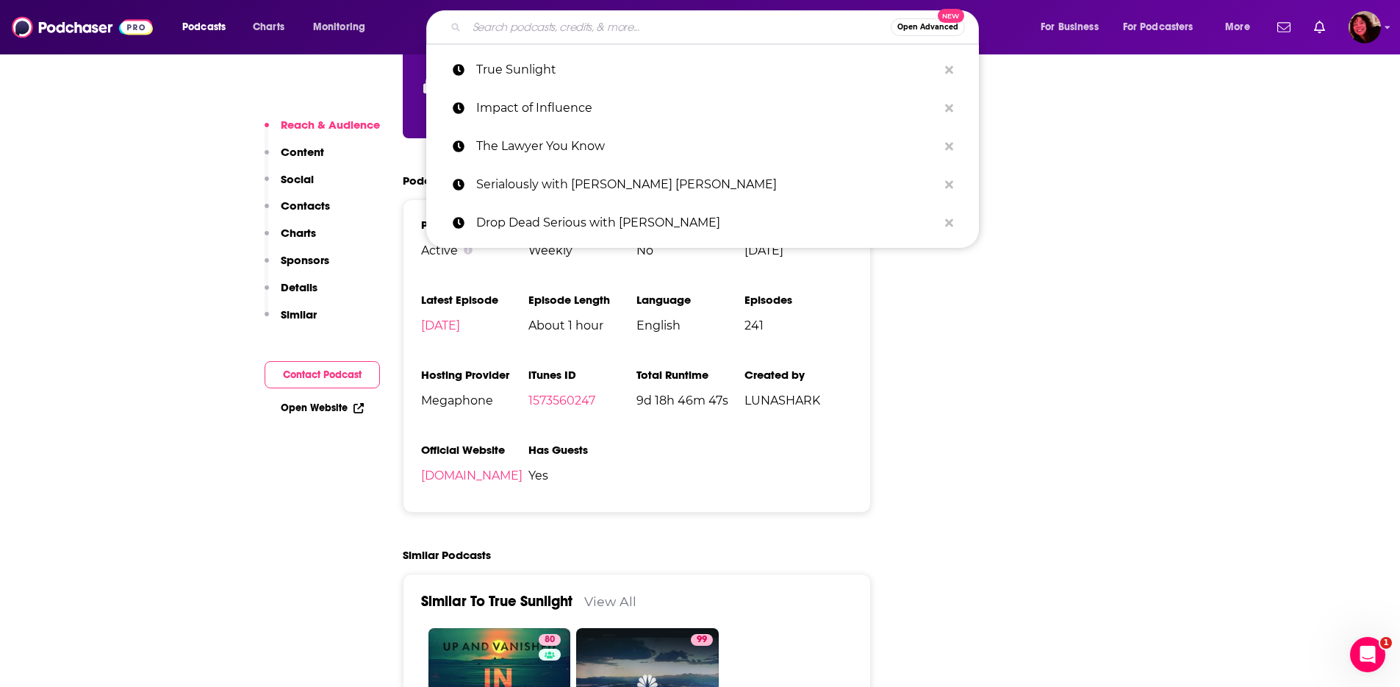
paste input "MURDERISH"
type input "MURDERISH"
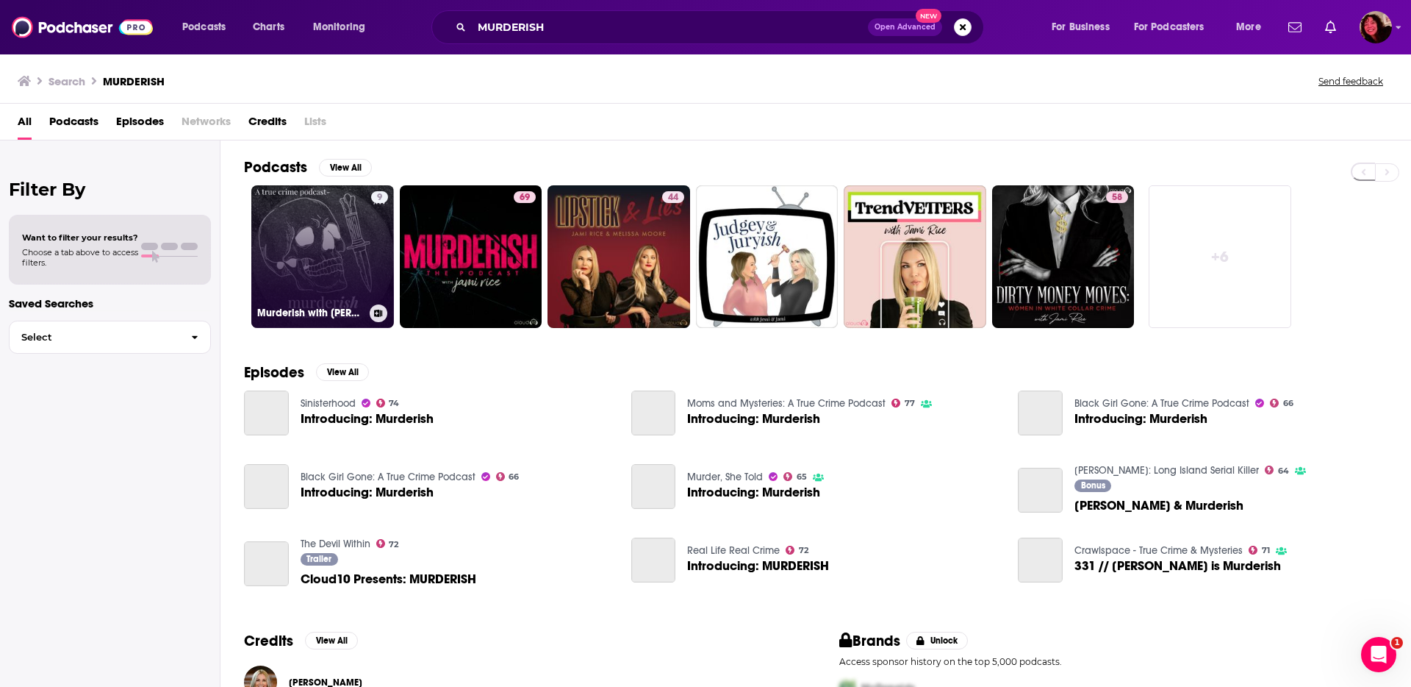
click at [312, 234] on link "9 Murderish with Madison" at bounding box center [322, 256] width 143 height 143
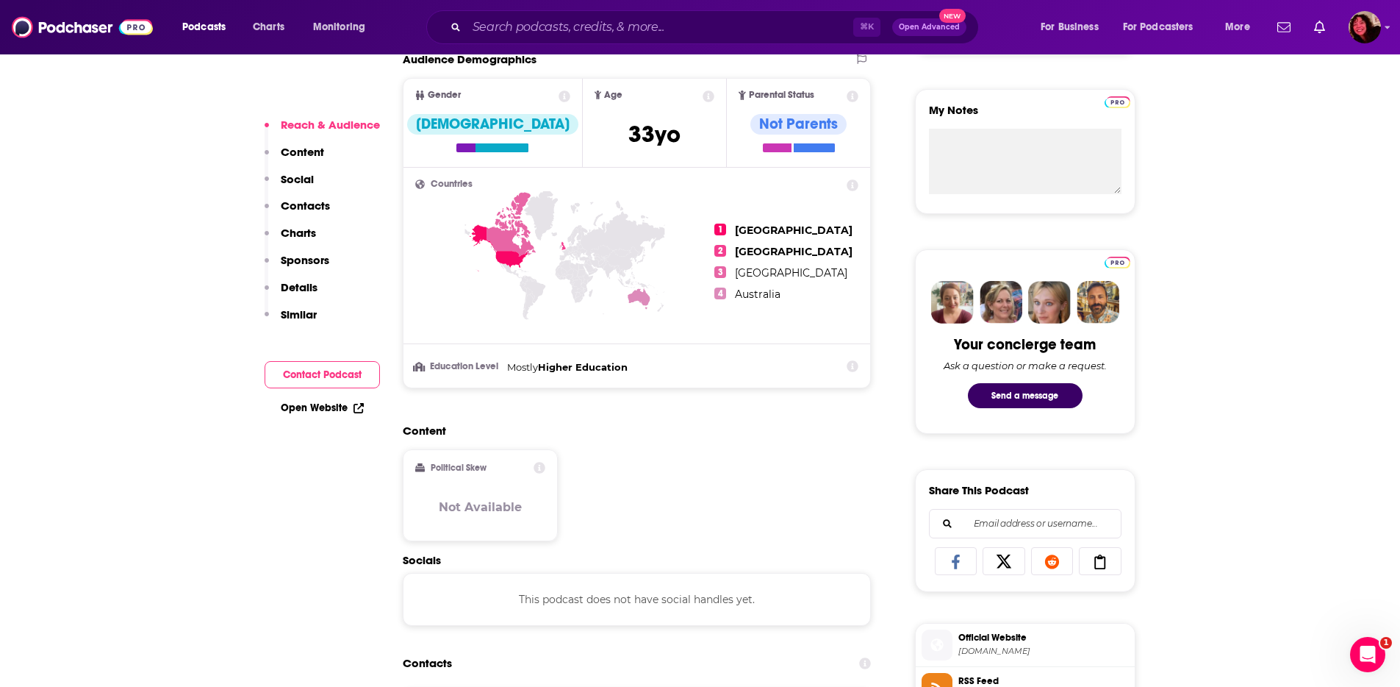
scroll to position [324, 0]
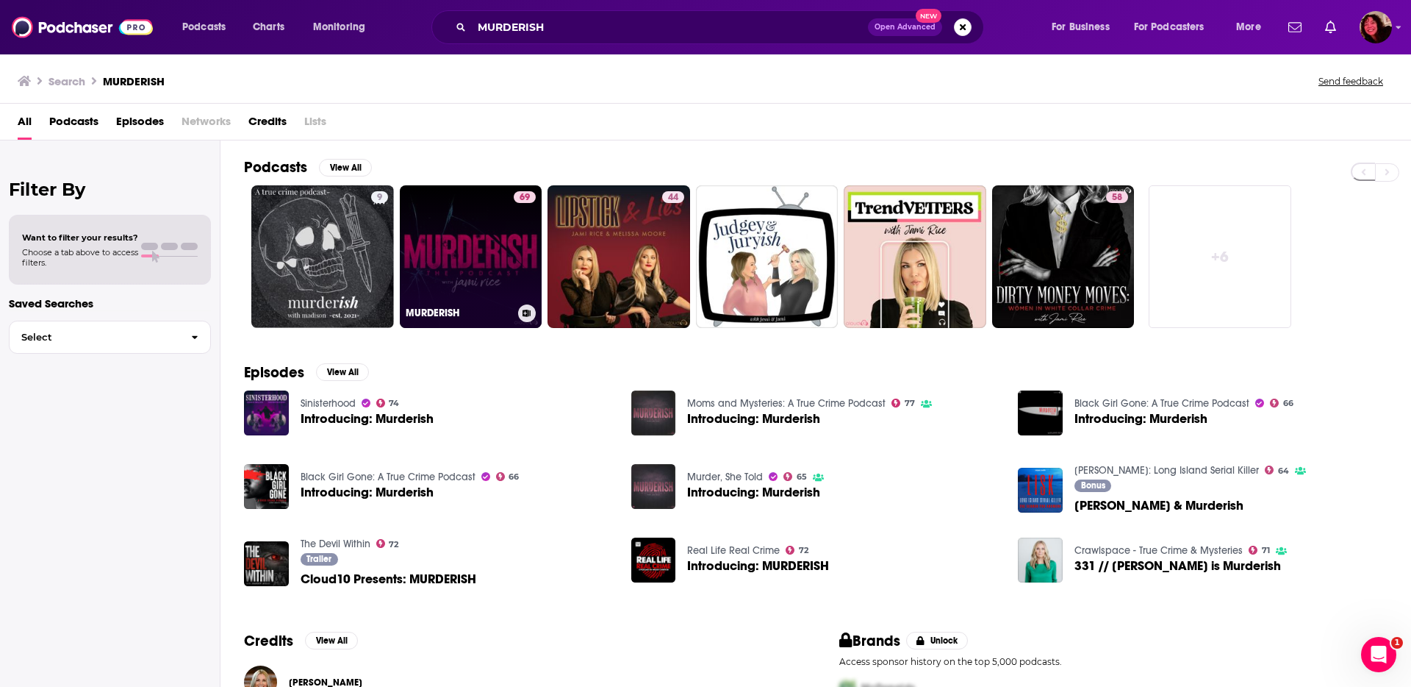
click at [484, 263] on link "69 MURDERISH" at bounding box center [471, 256] width 143 height 143
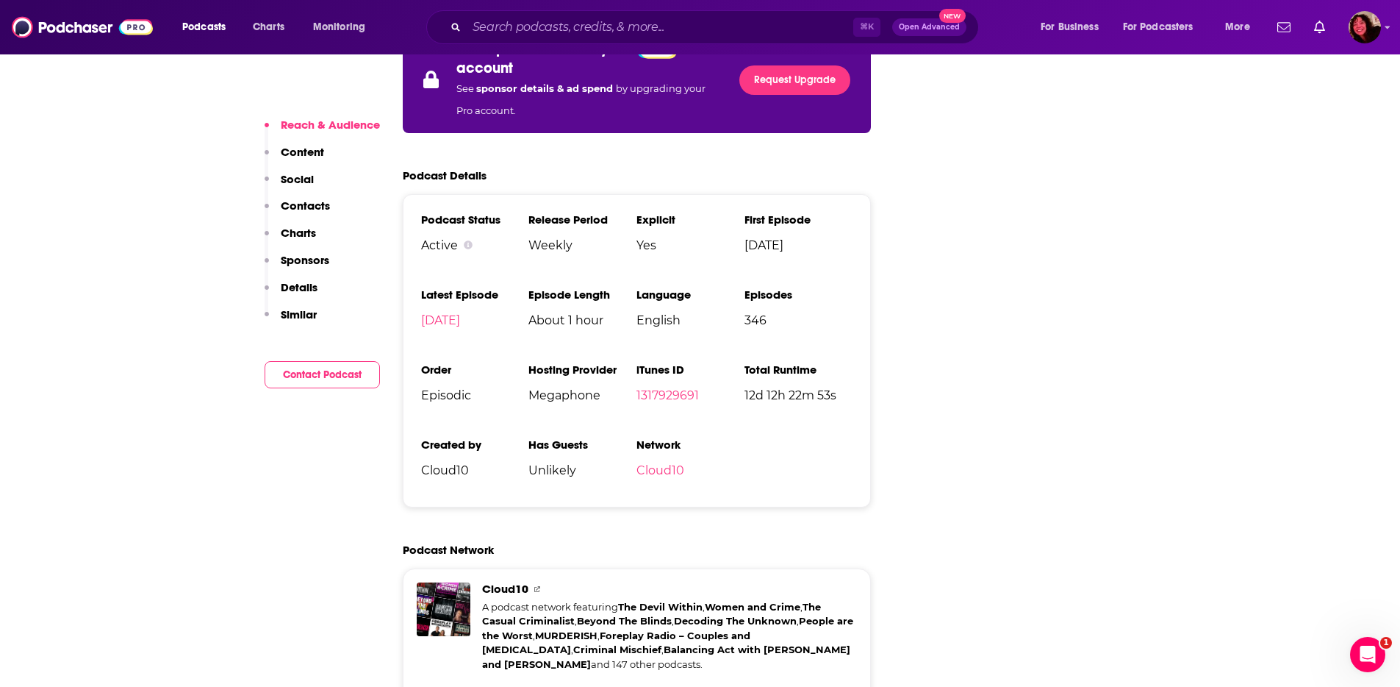
scroll to position [7740, 0]
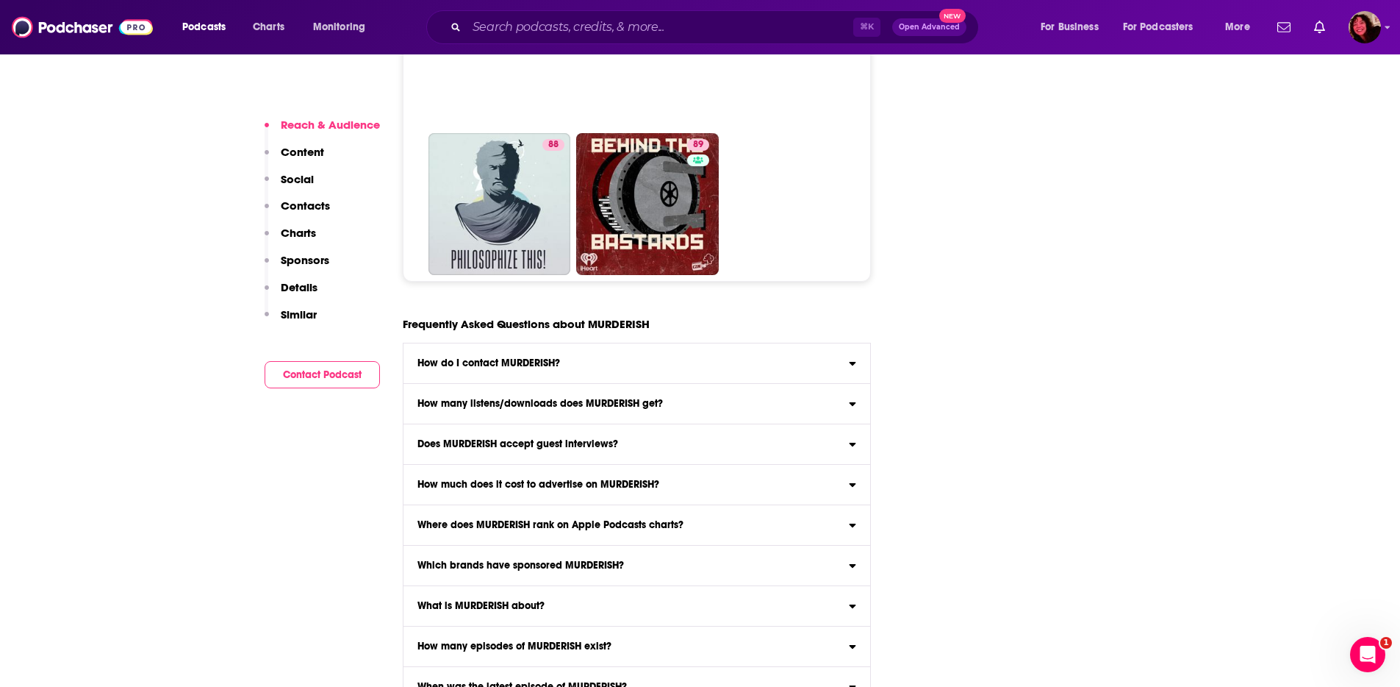
click at [604, 439] on h3 "Does MURDERISH accept guest interviews?" at bounding box center [518, 444] width 201 height 10
click at [0, 0] on input "Does MURDERISH accept guest interviews? Unlikely" at bounding box center [0, 0] width 0 height 0
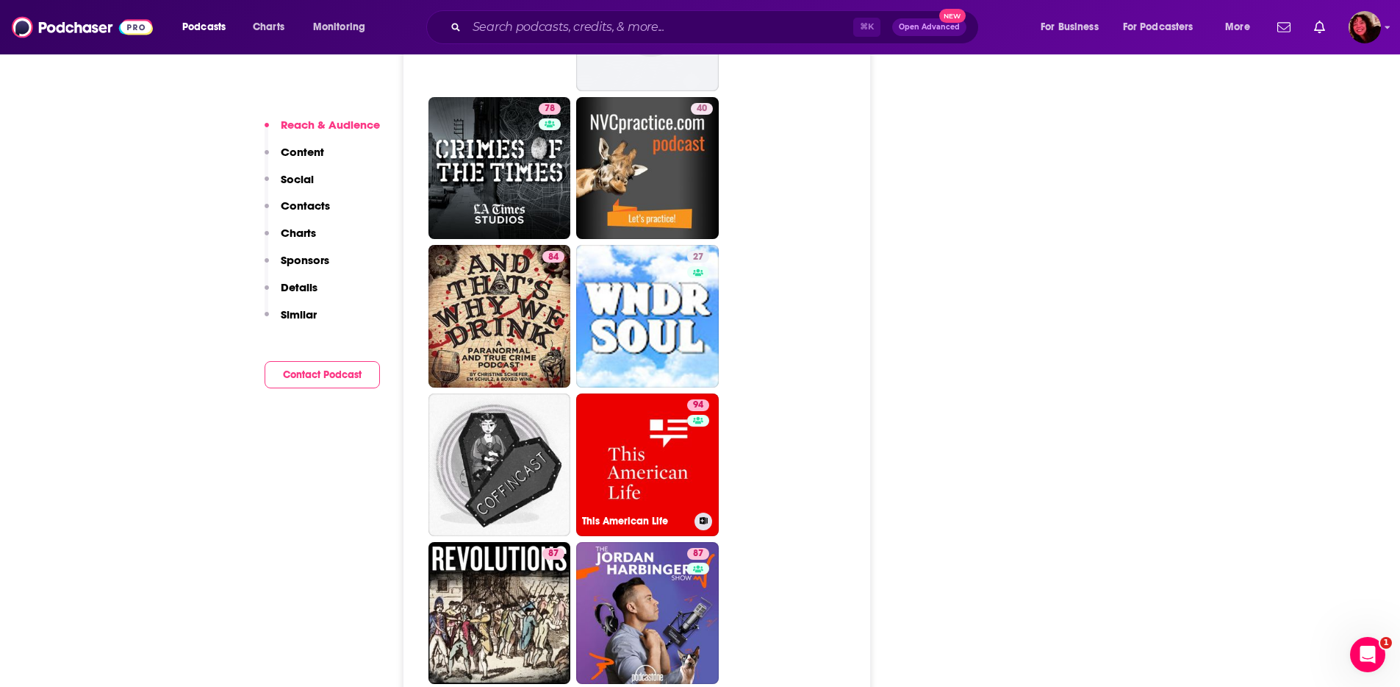
scroll to position [5741, 0]
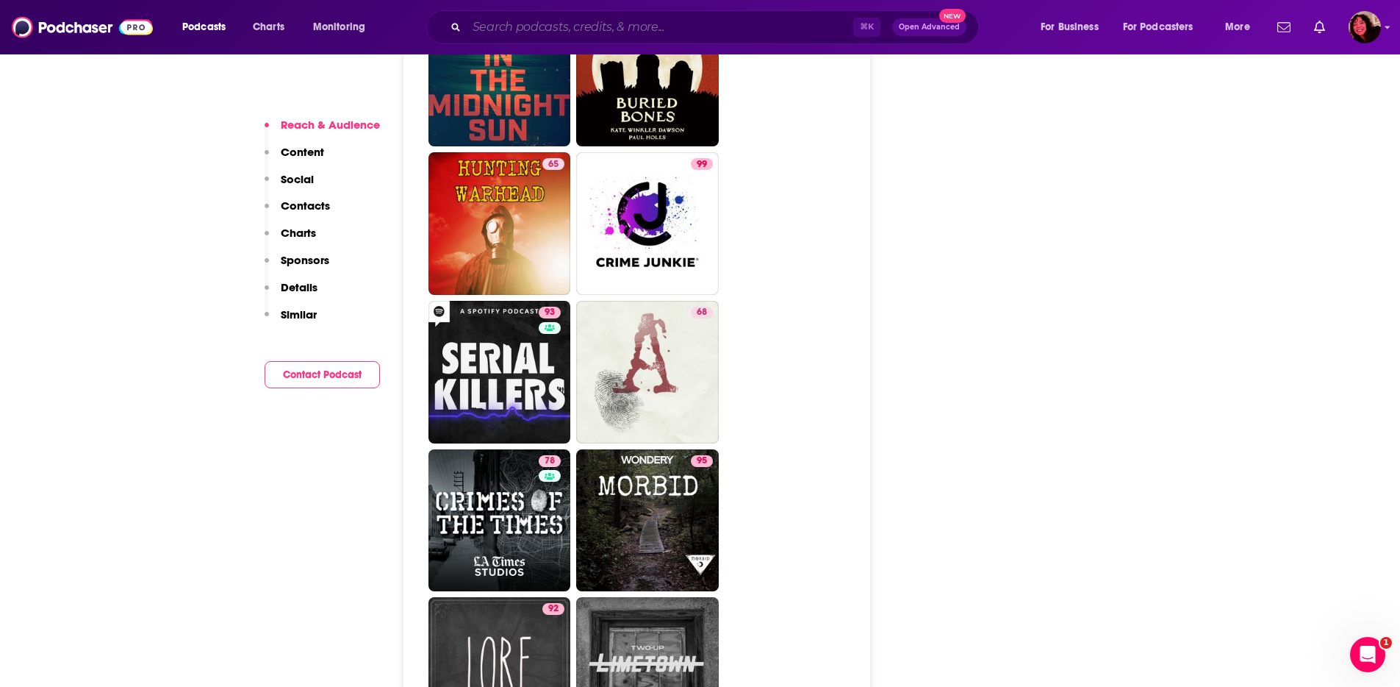
click at [567, 31] on input "Search podcasts, credits, & more..." at bounding box center [660, 27] width 387 height 24
paste input "Least of These"
type input "Least of These"
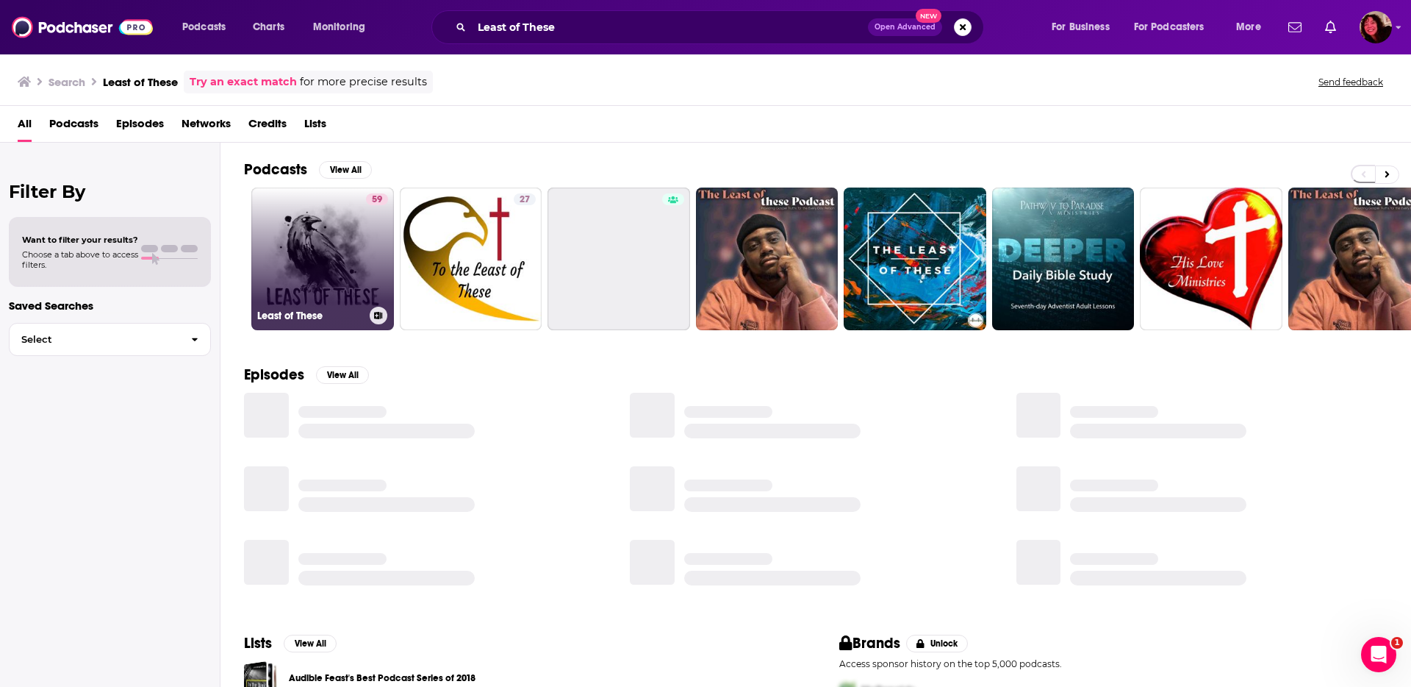
click at [321, 256] on link "59 Least of These" at bounding box center [322, 258] width 143 height 143
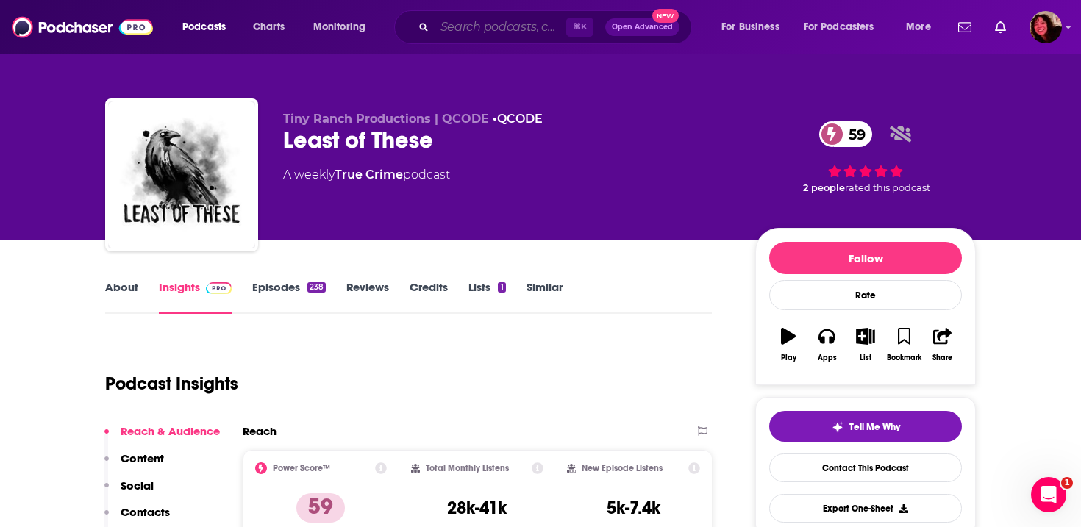
click at [515, 31] on input "Search podcasts, credits, & more..." at bounding box center [500, 27] width 132 height 24
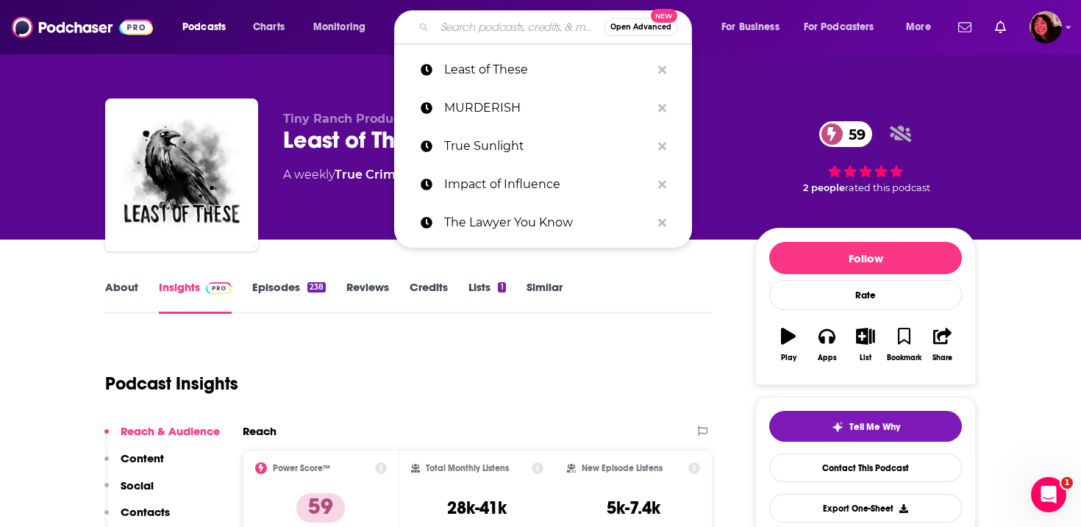
paste input "Already Gone Podcast"
type input "Already Gone Podcast"
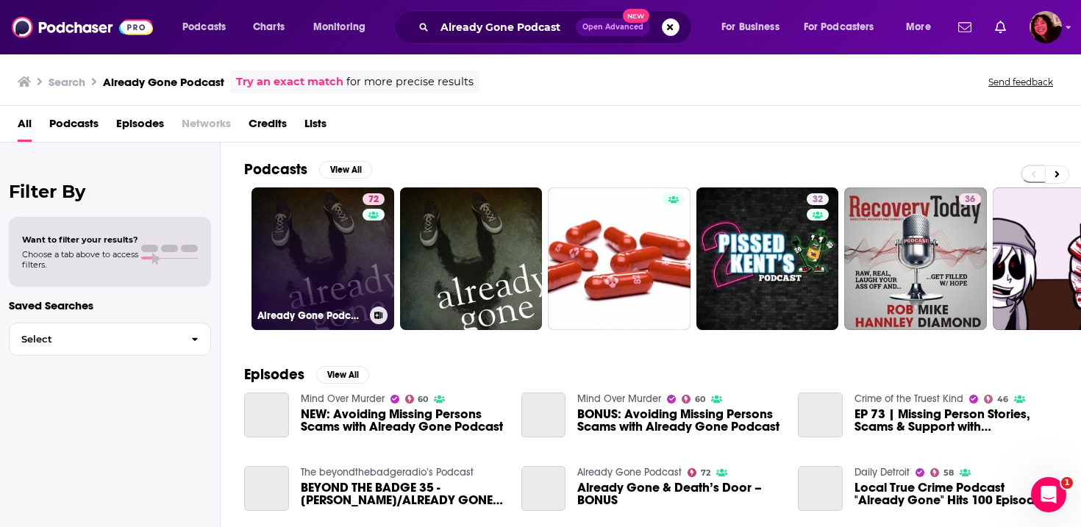
click at [311, 285] on link "72 Already Gone Podcast" at bounding box center [322, 258] width 143 height 143
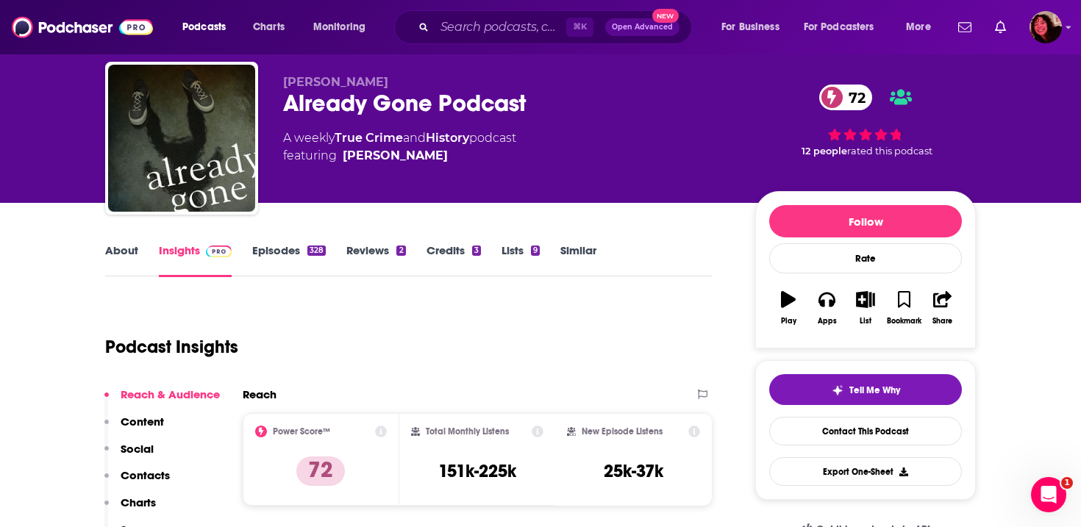
scroll to position [343, 0]
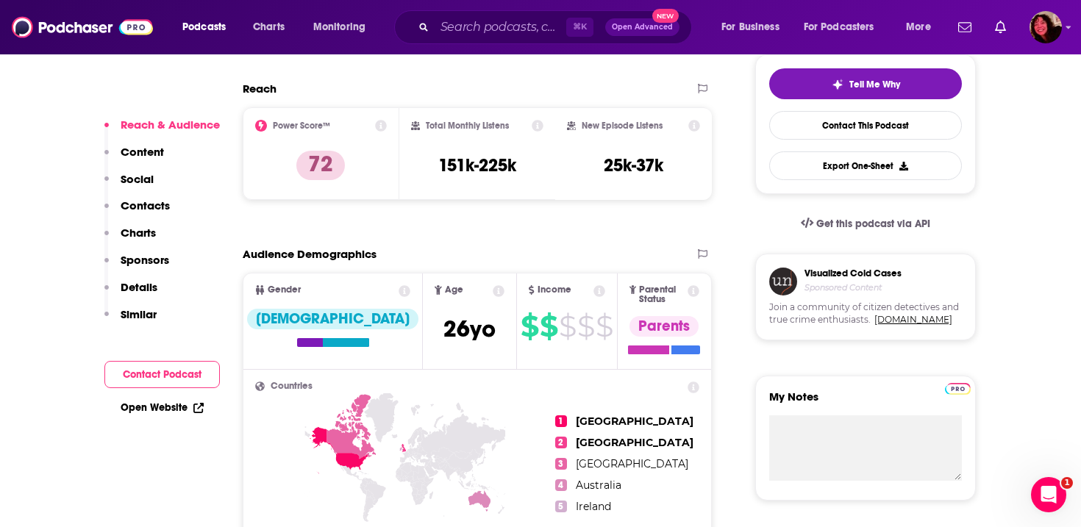
click at [148, 204] on p "Contacts" at bounding box center [145, 205] width 49 height 14
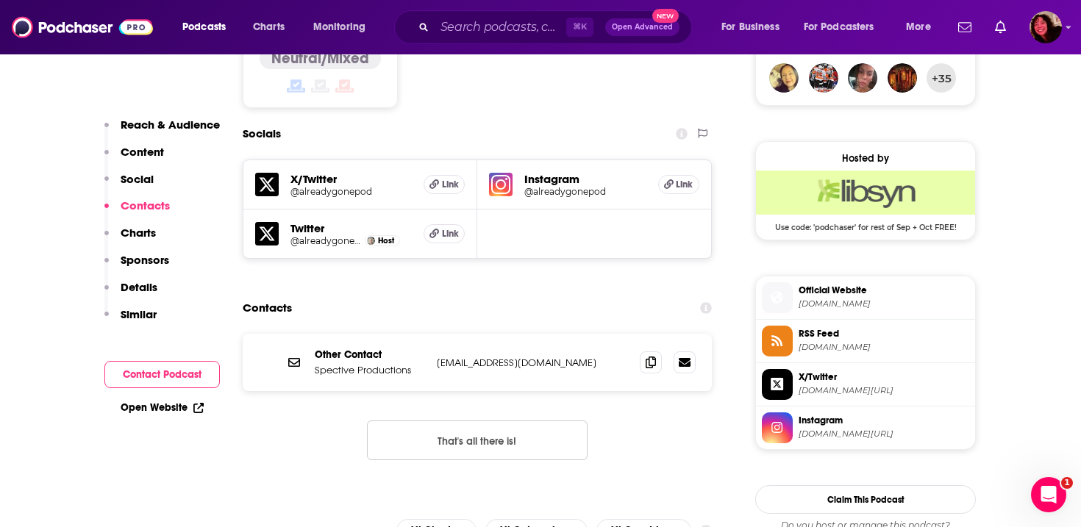
scroll to position [1229, 0]
click at [646, 355] on icon at bounding box center [650, 361] width 10 height 12
click at [518, 15] on input "Search podcasts, credits, & more..." at bounding box center [500, 27] width 132 height 24
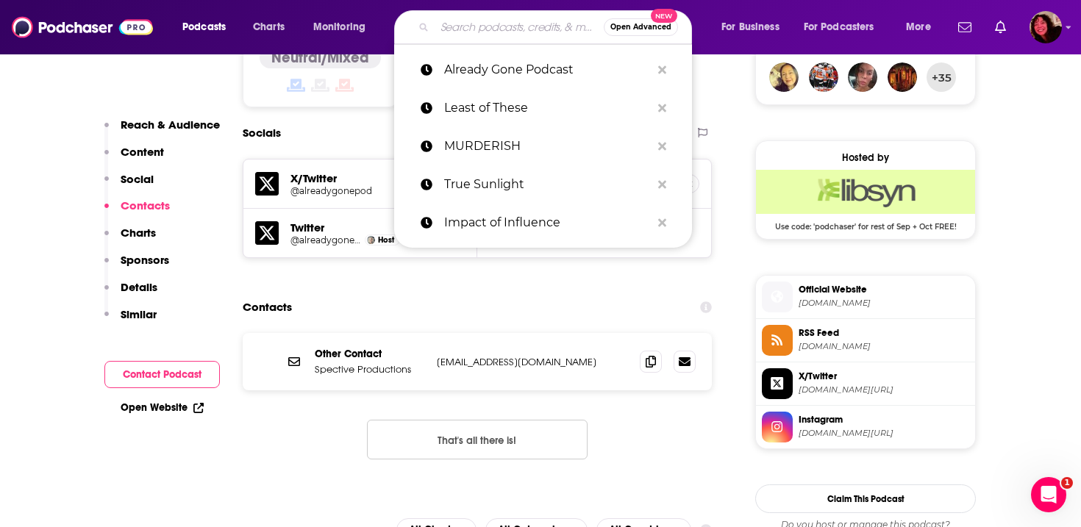
paste input "Voices for Justice"
type input "Voices for Justice"
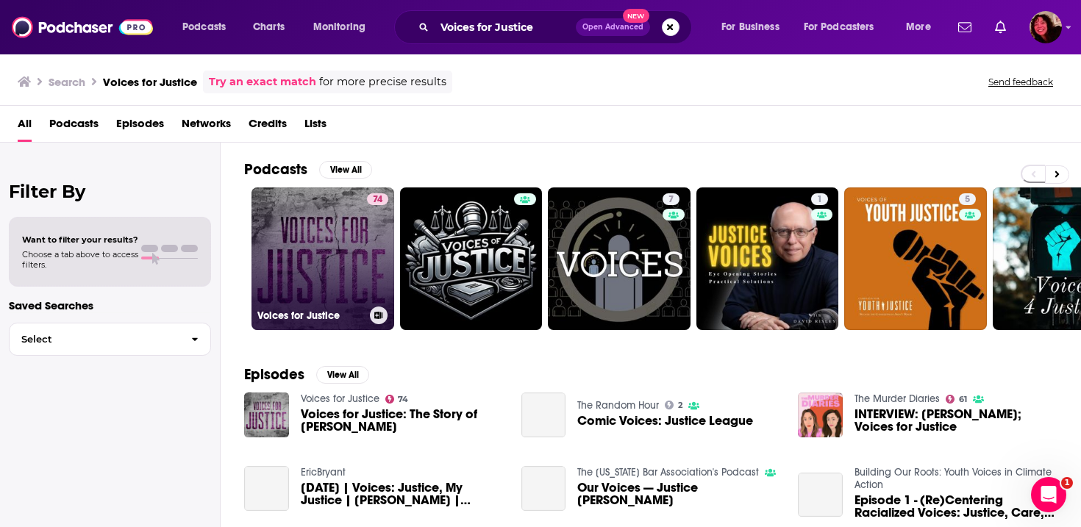
click at [365, 253] on link "74 Voices for Justice" at bounding box center [322, 258] width 143 height 143
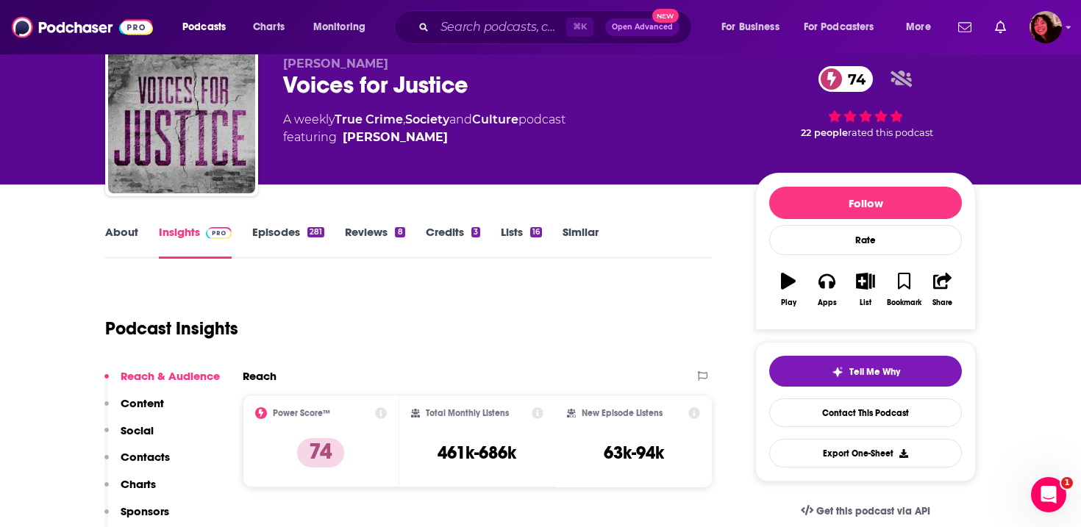
scroll to position [13, 0]
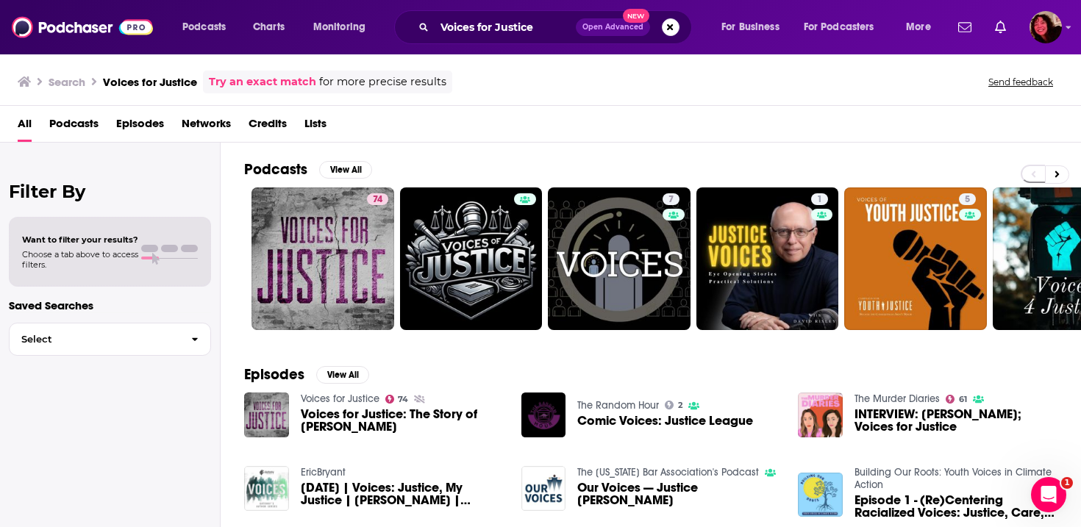
click at [459, 45] on div "Podcasts Charts Monitoring Voices for Justice Open Advanced New For Business Fo…" at bounding box center [540, 27] width 1081 height 54
click at [476, 29] on input "Voices for Justice" at bounding box center [504, 27] width 141 height 24
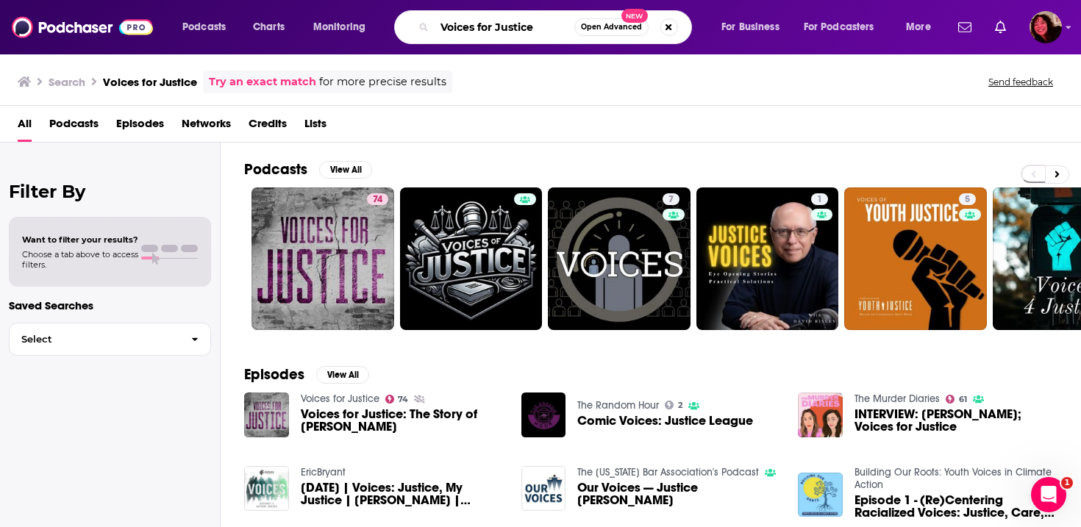
click at [476, 29] on input "Voices for Justice" at bounding box center [504, 27] width 140 height 24
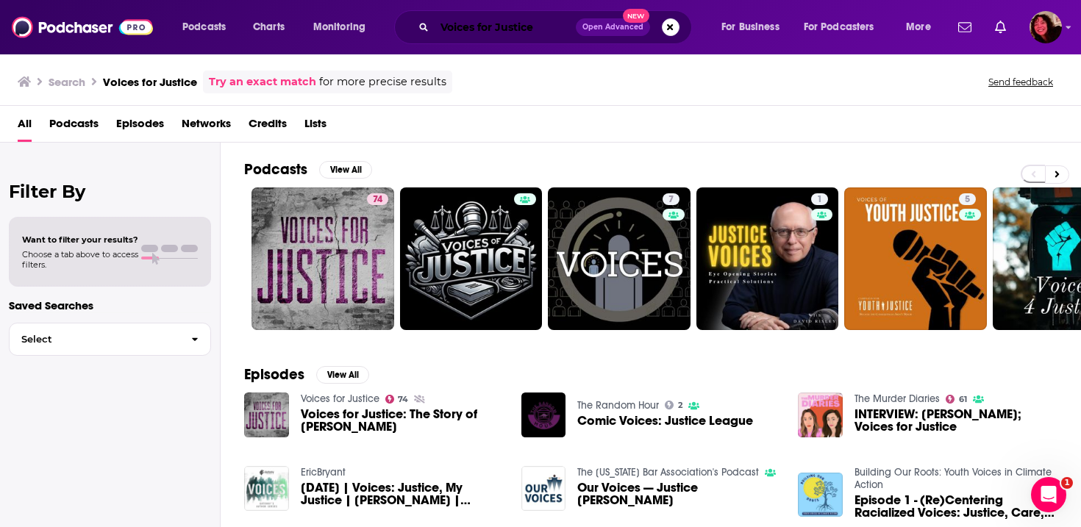
click at [483, 26] on input "Voices for Justice" at bounding box center [504, 27] width 141 height 24
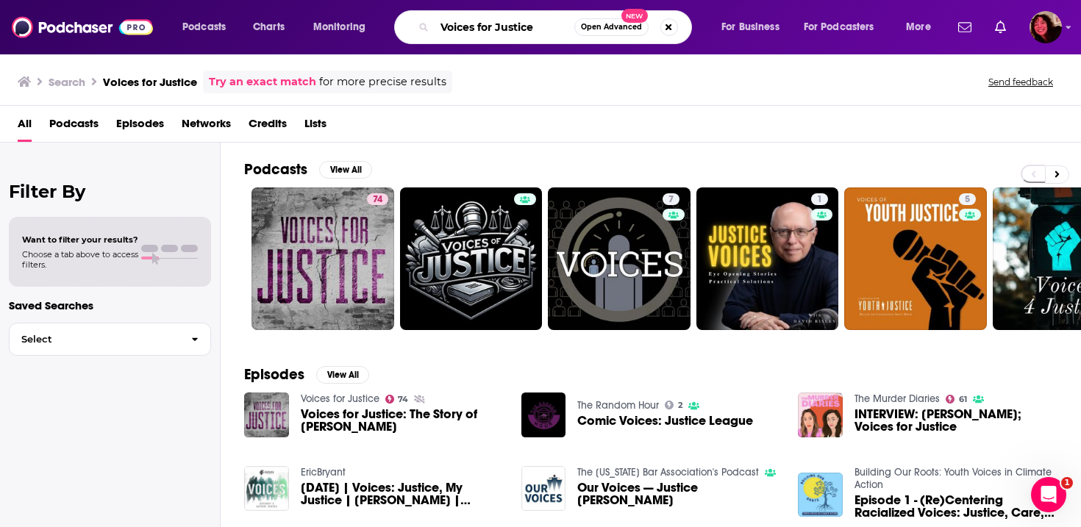
click at [483, 26] on input "Voices for Justice" at bounding box center [504, 27] width 140 height 24
paste input "Pretty Lies And Alibis"
type input "Pretty Lies And Alibis"
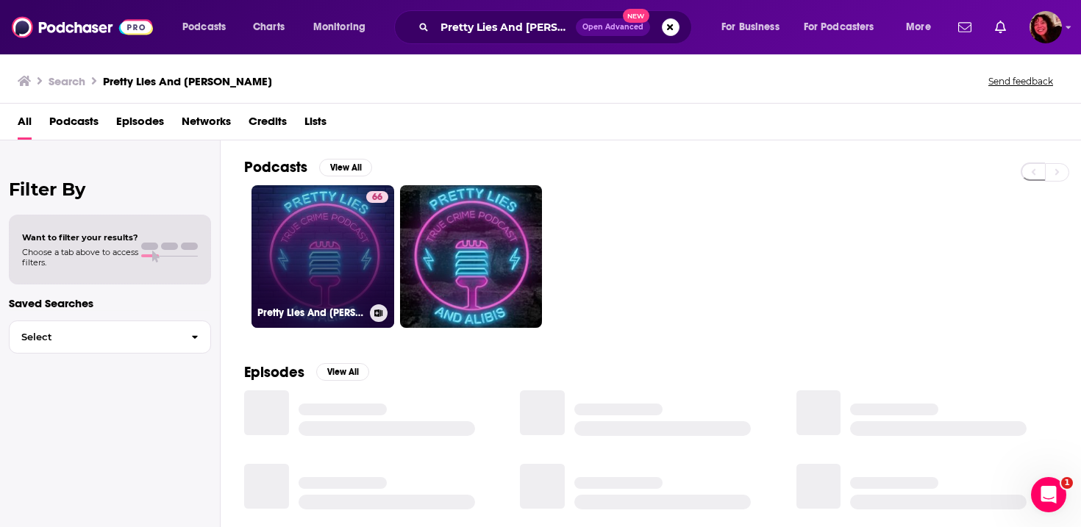
click at [351, 287] on link "66 Pretty Lies And Alibis" at bounding box center [322, 256] width 143 height 143
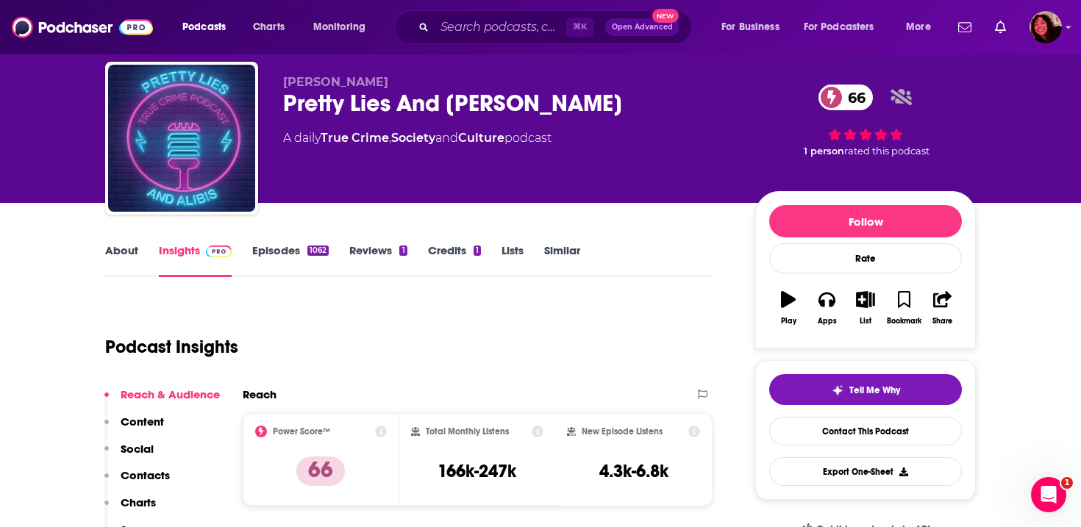
scroll to position [46, 0]
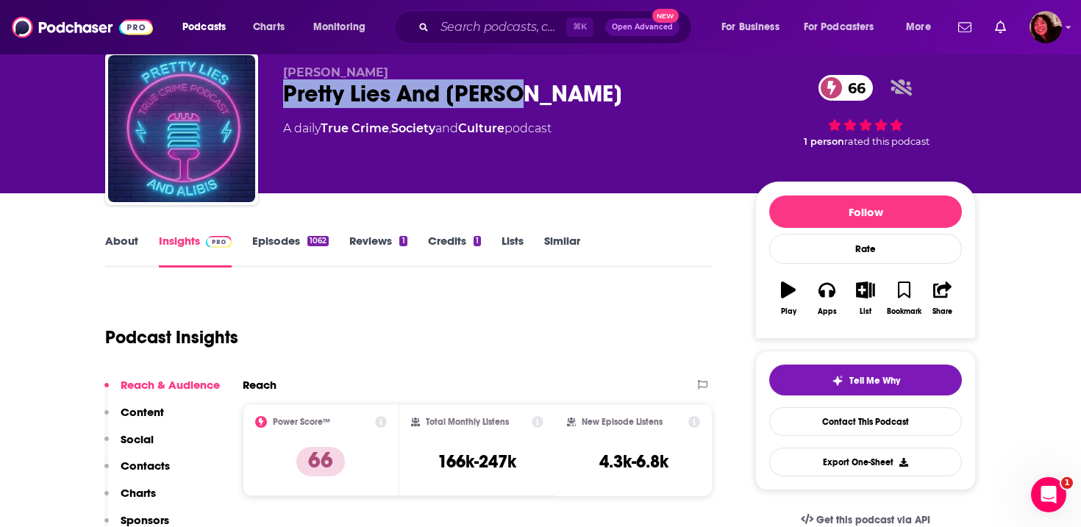
drag, startPoint x: 491, startPoint y: 91, endPoint x: 282, endPoint y: 90, distance: 209.5
click at [282, 90] on div "GiGi McKelvey Pretty Lies And Alibis 66 A daily True Crime , Society and Cultur…" at bounding box center [540, 131] width 870 height 159
copy h2 "Pretty Lies And Alibis"
click at [463, 37] on input "Search podcasts, credits, & more..." at bounding box center [500, 27] width 132 height 24
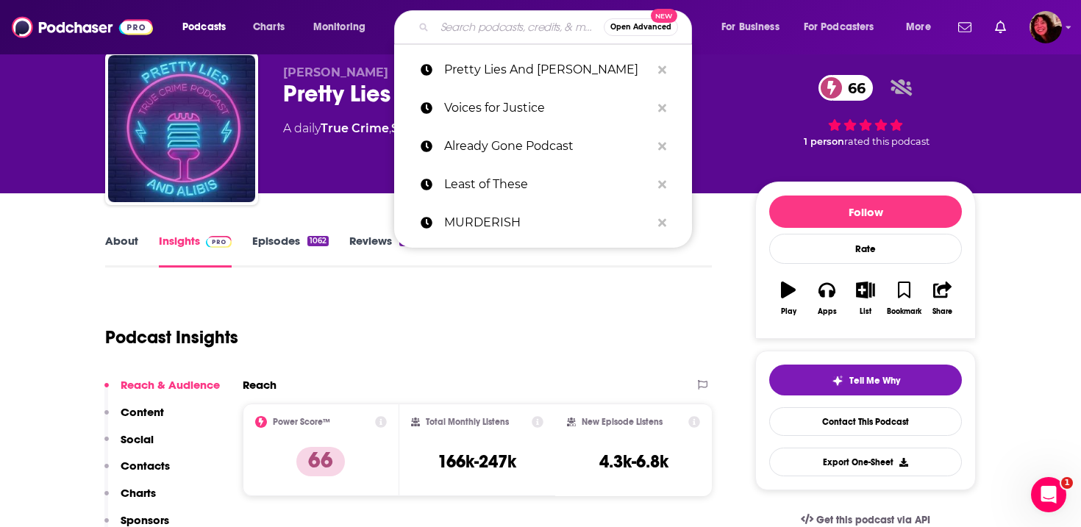
click at [463, 37] on input "Search podcasts, credits, & more..." at bounding box center [518, 27] width 169 height 24
paste input "Something Was Wrong"
type input "Something Was Wrong"
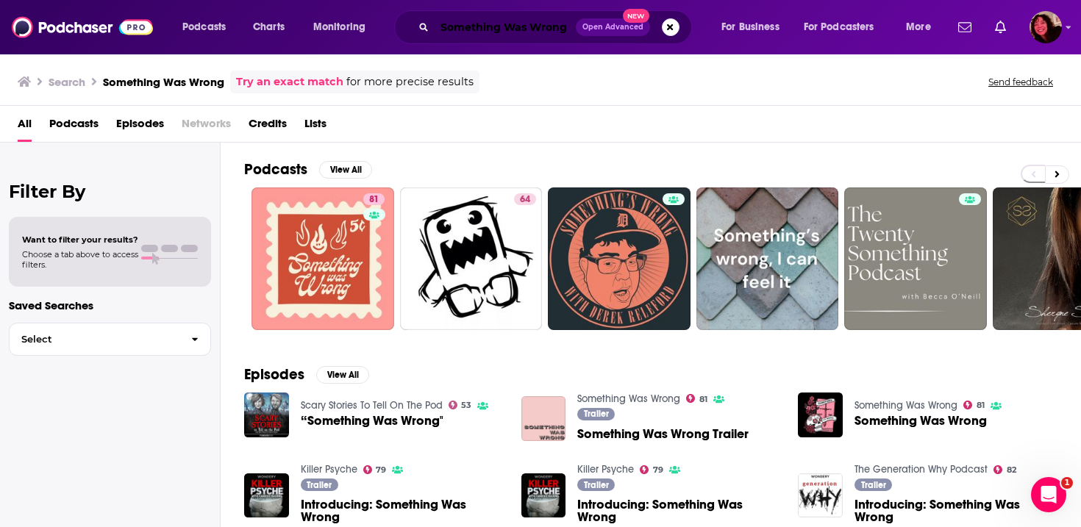
click at [465, 25] on input "Something Was Wrong" at bounding box center [504, 27] width 141 height 24
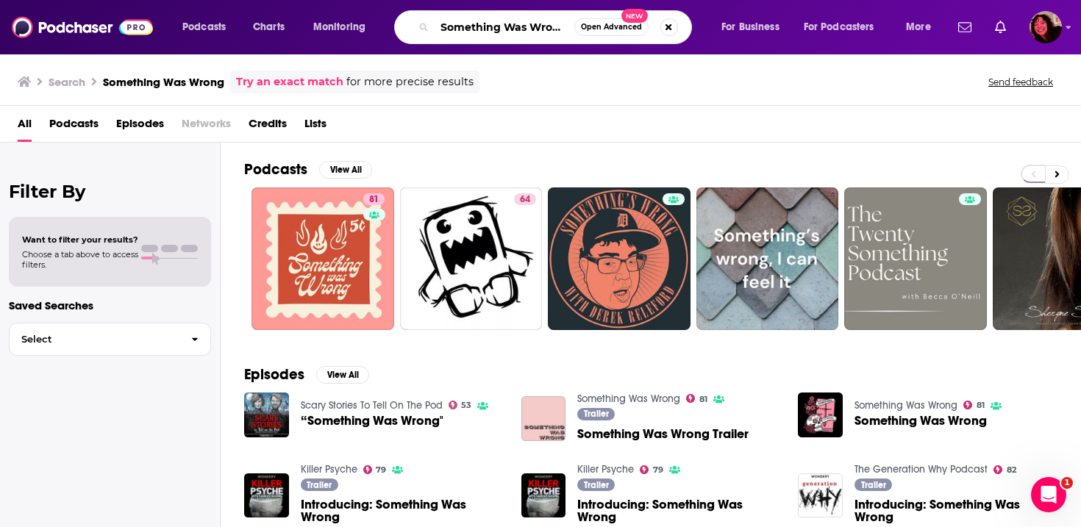
click at [465, 25] on input "Something Was Wrong" at bounding box center [504, 27] width 140 height 24
type input "inhuman"
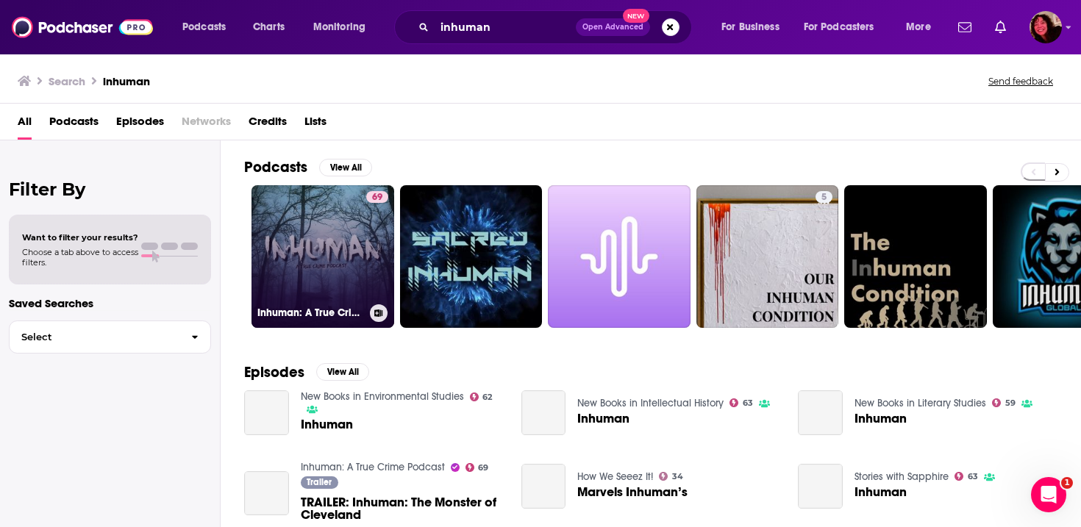
click at [313, 240] on link "69 Inhuman: A True Crime Podcast" at bounding box center [322, 256] width 143 height 143
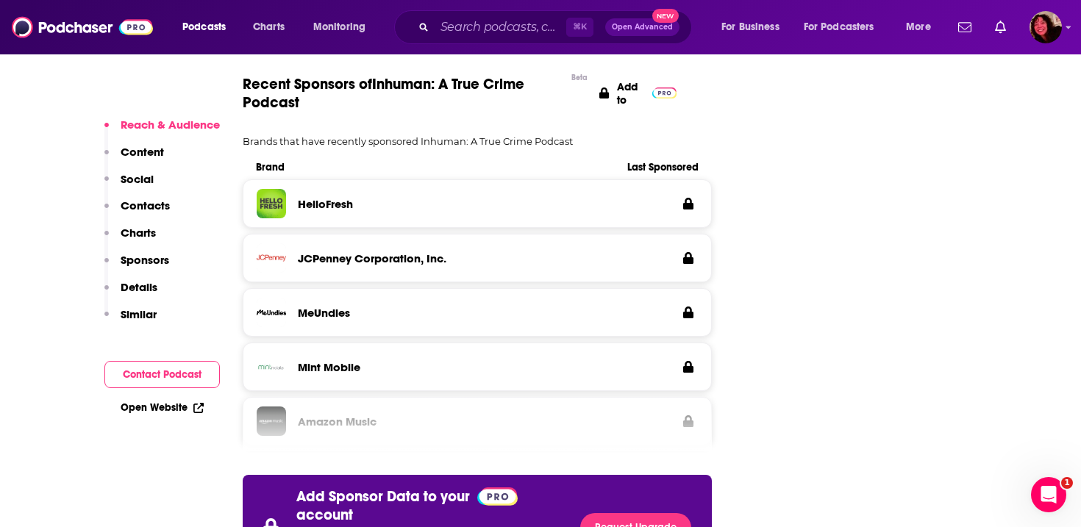
scroll to position [1406, 0]
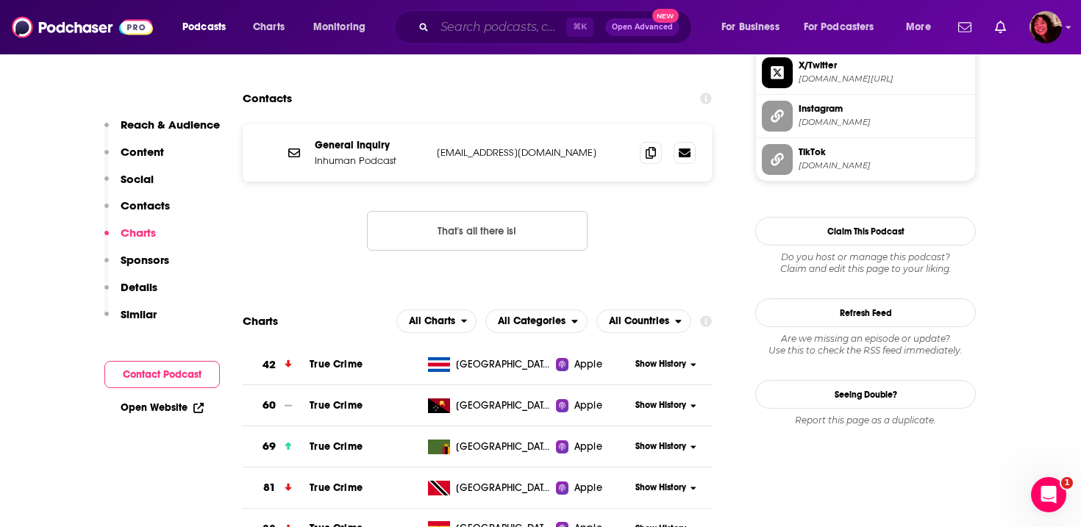
click at [491, 21] on input "Search podcasts, credits, & more..." at bounding box center [500, 27] width 132 height 24
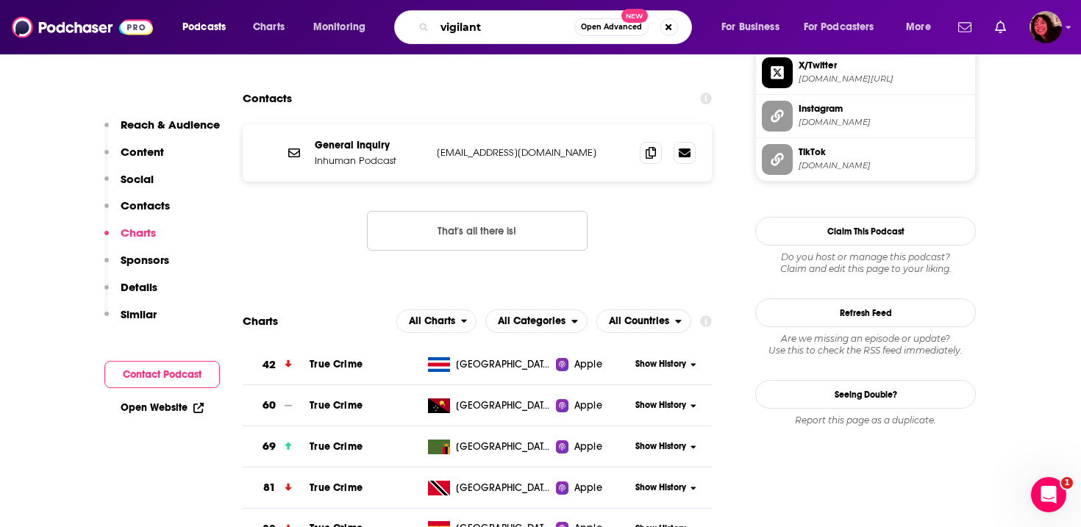
type input "vigilante"
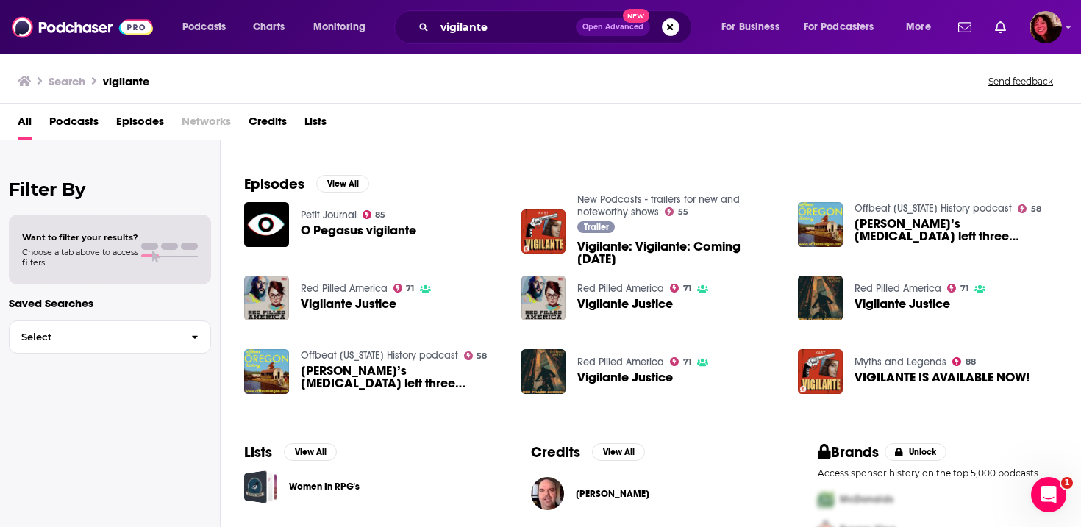
scroll to position [158, 0]
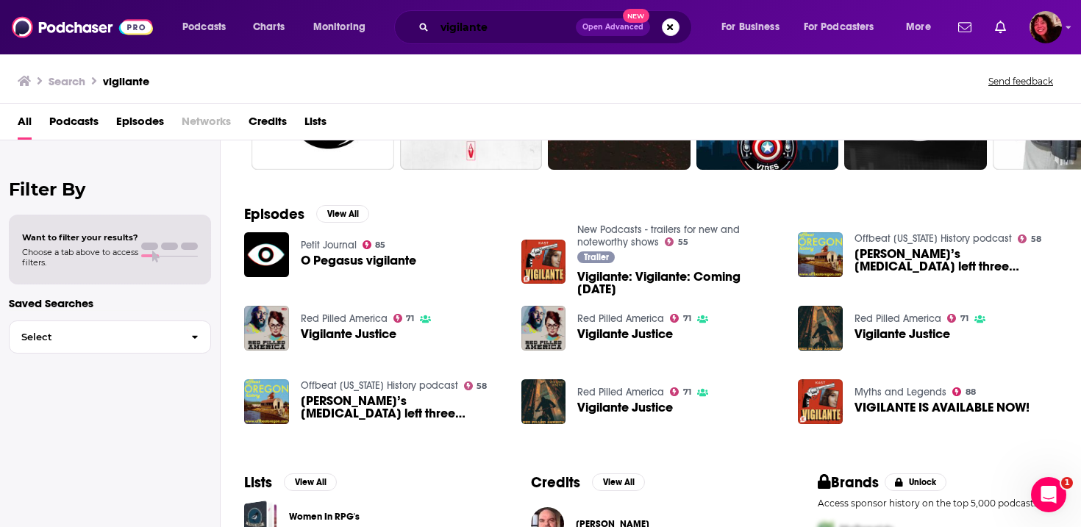
click at [538, 23] on input "vigilante" at bounding box center [504, 27] width 141 height 24
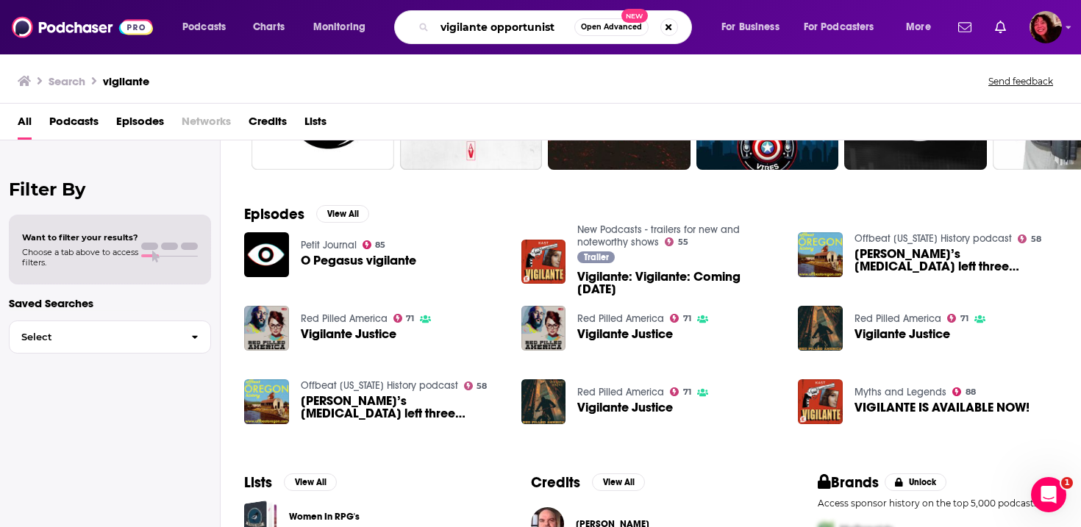
type input "vigilante opportunist"
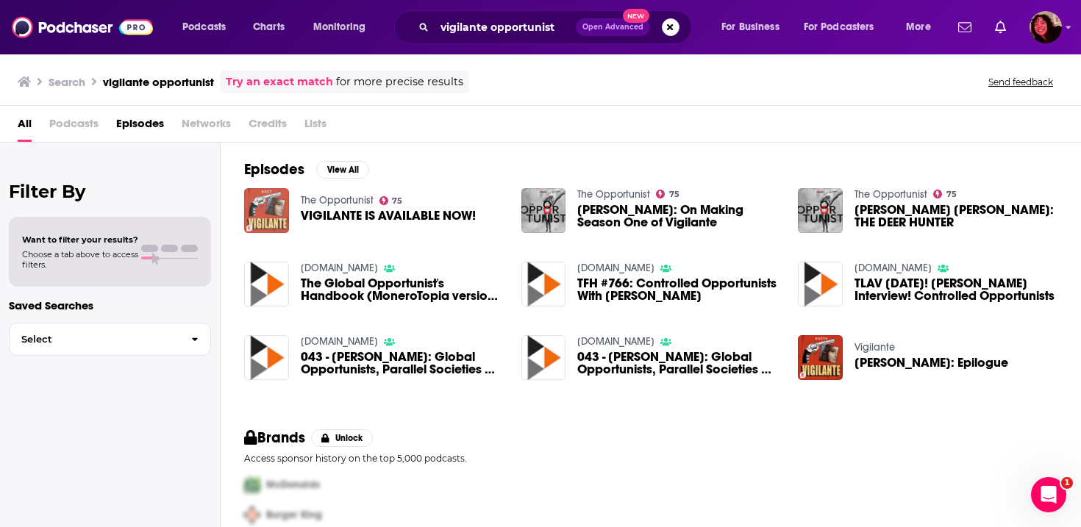
click at [265, 217] on img "VIGILANTE IS AVAILABLE NOW!" at bounding box center [266, 210] width 45 height 45
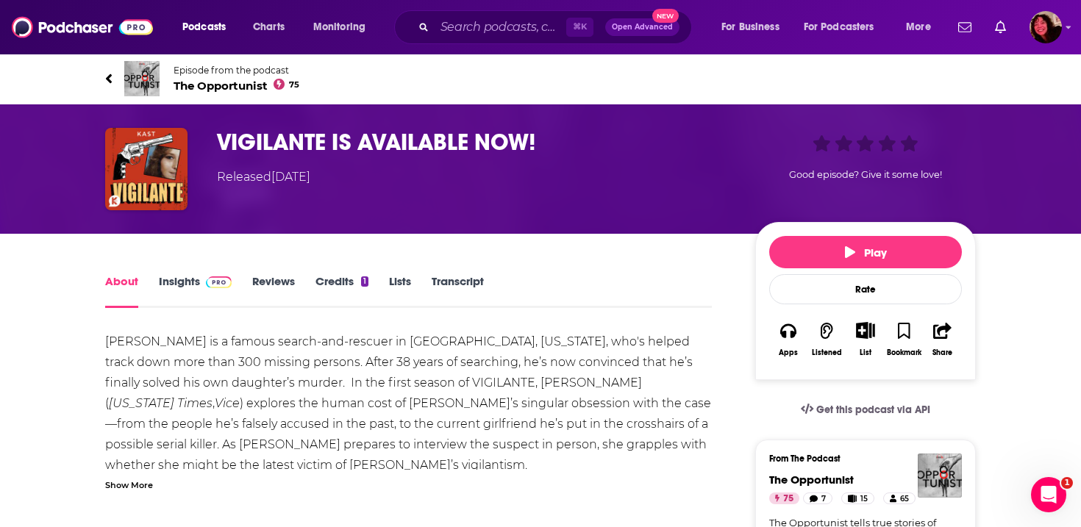
click at [200, 87] on span "The Opportunist 75" at bounding box center [236, 86] width 126 height 14
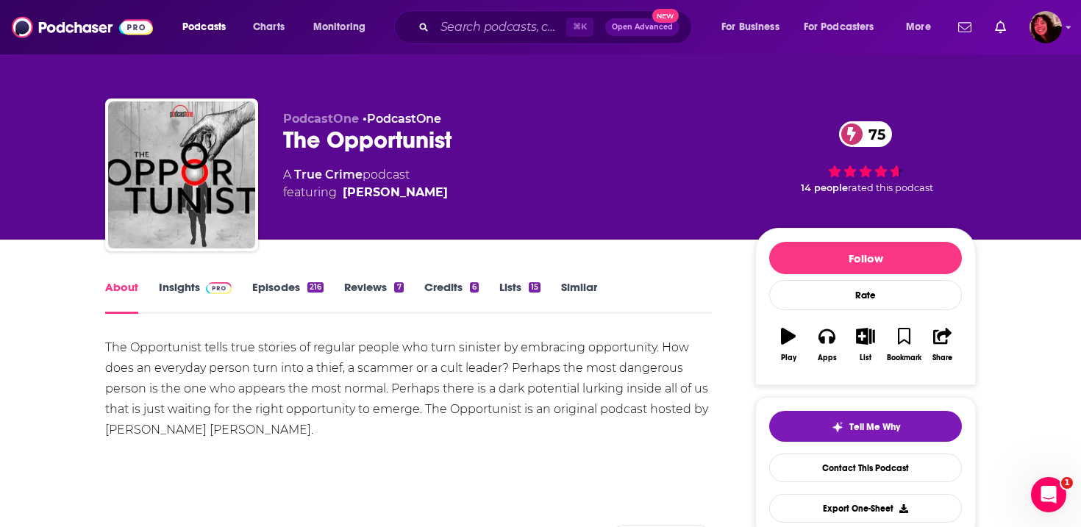
click at [188, 293] on link "Insights" at bounding box center [195, 297] width 73 height 34
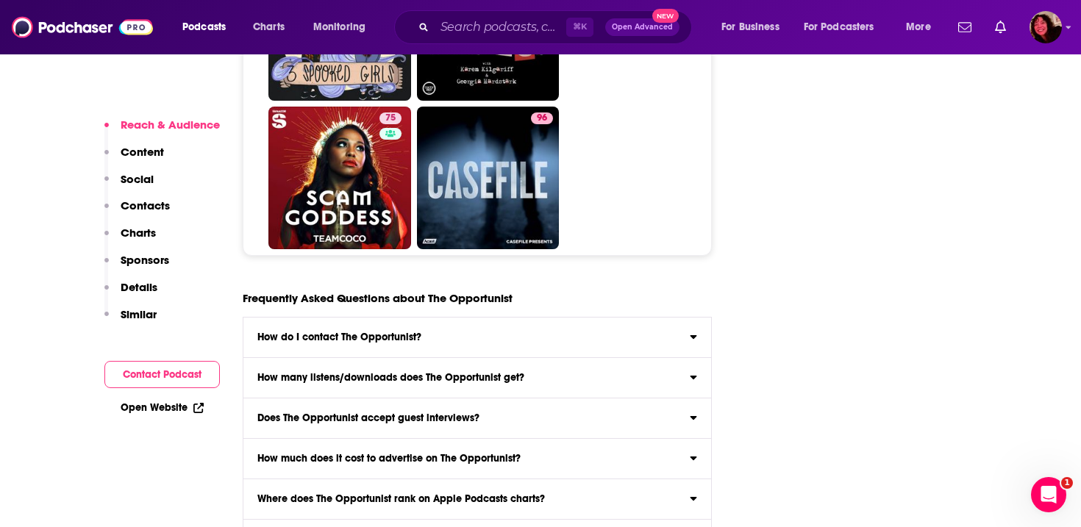
scroll to position [5986, 0]
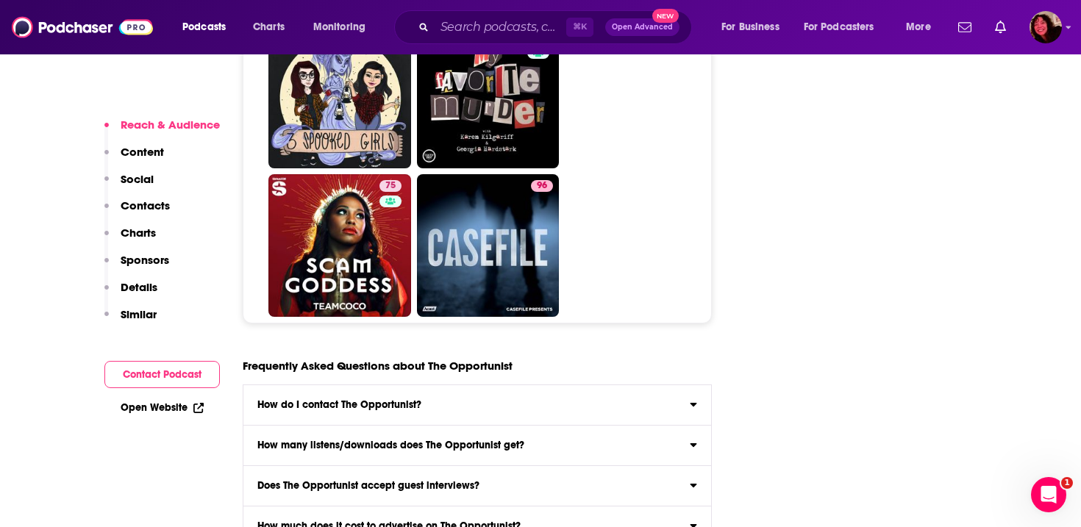
click at [521, 466] on label "Does The Opportunist accept guest interviews?" at bounding box center [477, 486] width 468 height 40
click at [0, 0] on input "Does The Opportunist accept guest interviews?" at bounding box center [0, 0] width 0 height 0
click at [572, 491] on div at bounding box center [465, 497] width 444 height 12
click at [0, 0] on input "Does The Opportunist accept guest interviews?" at bounding box center [0, 0] width 0 height 0
click at [572, 466] on label "Does The Opportunist accept guest interviews?" at bounding box center [477, 486] width 468 height 40
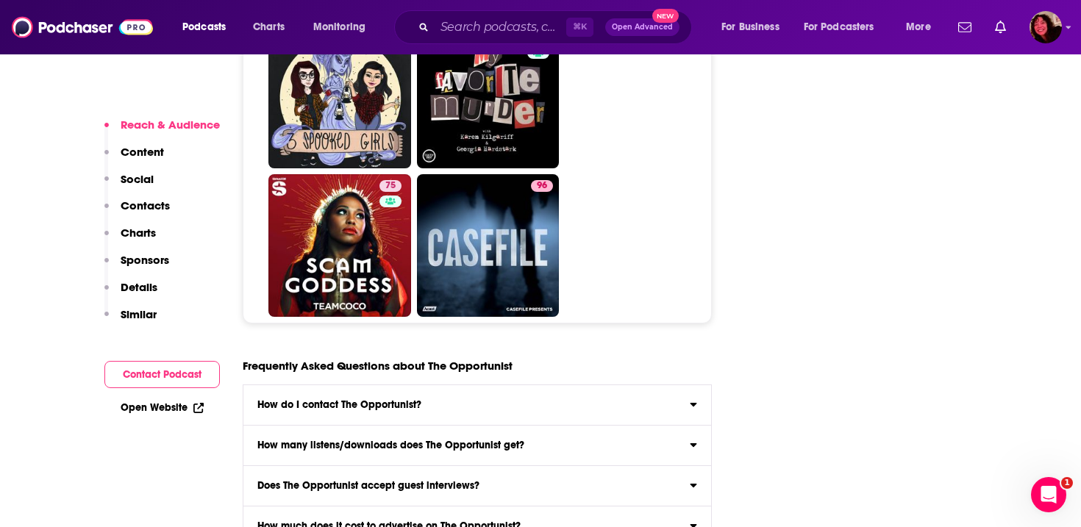
click at [0, 0] on input "Does The Opportunist accept guest interviews?" at bounding box center [0, 0] width 0 height 0
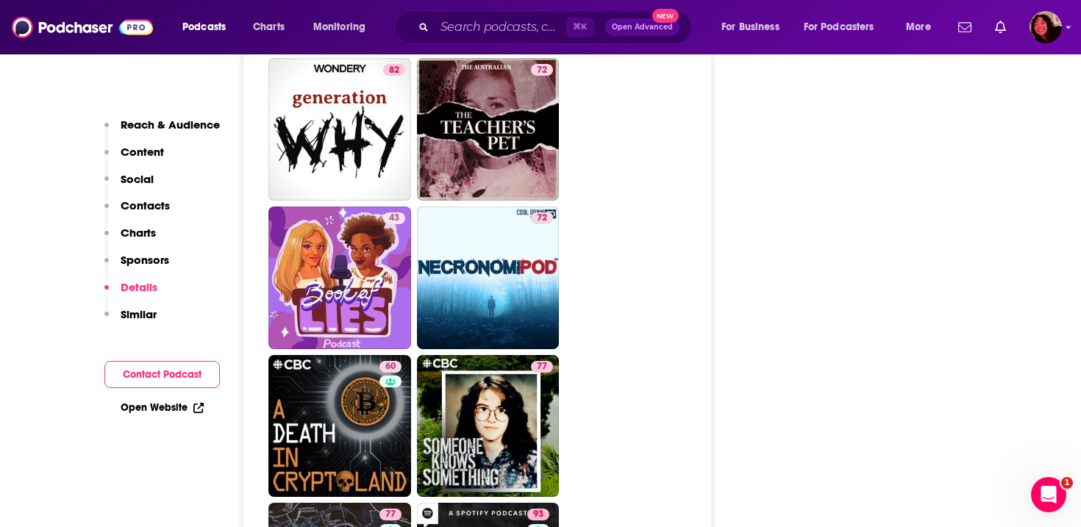
scroll to position [4715, 0]
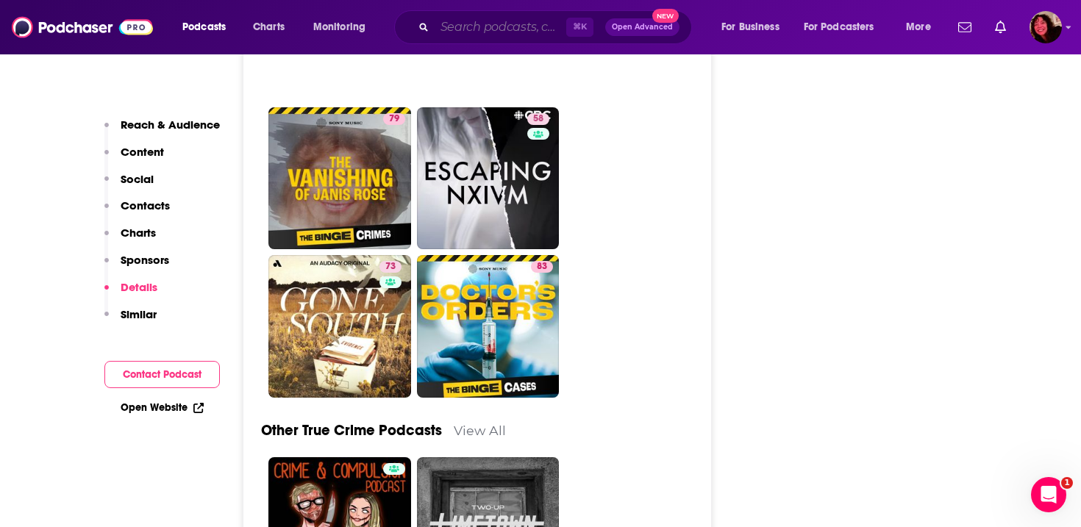
click at [487, 27] on input "Search podcasts, credits, & more..." at bounding box center [500, 27] width 132 height 24
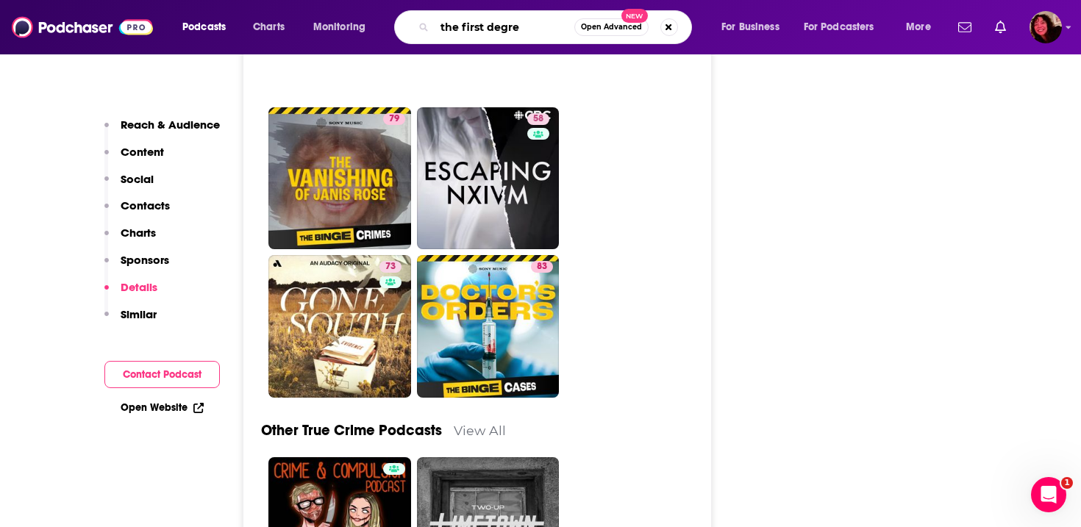
type input "the first degree"
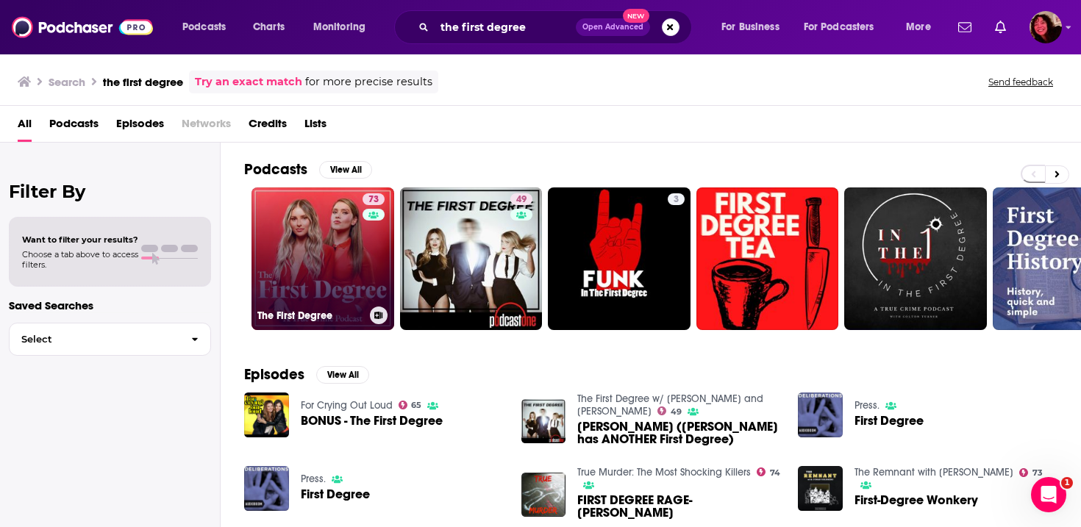
click at [362, 263] on div "73" at bounding box center [375, 249] width 26 height 113
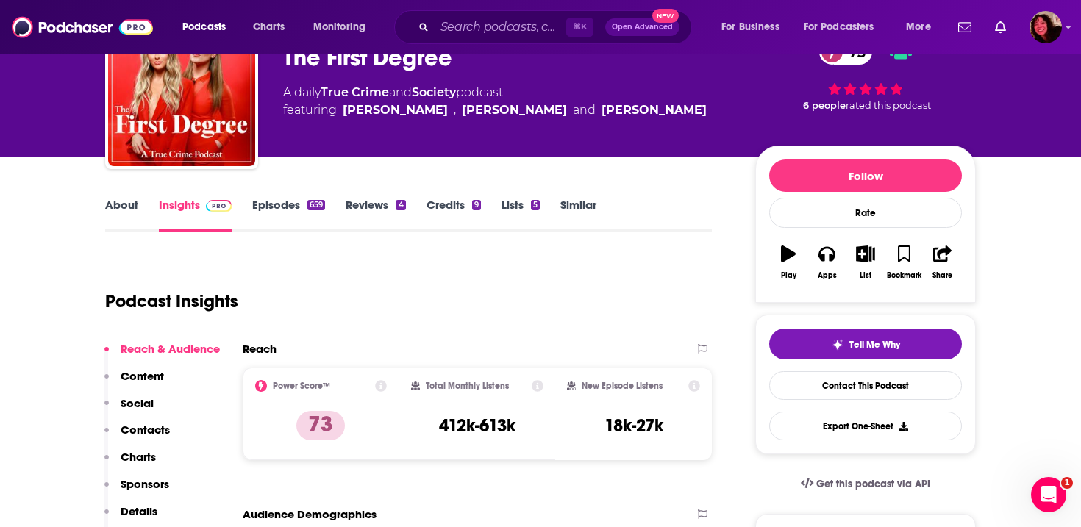
scroll to position [93, 0]
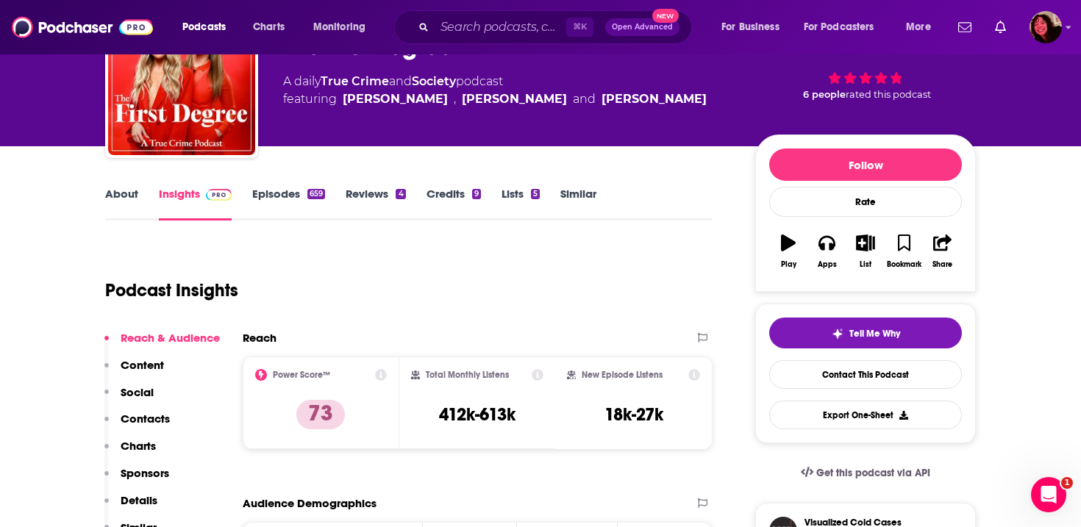
click at [441, 285] on div "Podcast Insights" at bounding box center [402, 281] width 595 height 75
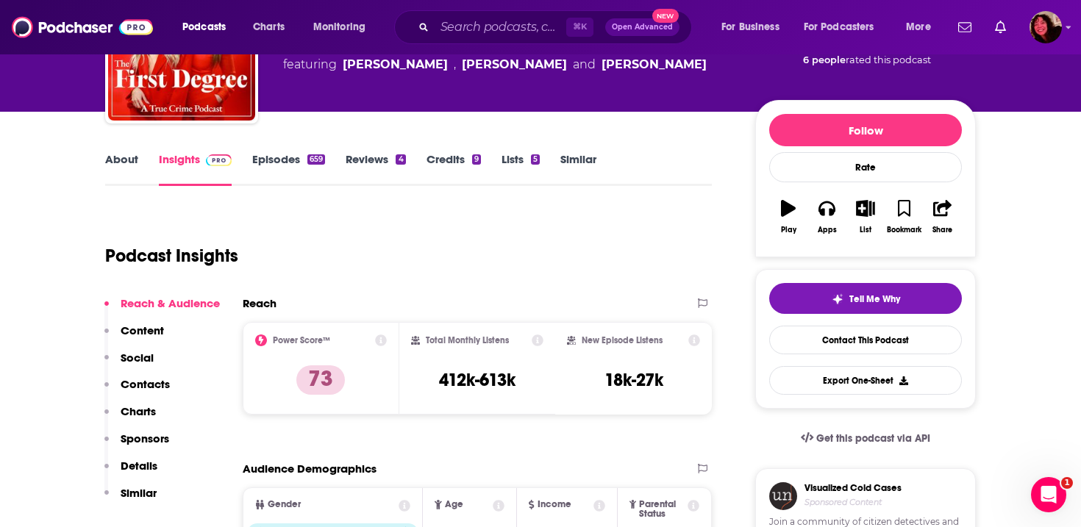
scroll to position [0, 0]
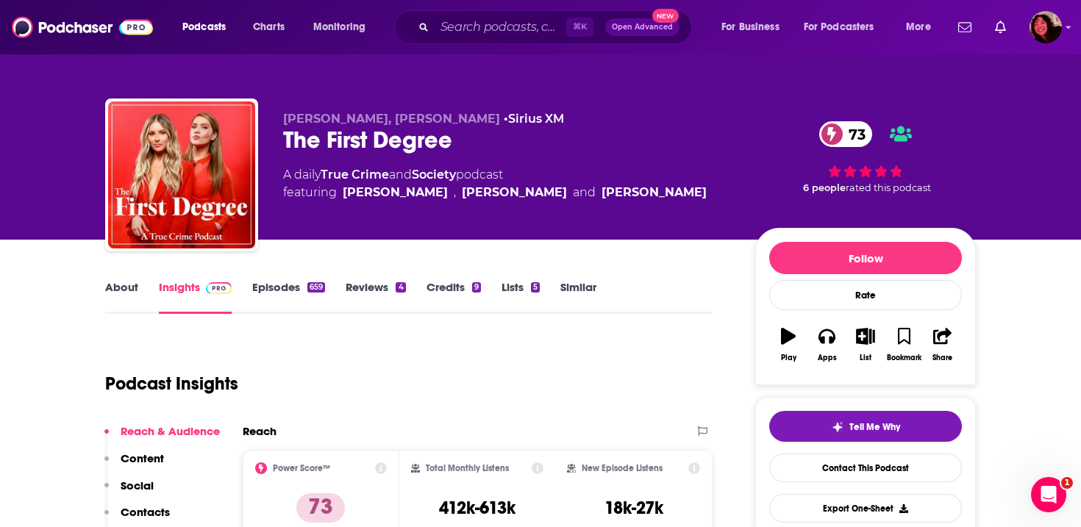
click at [496, 152] on div "The First Degree 73" at bounding box center [507, 140] width 448 height 29
drag, startPoint x: 491, startPoint y: 143, endPoint x: 263, endPoint y: 137, distance: 228.0
click at [263, 137] on div "Alexis Linkletter, Jac Vanek • Sirius XM The First Degree 73 A daily True Crime…" at bounding box center [540, 178] width 870 height 159
copy h2 "The First Degree"
click at [510, 38] on div "⌘ K Open Advanced New" at bounding box center [543, 27] width 298 height 34
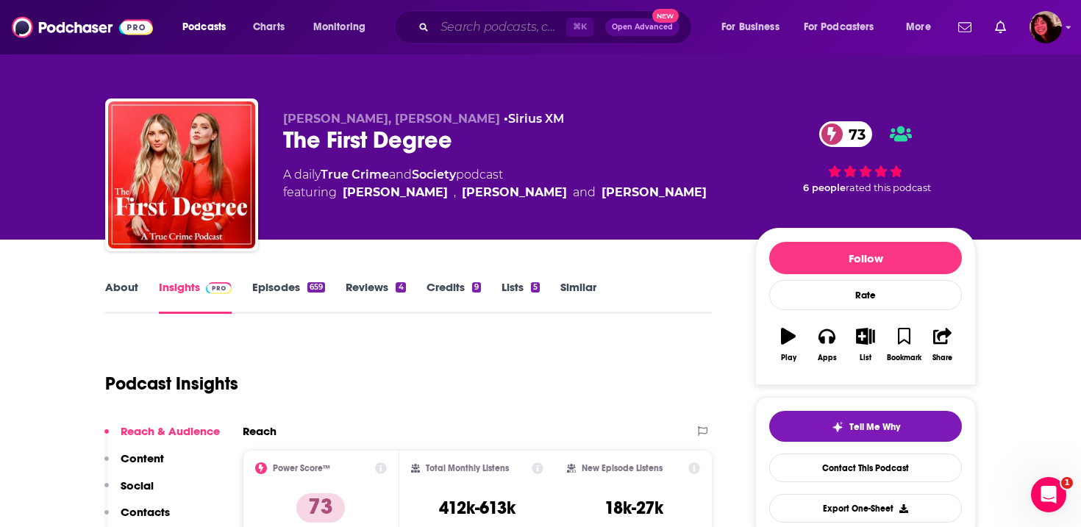
click at [472, 21] on input "Search podcasts, credits, & more..." at bounding box center [500, 27] width 132 height 24
paste input "The Generation Why Podcast"
type input "The Generation Why Podcast"
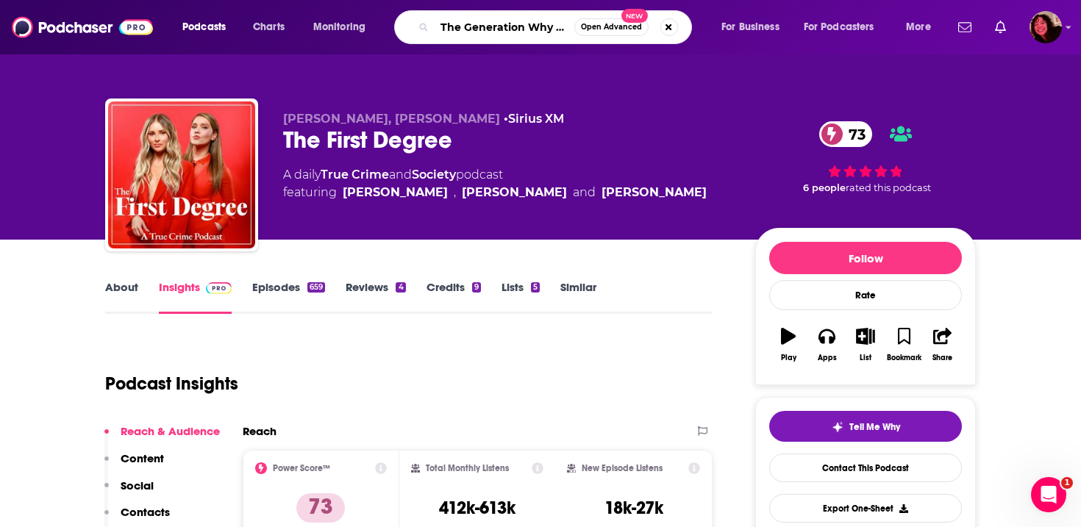
scroll to position [0, 31]
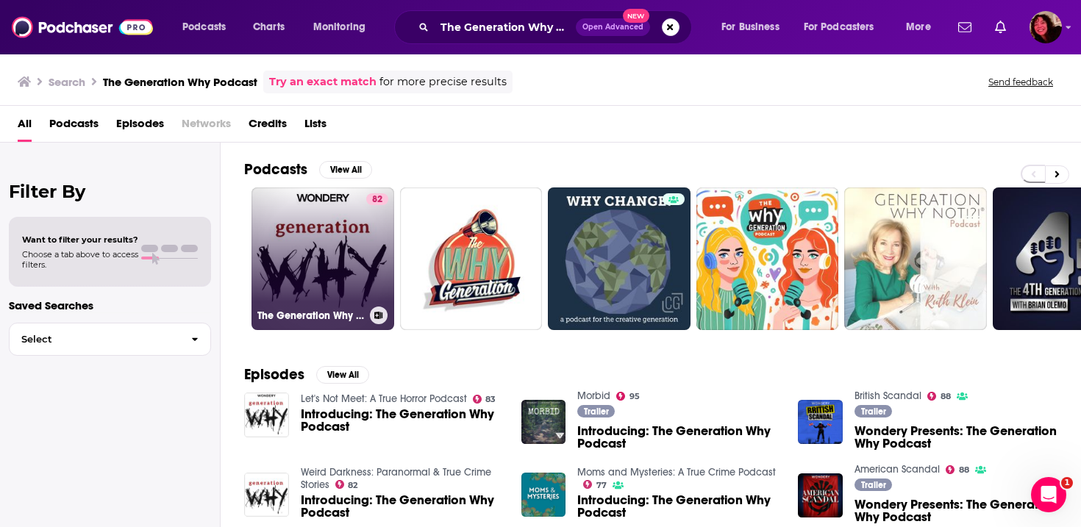
click at [375, 248] on div "82" at bounding box center [377, 249] width 22 height 113
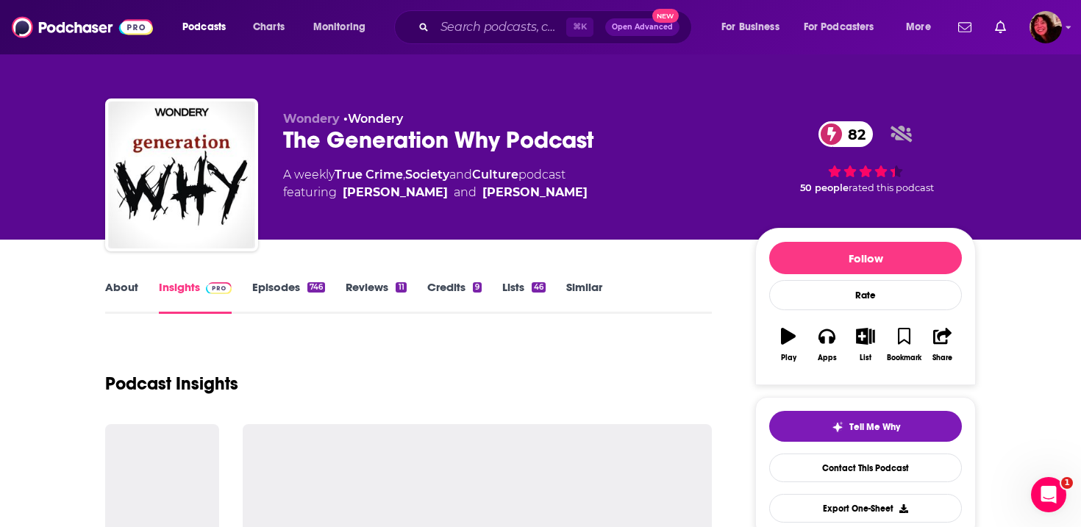
scroll to position [40, 0]
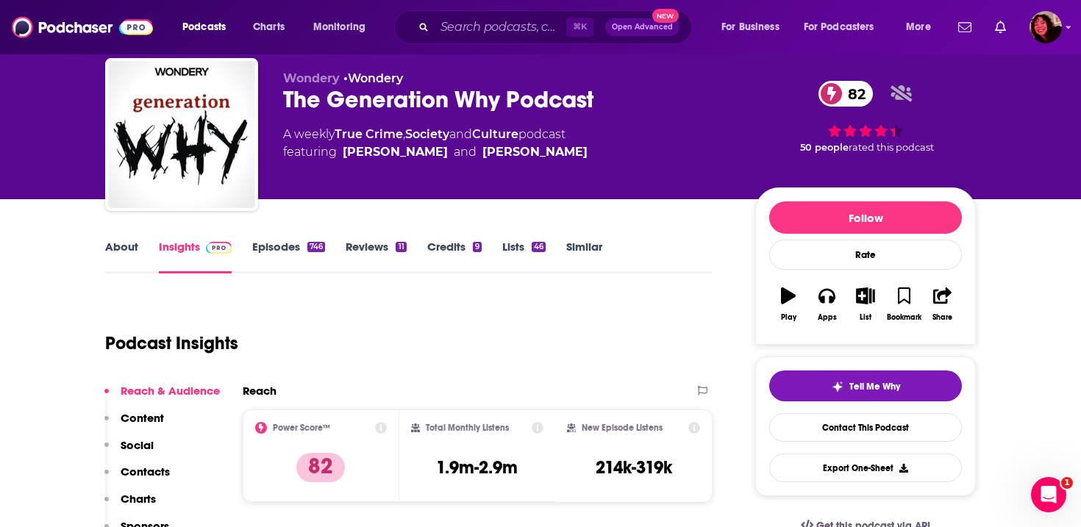
click at [470, 15] on div "⌘ K Open Advanced New" at bounding box center [543, 27] width 298 height 34
click at [474, 21] on input "Search podcasts, credits, & more..." at bounding box center [500, 27] width 132 height 24
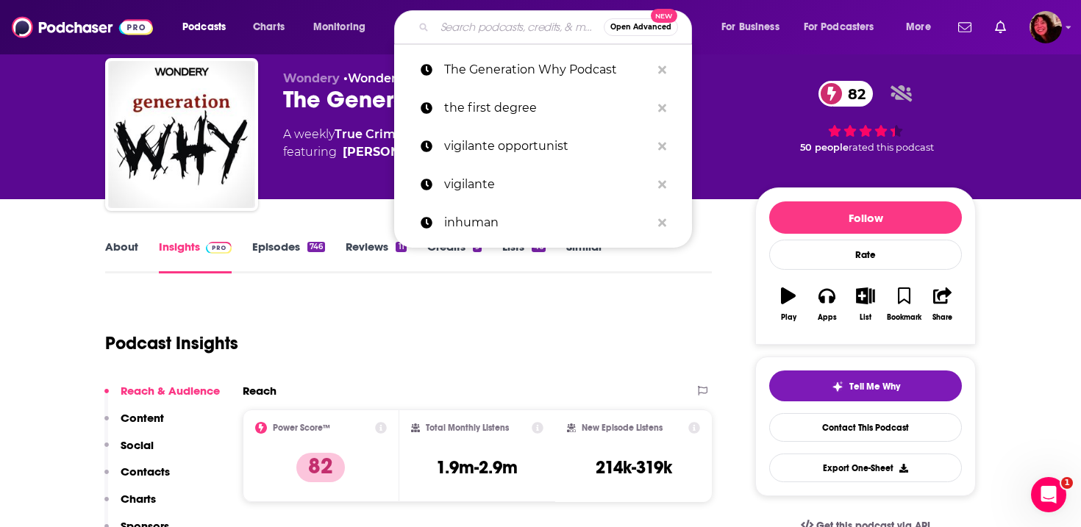
paste input "Sirens | A Southern True Crime Podcast"
type input "Sirens | A Southern True Crime Podcast"
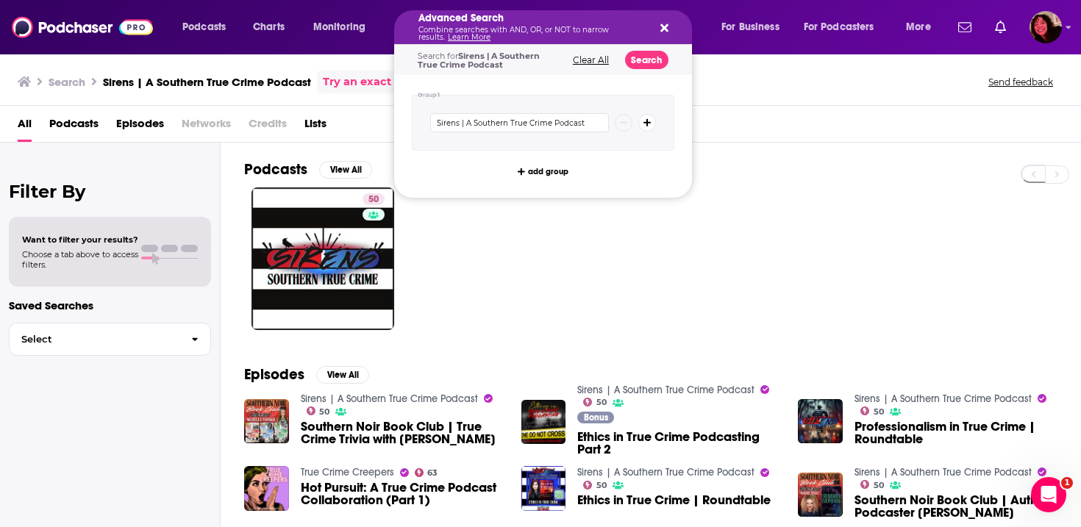
click at [493, 21] on h5 "Advanced Search" at bounding box center [531, 18] width 226 height 10
click at [656, 27] on button "Search podcasts, credits, & more..." at bounding box center [662, 27] width 12 height 12
click at [520, 33] on p "Combine searches with AND, OR, or NOT to narrow results. Learn More" at bounding box center [531, 33] width 226 height 15
click at [662, 62] on button "Search" at bounding box center [646, 60] width 43 height 18
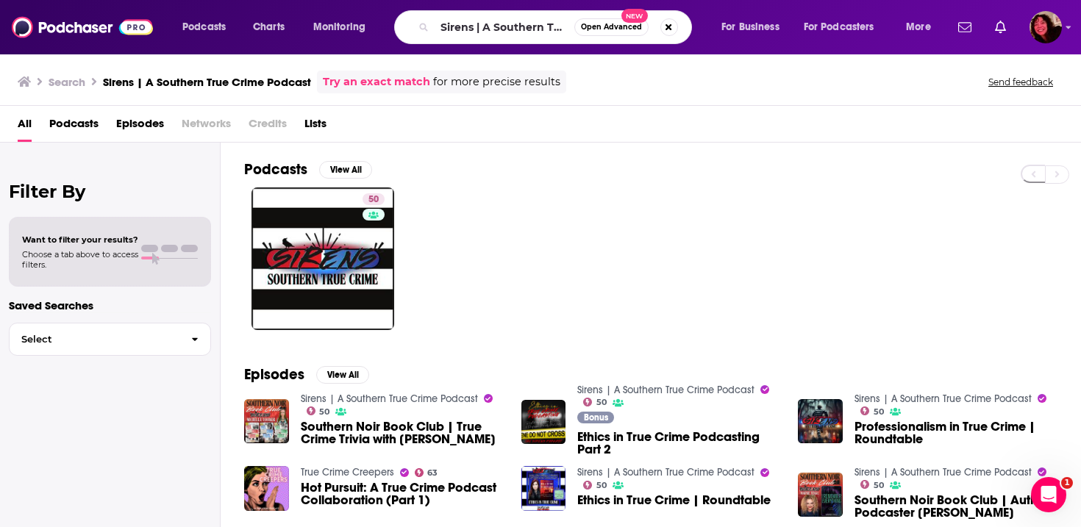
click at [675, 37] on div "Sirens | A Southern True Crime Podcast Open Advanced New" at bounding box center [543, 27] width 298 height 34
click at [672, 27] on button "Search podcasts, credits, & more..." at bounding box center [669, 27] width 18 height 18
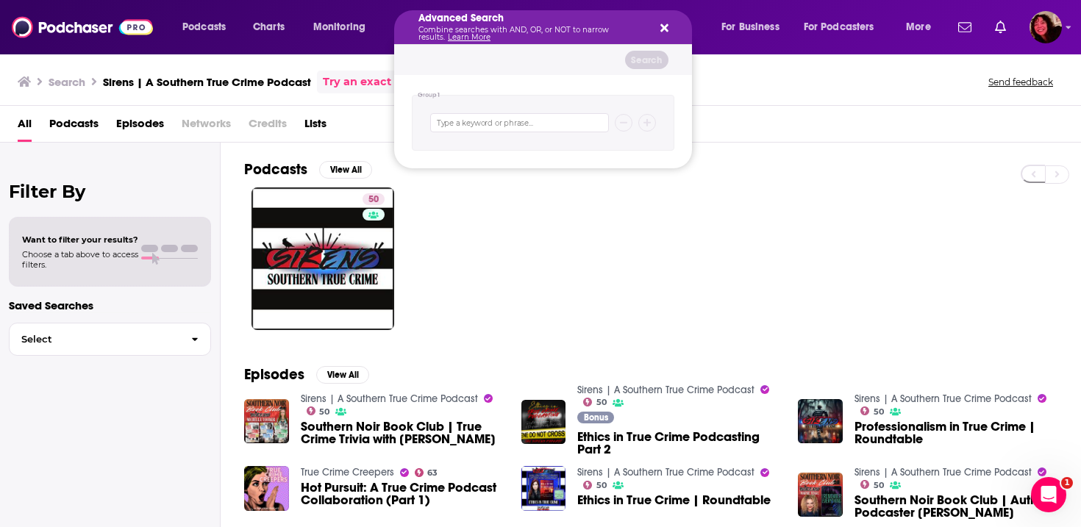
click at [567, 213] on div "50" at bounding box center [662, 258] width 837 height 143
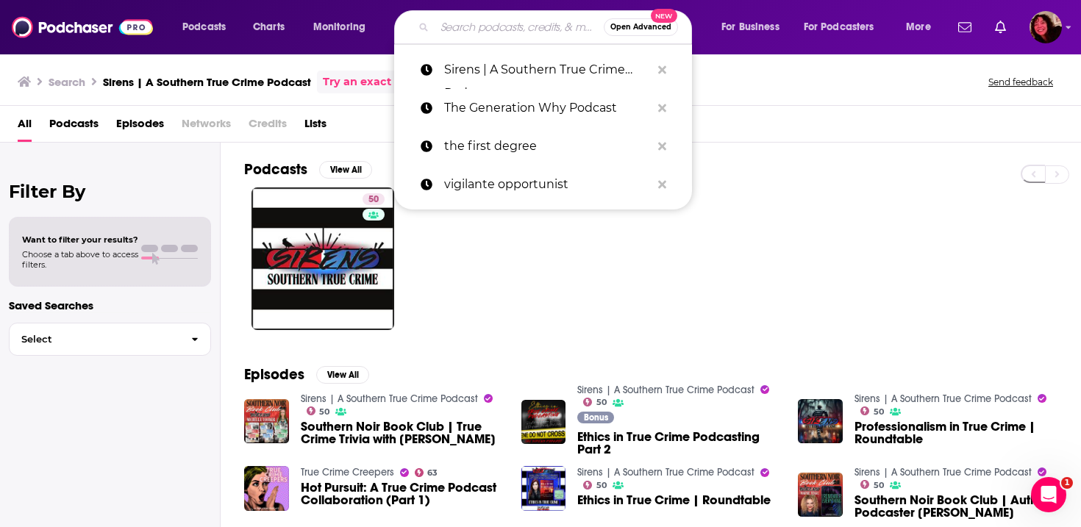
click at [484, 32] on input "Search podcasts, credits, & more..." at bounding box center [518, 27] width 169 height 24
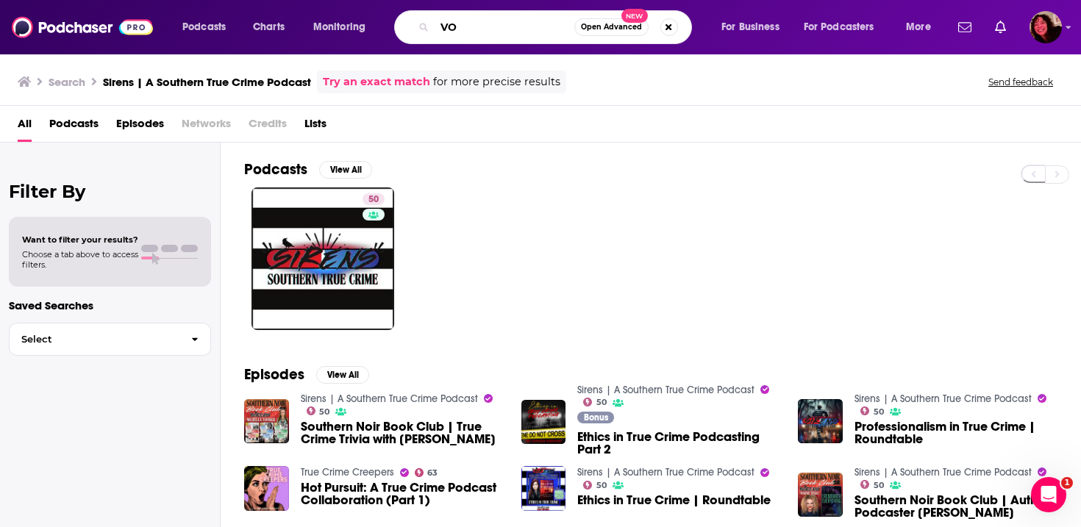
type input "V"
type input "GOING WEST"
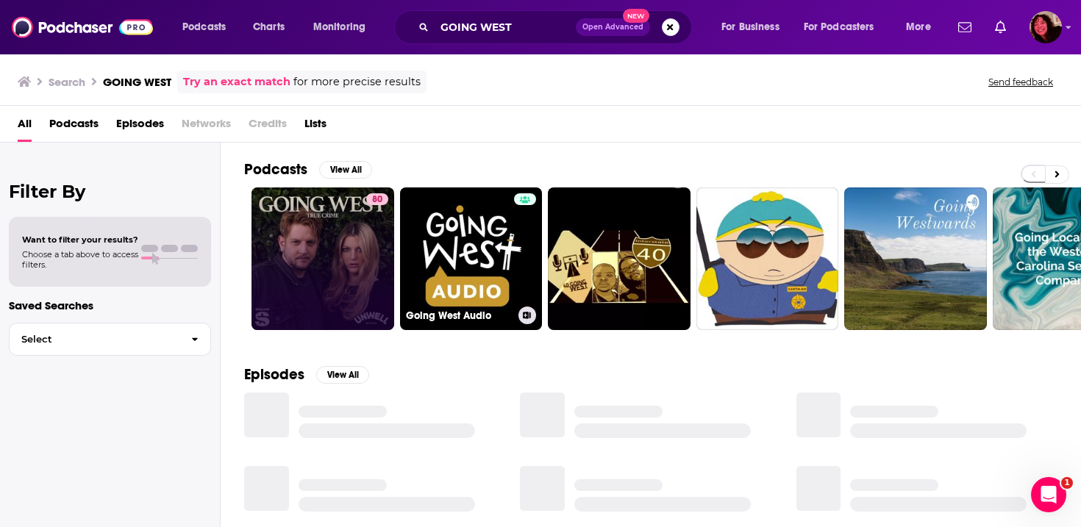
click at [365, 266] on link "80" at bounding box center [322, 258] width 143 height 143
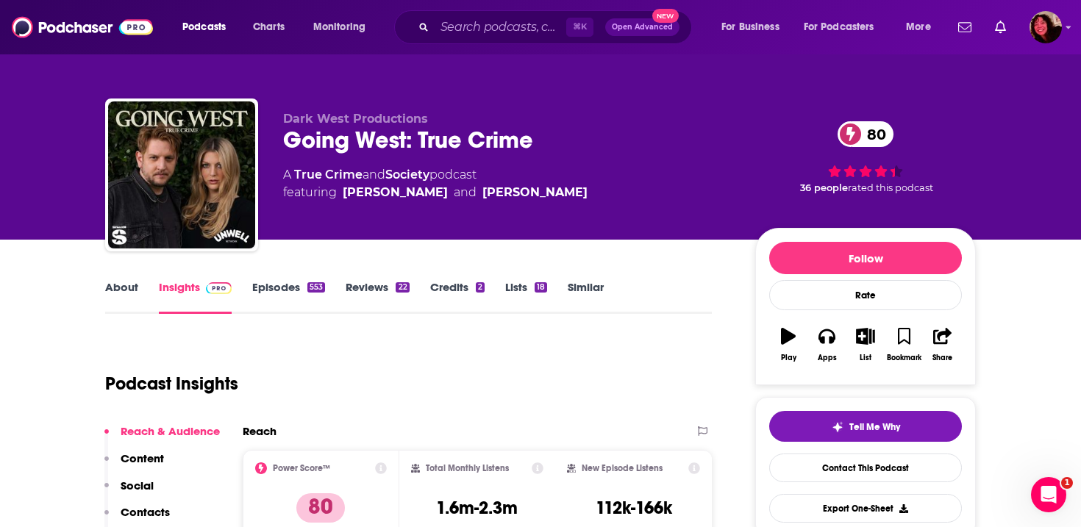
click at [479, 40] on div "⌘ K Open Advanced New" at bounding box center [543, 27] width 298 height 34
click at [487, 28] on input "Search podcasts, credits, & more..." at bounding box center [500, 27] width 132 height 24
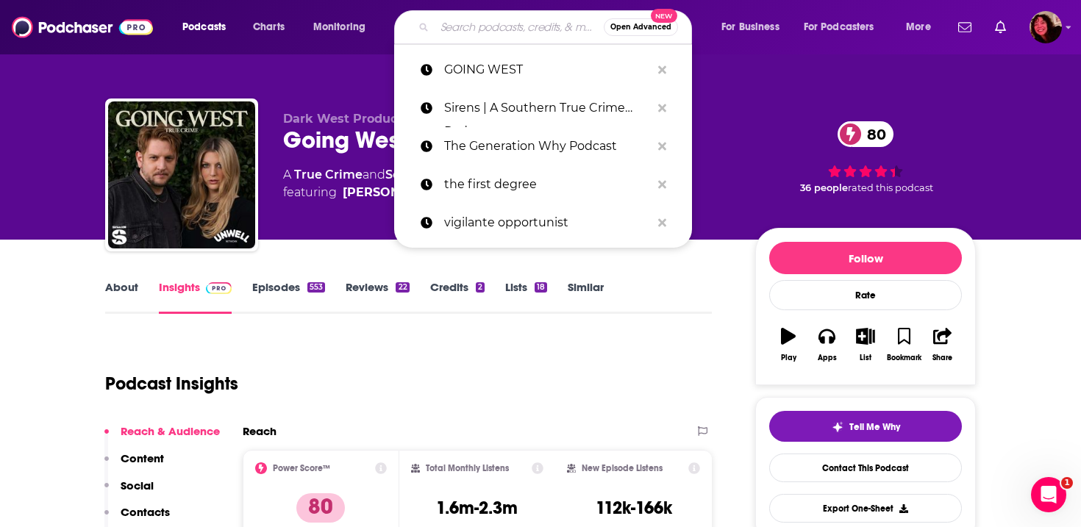
paste input "Coffee and Cases Podcast"
type input "Coffee and Cases Podcast"
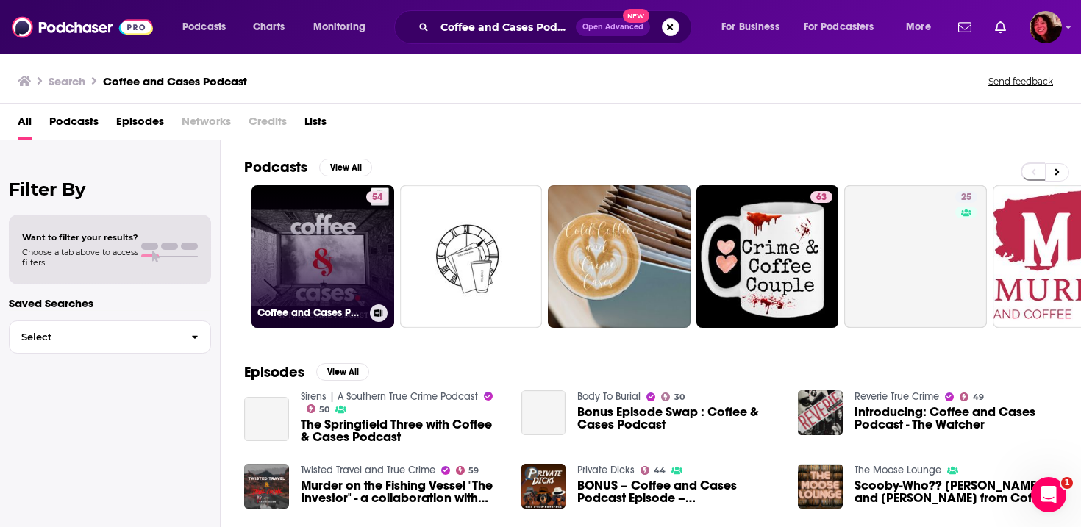
click at [298, 265] on link "54 Coffee and Cases Podcast" at bounding box center [322, 256] width 143 height 143
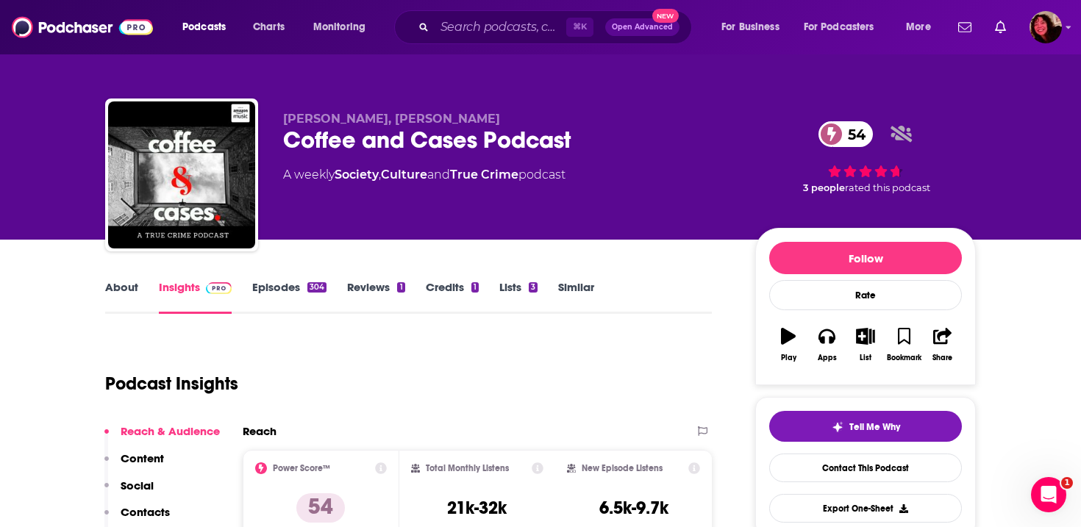
scroll to position [183, 0]
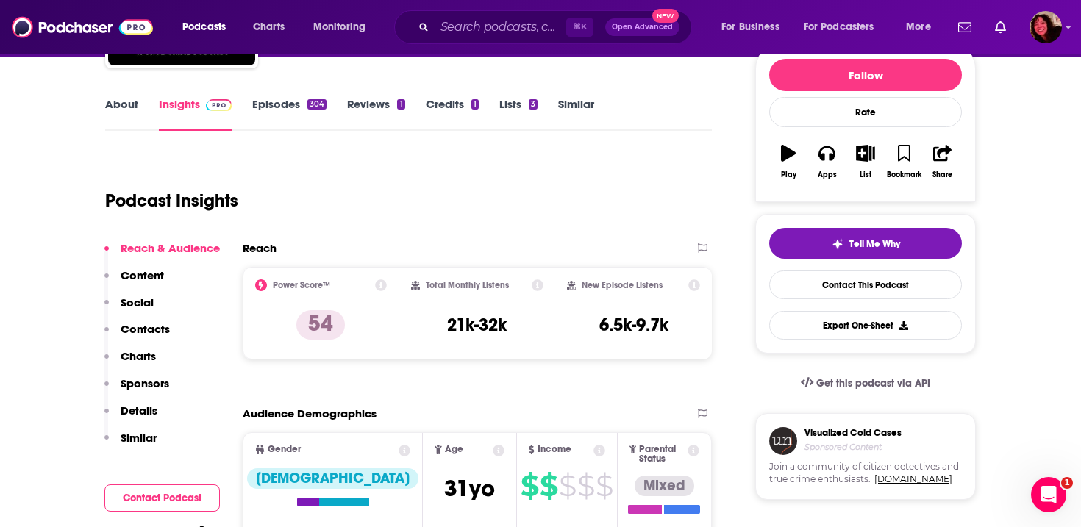
click at [119, 102] on link "About" at bounding box center [121, 114] width 33 height 34
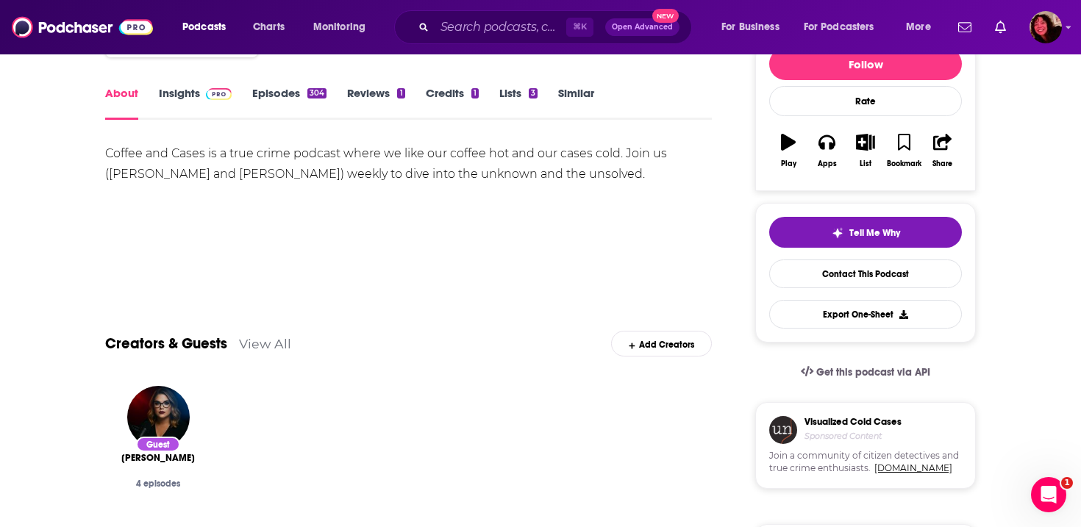
scroll to position [182, 0]
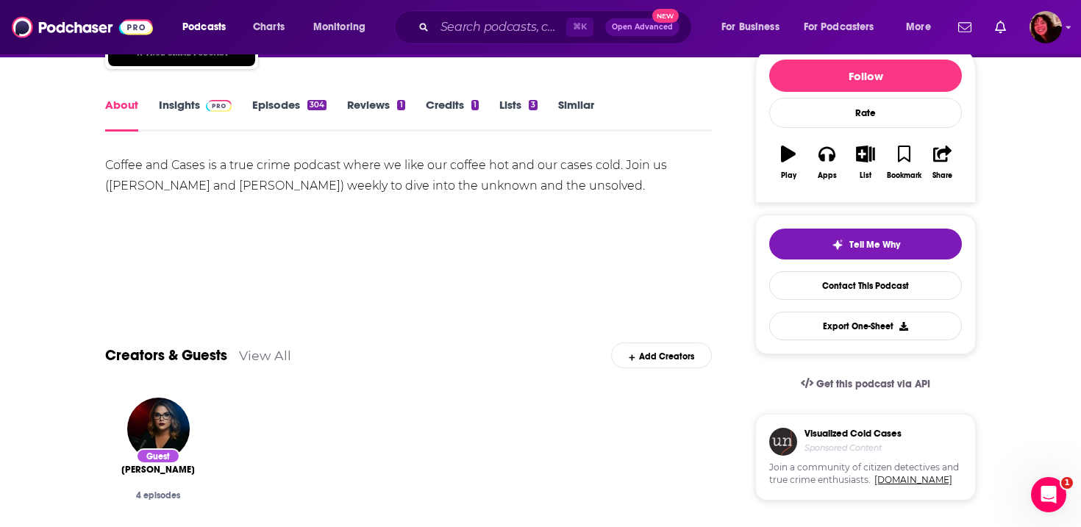
click at [274, 98] on link "Episodes 304" at bounding box center [289, 115] width 74 height 34
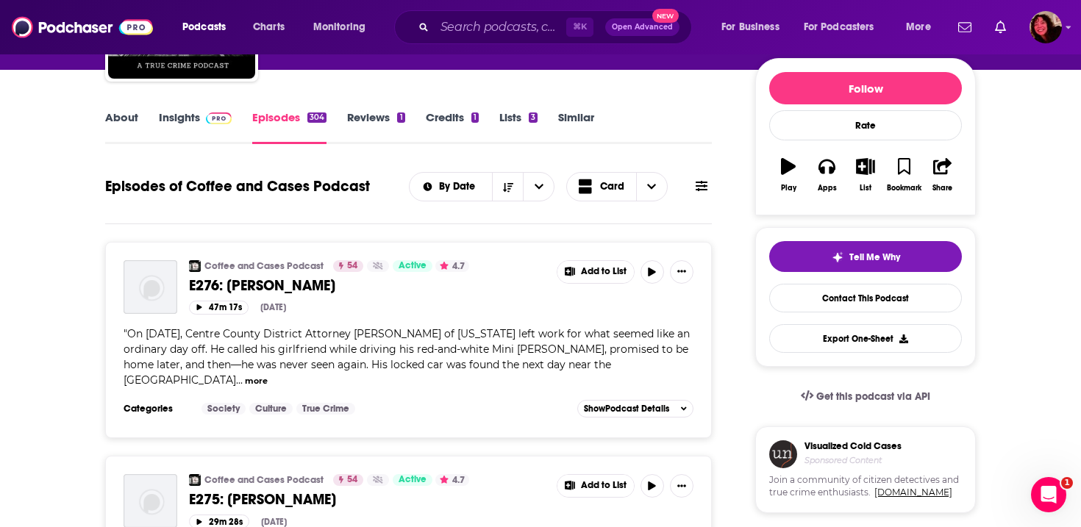
scroll to position [65, 0]
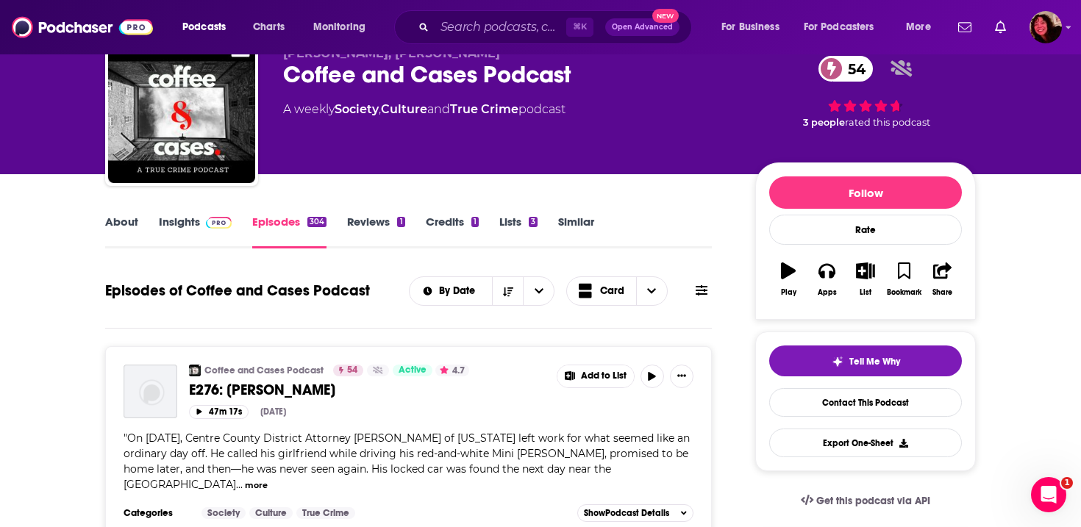
click at [408, 415] on div "47m 17s Sep 4th, 2025" at bounding box center [441, 412] width 504 height 14
click at [268, 479] on button "more" at bounding box center [256, 485] width 23 height 12
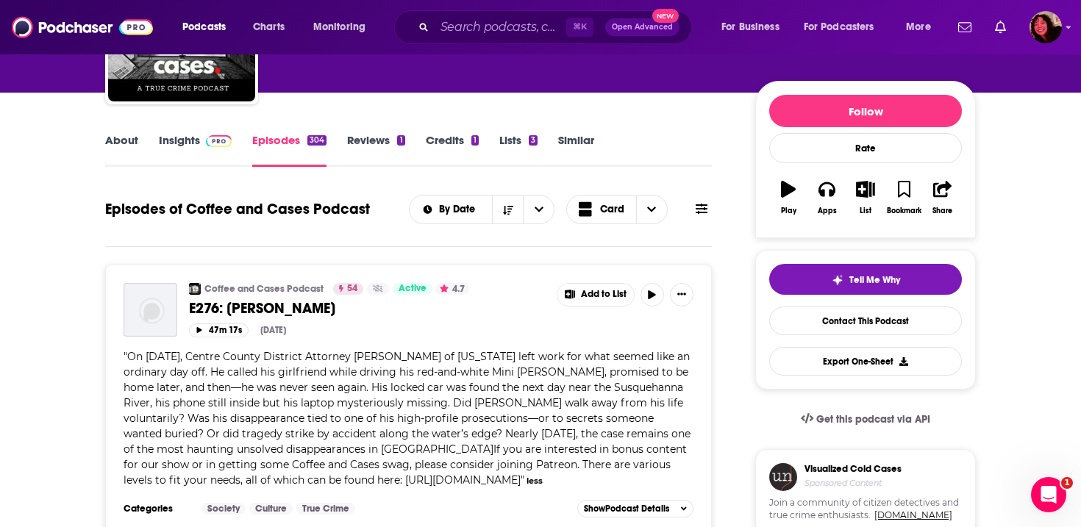
scroll to position [146, 0]
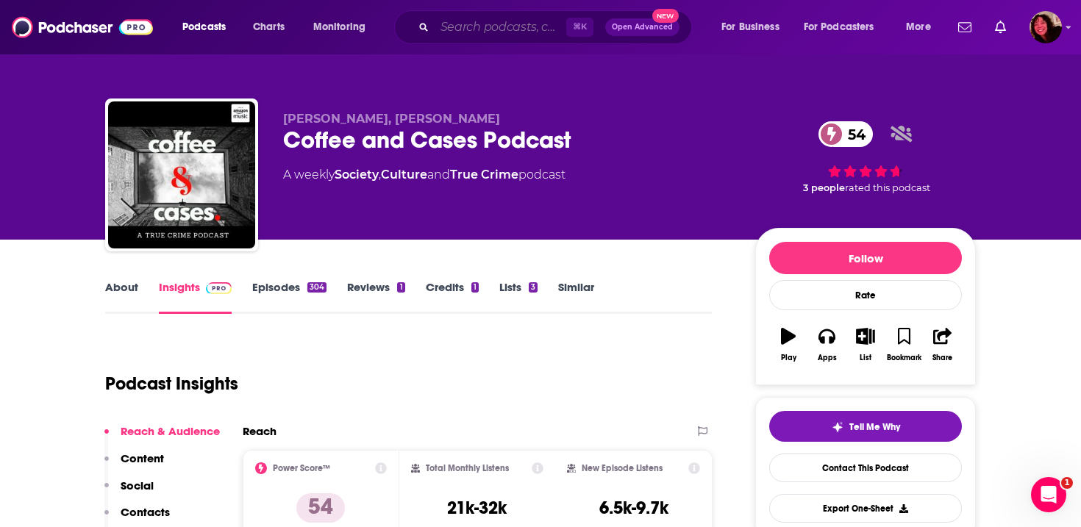
click at [482, 34] on input "Search podcasts, credits, & more..." at bounding box center [500, 27] width 132 height 24
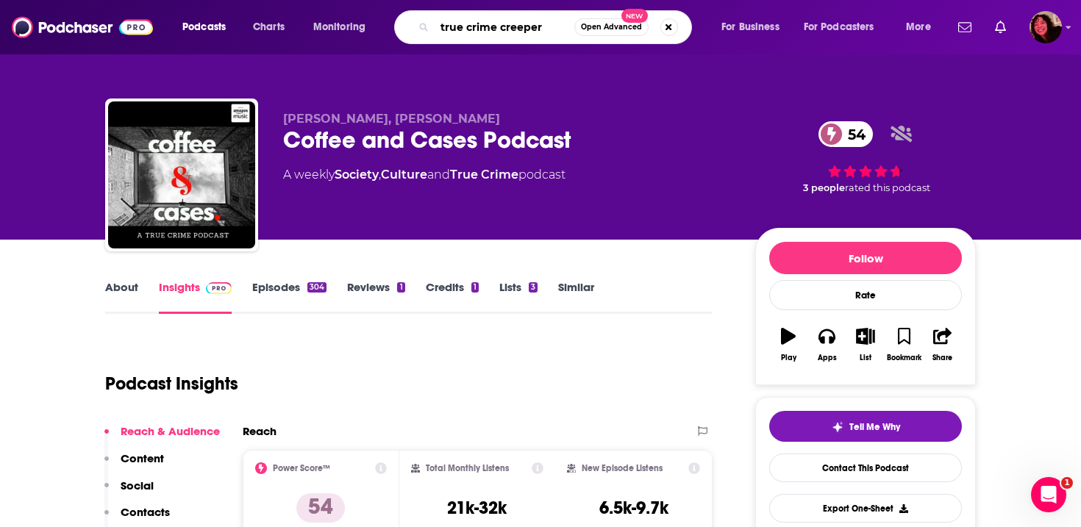
type input "true crime creepers"
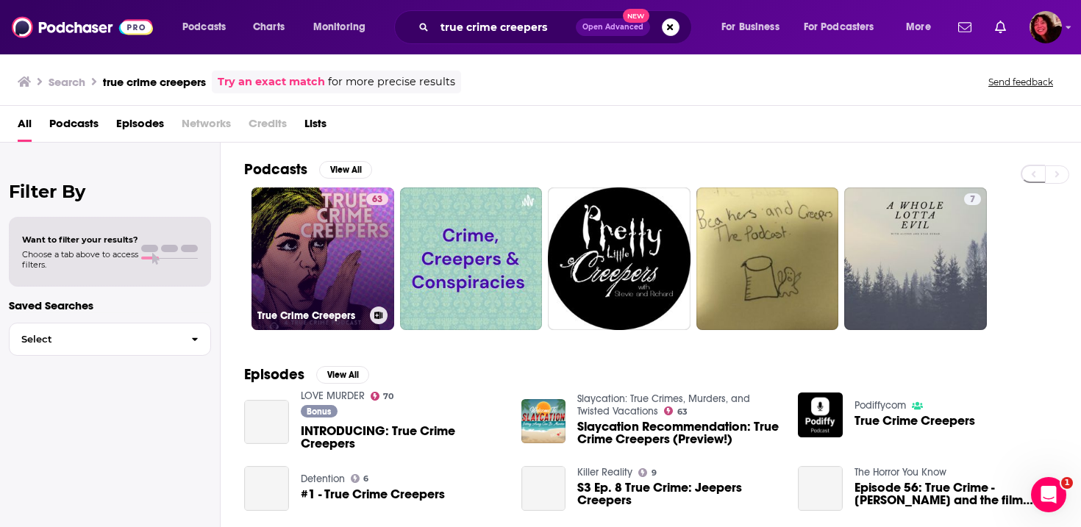
click at [348, 273] on link "63 True Crime Creepers" at bounding box center [322, 258] width 143 height 143
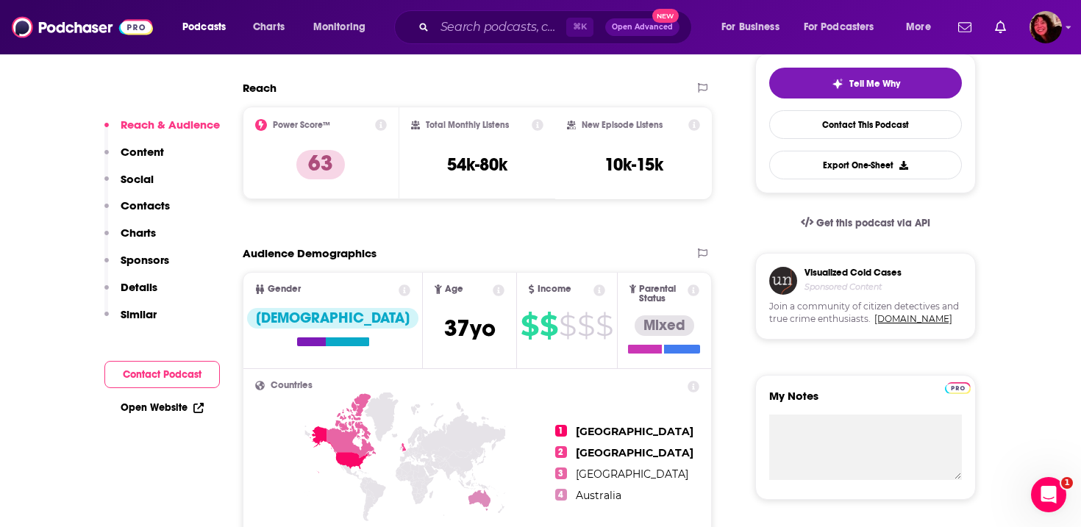
scroll to position [2207, 0]
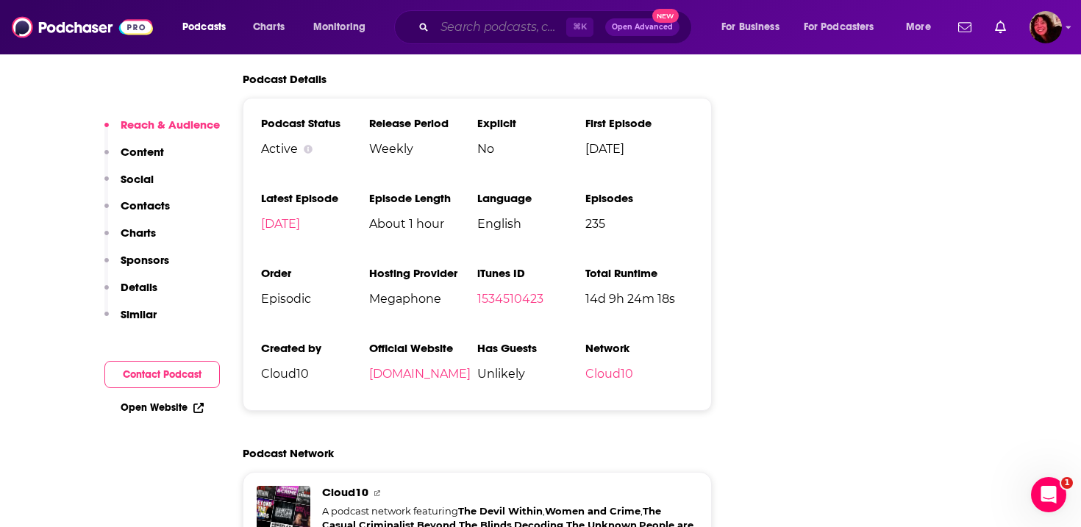
click at [482, 23] on input "Search podcasts, credits, & more..." at bounding box center [500, 27] width 132 height 24
paste input "A Trial by Podcast"
type input "A Trial by Podcast"
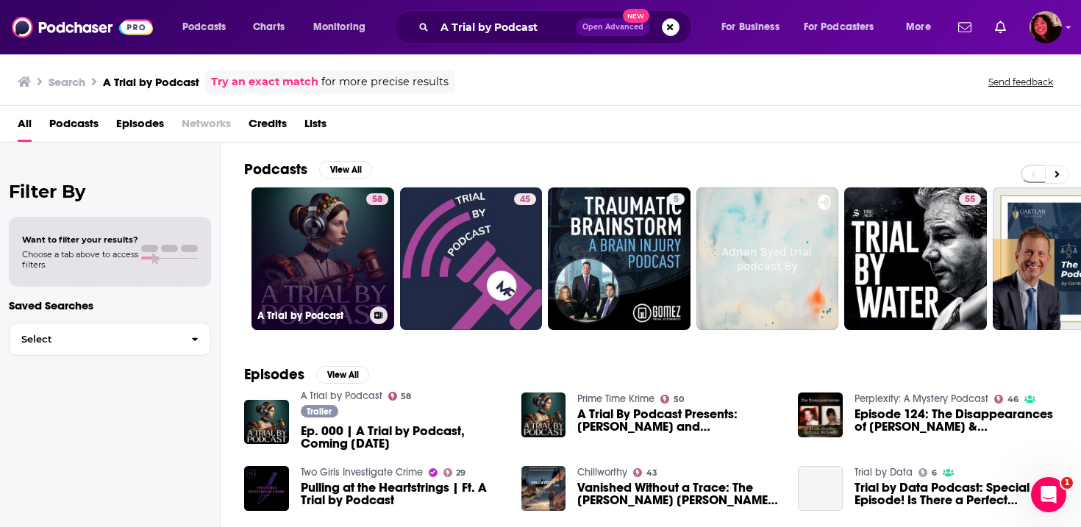
click at [334, 248] on link "58 A Trial by Podcast" at bounding box center [322, 258] width 143 height 143
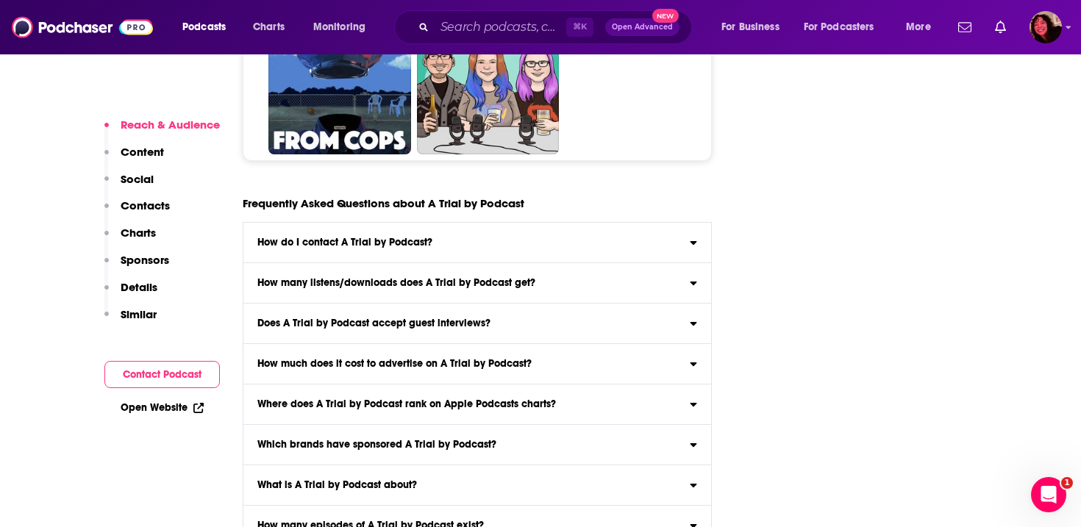
scroll to position [2117, 0]
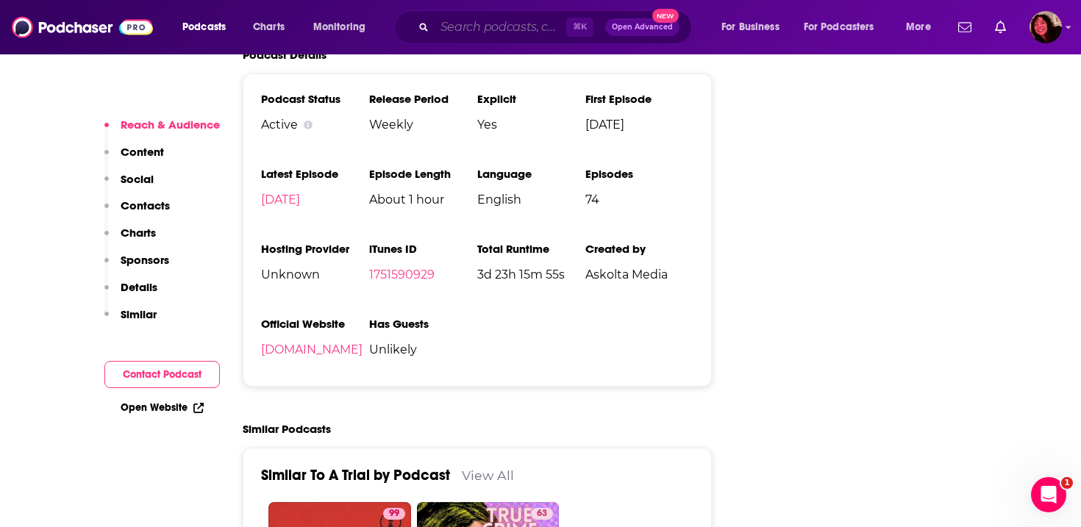
click at [487, 37] on input "Search podcasts, credits, & more..." at bounding box center [500, 27] width 132 height 24
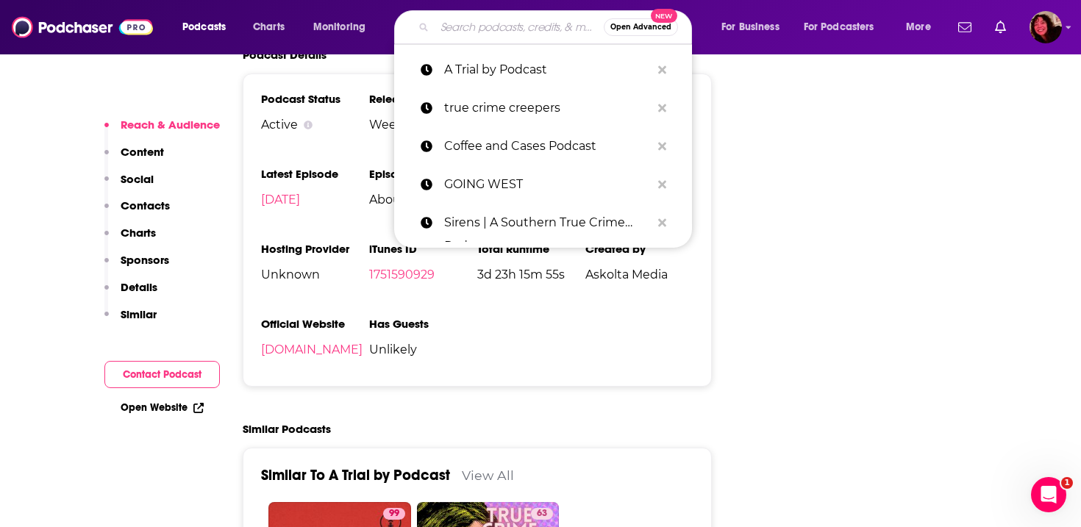
paste input "Crime and Coffee Couple - True Crime Podcast"
type input "Crime and Coffee Couple - True Crime Podcast"
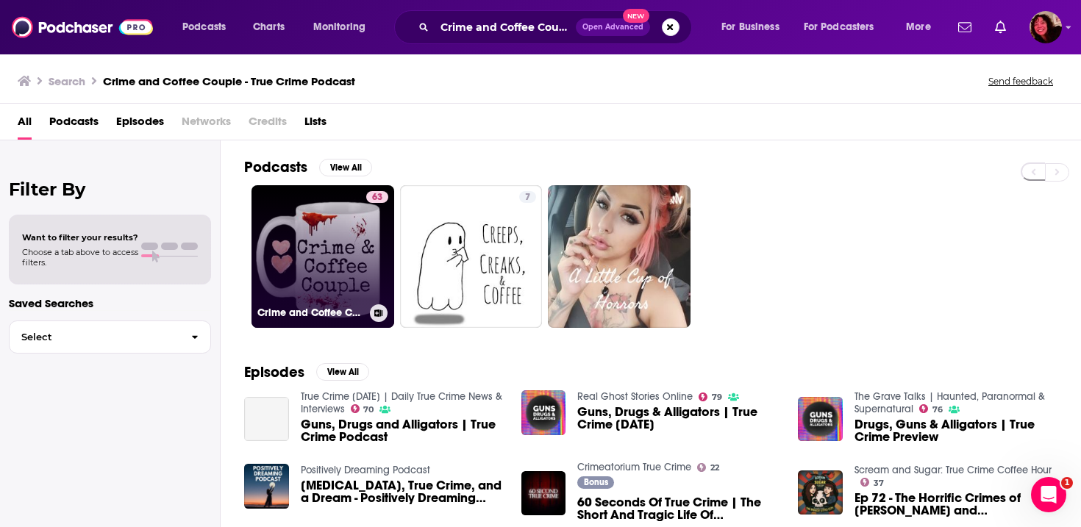
click at [352, 248] on link "63 Crime and Coffee Couple - True Crime Podcast" at bounding box center [322, 256] width 143 height 143
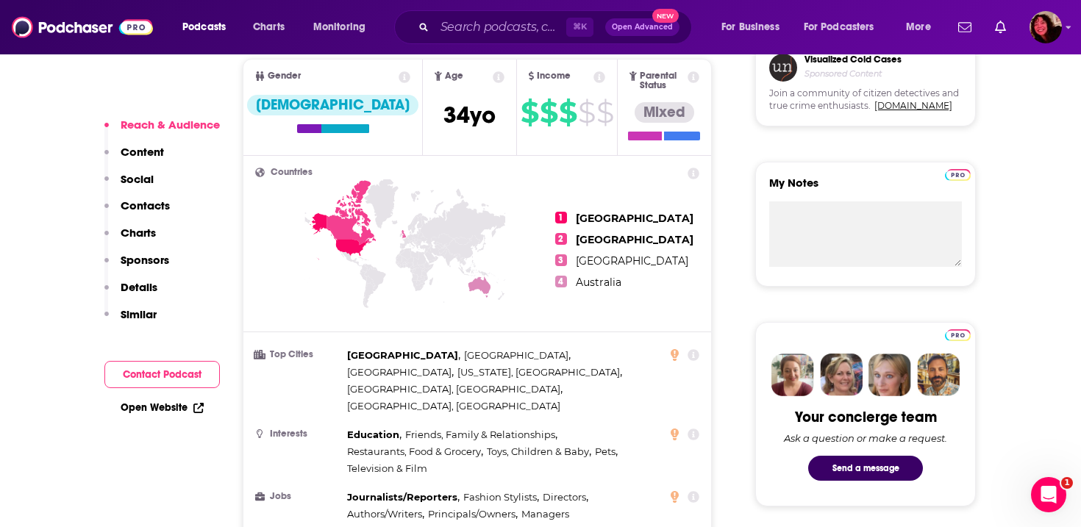
scroll to position [7157, 0]
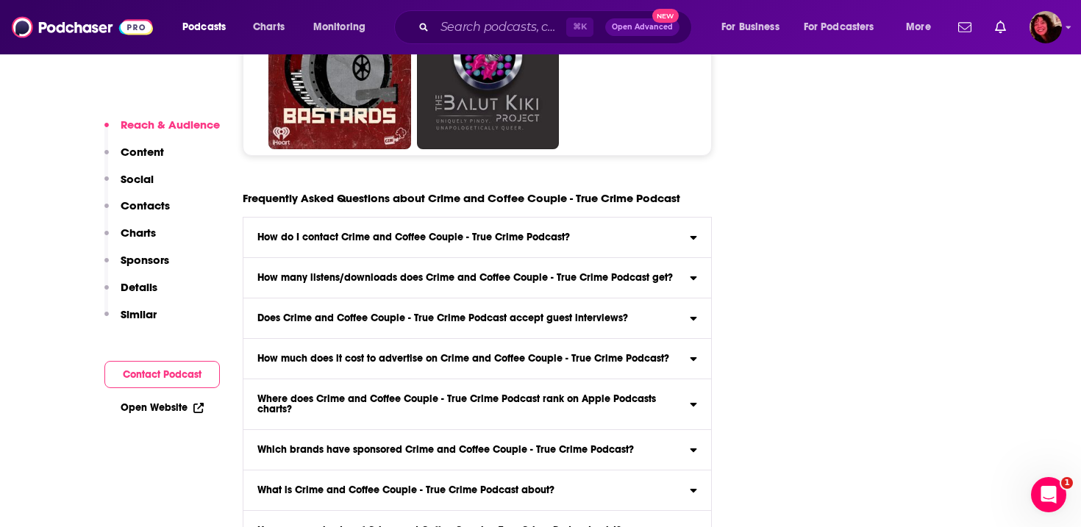
click at [664, 298] on label "Does Crime and Coffee Couple - True Crime Podcast accept guest interviews?" at bounding box center [477, 318] width 468 height 40
click at [0, 0] on input "Does Crime and Coffee Couple - True Crime Podcast accept guest interviews?" at bounding box center [0, 0] width 0 height 0
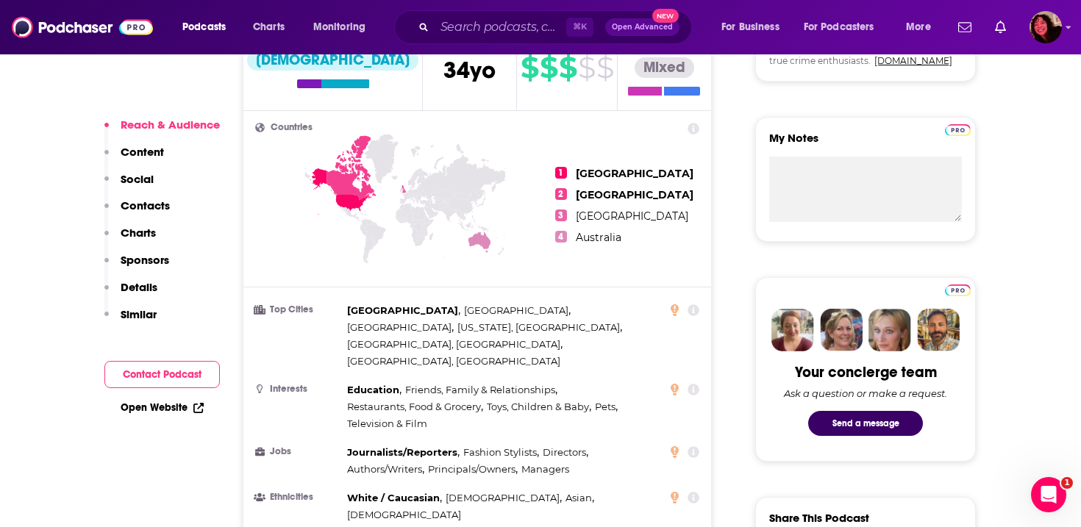
scroll to position [762, 0]
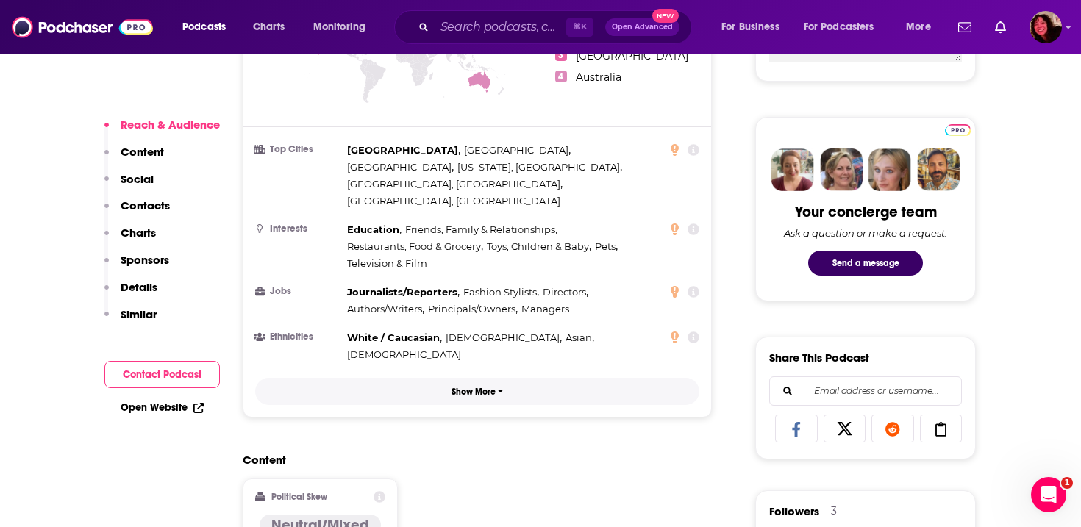
click at [492, 378] on button "Show More" at bounding box center [477, 391] width 444 height 27
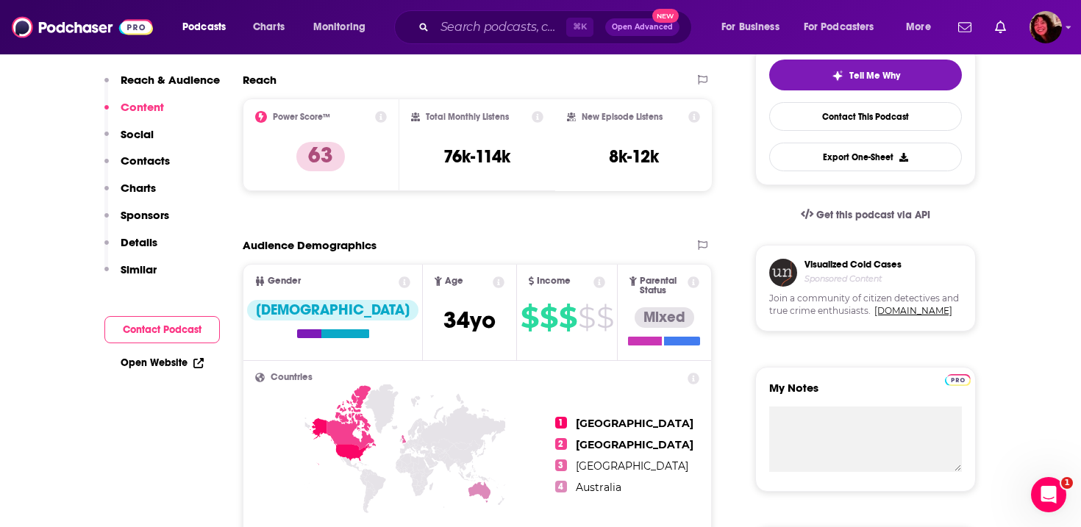
scroll to position [0, 0]
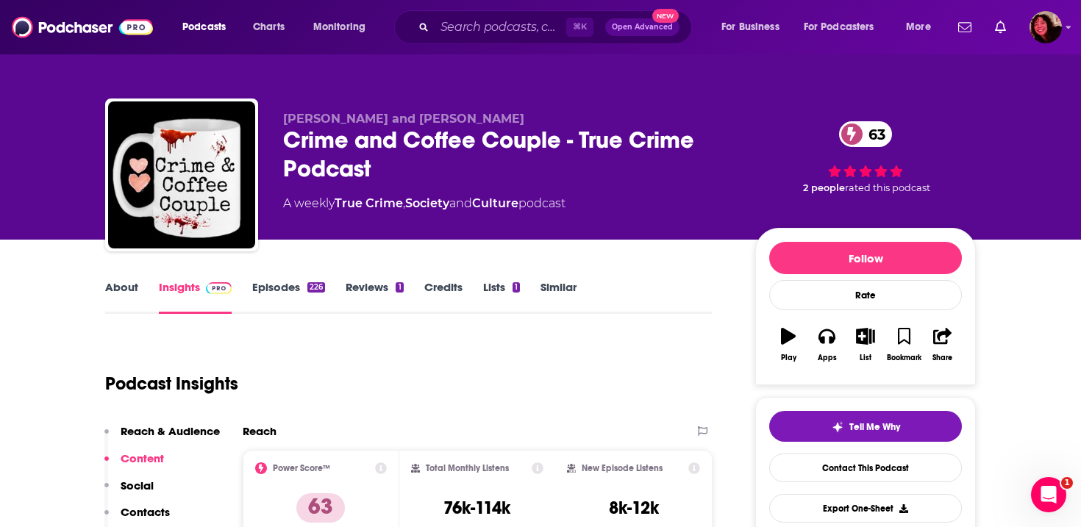
click at [398, 160] on div "Crime and Coffee Couple - True Crime Podcast 63" at bounding box center [507, 154] width 448 height 57
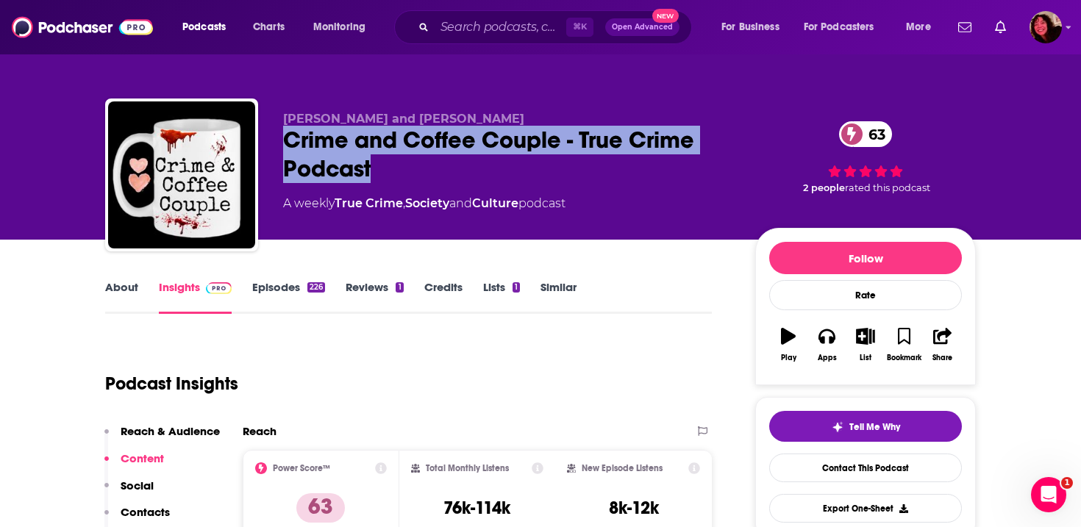
drag, startPoint x: 410, startPoint y: 175, endPoint x: 277, endPoint y: 138, distance: 138.0
click at [277, 138] on div "Allison and Mike Crime and Coffee Couple - True Crime Podcast 63 A weekly True …" at bounding box center [540, 178] width 870 height 159
copy h2 "Crime and Coffee Couple - True Crime Podcast"
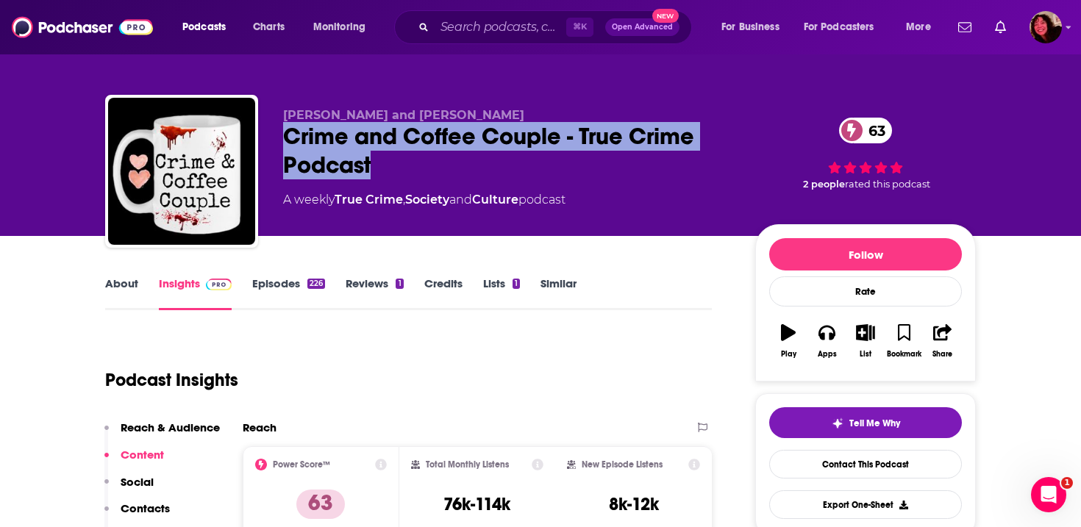
click at [125, 294] on link "About" at bounding box center [121, 293] width 33 height 34
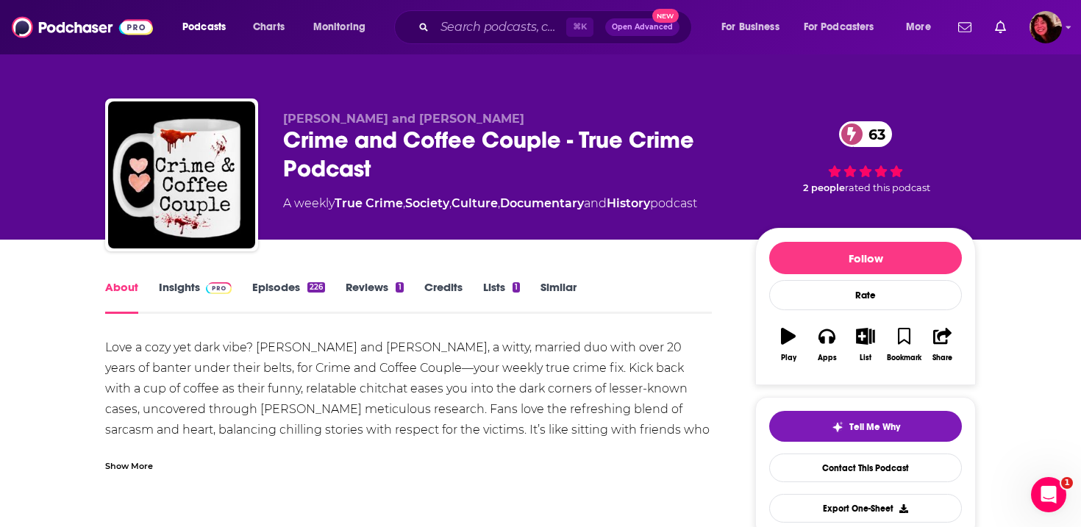
click at [207, 285] on img at bounding box center [219, 288] width 26 height 12
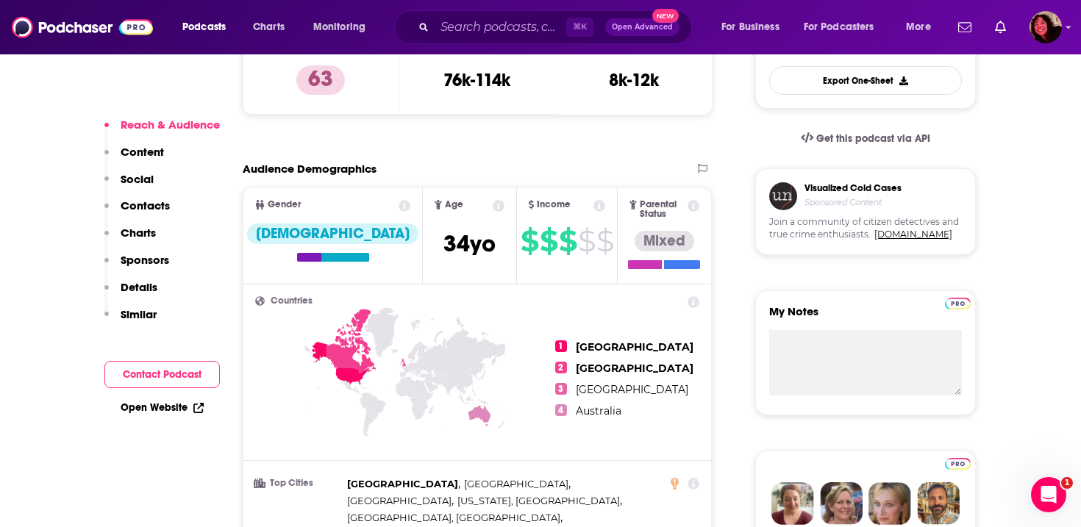
scroll to position [771, 0]
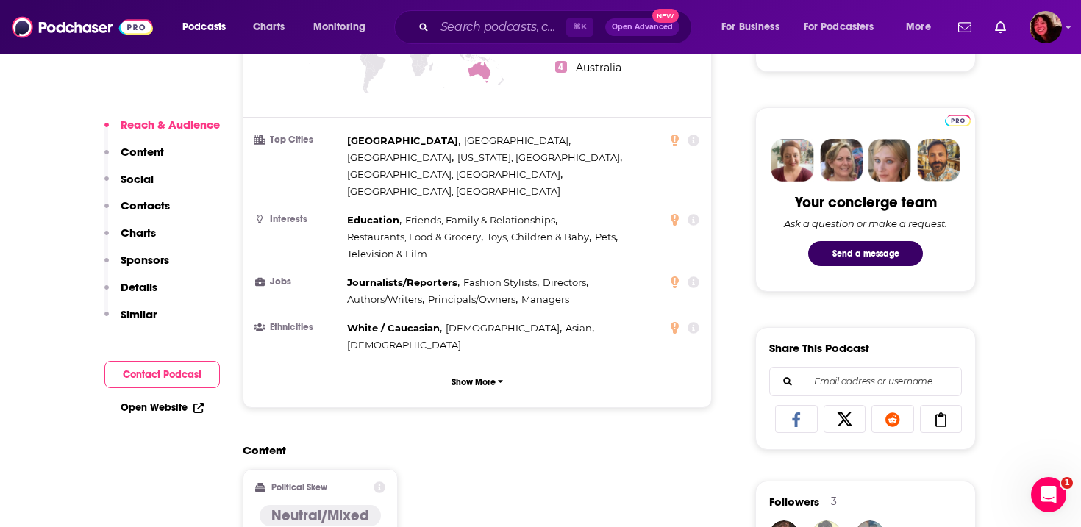
click at [153, 198] on button "Social" at bounding box center [128, 185] width 49 height 27
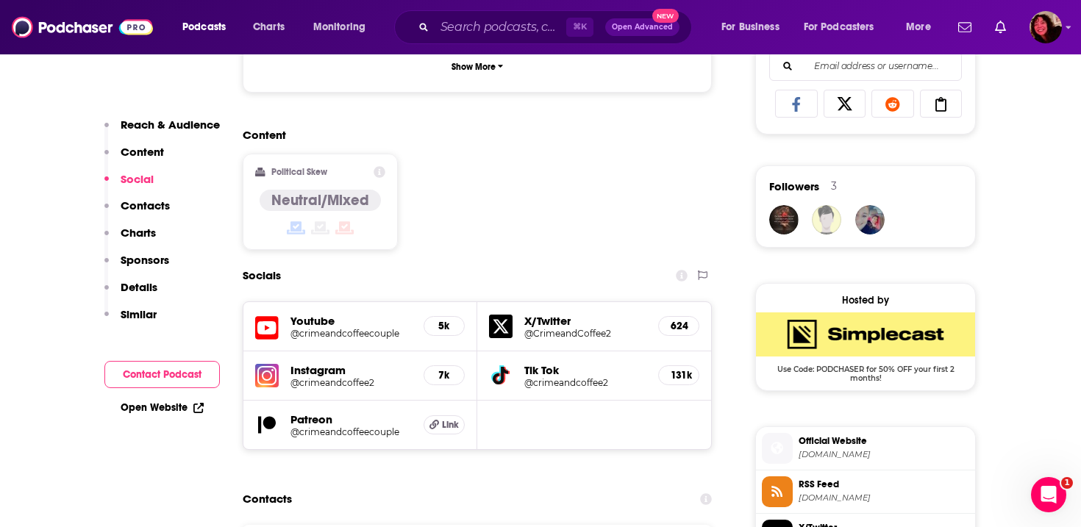
scroll to position [1087, 0]
click at [153, 210] on p "Contacts" at bounding box center [145, 205] width 49 height 14
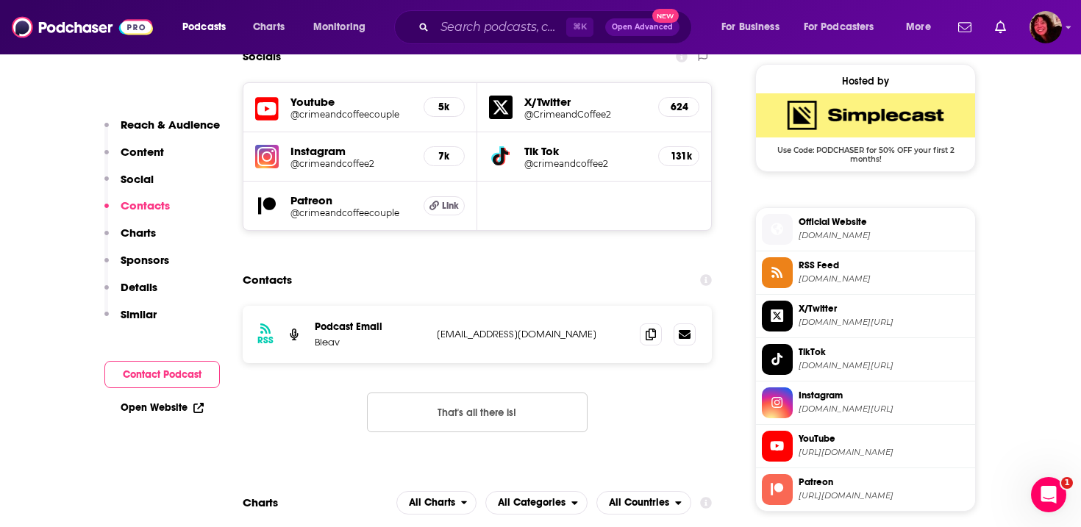
scroll to position [1311, 0]
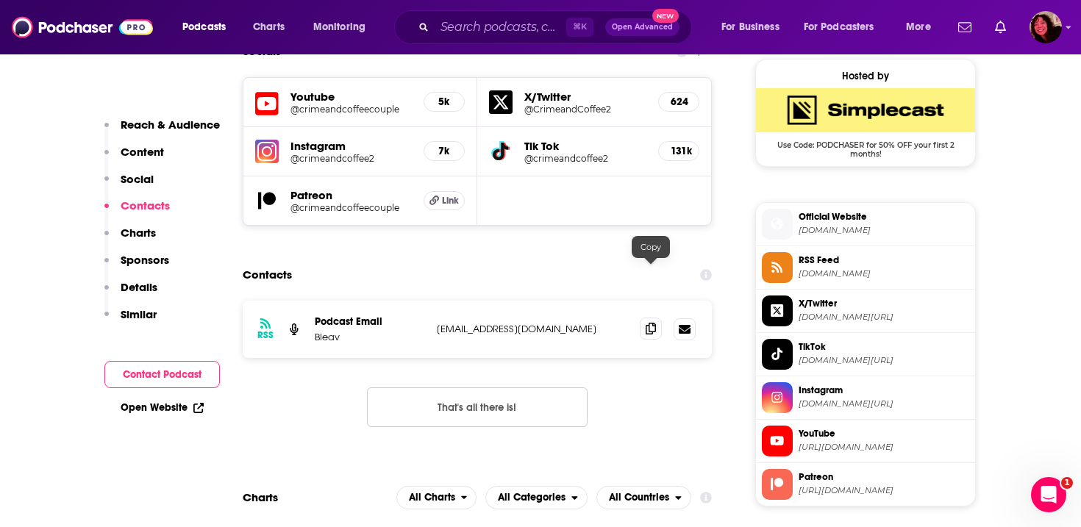
click at [643, 318] on span at bounding box center [651, 329] width 22 height 22
click at [465, 29] on input "Search podcasts, credits, & more..." at bounding box center [500, 27] width 132 height 24
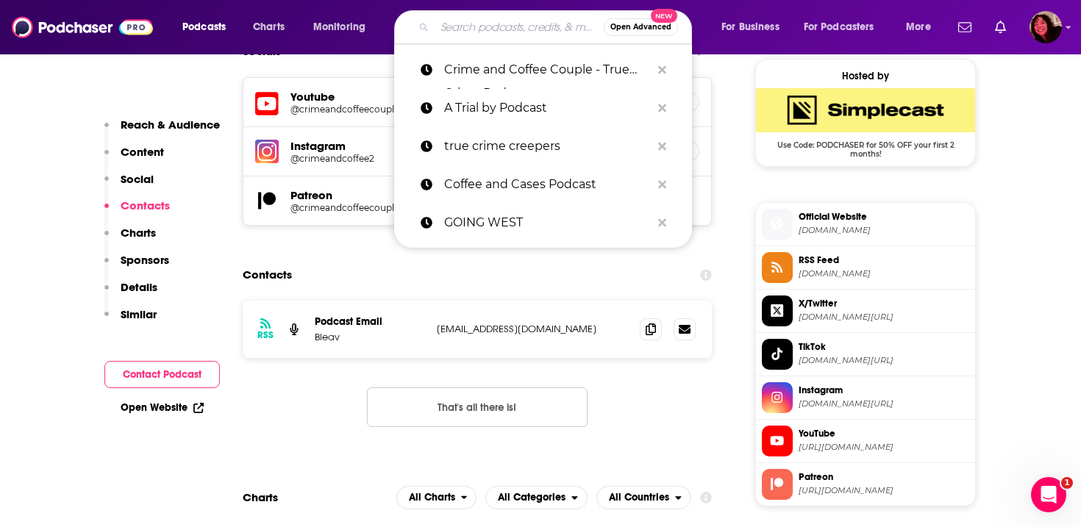
paste input "Till Death Do Us Part Podcast"
type input "Till Death Do Us Part Podcast"
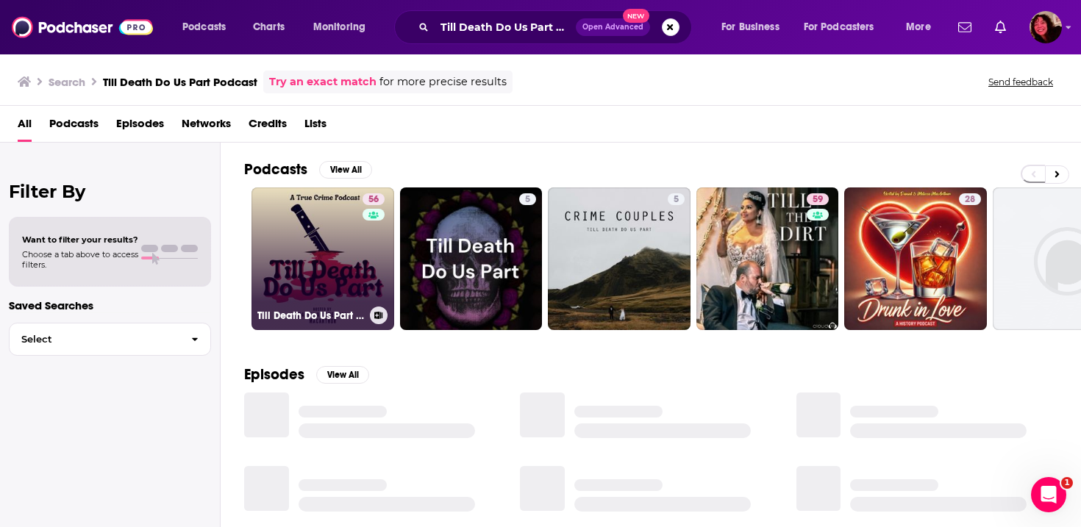
click at [331, 263] on link "56 Till Death Do Us Part Podcast" at bounding box center [322, 258] width 143 height 143
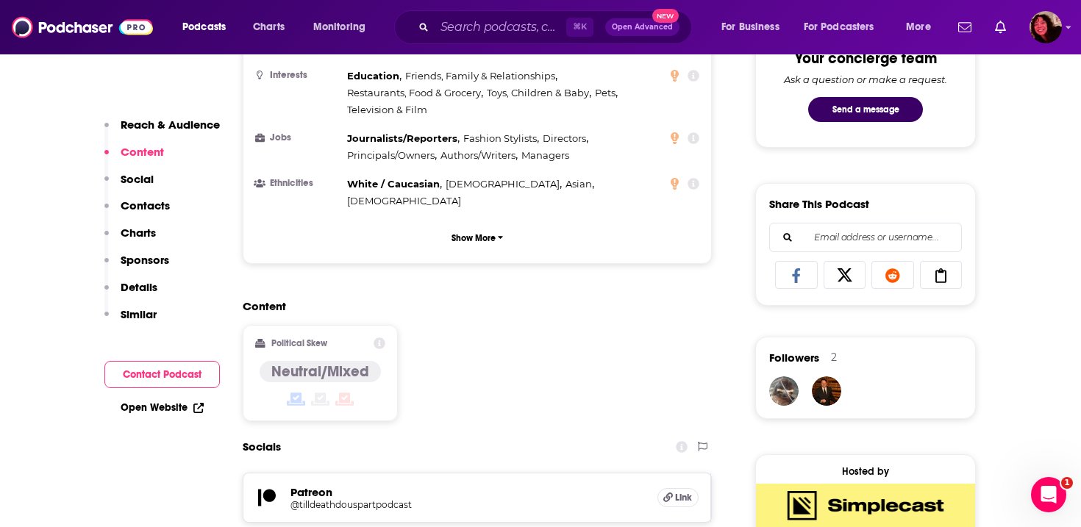
scroll to position [1953, 0]
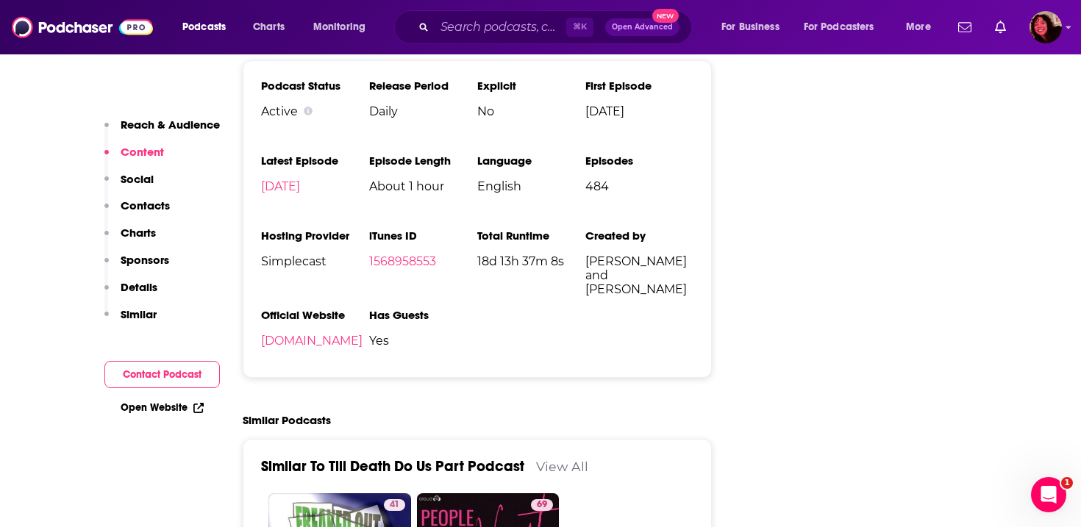
click at [151, 212] on p "Contacts" at bounding box center [145, 205] width 49 height 14
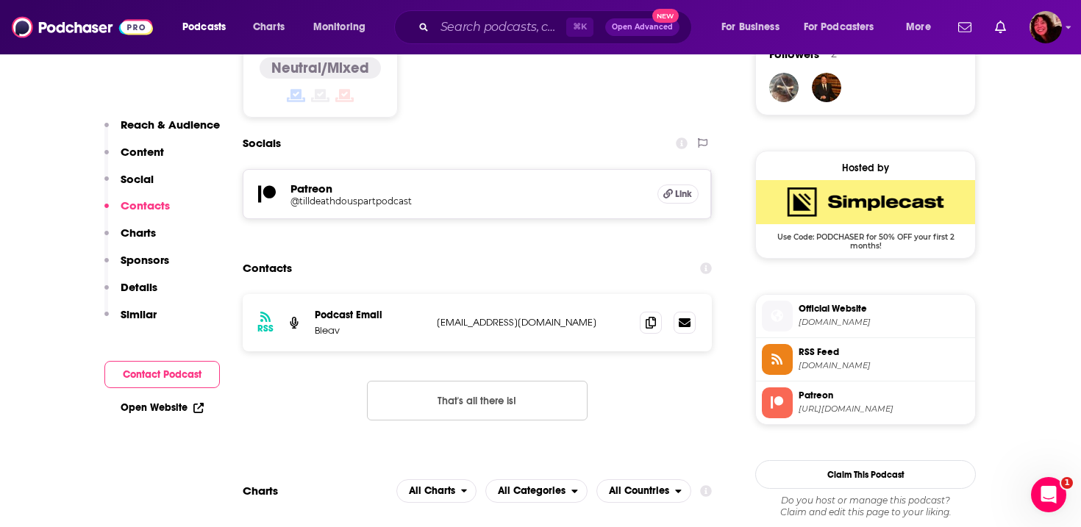
scroll to position [1212, 0]
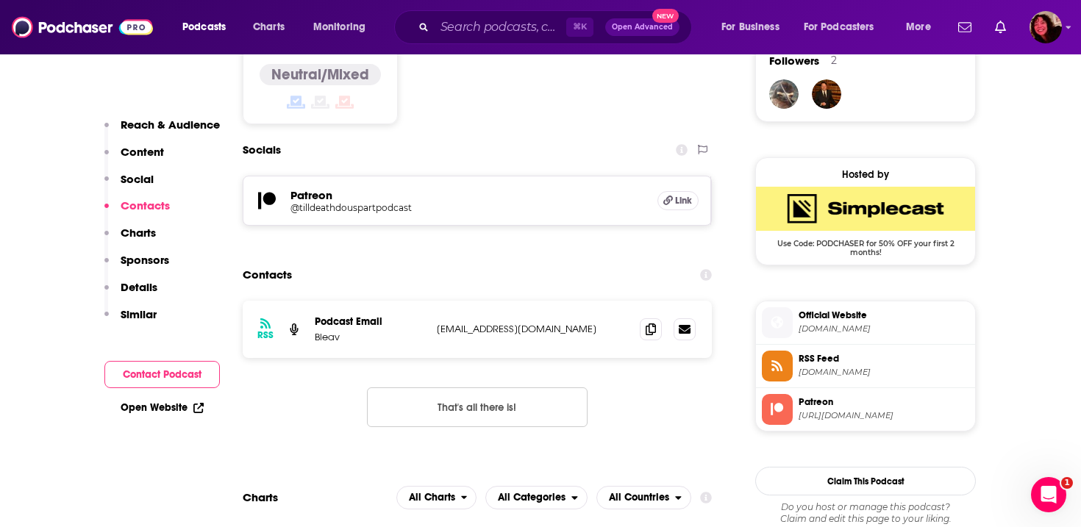
click at [517, 323] on p "admin@bleav.com" at bounding box center [532, 329] width 191 height 12
click at [539, 323] on p "admin@bleav.com" at bounding box center [532, 329] width 191 height 12
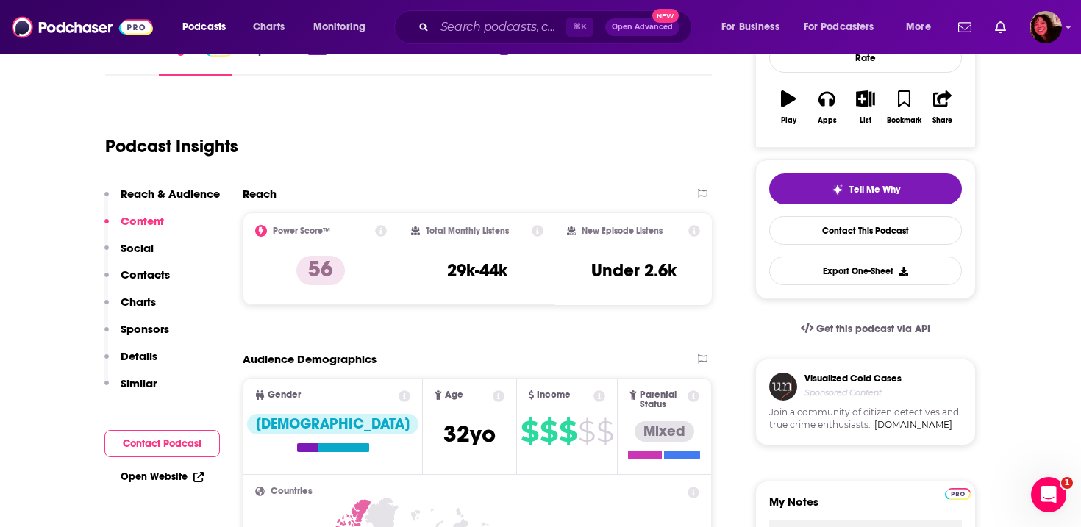
scroll to position [242, 0]
